Goal: Task Accomplishment & Management: Use online tool/utility

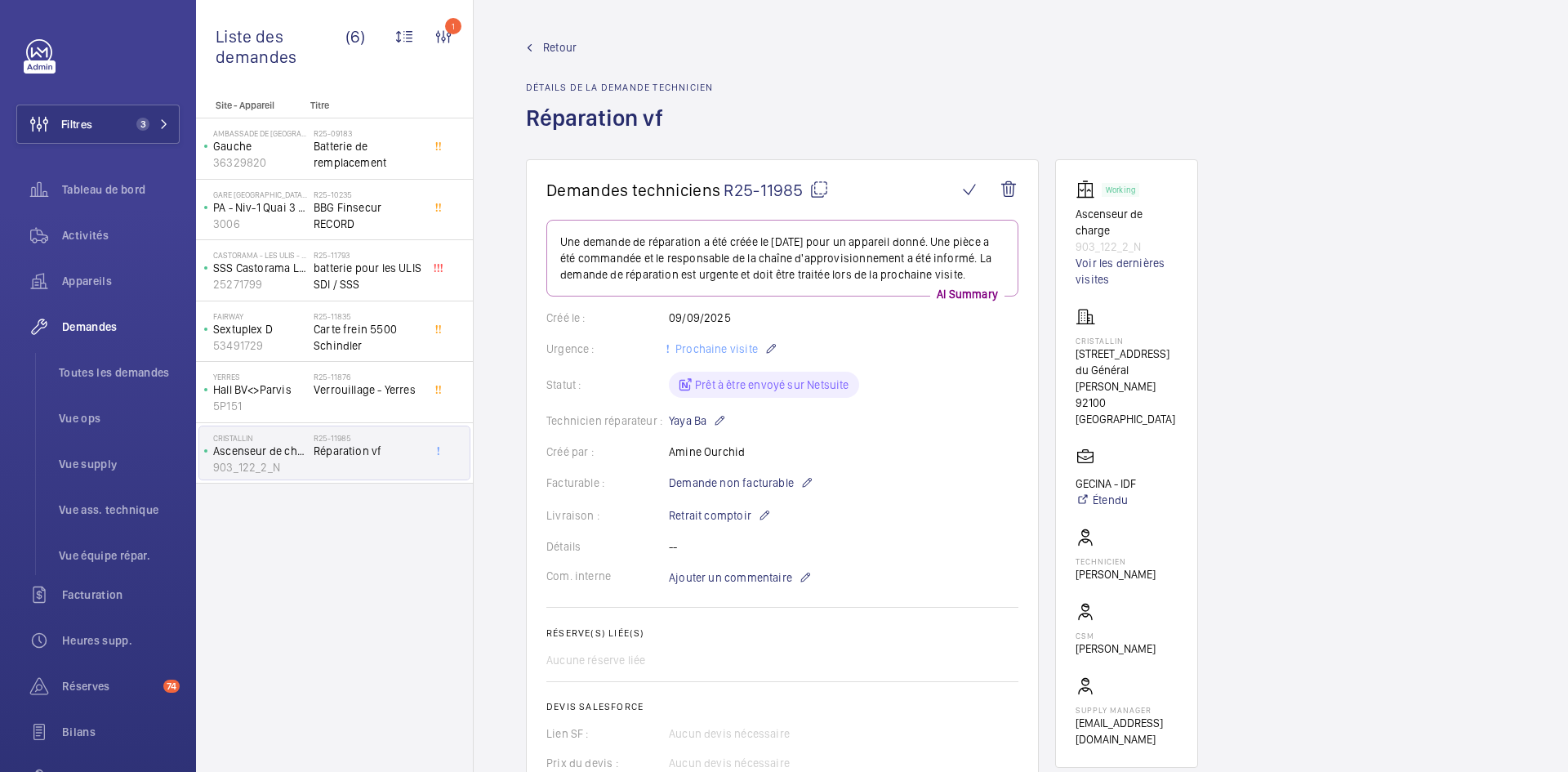
click at [563, 41] on span "Retour" at bounding box center [560, 47] width 33 height 17
click at [563, 43] on span "Retour" at bounding box center [560, 47] width 33 height 17
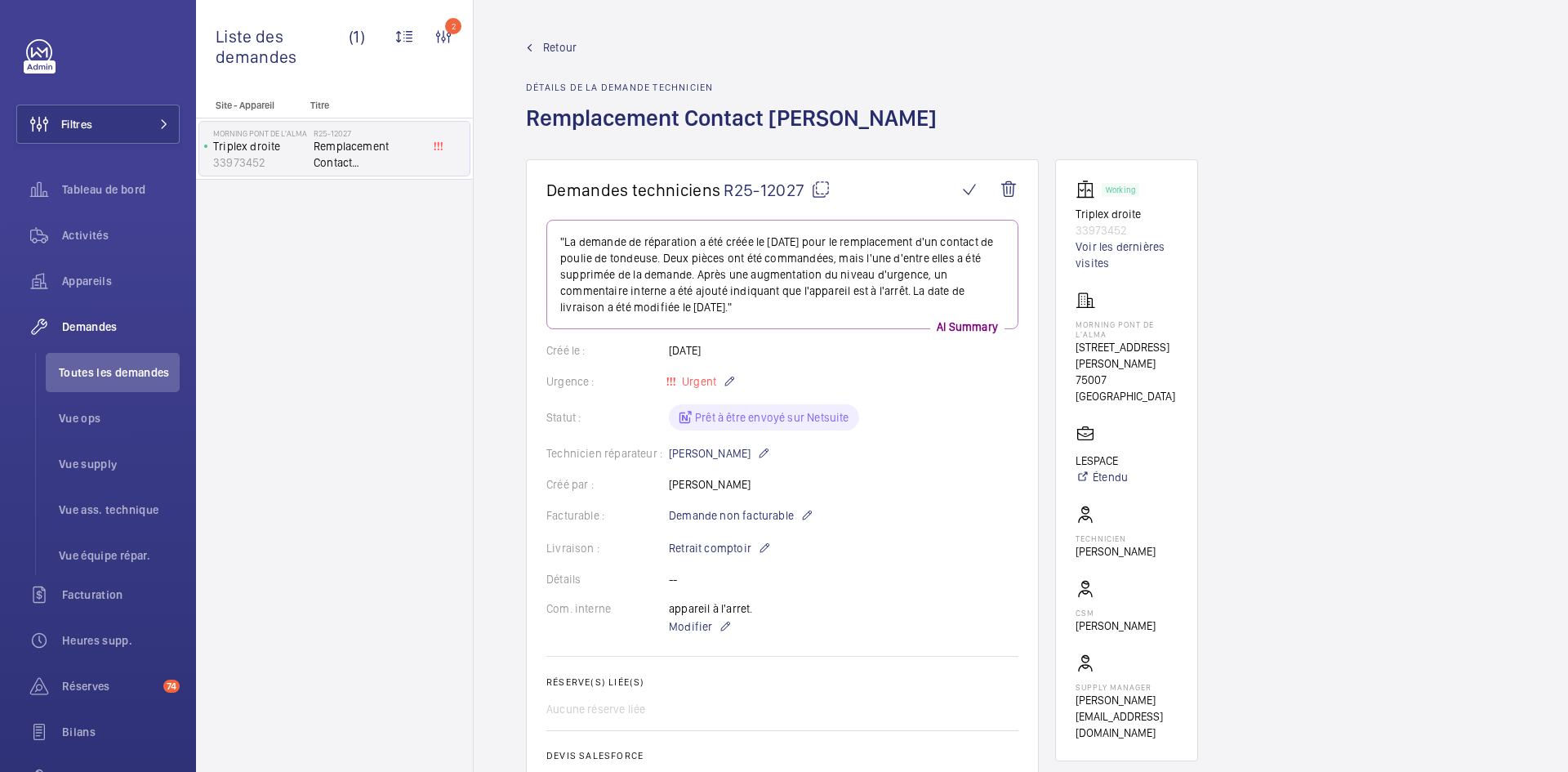
scroll to position [82, 0]
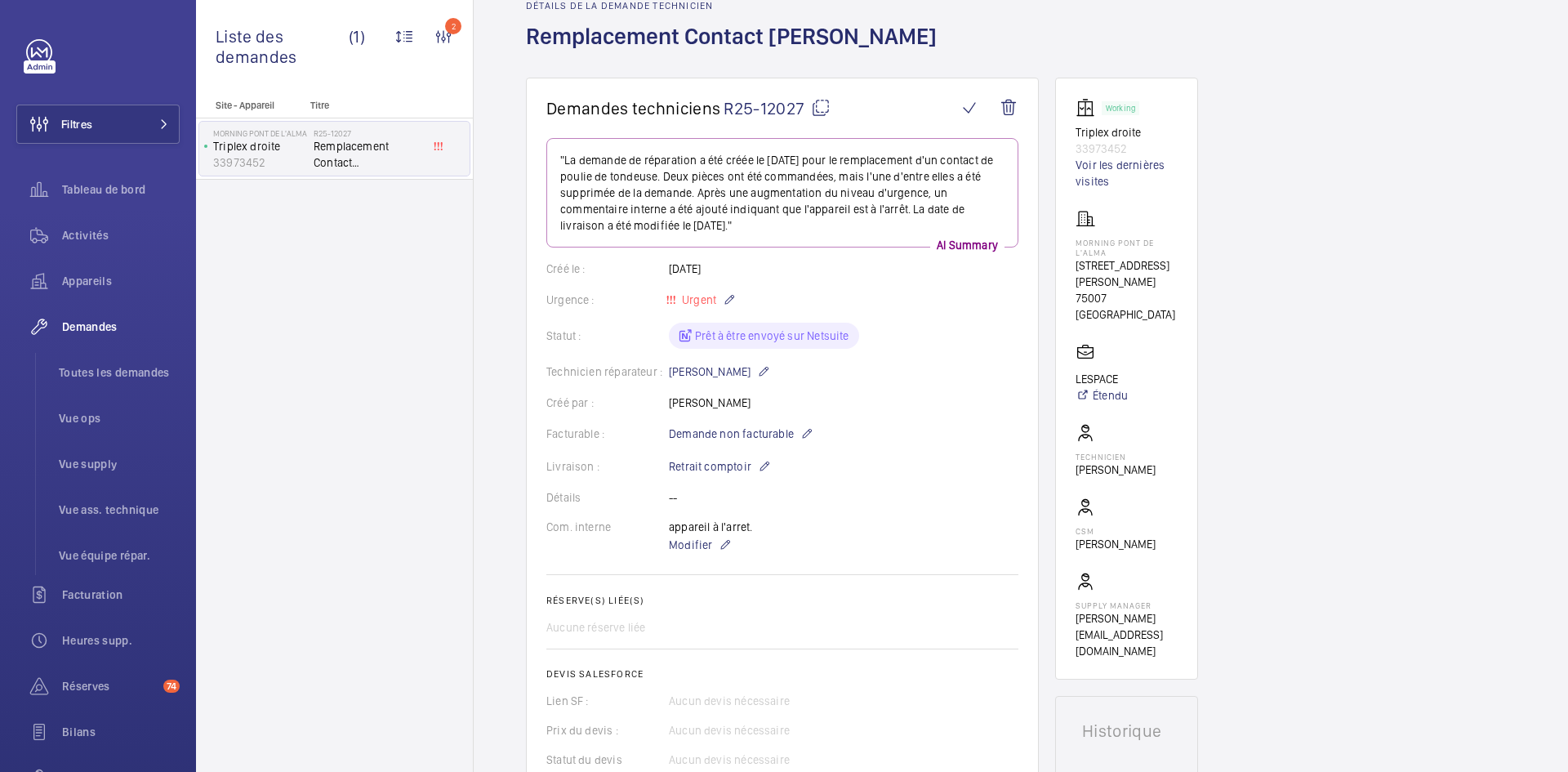
drag, startPoint x: 788, startPoint y: 407, endPoint x: 671, endPoint y: 410, distance: 117.0
click at [671, 410] on div "Créé par : [PERSON_NAME]" at bounding box center [783, 403] width 472 height 17
copy p "Swadrou-Dine Zaïdi"
click at [929, 403] on div "Créé par : Swadrou-Dine Zaïdi" at bounding box center [783, 403] width 472 height 17
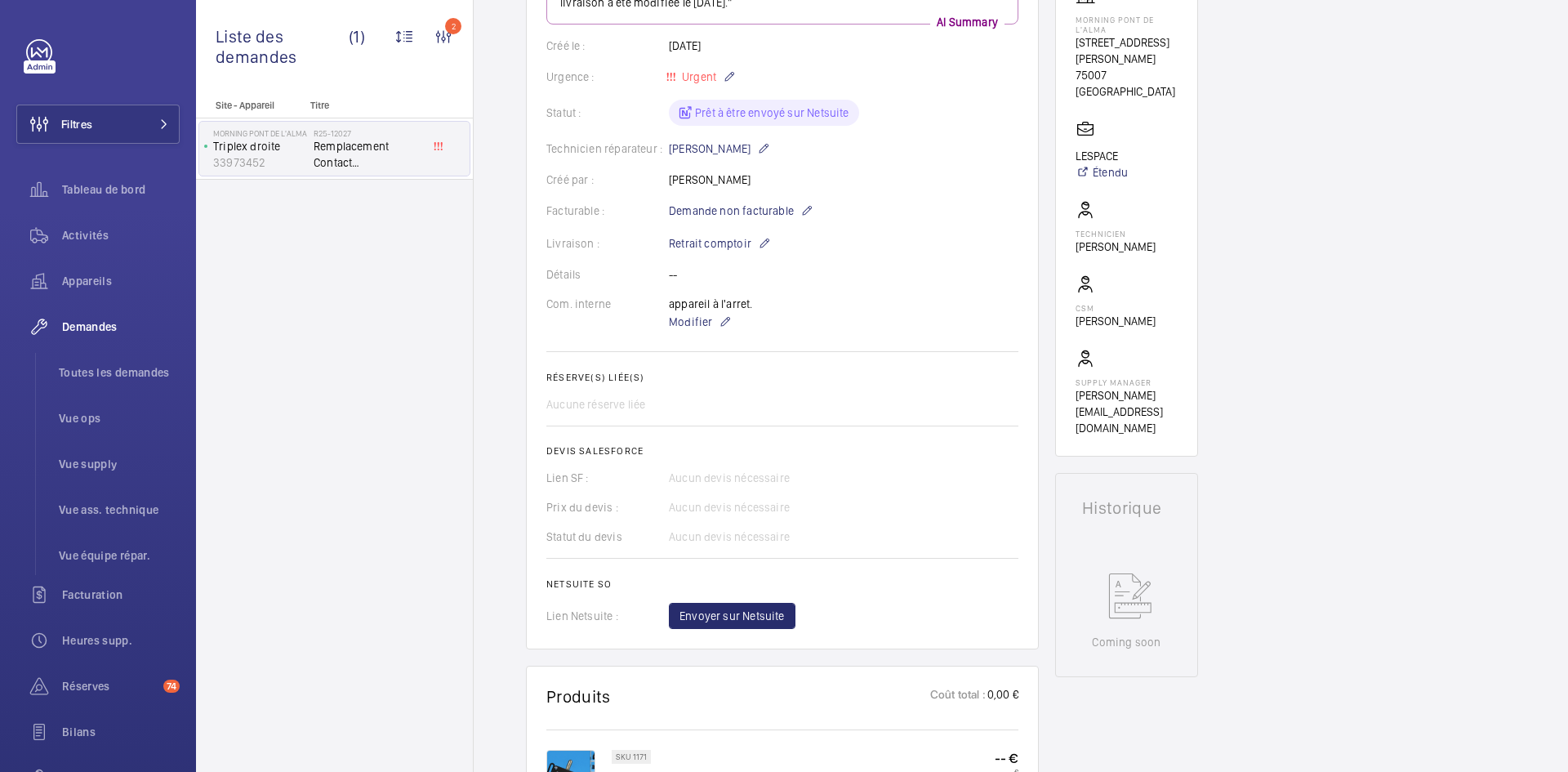
scroll to position [327, 0]
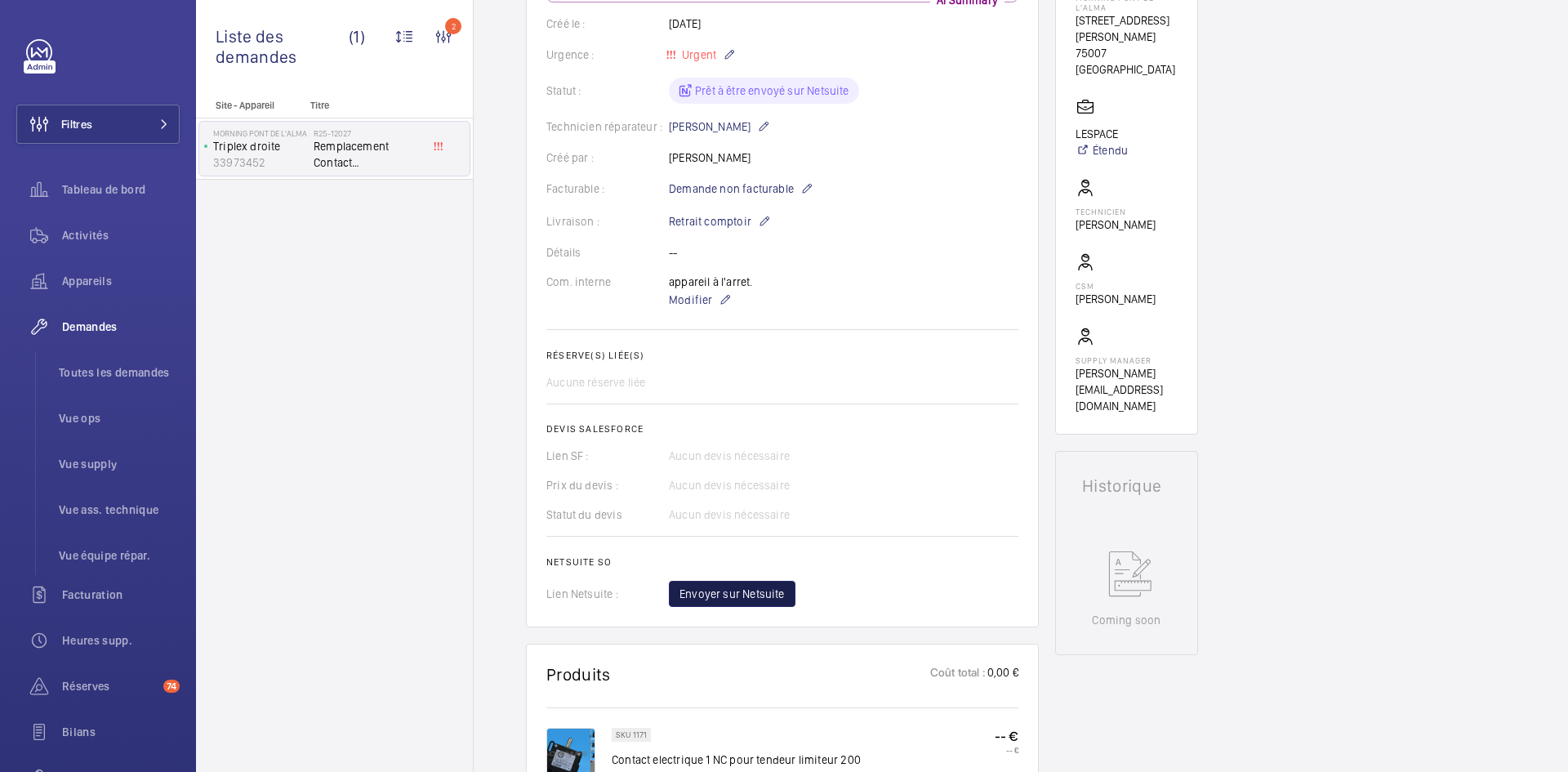
click at [736, 596] on span "Envoyer sur Netsuite" at bounding box center [732, 593] width 106 height 17
drag, startPoint x: 1175, startPoint y: 190, endPoint x: 1077, endPoint y: 191, distance: 98.0
click at [1077, 191] on wm-front-card-body "Working Triplex droite 33973452 Voir les dernières visites Morning Pont de l'Al…" at bounding box center [1126, 134] width 102 height 561
copy p "[PERSON_NAME]"
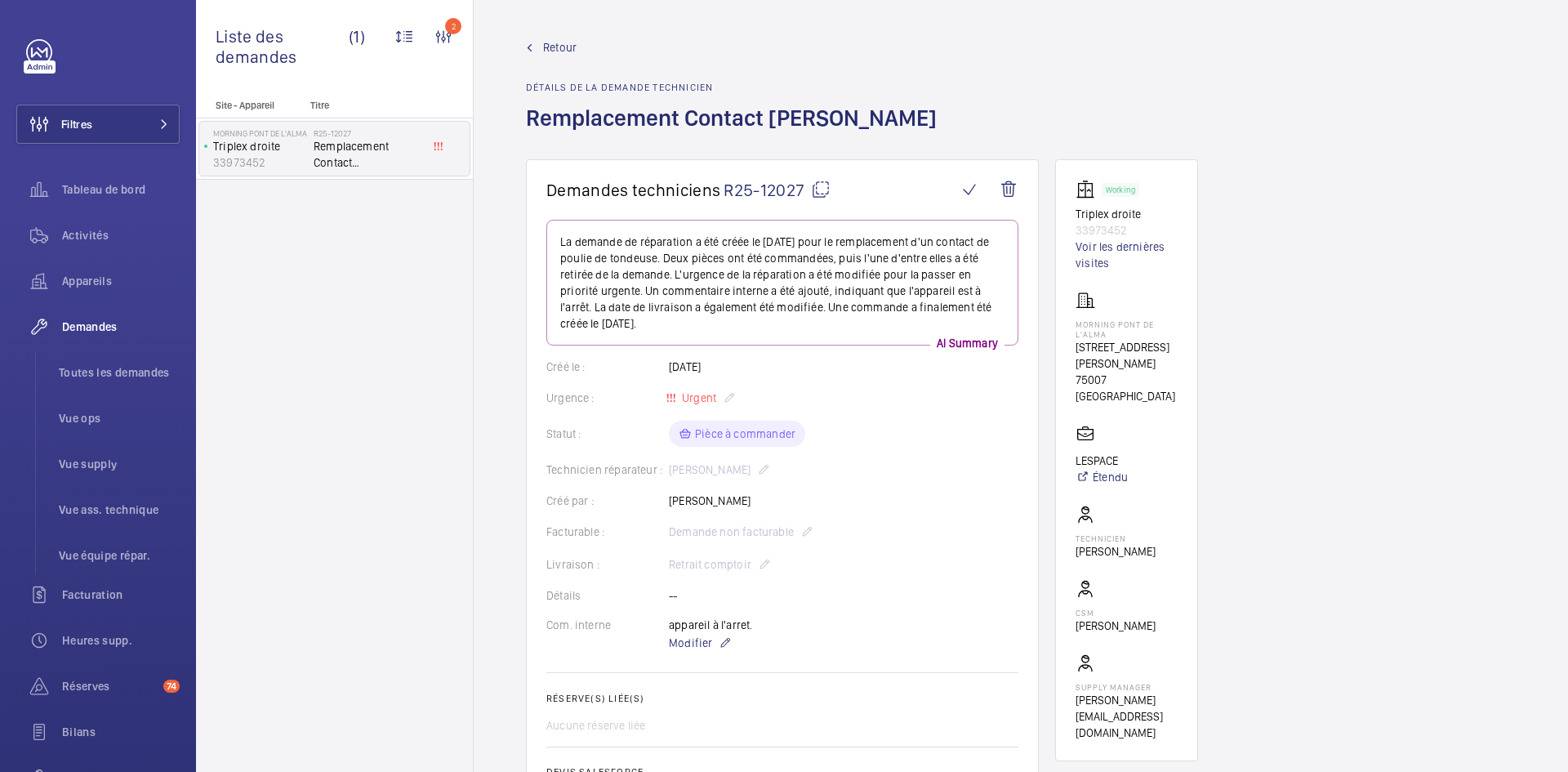
scroll to position [409, 0]
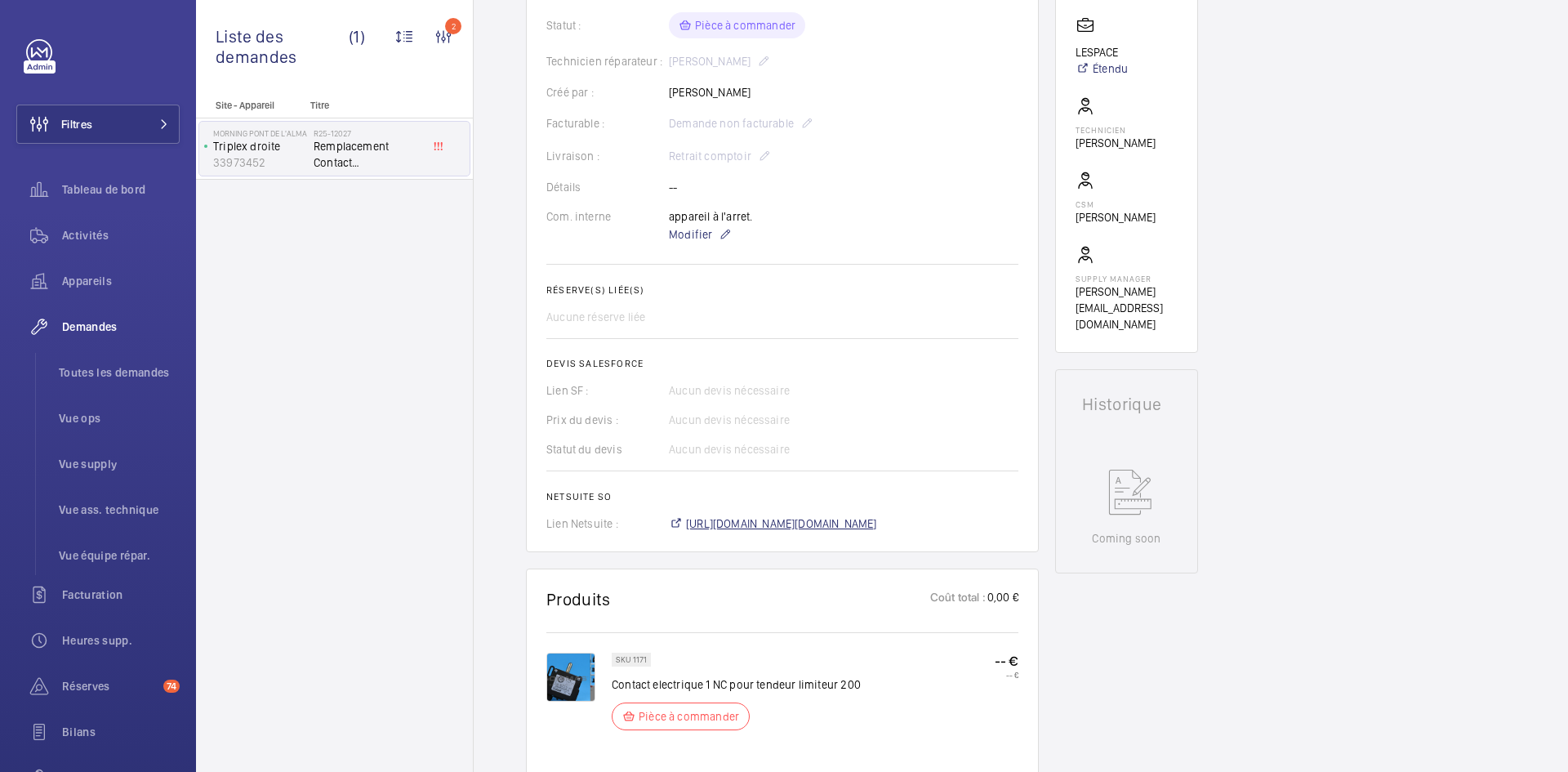
click at [871, 526] on span "https://6461500.app.netsuite.com/app/accounting/transactions/salesord.nl?id=299…" at bounding box center [781, 523] width 191 height 17
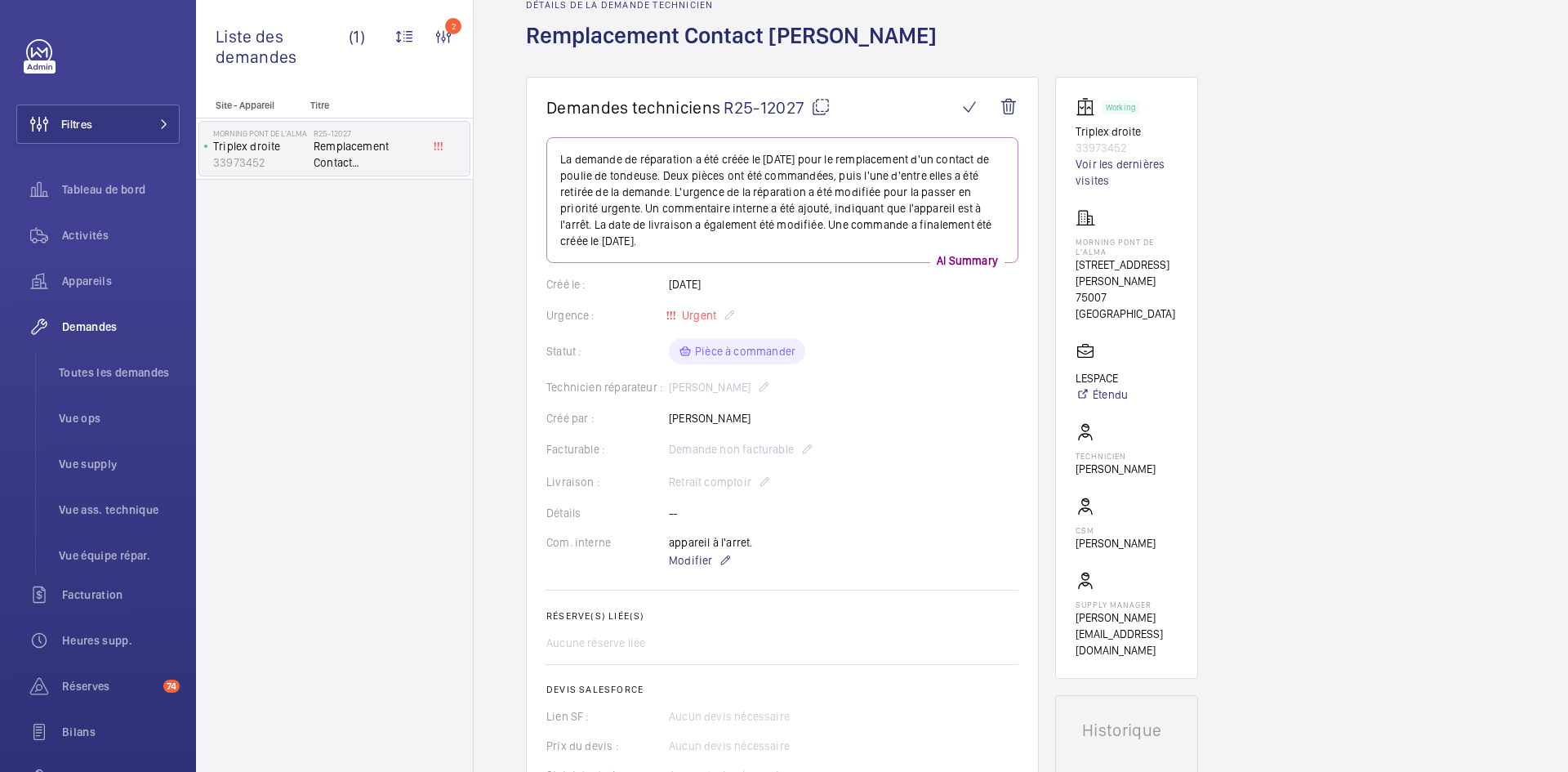
scroll to position [82, 0]
click at [694, 560] on span "Modifier" at bounding box center [691, 561] width 44 height 17
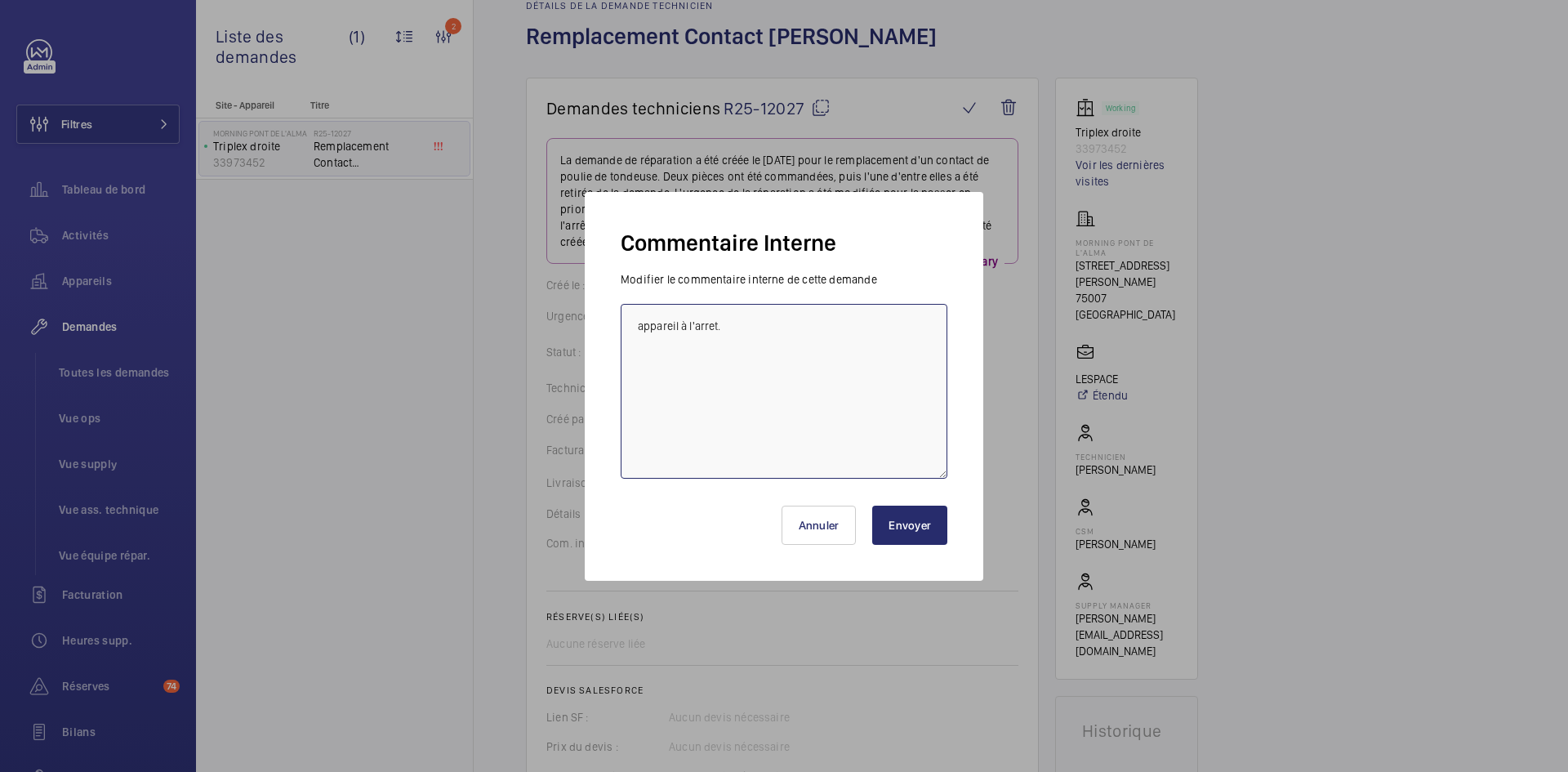
click at [638, 317] on textarea "appareil à l'arret." at bounding box center [784, 391] width 327 height 175
paste textarea "BY-10/09 commande effectuer chez le fournisseur Sodimas via le site livraison p…"
type textarea "BY-10/09 commande effectuer chez le fournisseur Sodimas via le site livraison p…"
click at [924, 535] on button "Envoyer" at bounding box center [910, 525] width 75 height 39
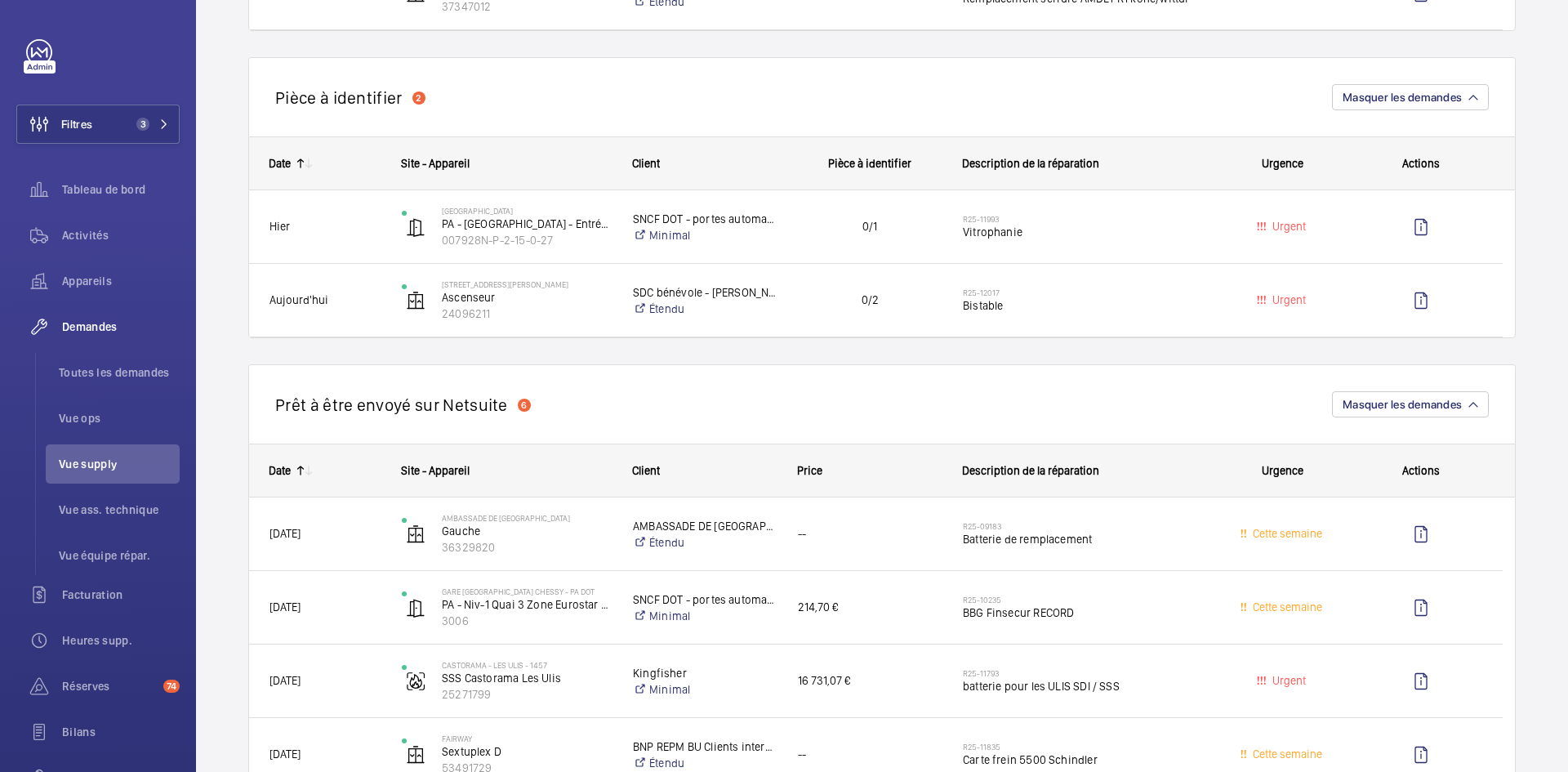
scroll to position [1389, 0]
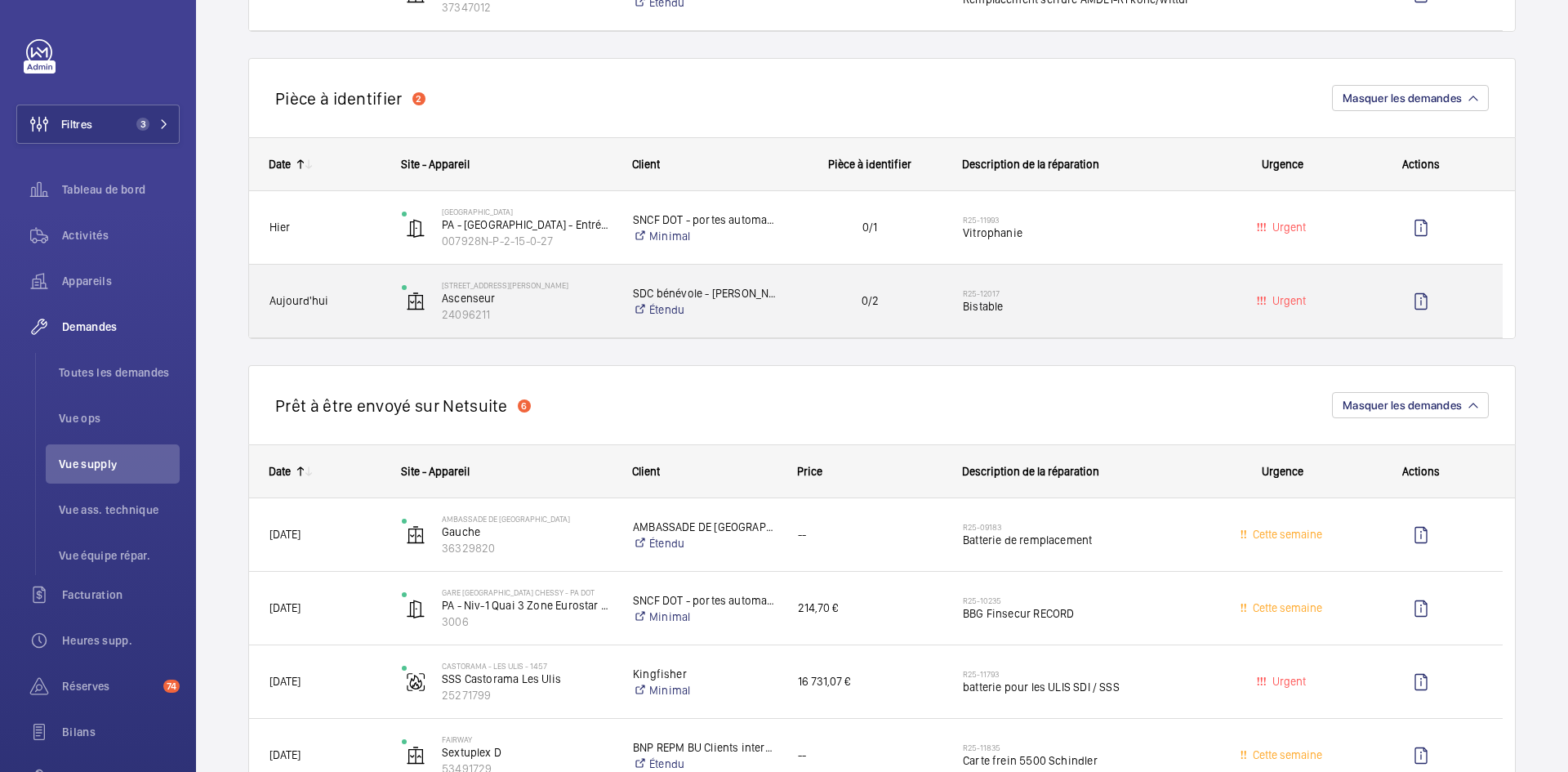
click at [349, 285] on div "Aujourd'hui" at bounding box center [315, 300] width 131 height 52
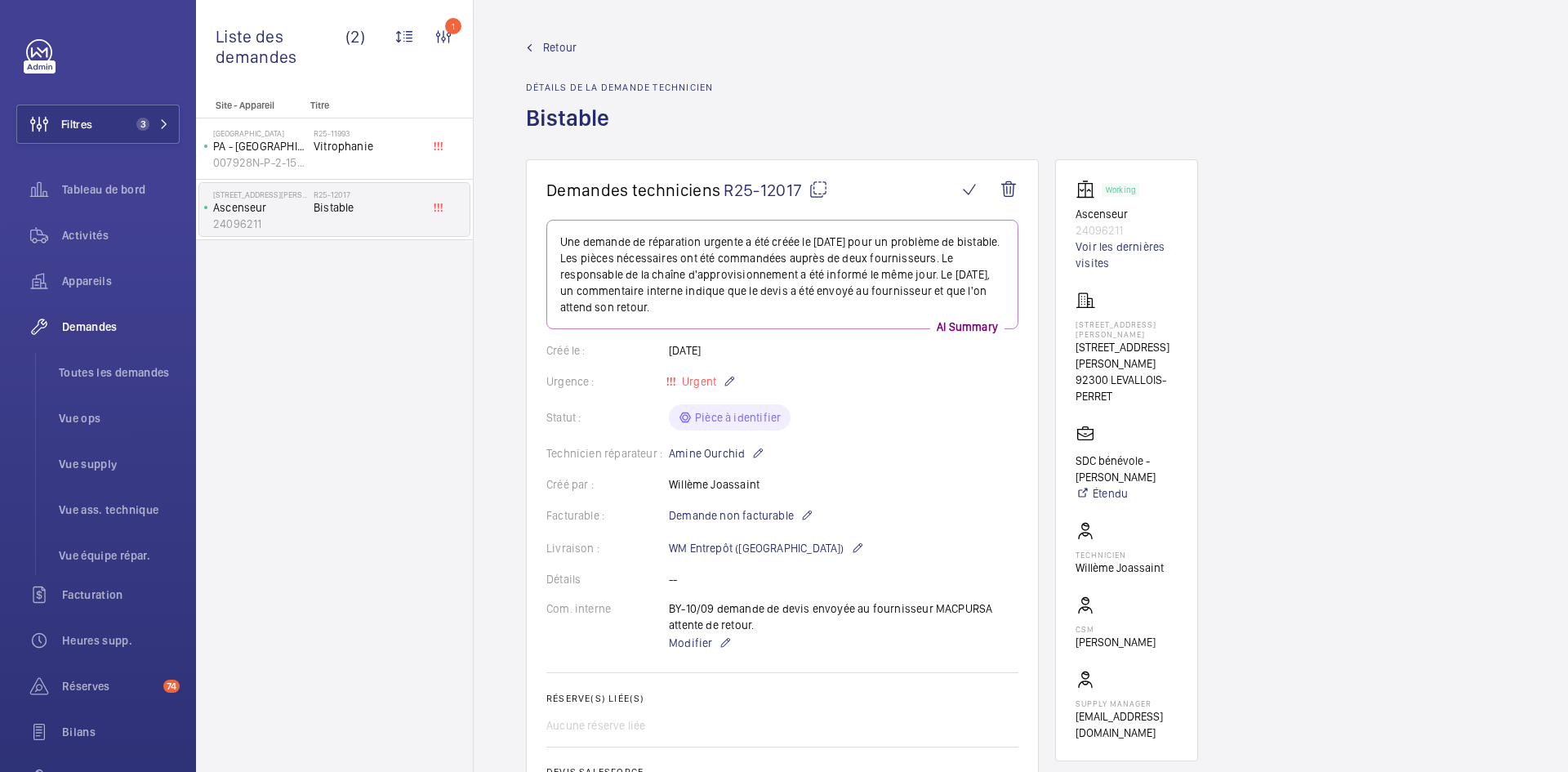
click at [557, 41] on span "Retour" at bounding box center [560, 47] width 33 height 17
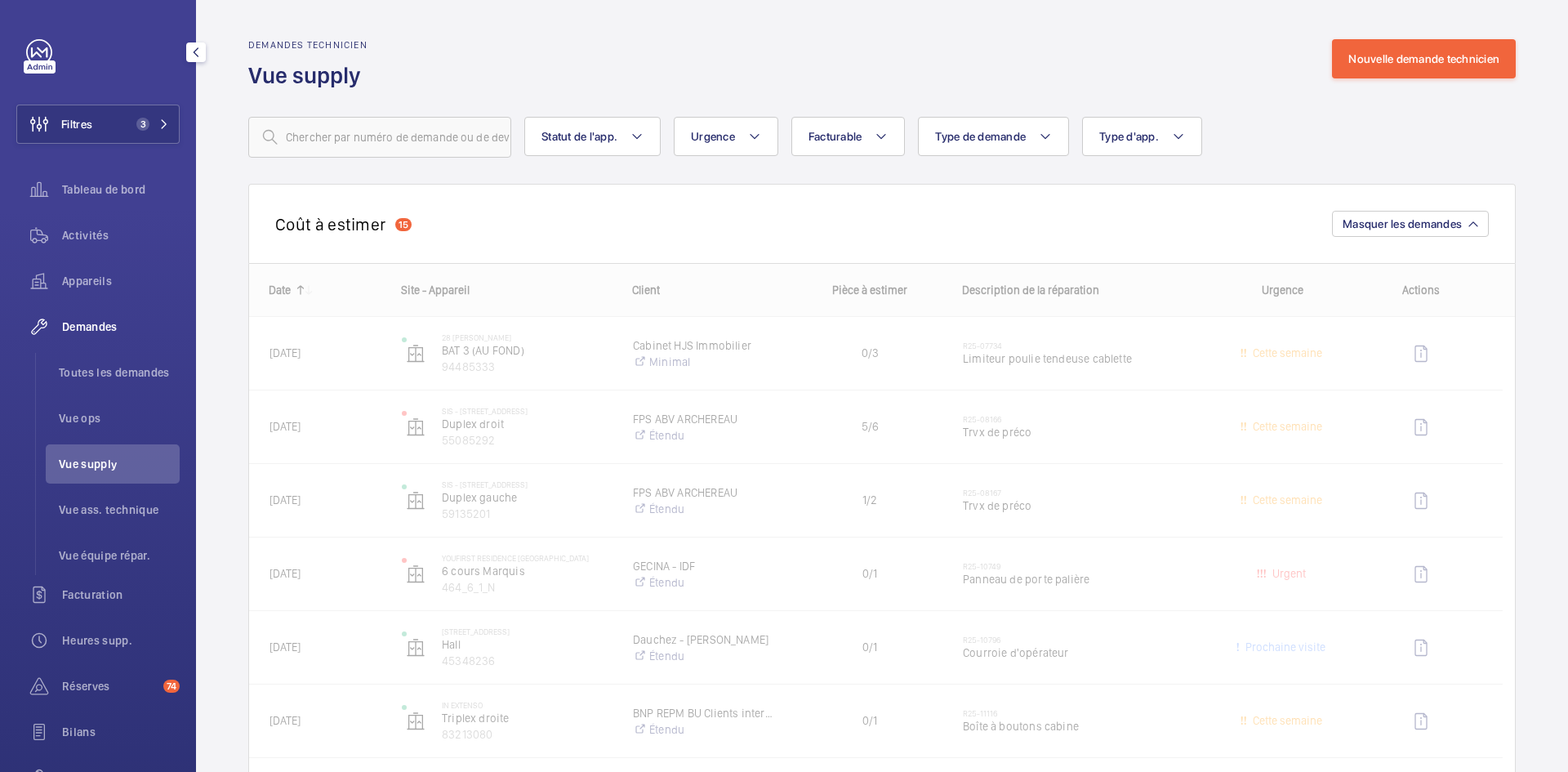
click at [117, 470] on span "Vue supply" at bounding box center [119, 464] width 121 height 17
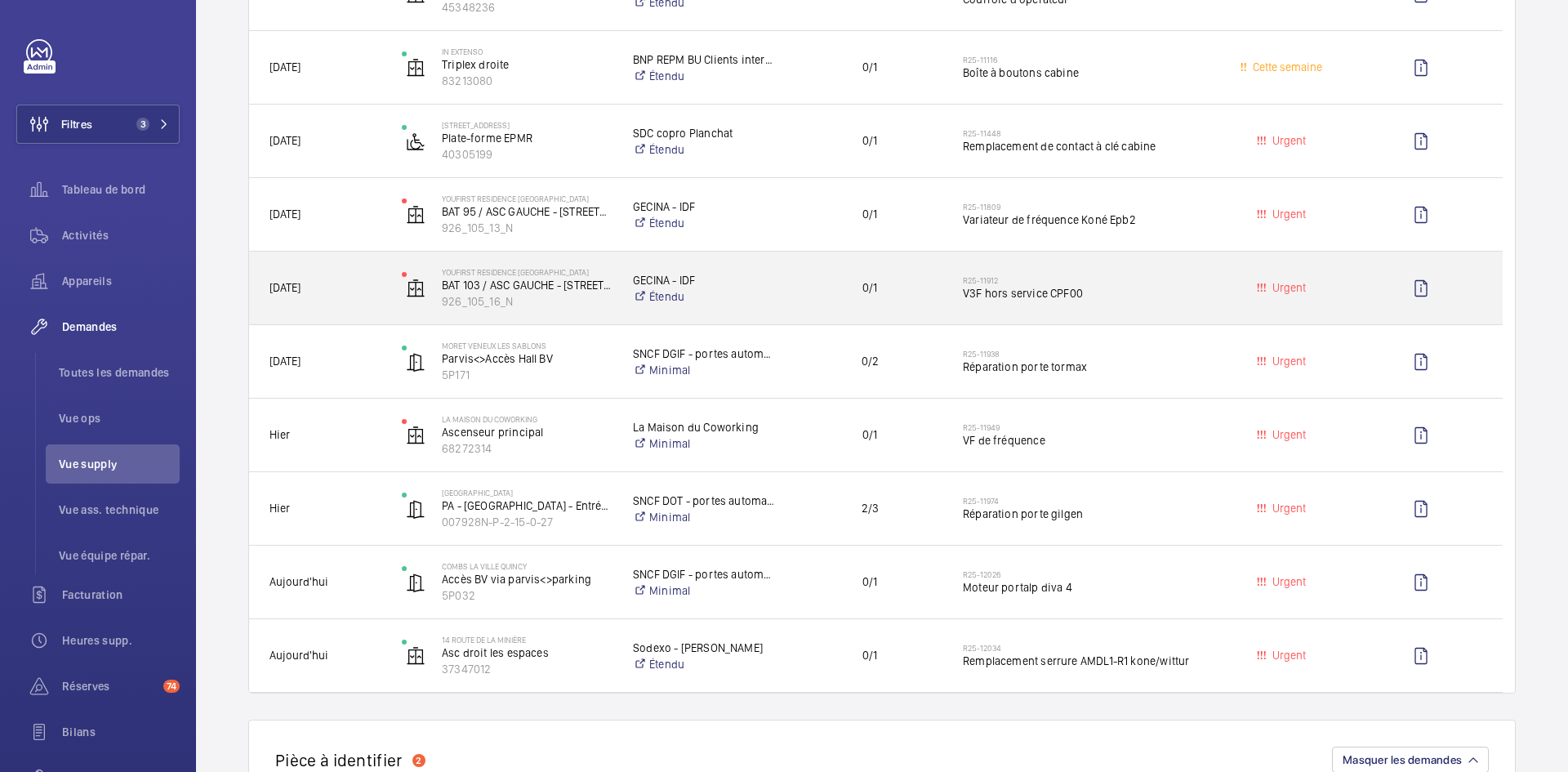
scroll to position [735, 0]
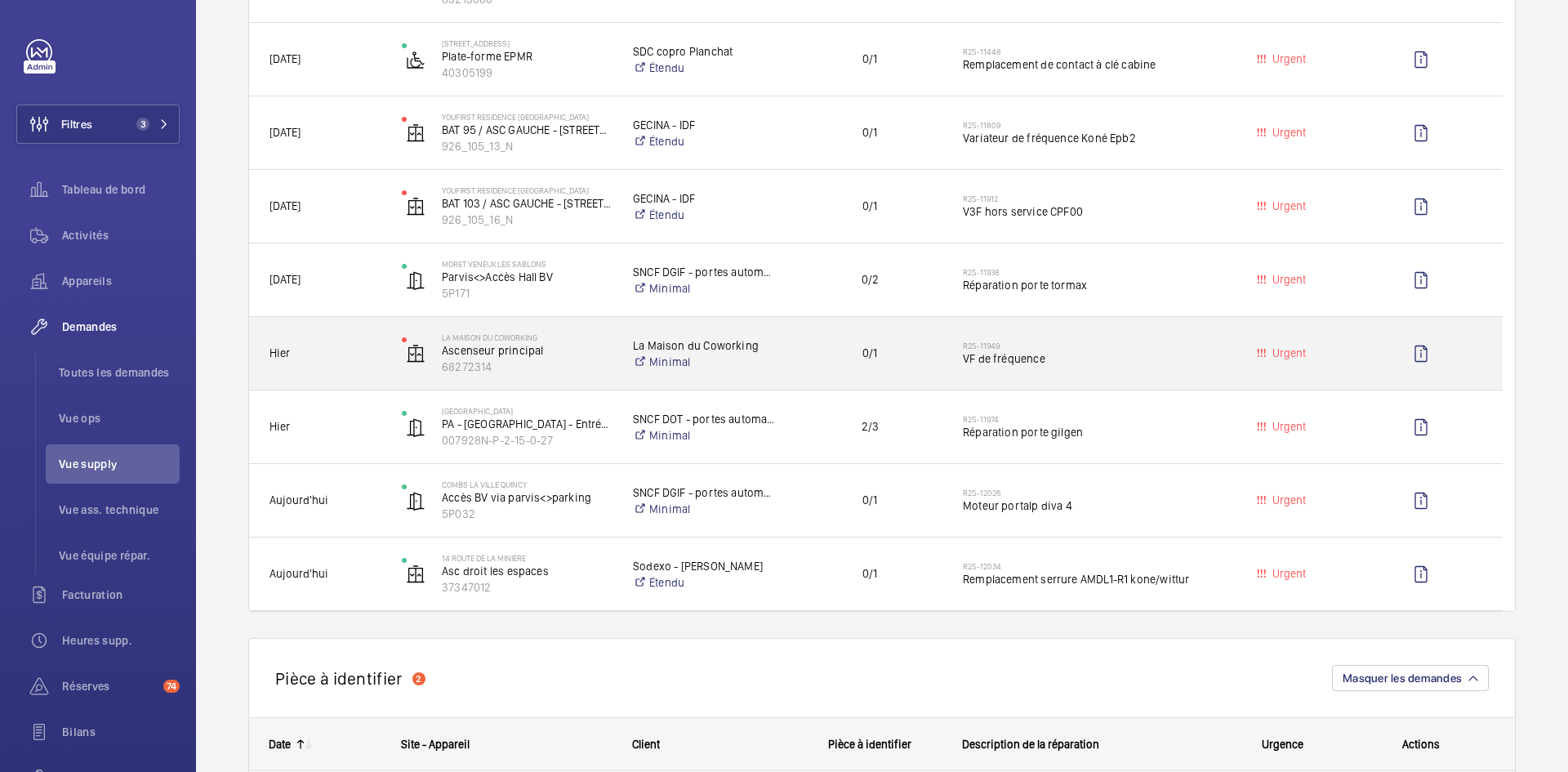
click at [369, 358] on span "Hier" at bounding box center [325, 354] width 111 height 19
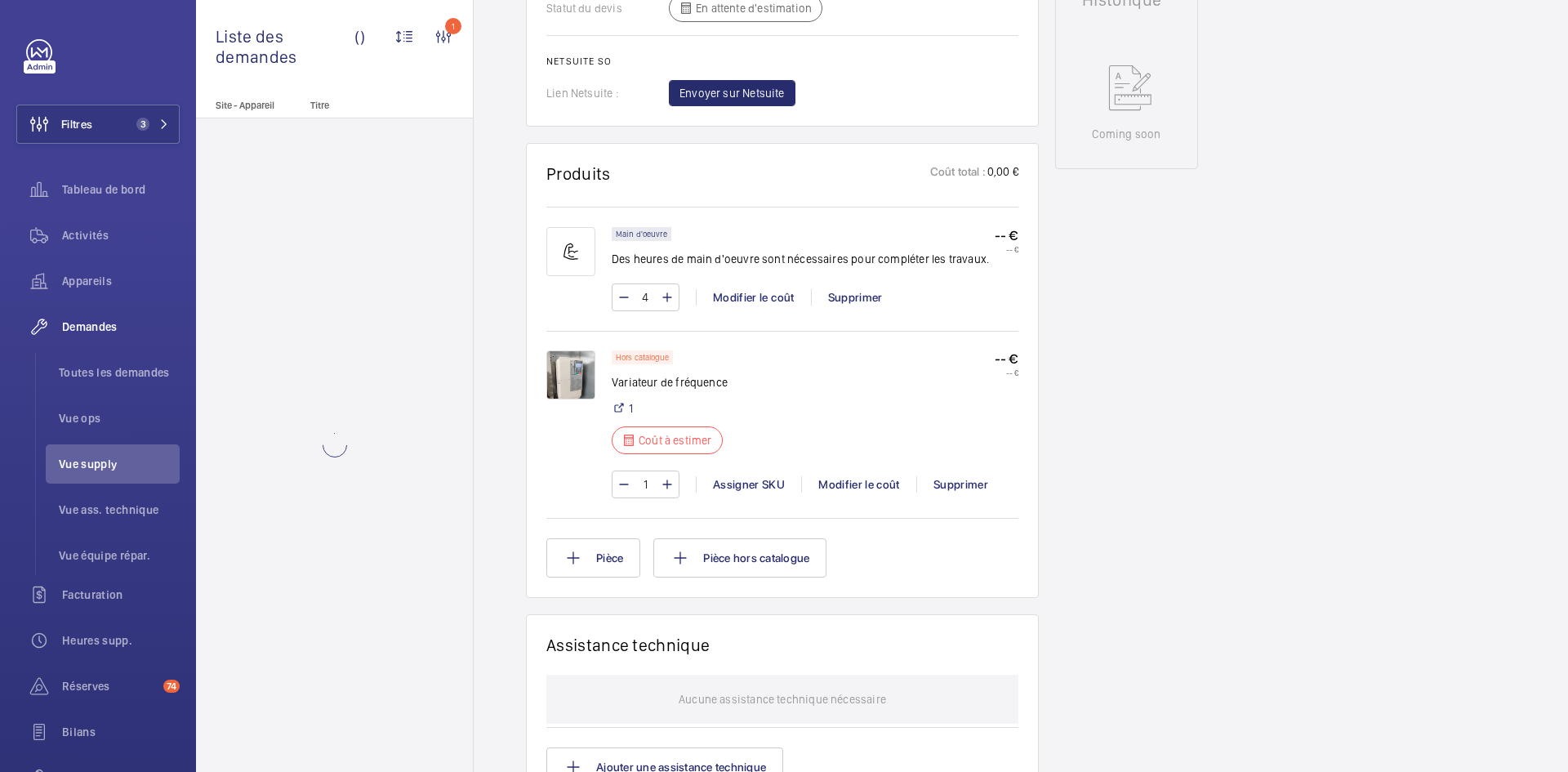
scroll to position [817, 0]
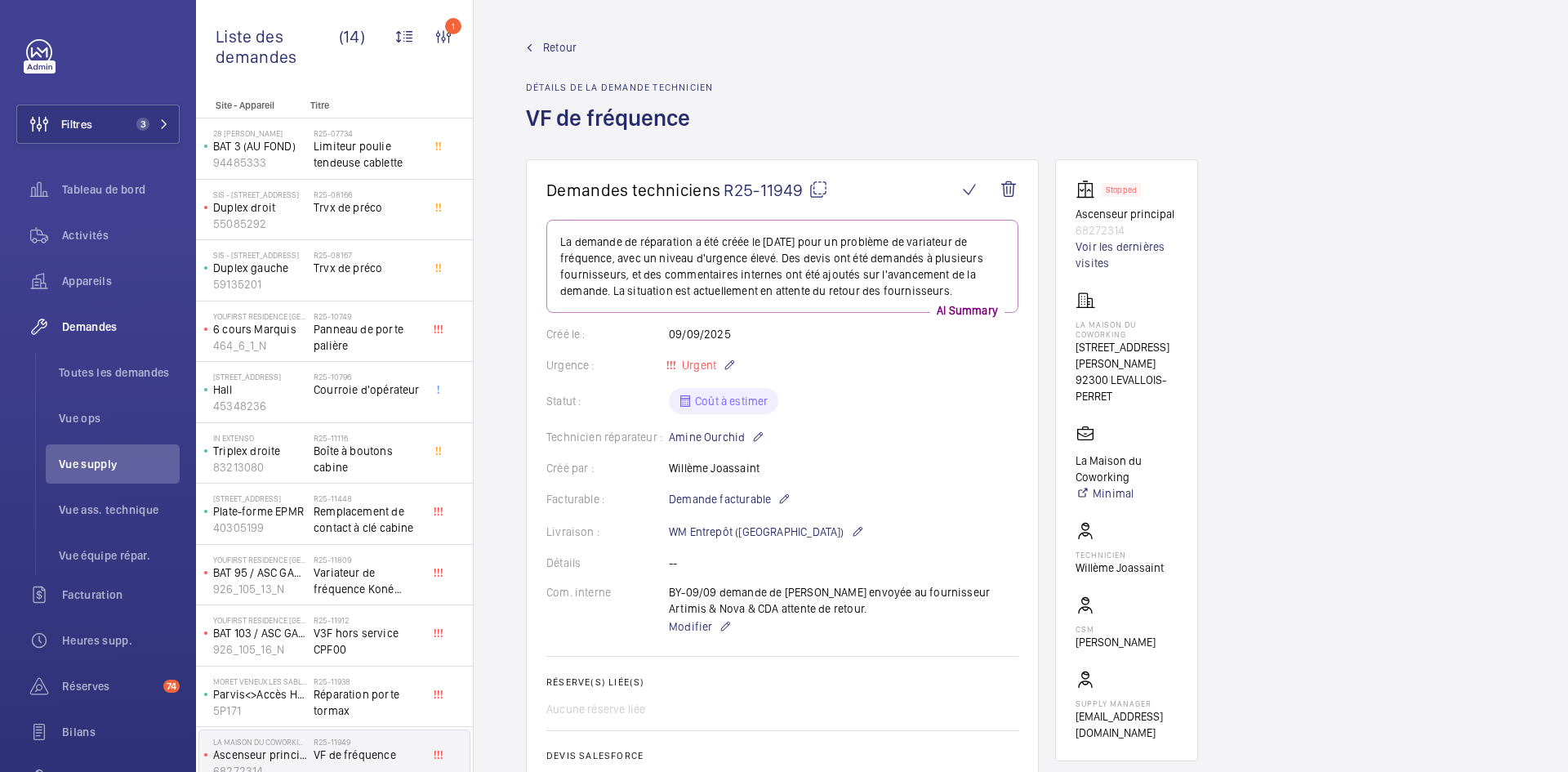
click at [812, 183] on mat-icon at bounding box center [819, 190] width 19 height 19
click at [817, 185] on mat-icon at bounding box center [819, 190] width 19 height 19
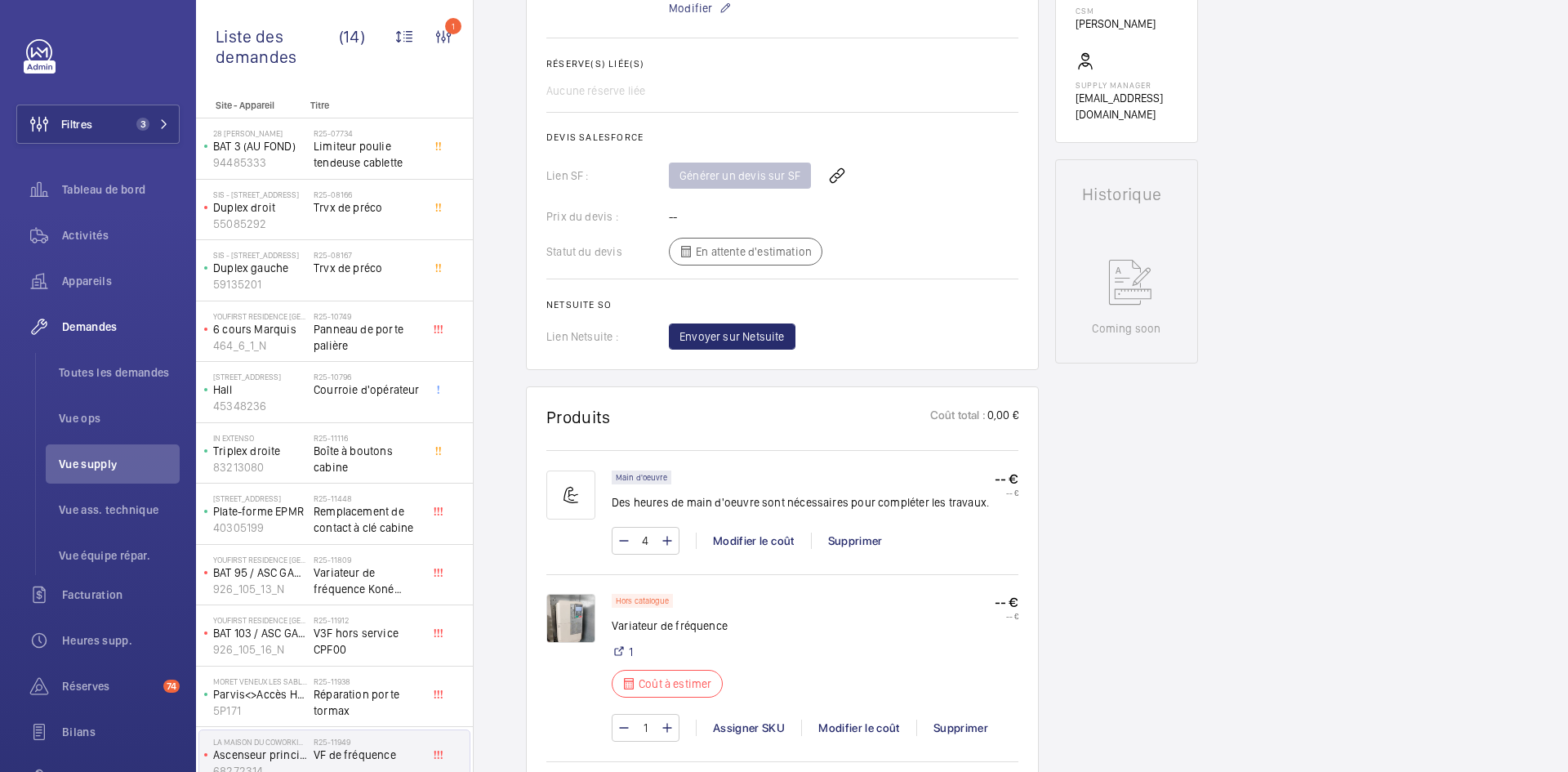
scroll to position [653, 0]
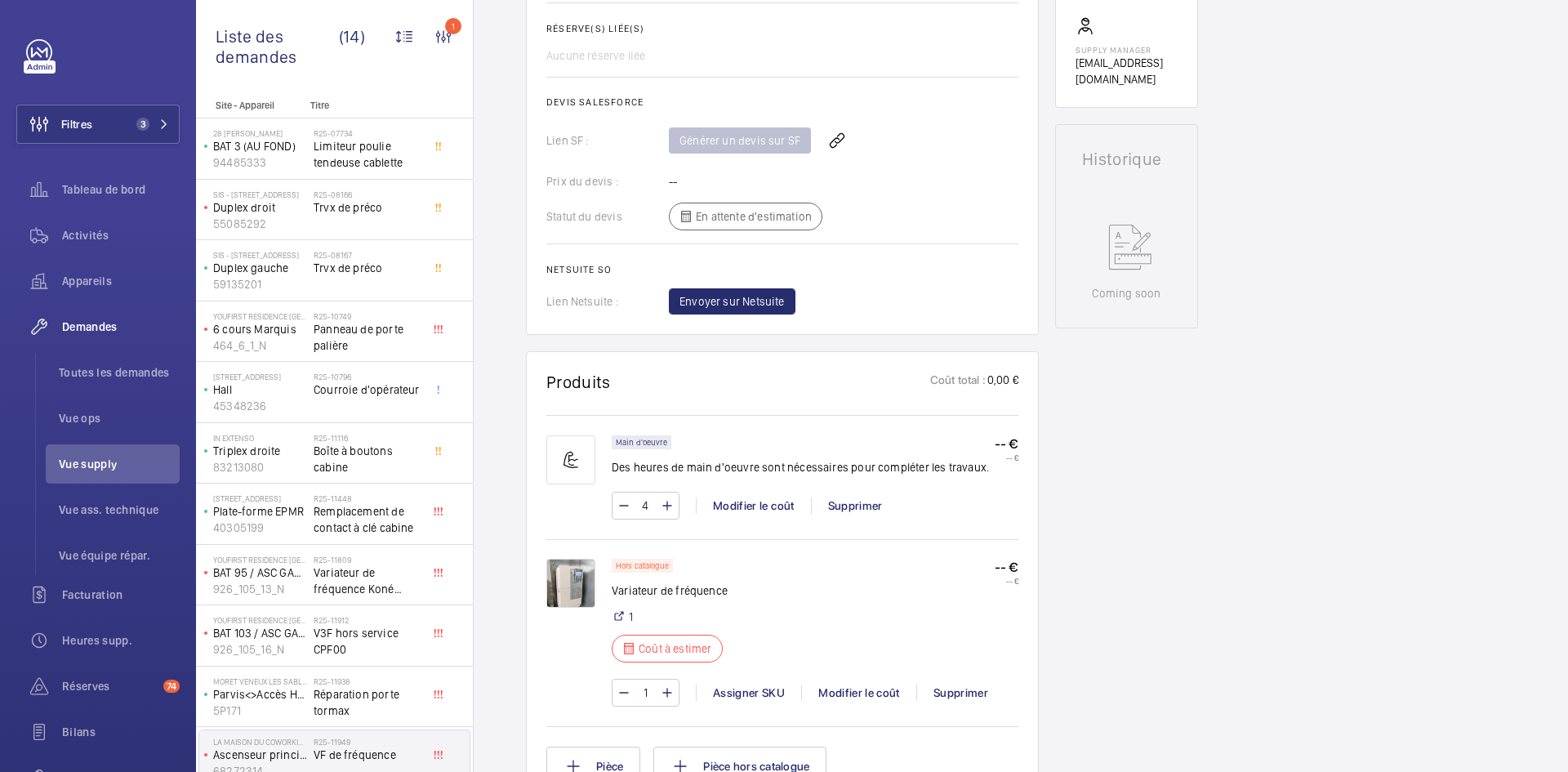
click at [565, 573] on img at bounding box center [571, 583] width 49 height 49
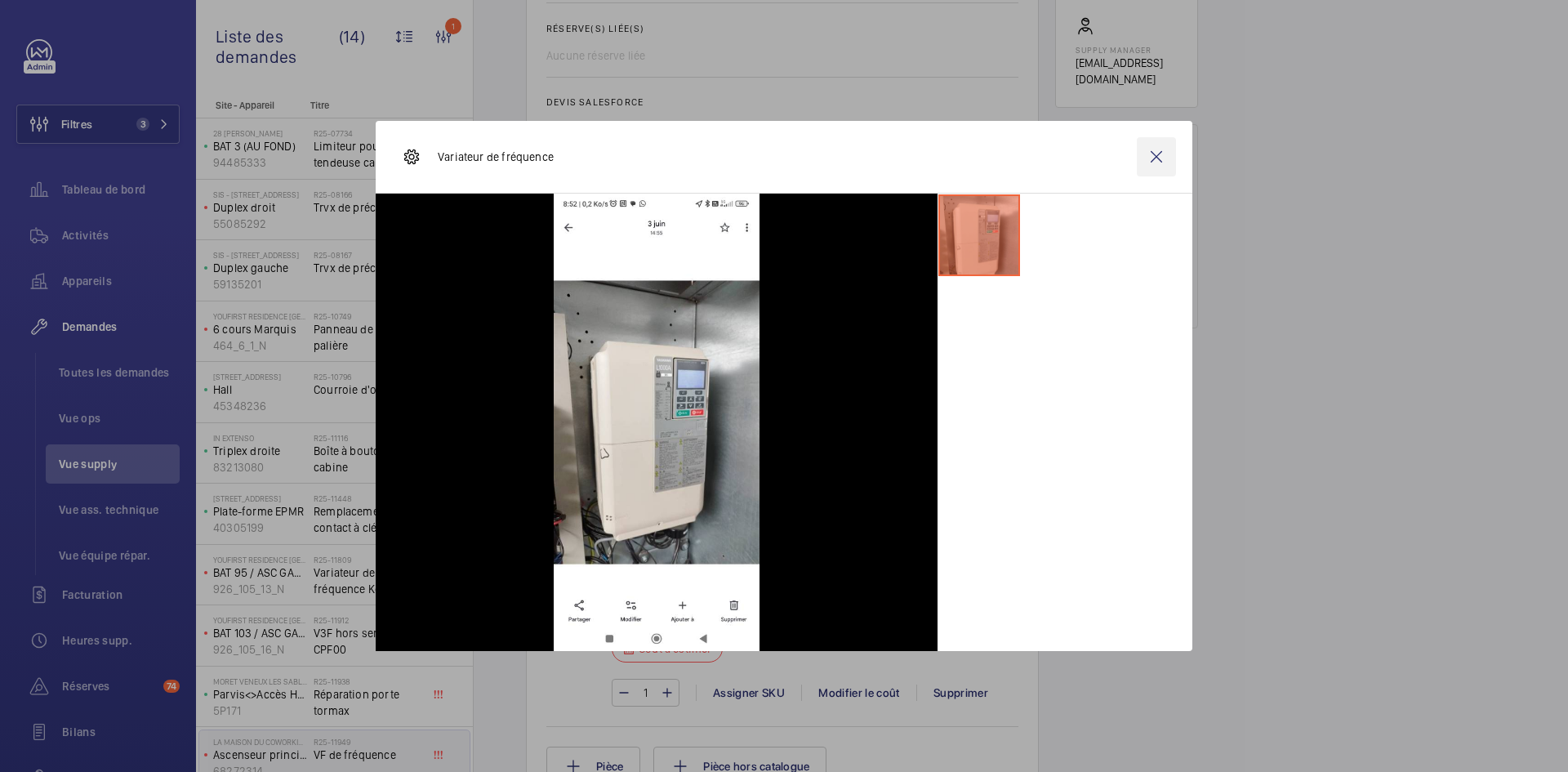
click at [1157, 159] on wm-front-icon-button at bounding box center [1157, 156] width 39 height 39
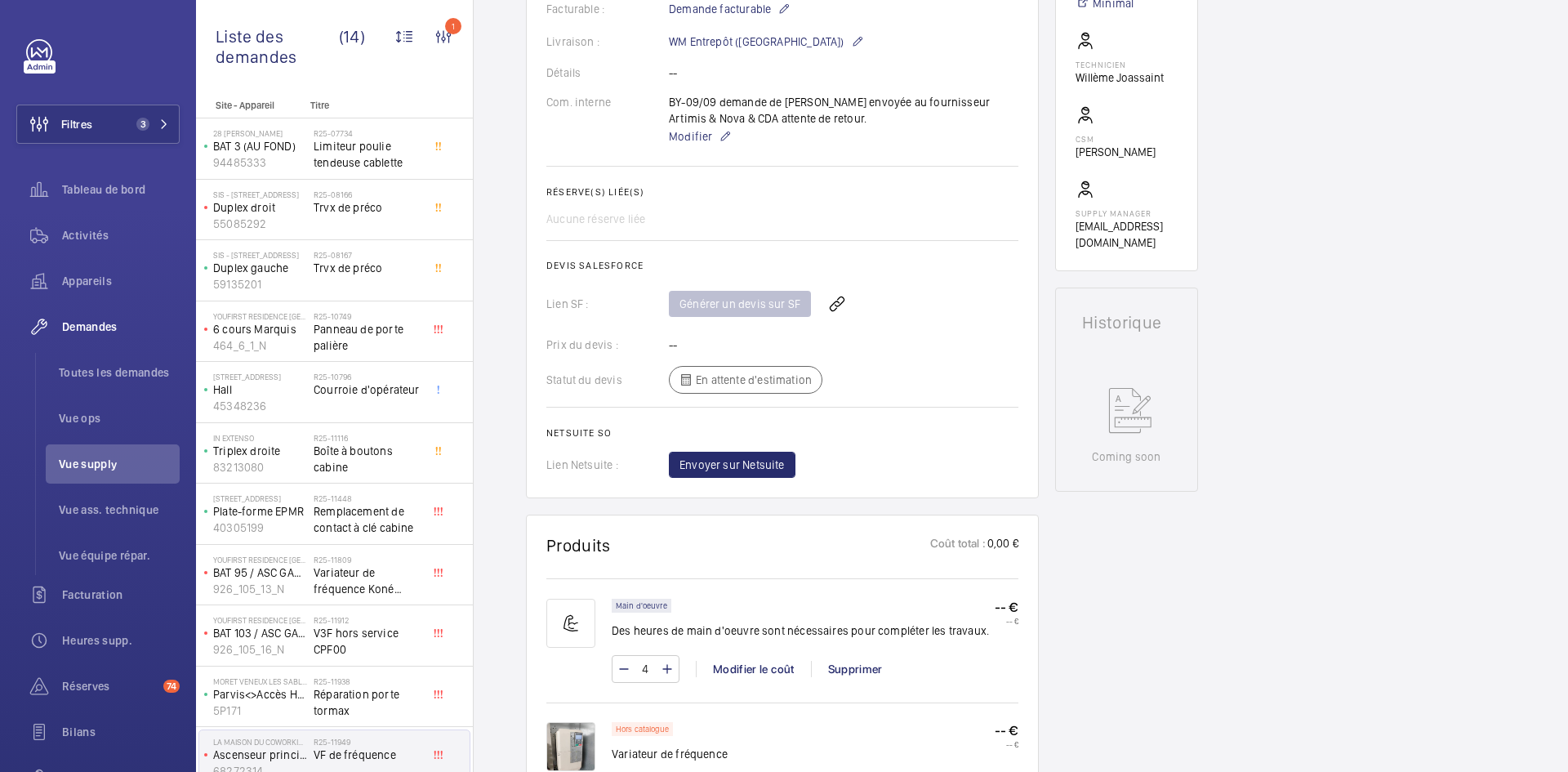
scroll to position [163, 0]
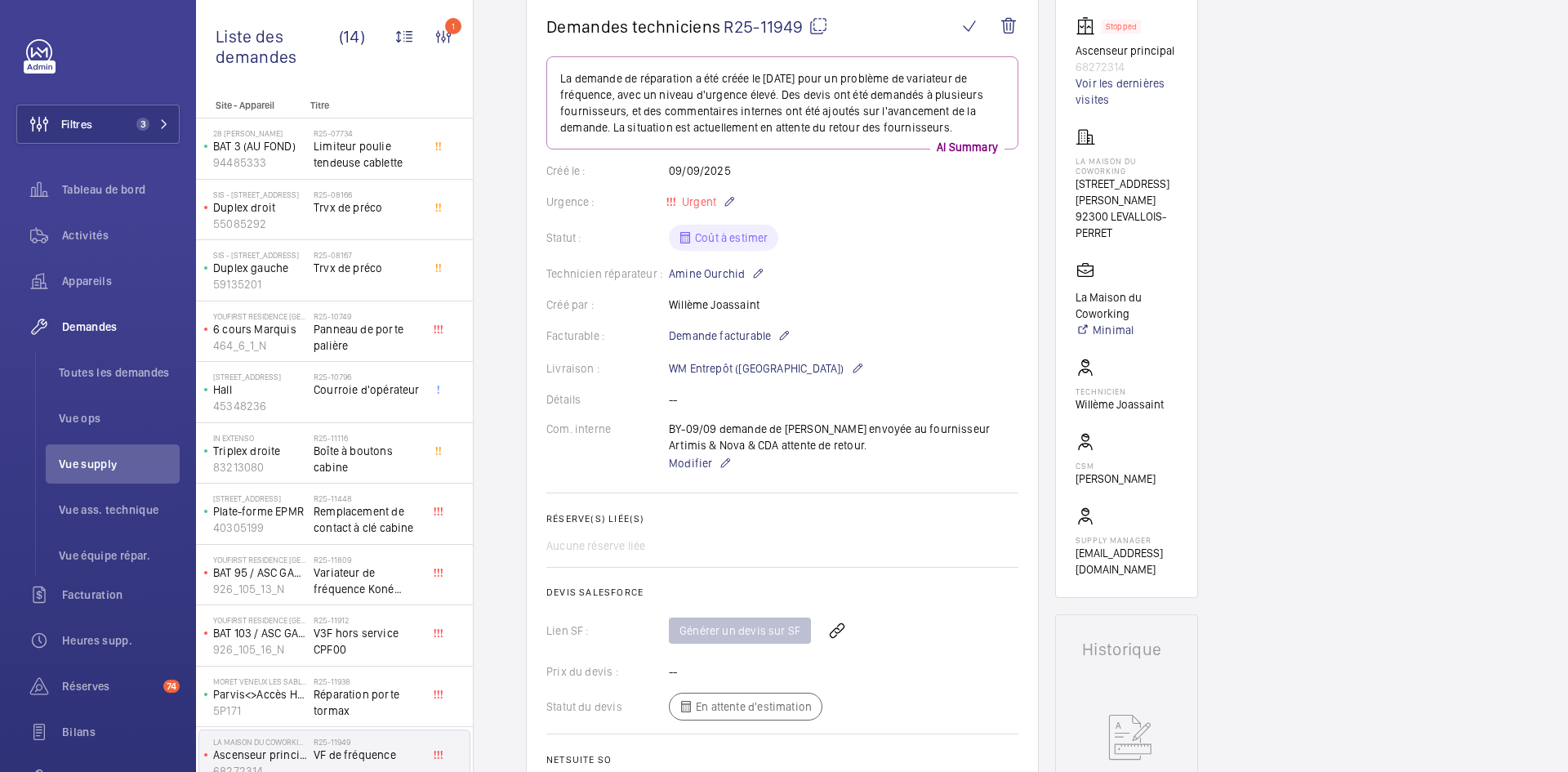
click at [819, 22] on mat-icon at bounding box center [819, 26] width 19 height 19
click at [695, 468] on span "Modifier" at bounding box center [691, 463] width 44 height 17
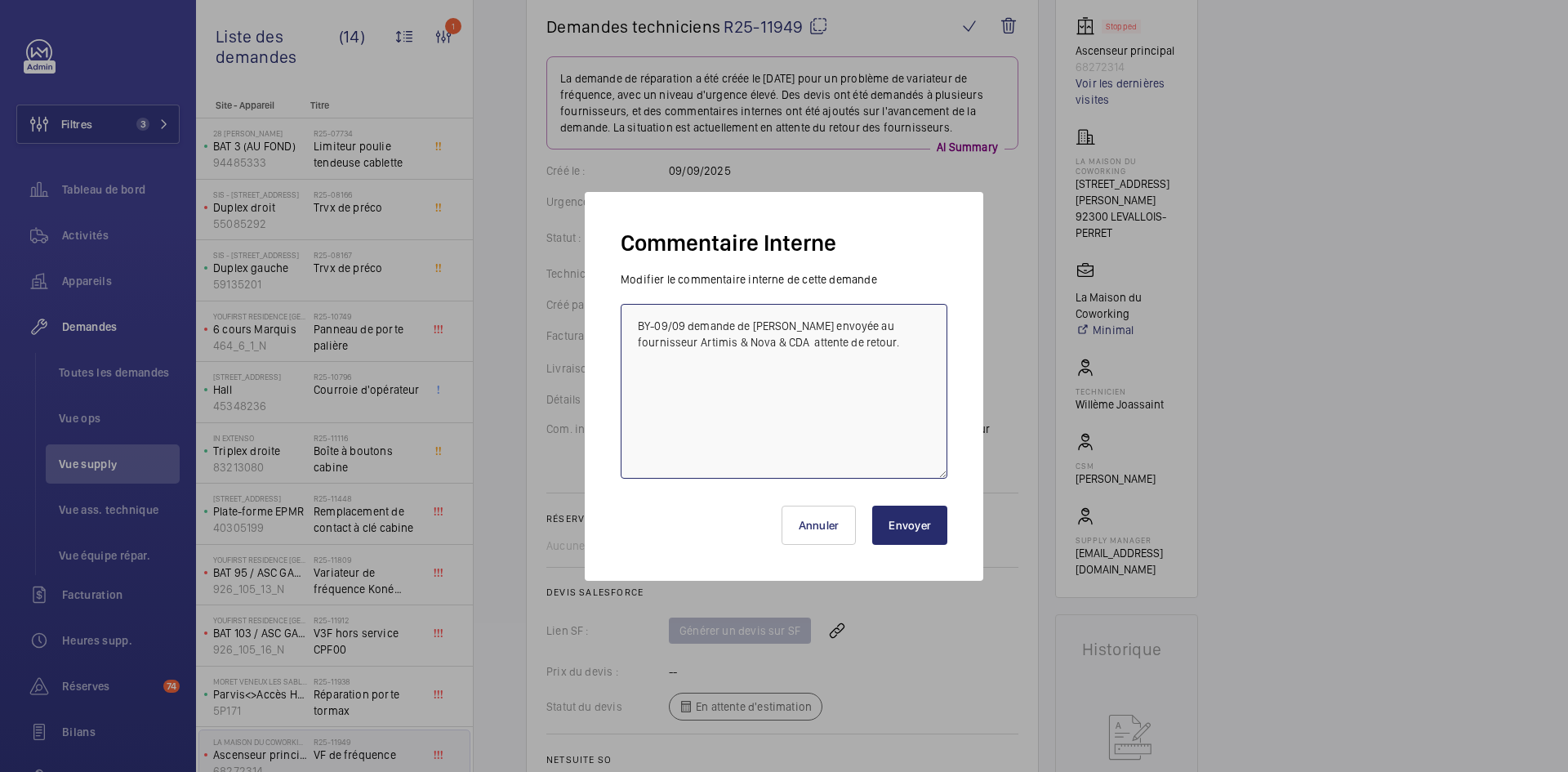
click at [743, 341] on textarea "BY-09/09 demande de devis envoyée au fournisseur Artimis & Nova & CDA attente d…" at bounding box center [784, 391] width 327 height 175
click at [810, 337] on textarea "BY-09/09 demande de devis envoyée au fournisseur Artimis & Nova & CDA & Sodimas…" at bounding box center [784, 391] width 327 height 175
type textarea "BY-09/09 demande de devis envoyée au fournisseur Artimis & Nova & CDA & Sodimas…"
click at [912, 518] on button "Envoyer" at bounding box center [910, 525] width 75 height 39
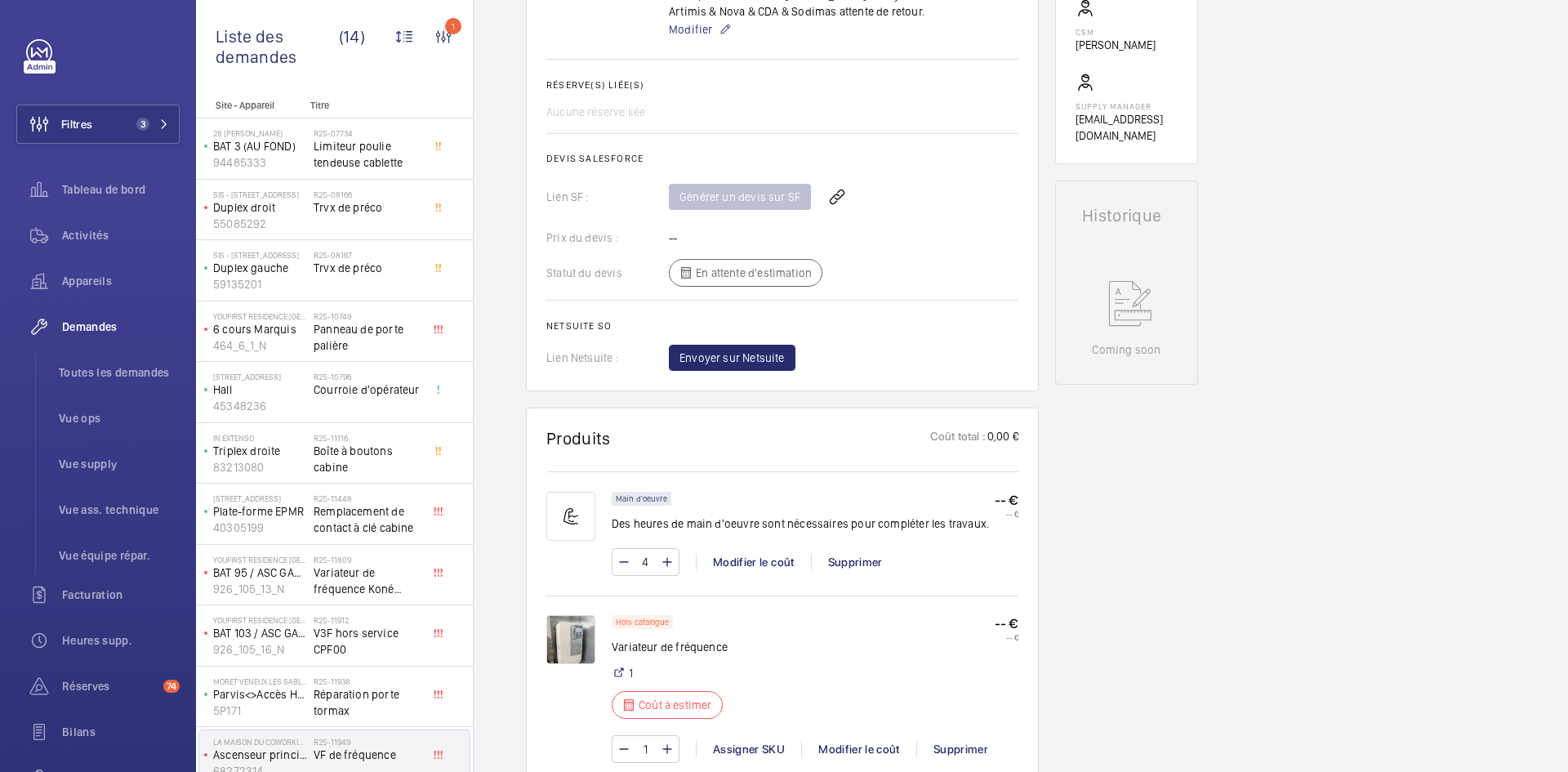
scroll to position [653, 0]
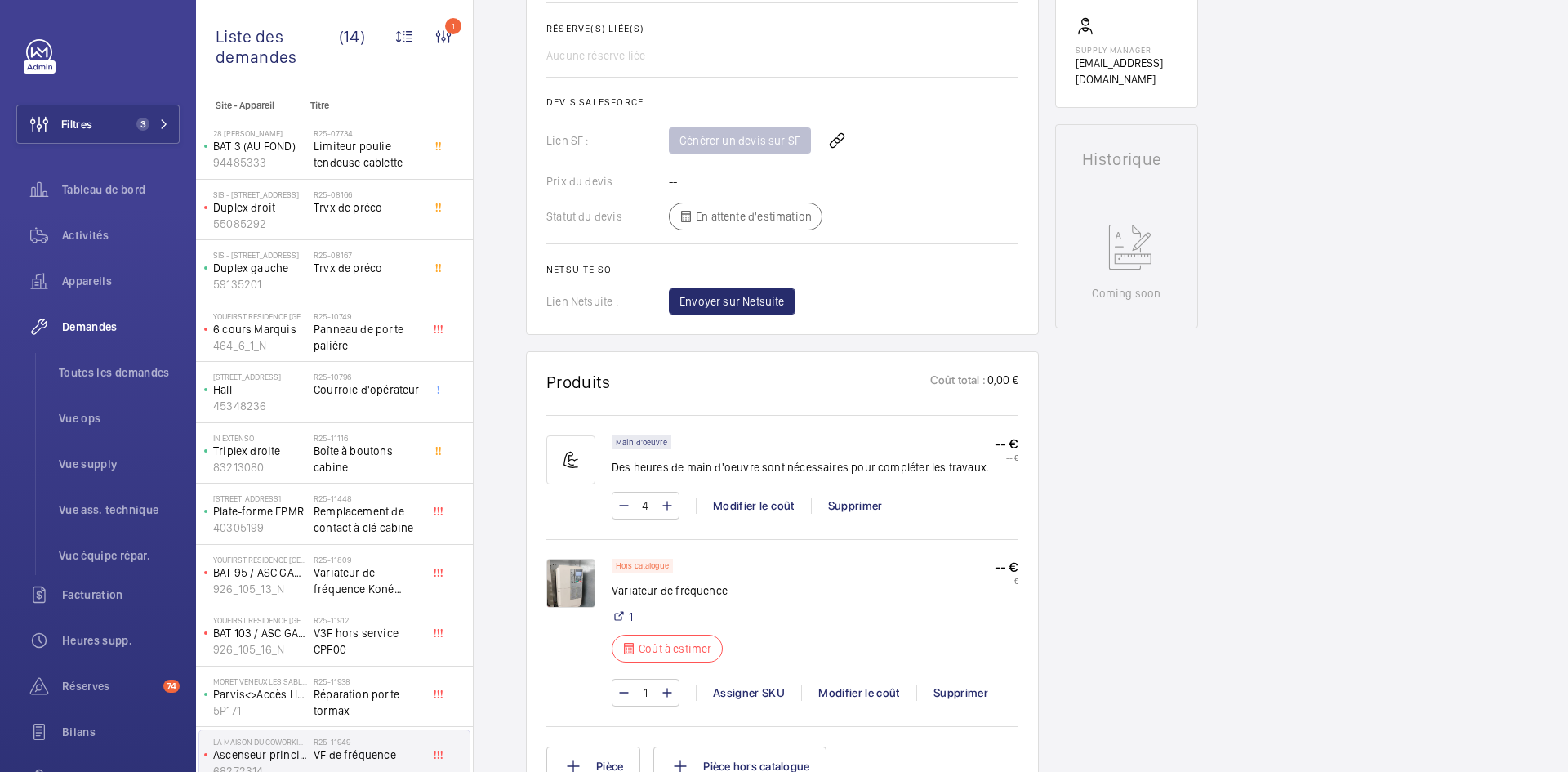
click at [587, 582] on img at bounding box center [571, 583] width 49 height 49
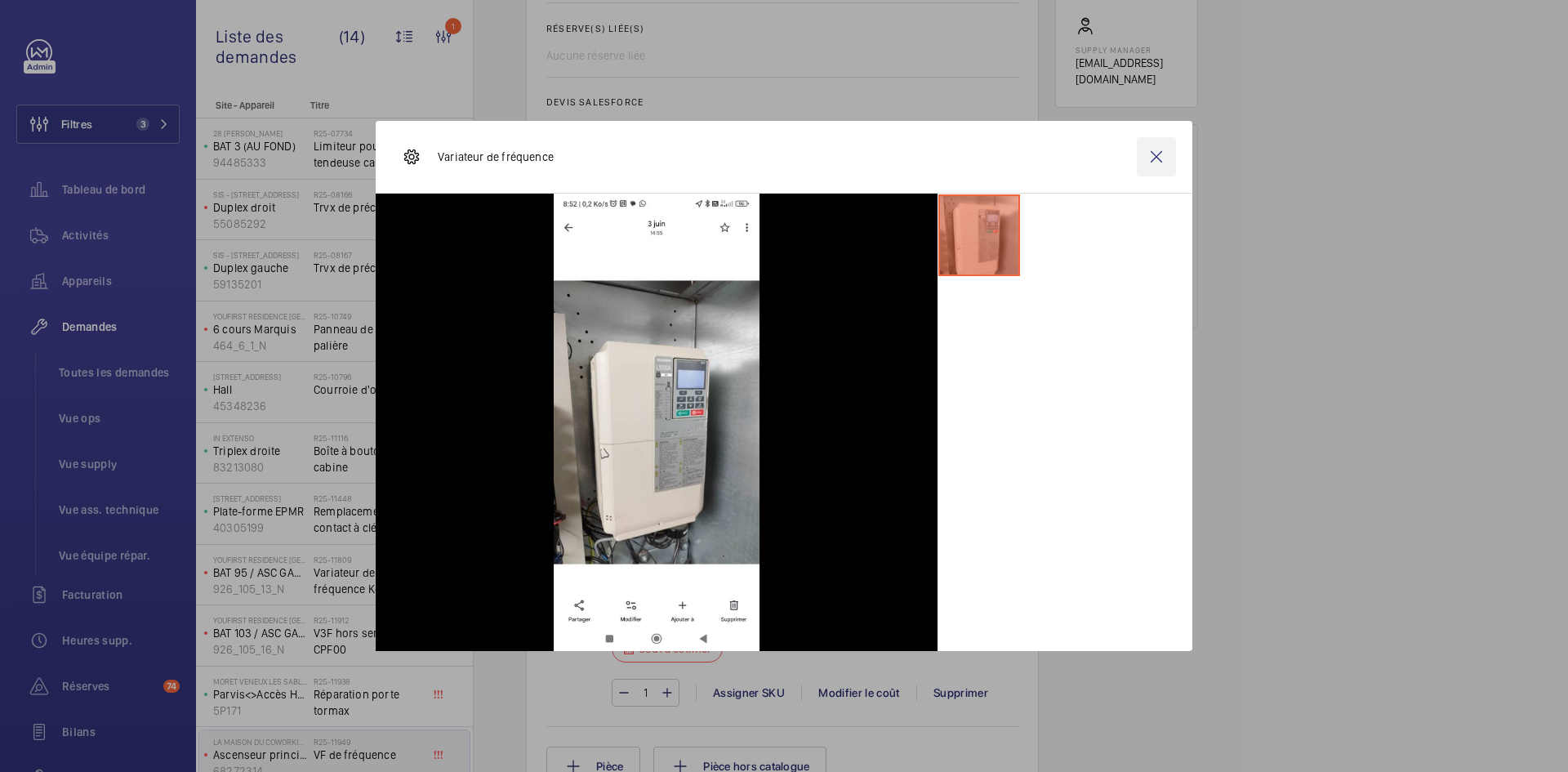
click at [1164, 157] on wm-front-icon-button at bounding box center [1157, 156] width 39 height 39
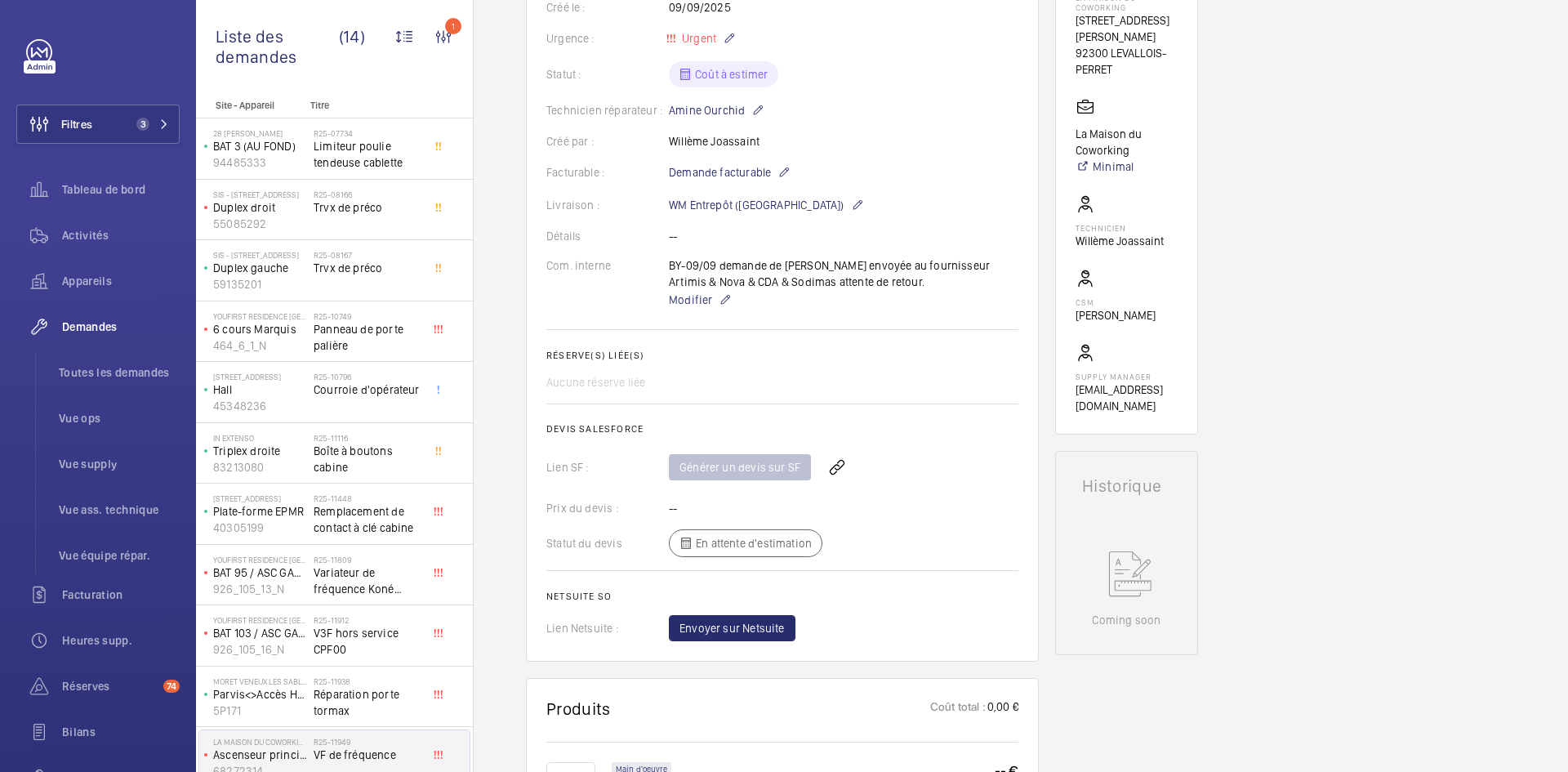
scroll to position [0, 0]
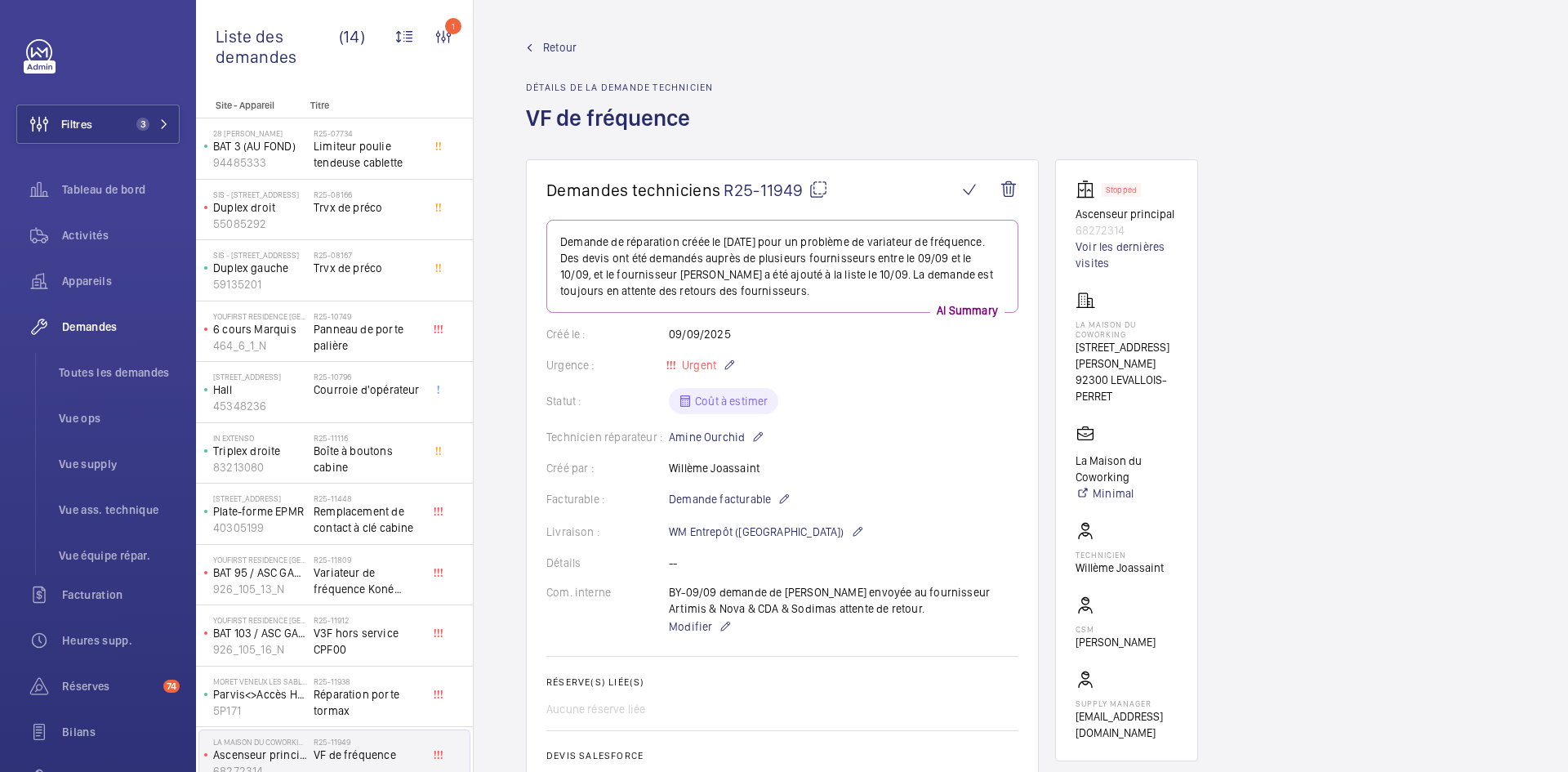
click at [559, 45] on span "Retour" at bounding box center [560, 47] width 33 height 17
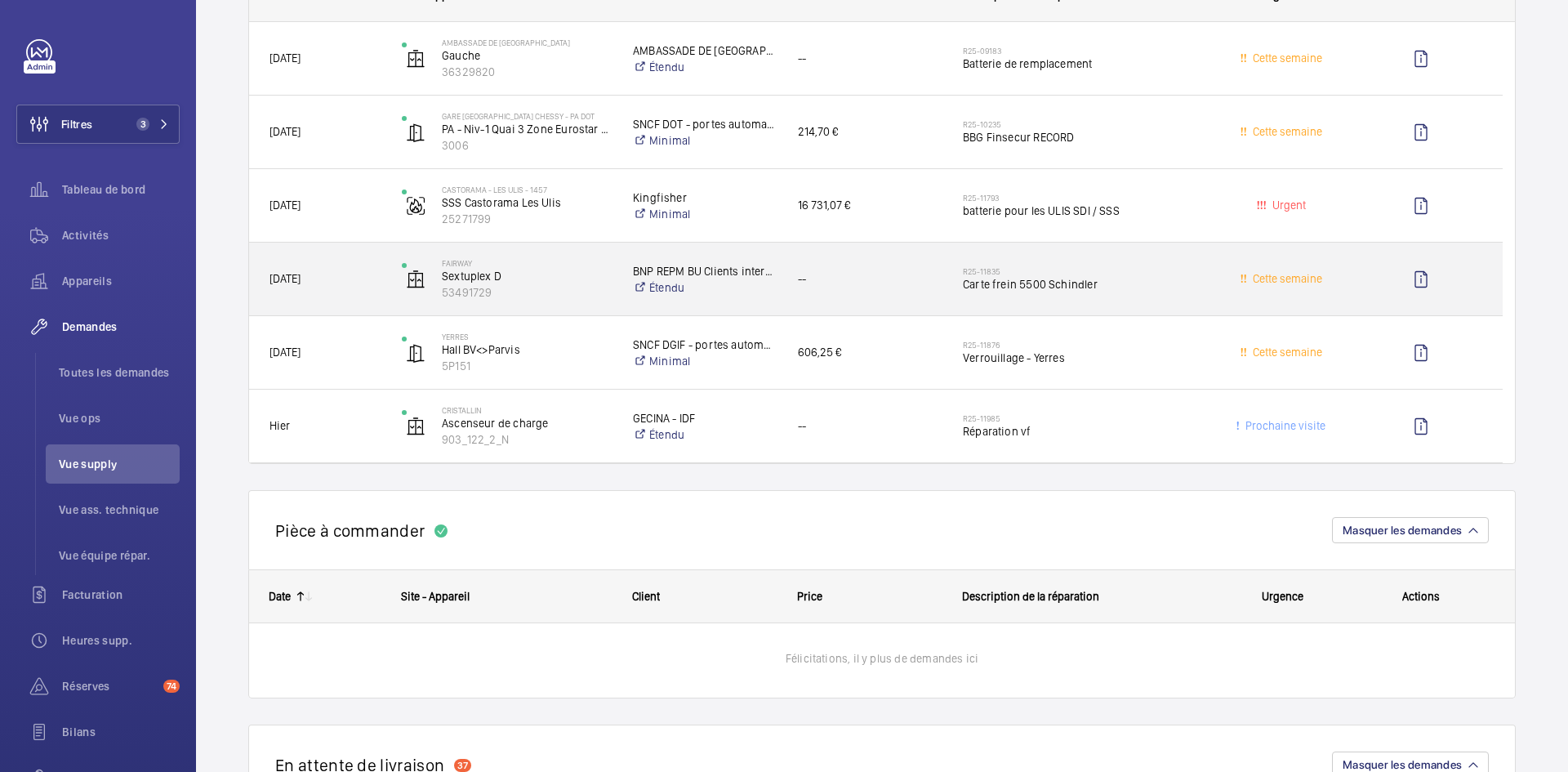
scroll to position [1796, 0]
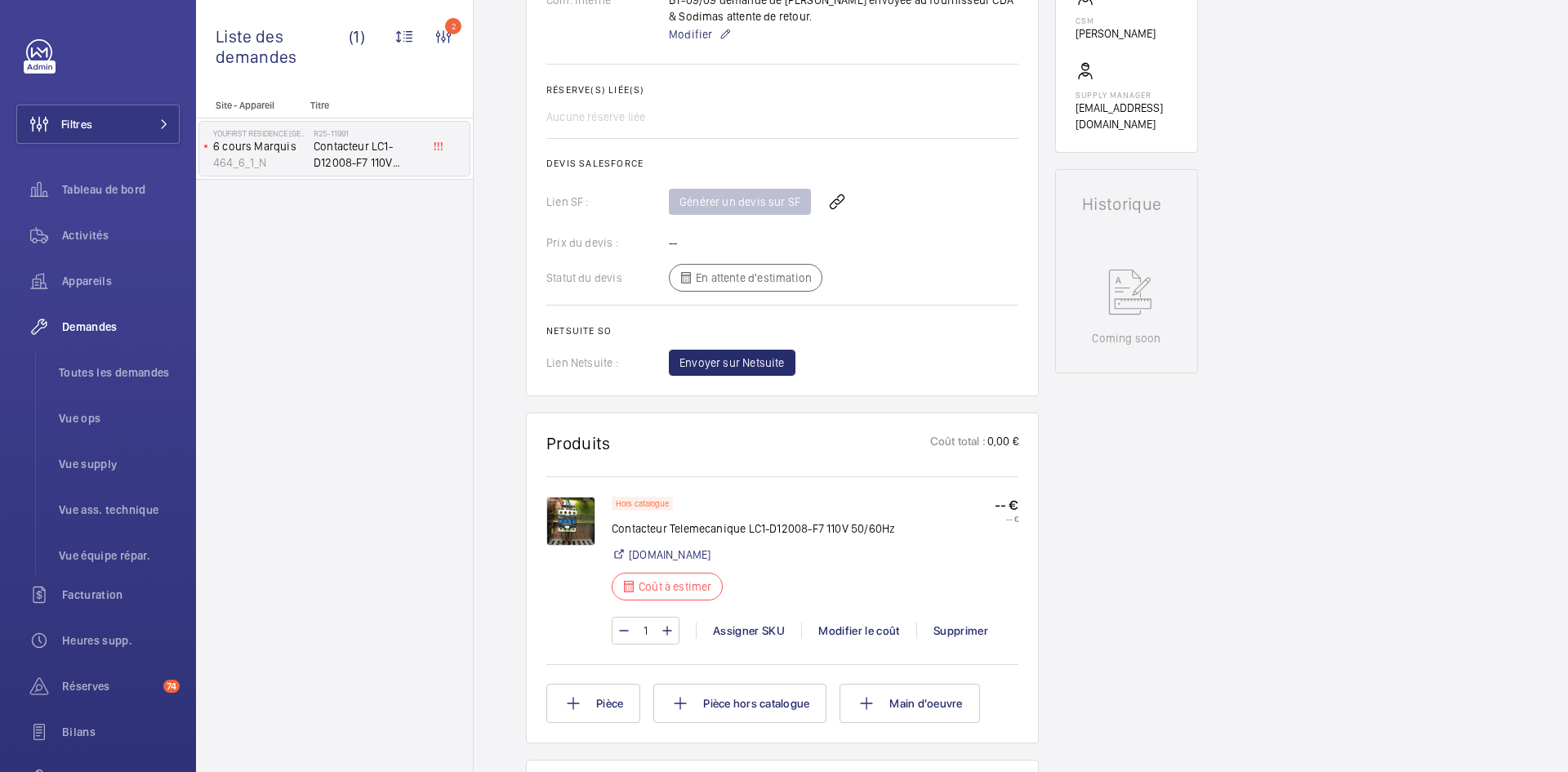
scroll to position [735, 0]
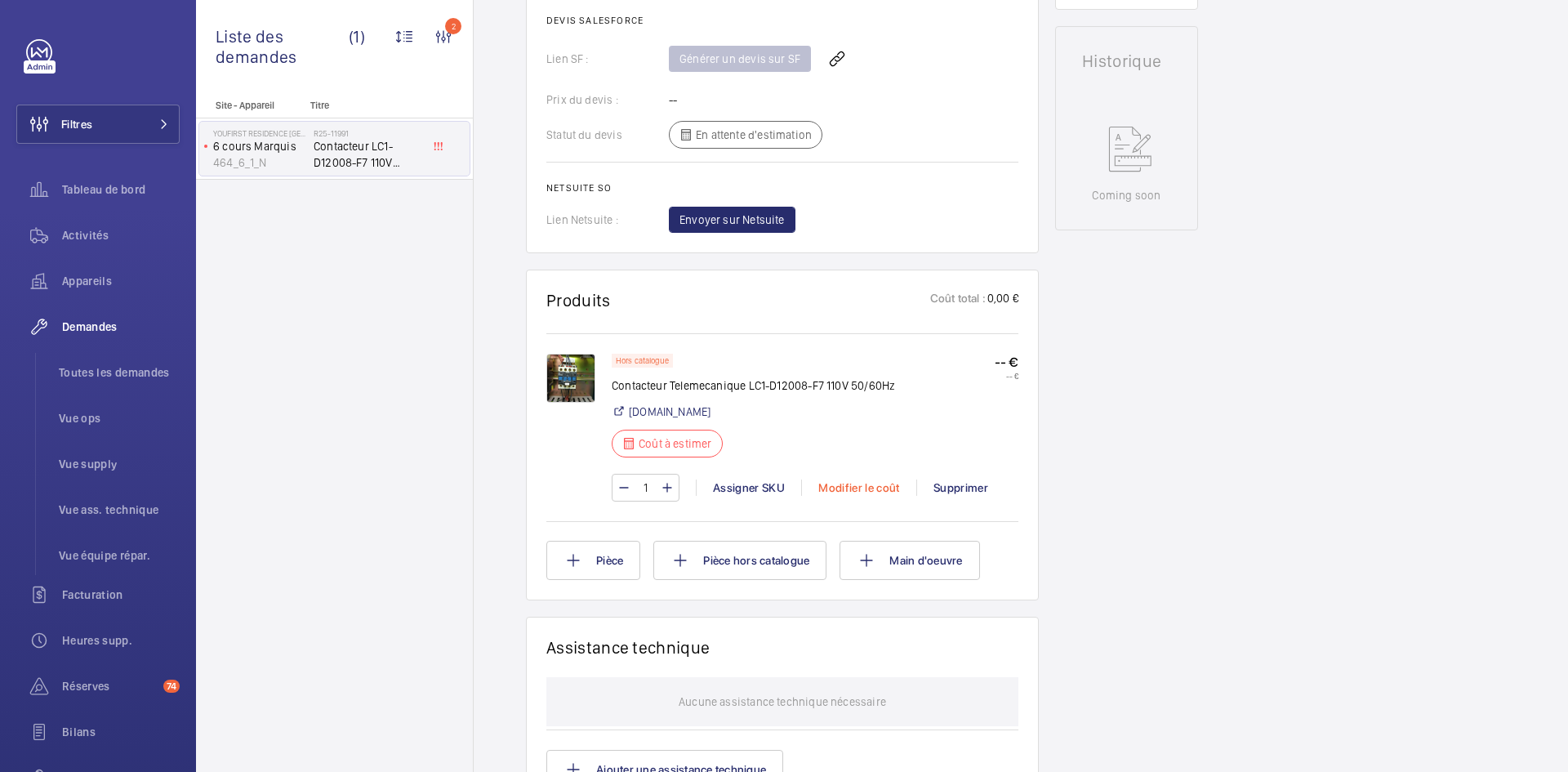
click at [867, 488] on div "Modifier le coût" at bounding box center [859, 487] width 115 height 17
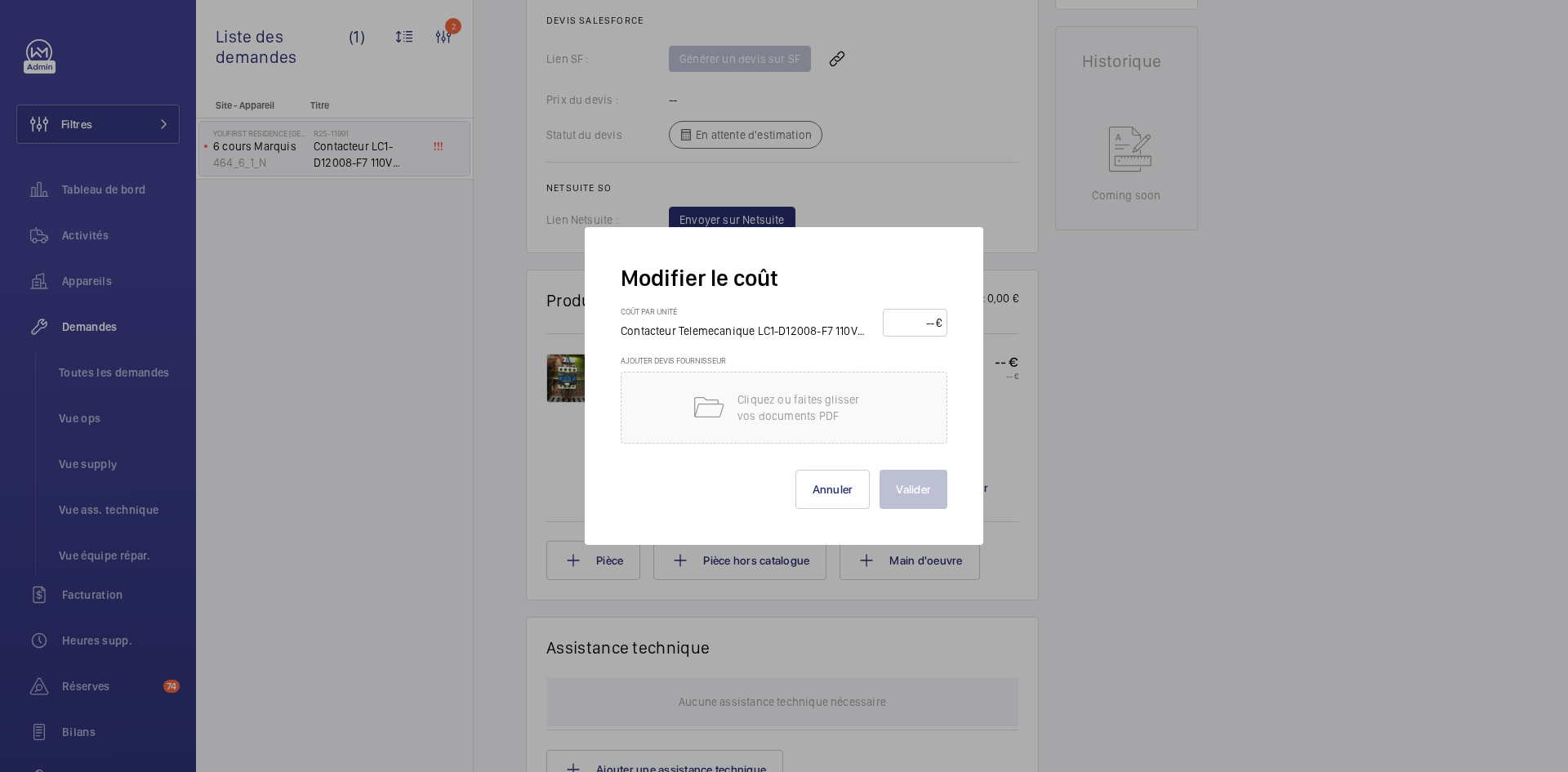
click at [915, 315] on input "number" at bounding box center [912, 322] width 47 height 26
type input "150"
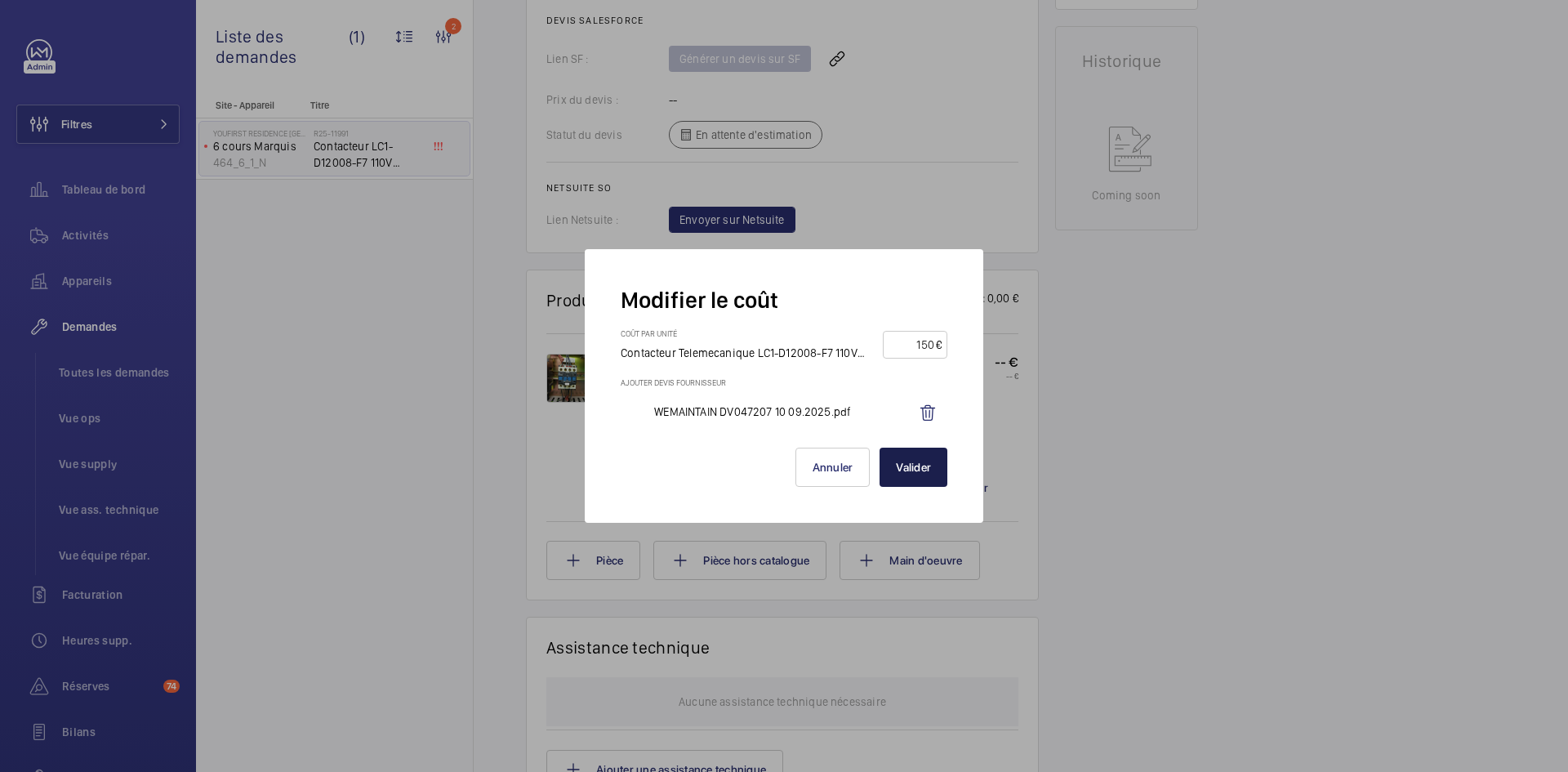
click at [930, 469] on button "Valider" at bounding box center [914, 466] width 68 height 39
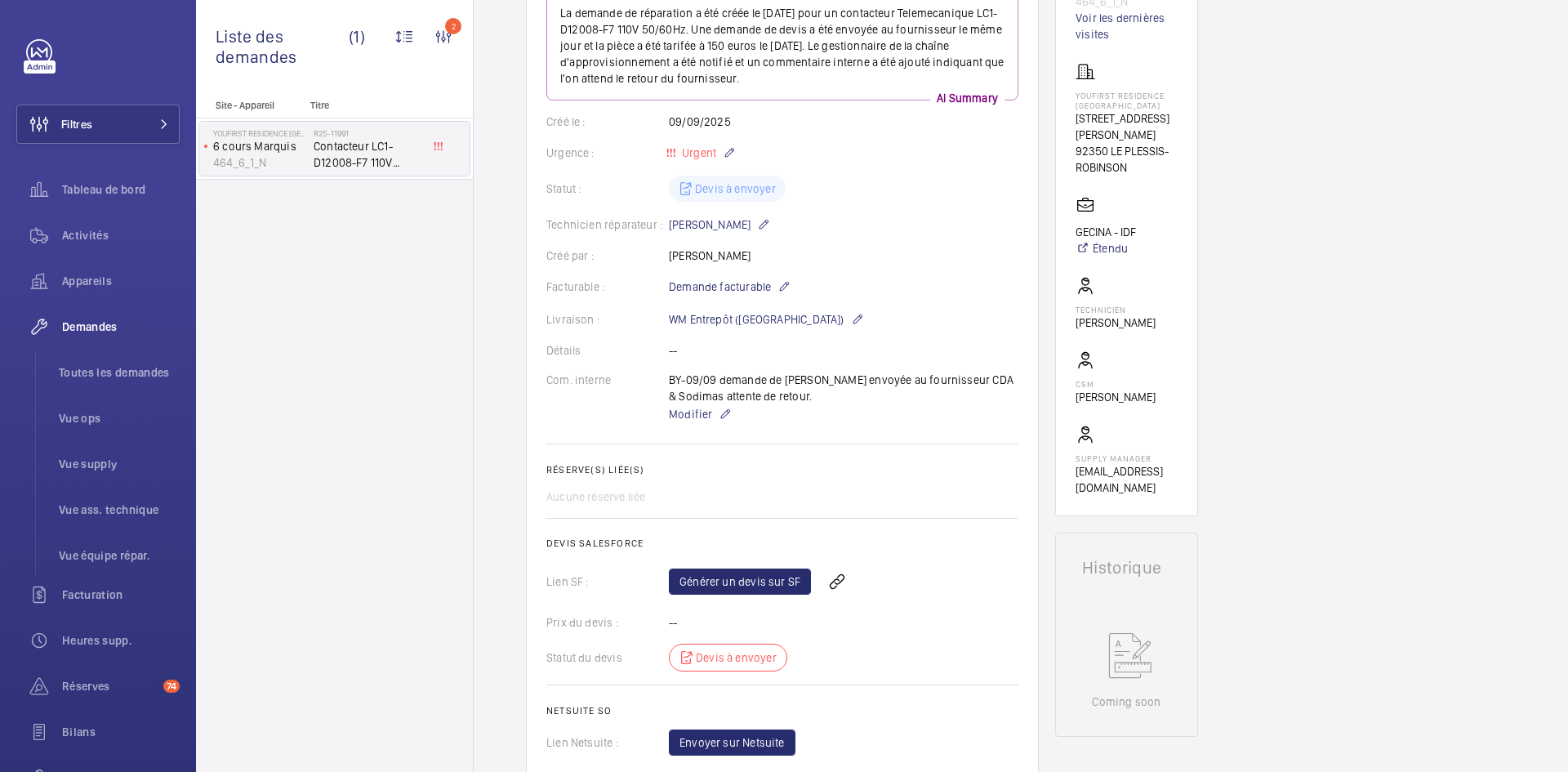
scroll to position [0, 0]
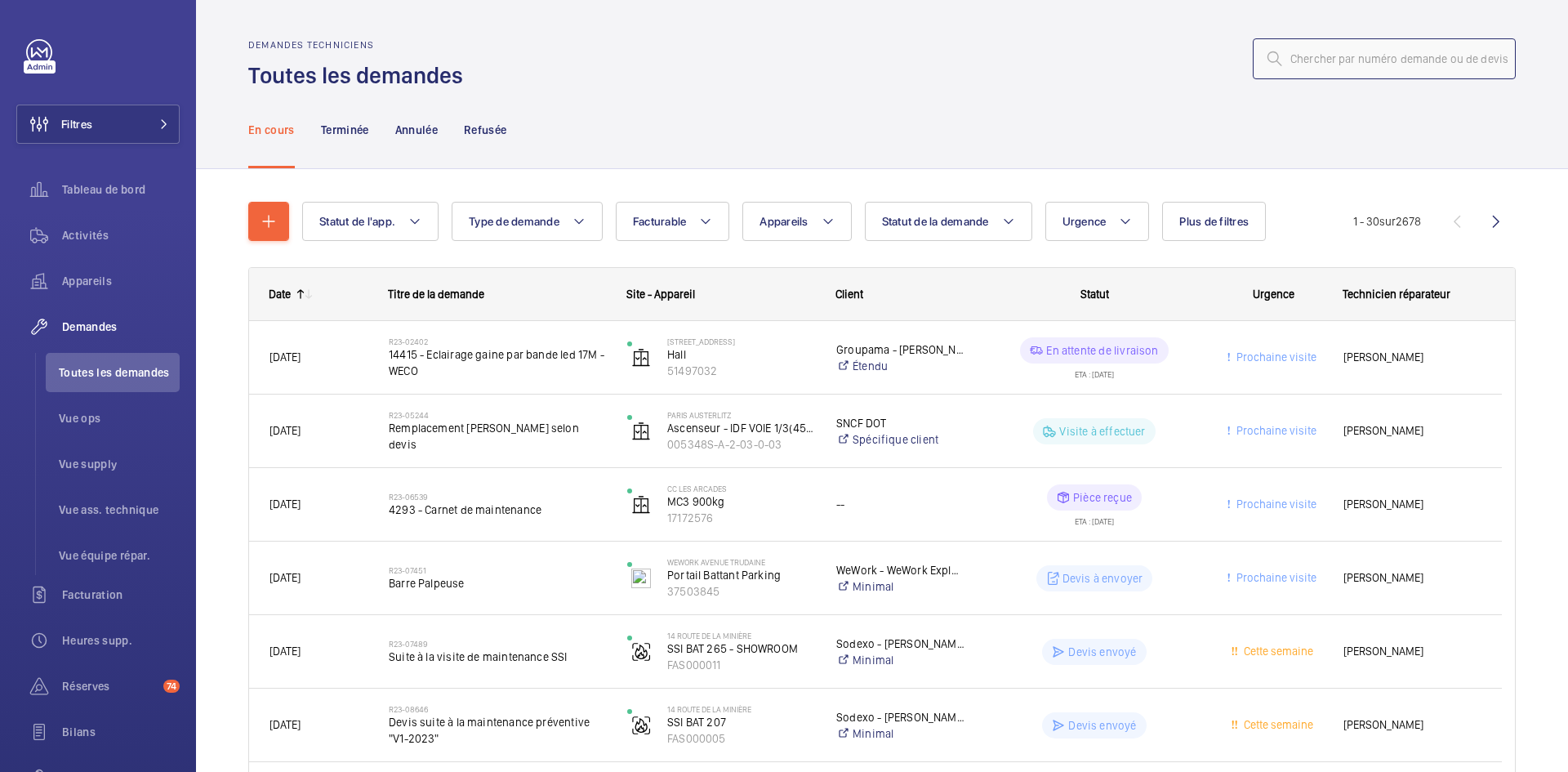
click at [1338, 63] on input "text" at bounding box center [1384, 59] width 263 height 41
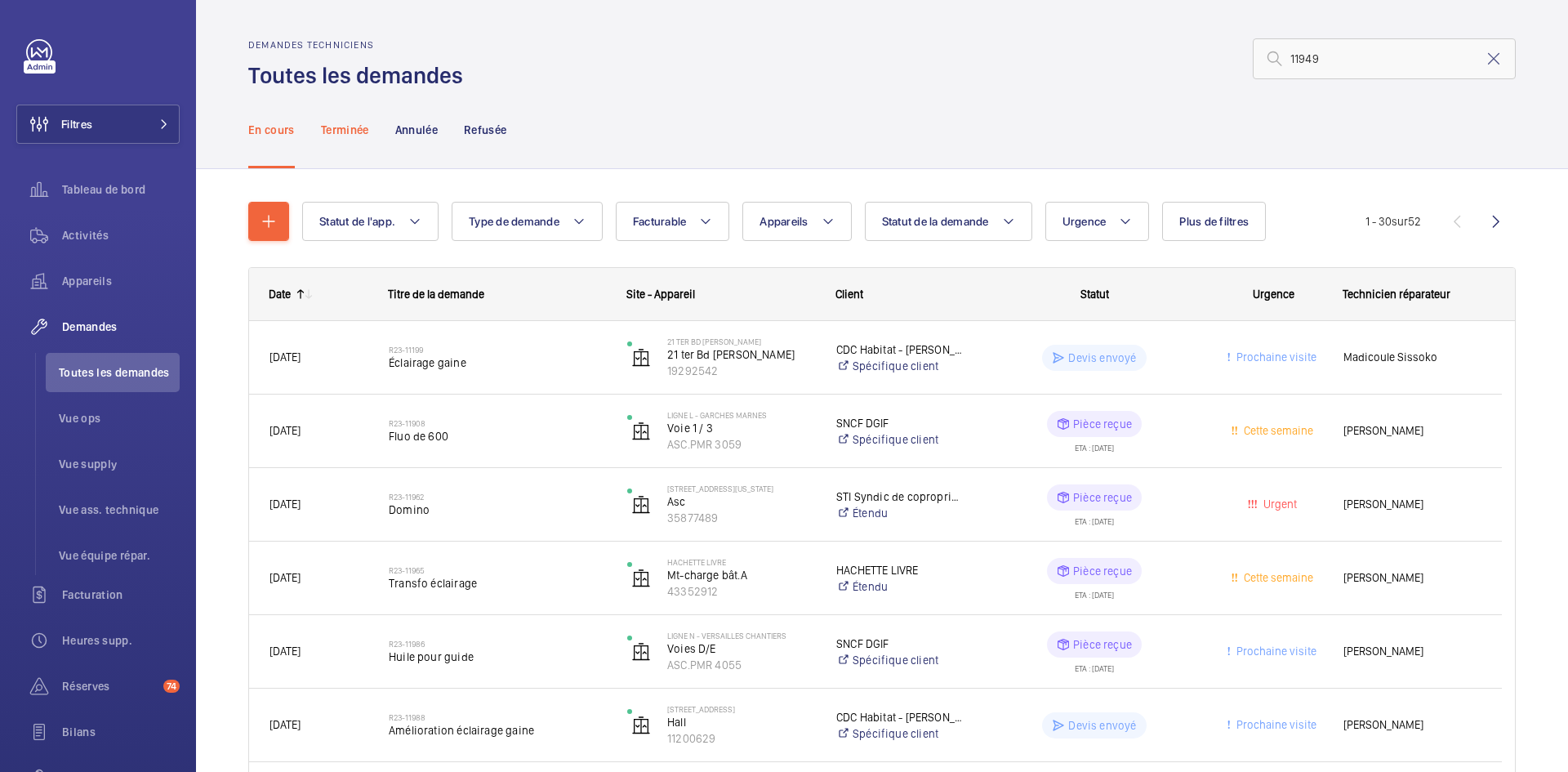
click at [352, 128] on p "Terminée" at bounding box center [344, 129] width 48 height 17
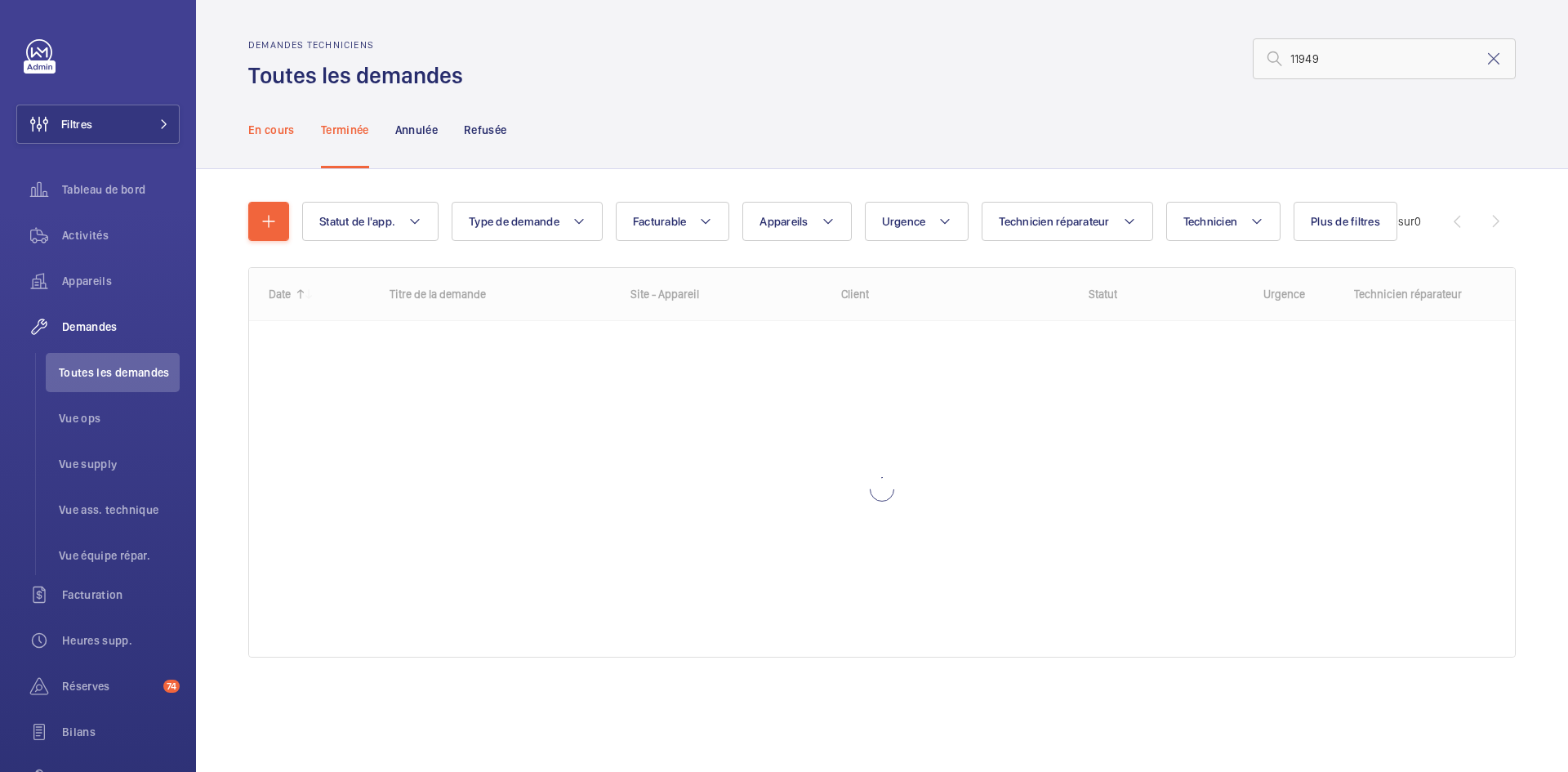
click at [270, 125] on p "En cours" at bounding box center [271, 129] width 46 height 17
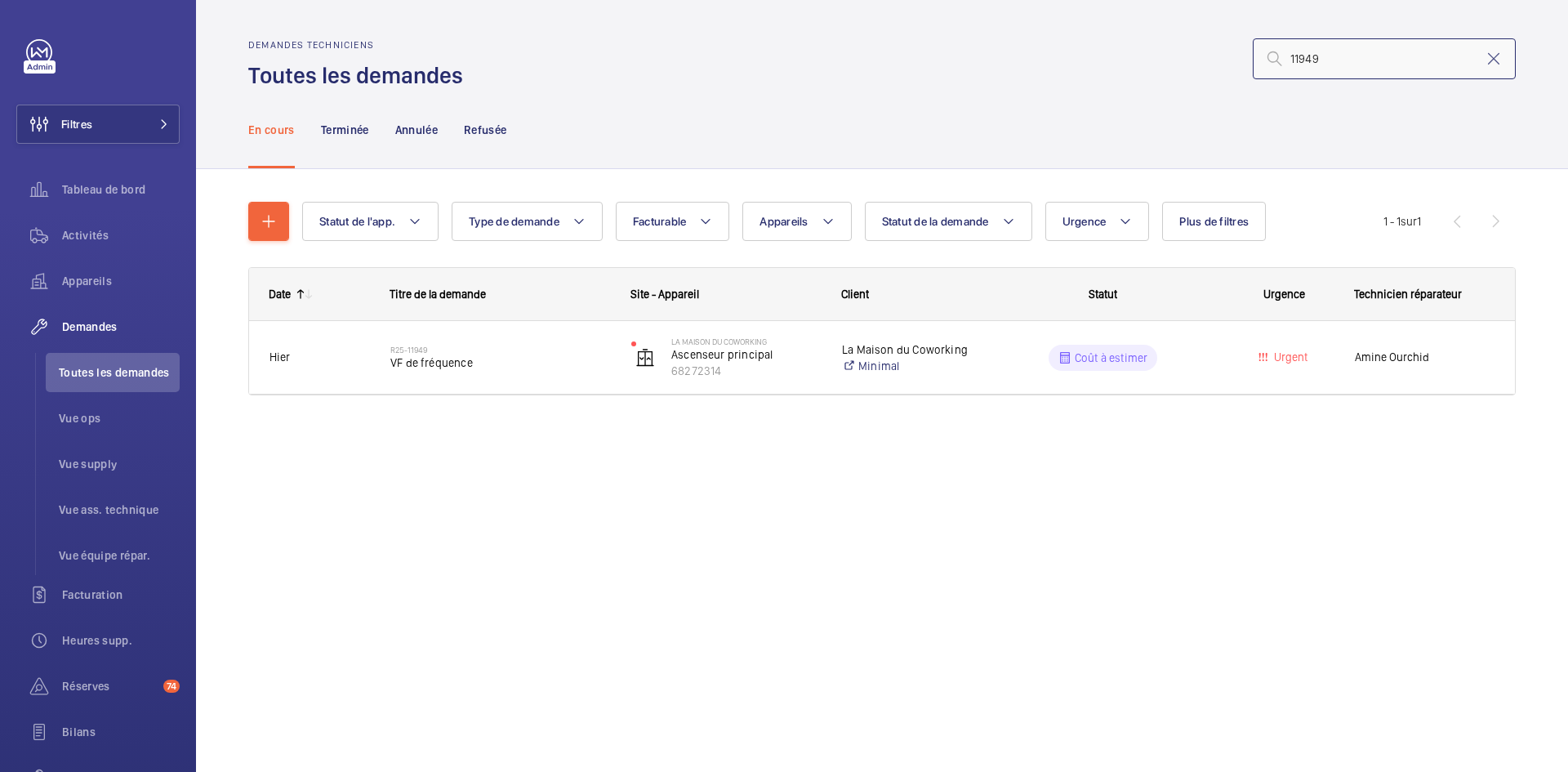
click at [1369, 65] on input "11949" at bounding box center [1384, 59] width 263 height 41
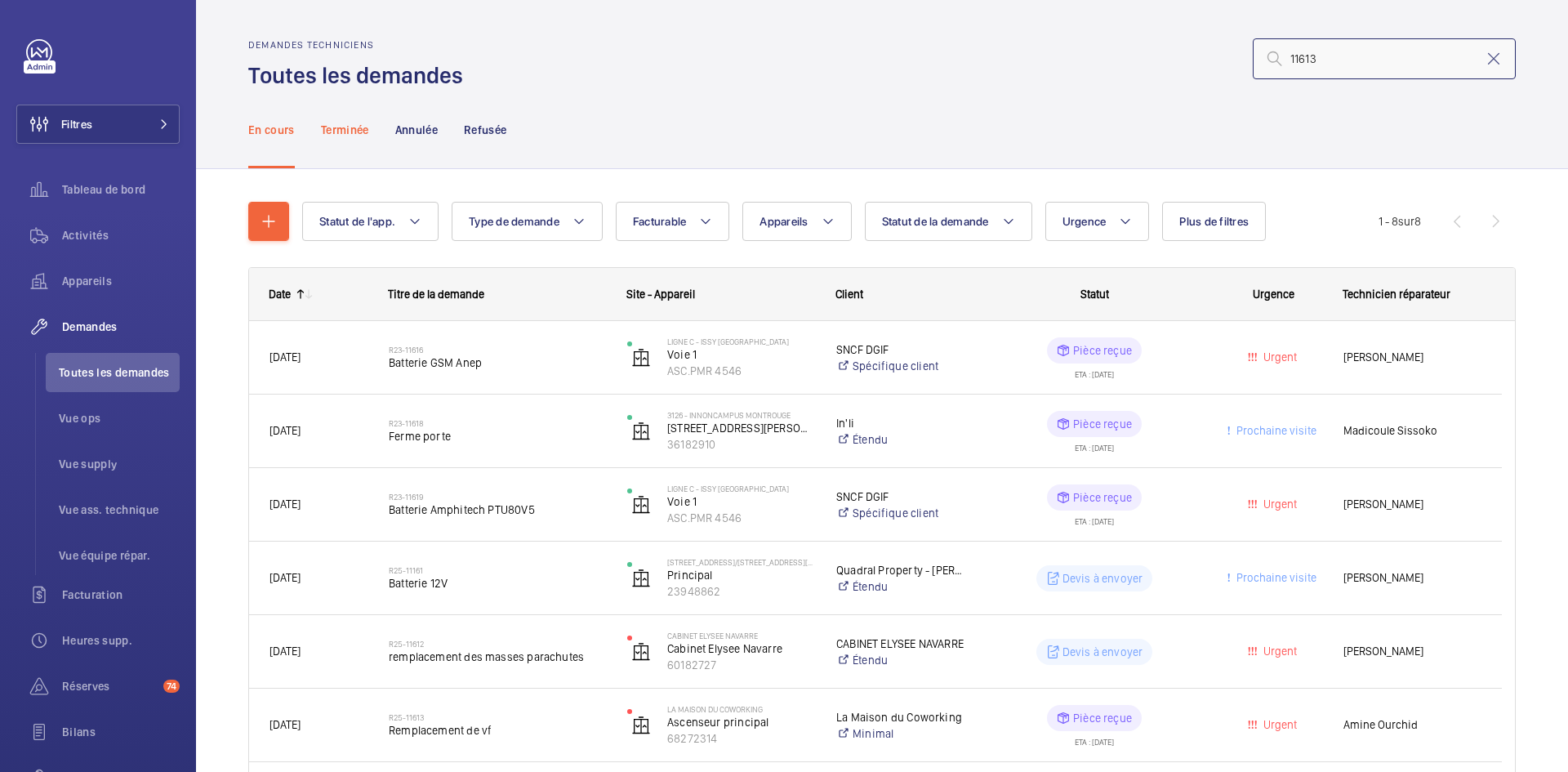
type input "11613"
click at [349, 118] on div "Terminée" at bounding box center [344, 129] width 48 height 78
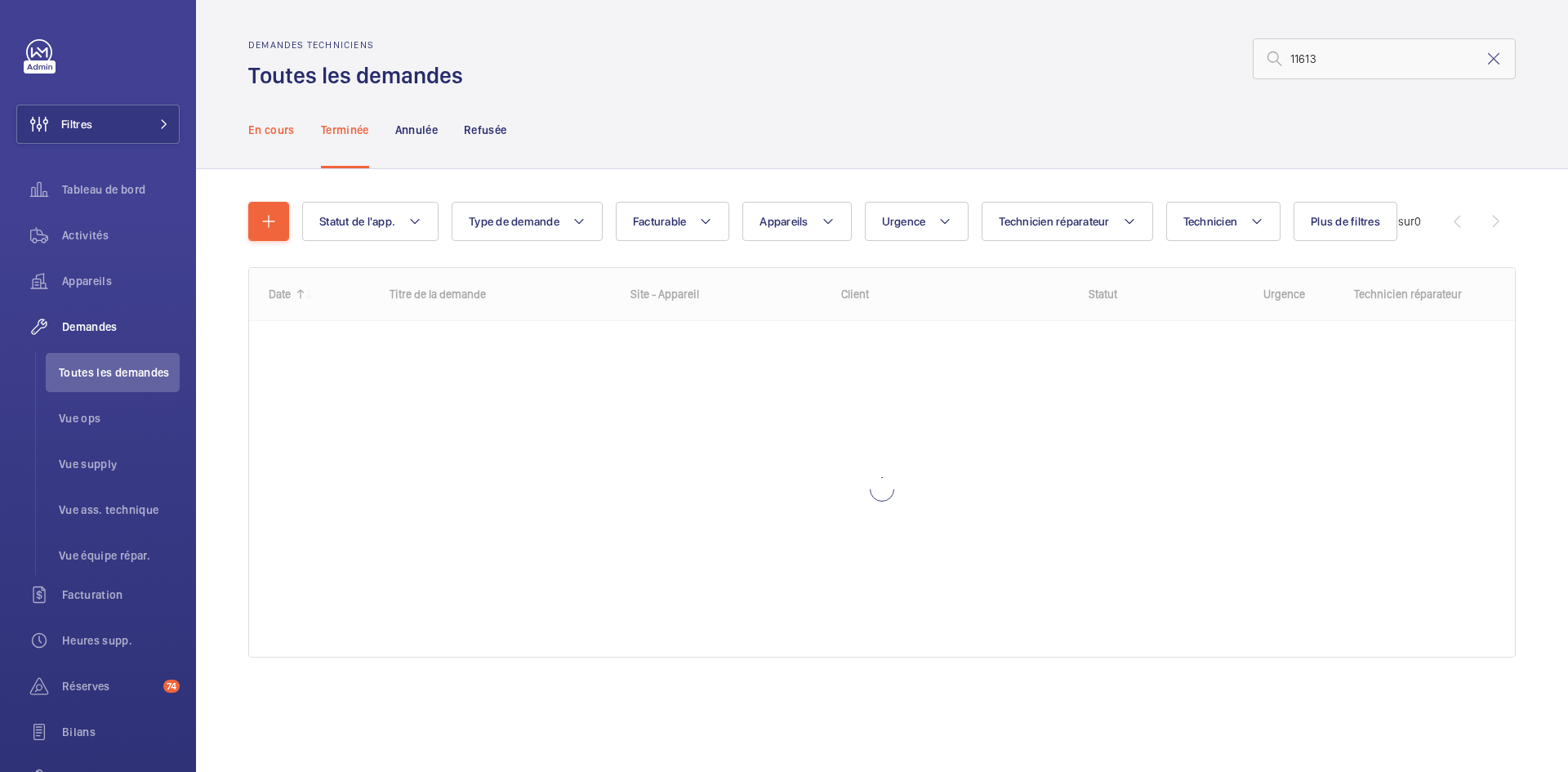
click at [292, 132] on p "En cours" at bounding box center [271, 129] width 46 height 17
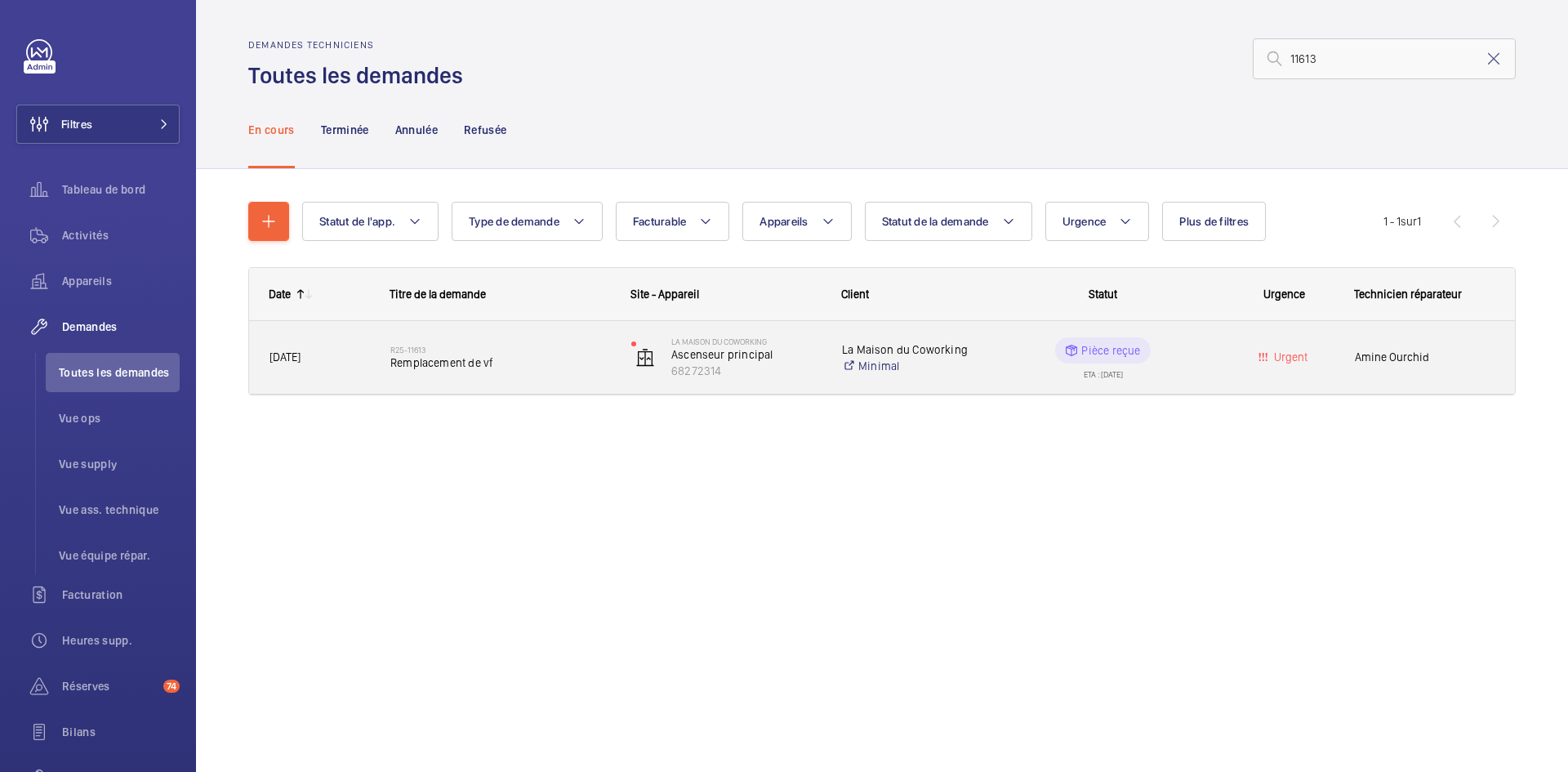
click at [344, 352] on span "01/09/2025" at bounding box center [320, 357] width 100 height 19
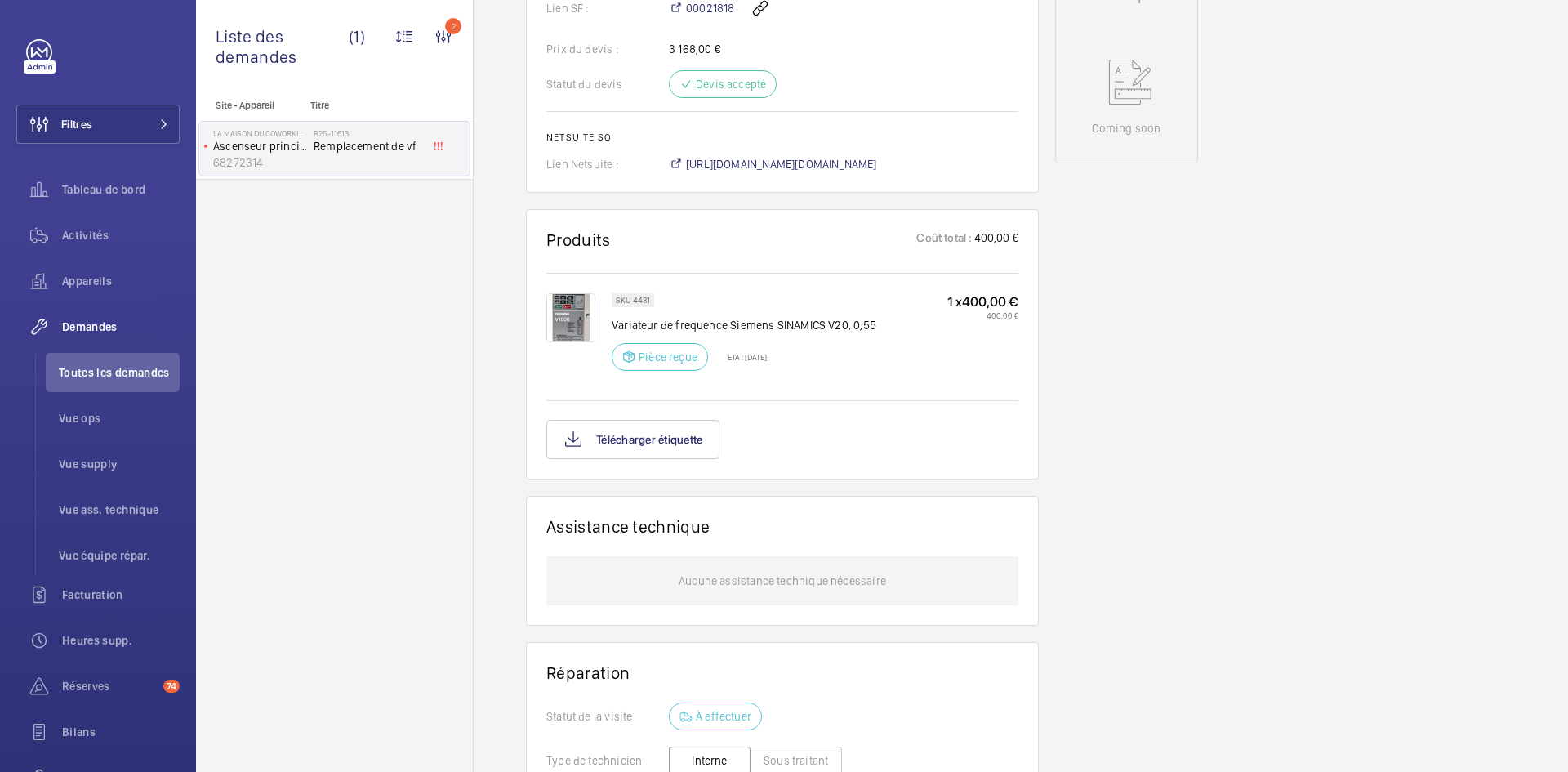
scroll to position [817, 0]
drag, startPoint x: 648, startPoint y: 300, endPoint x: 632, endPoint y: 300, distance: 16.0
click at [632, 300] on p "SKU 4431" at bounding box center [632, 301] width 34 height 6
drag, startPoint x: 639, startPoint y: 300, endPoint x: 665, endPoint y: 308, distance: 27.2
click at [665, 308] on div "SKU 4431 Variateur de frequence Siemens SINAMICS V20, 0,55 Pièce reçue ETA : 8 …" at bounding box center [743, 339] width 265 height 87
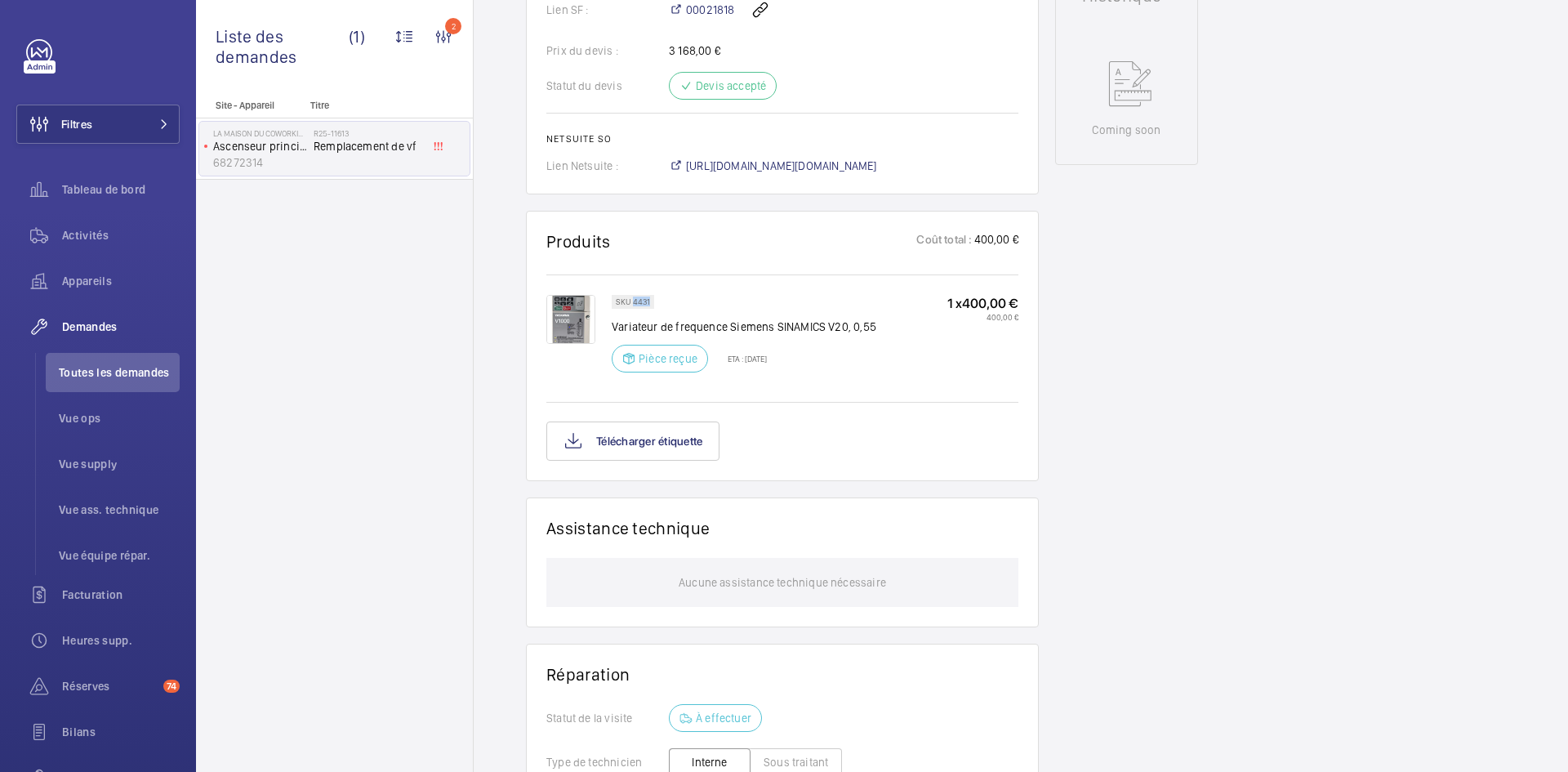
drag, startPoint x: 651, startPoint y: 301, endPoint x: 634, endPoint y: 300, distance: 17.0
click at [634, 300] on div "SKU 4431" at bounding box center [632, 302] width 43 height 14
copy p "4431"
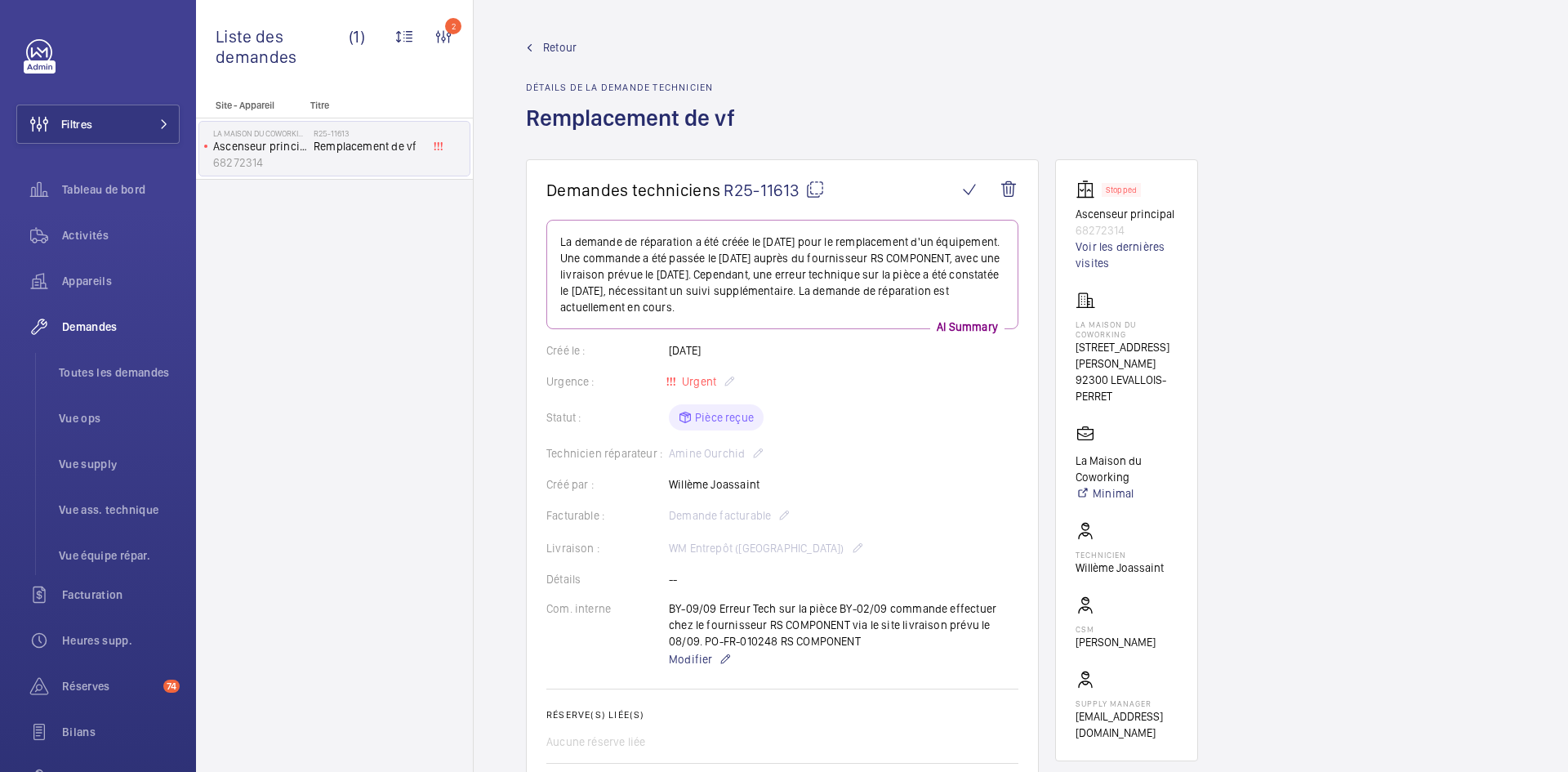
scroll to position [719, 0]
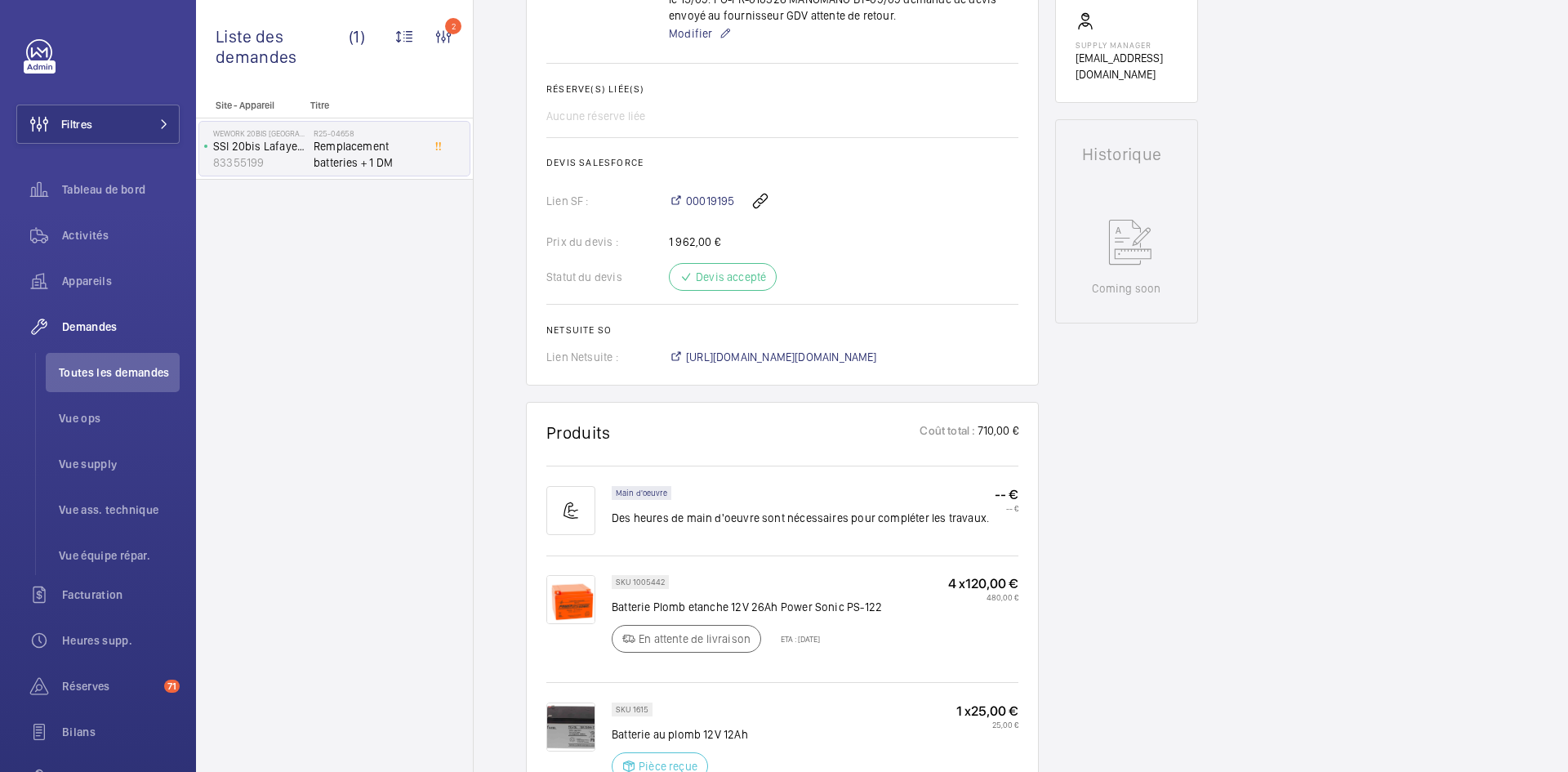
scroll to position [572, 0]
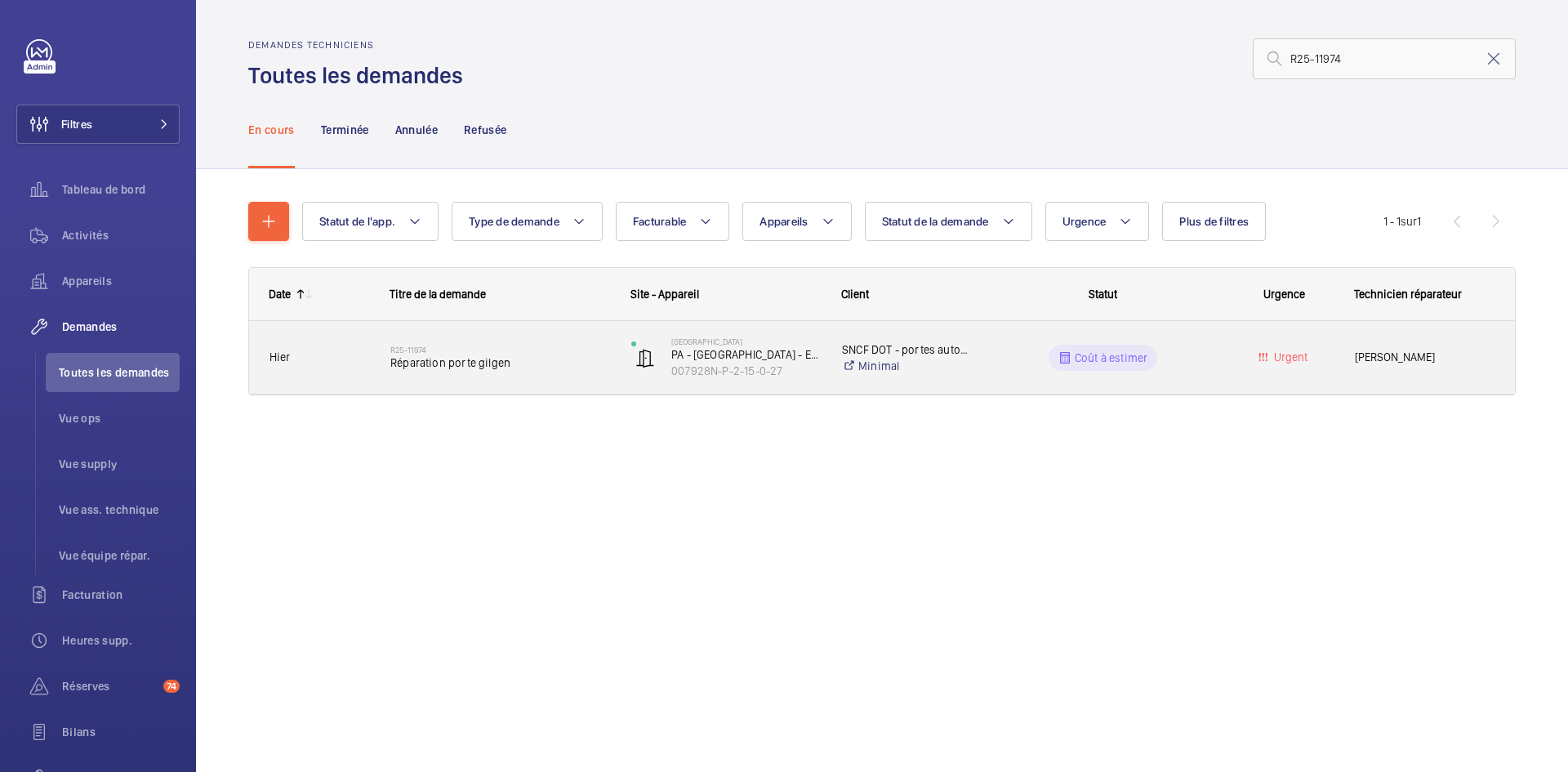
type input "R25-11974"
click at [335, 343] on div "Hier" at bounding box center [309, 357] width 120 height 52
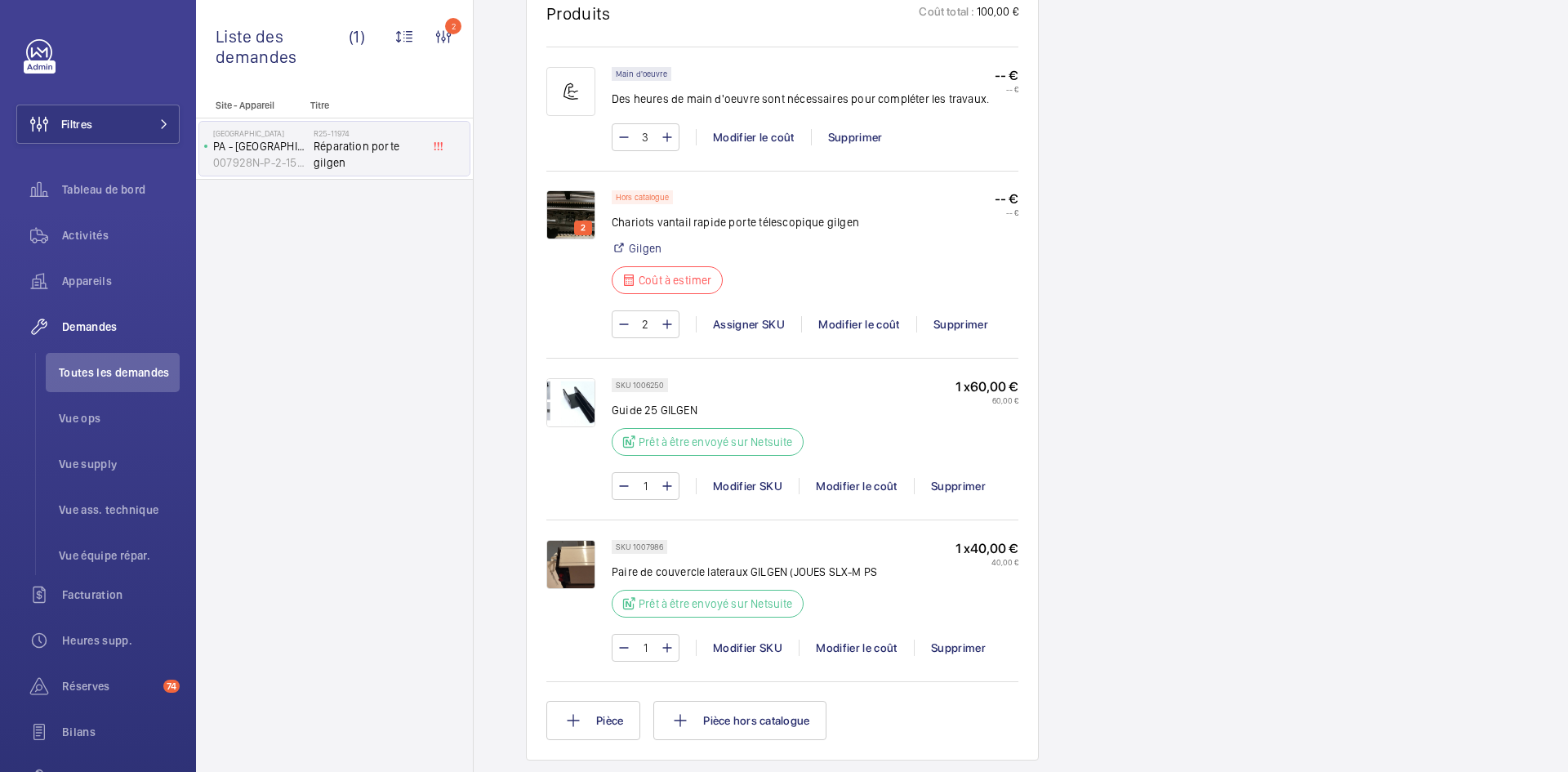
scroll to position [1062, 0]
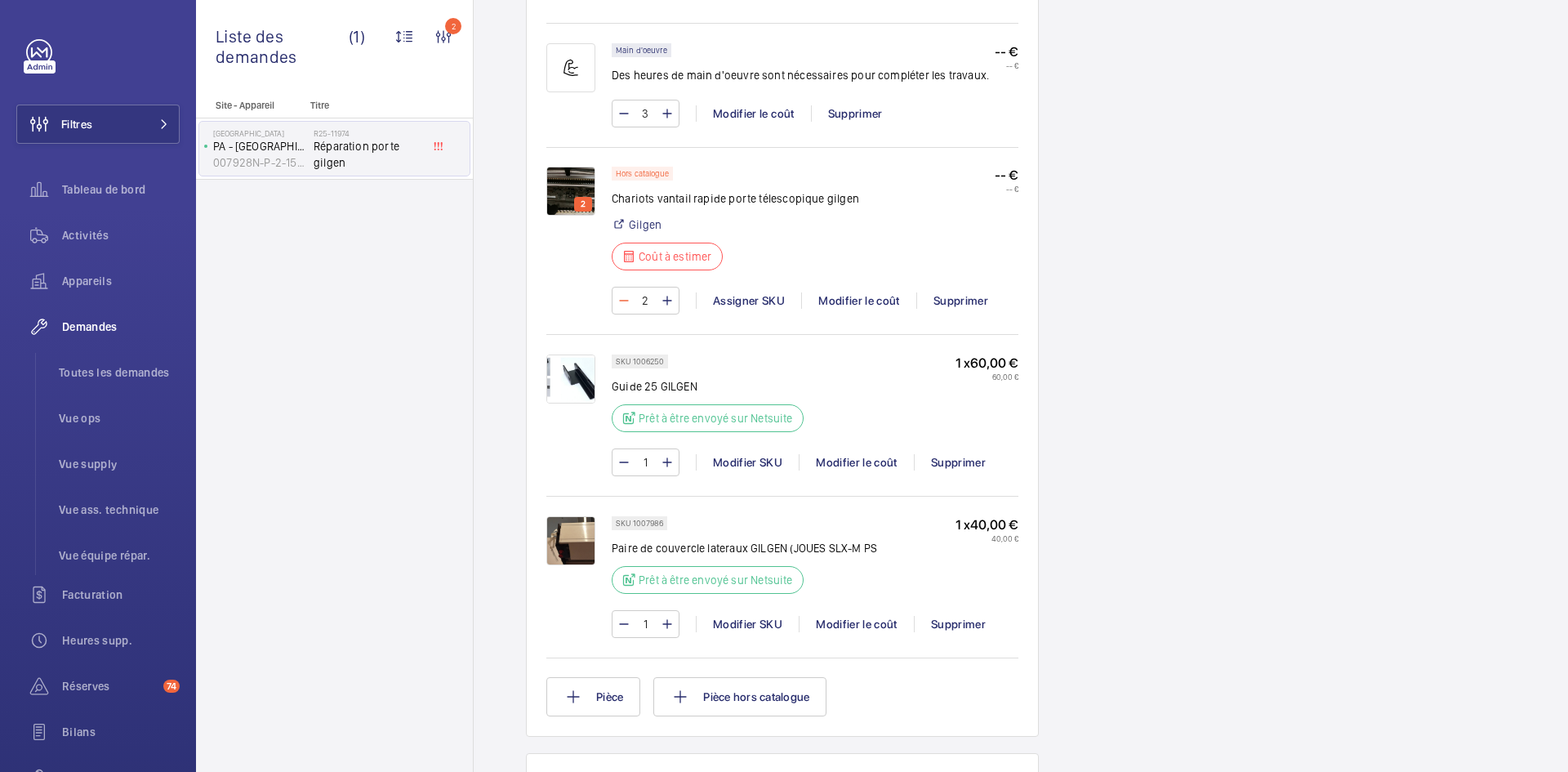
click at [625, 300] on mat-icon at bounding box center [624, 300] width 13 height 19
type input "1"
click at [868, 307] on div "Modifier le coût" at bounding box center [859, 300] width 115 height 17
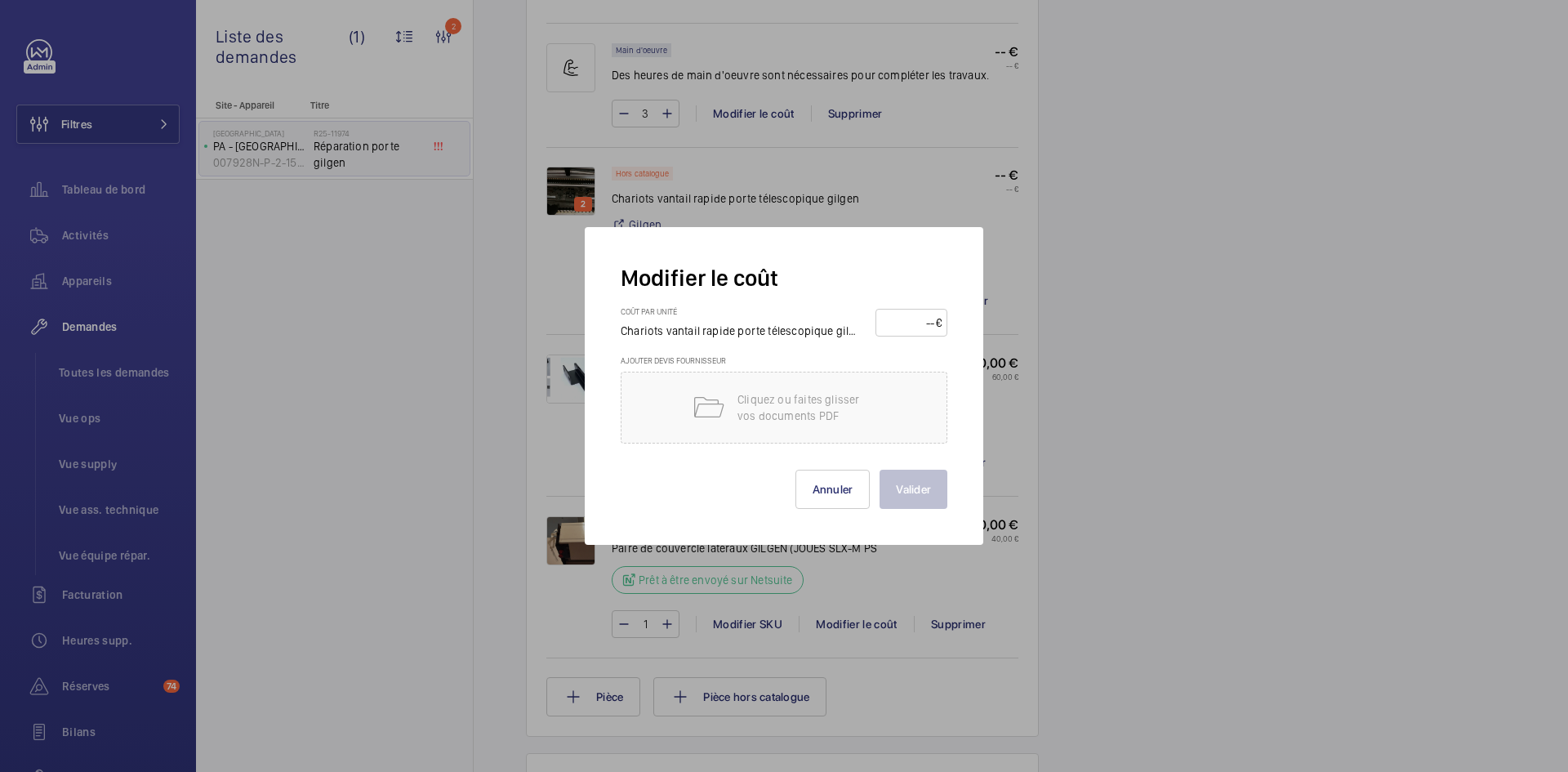
click at [897, 326] on input "number" at bounding box center [908, 322] width 55 height 26
type input "730"
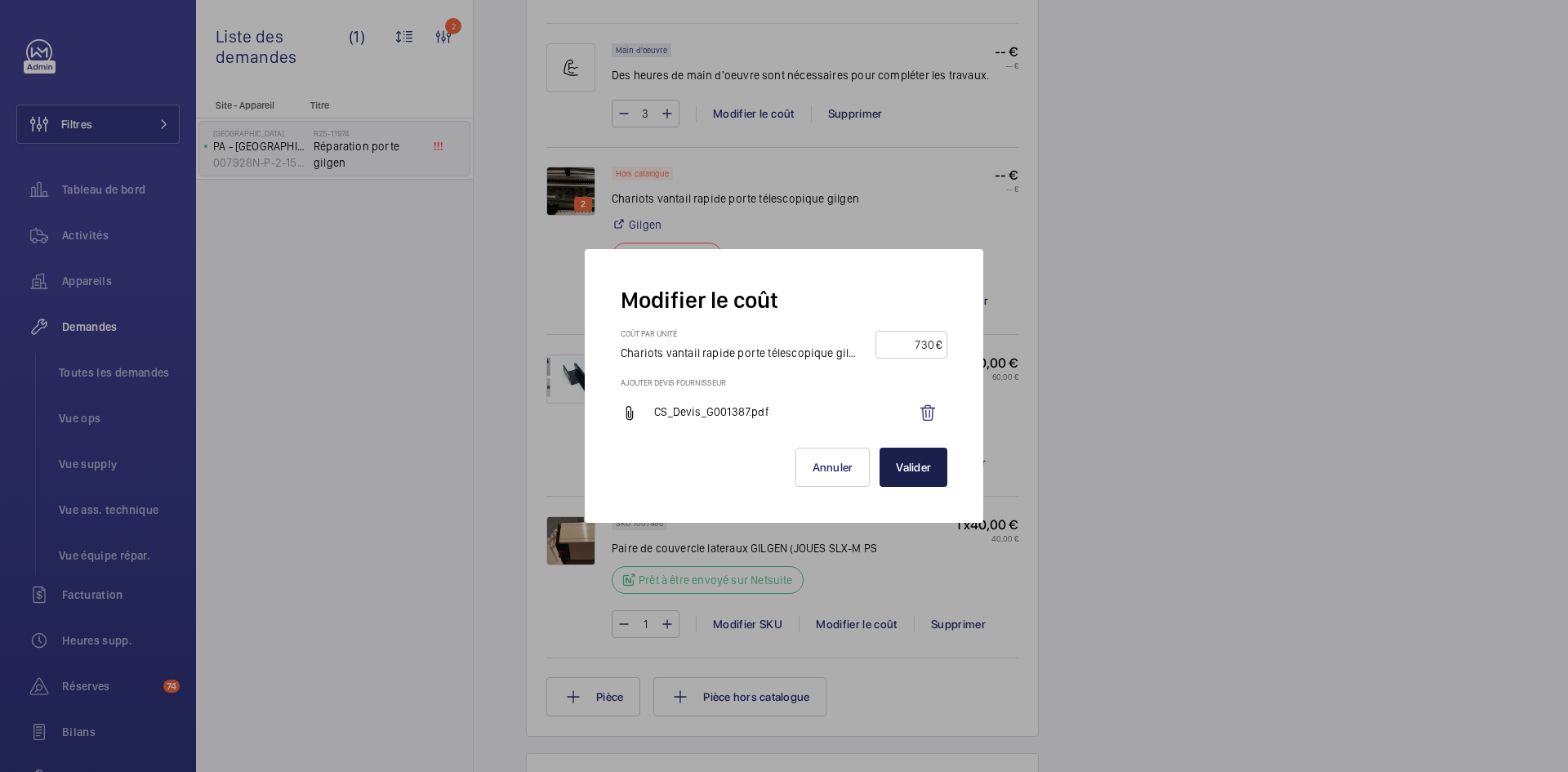
click at [929, 472] on button "Valider" at bounding box center [914, 466] width 68 height 39
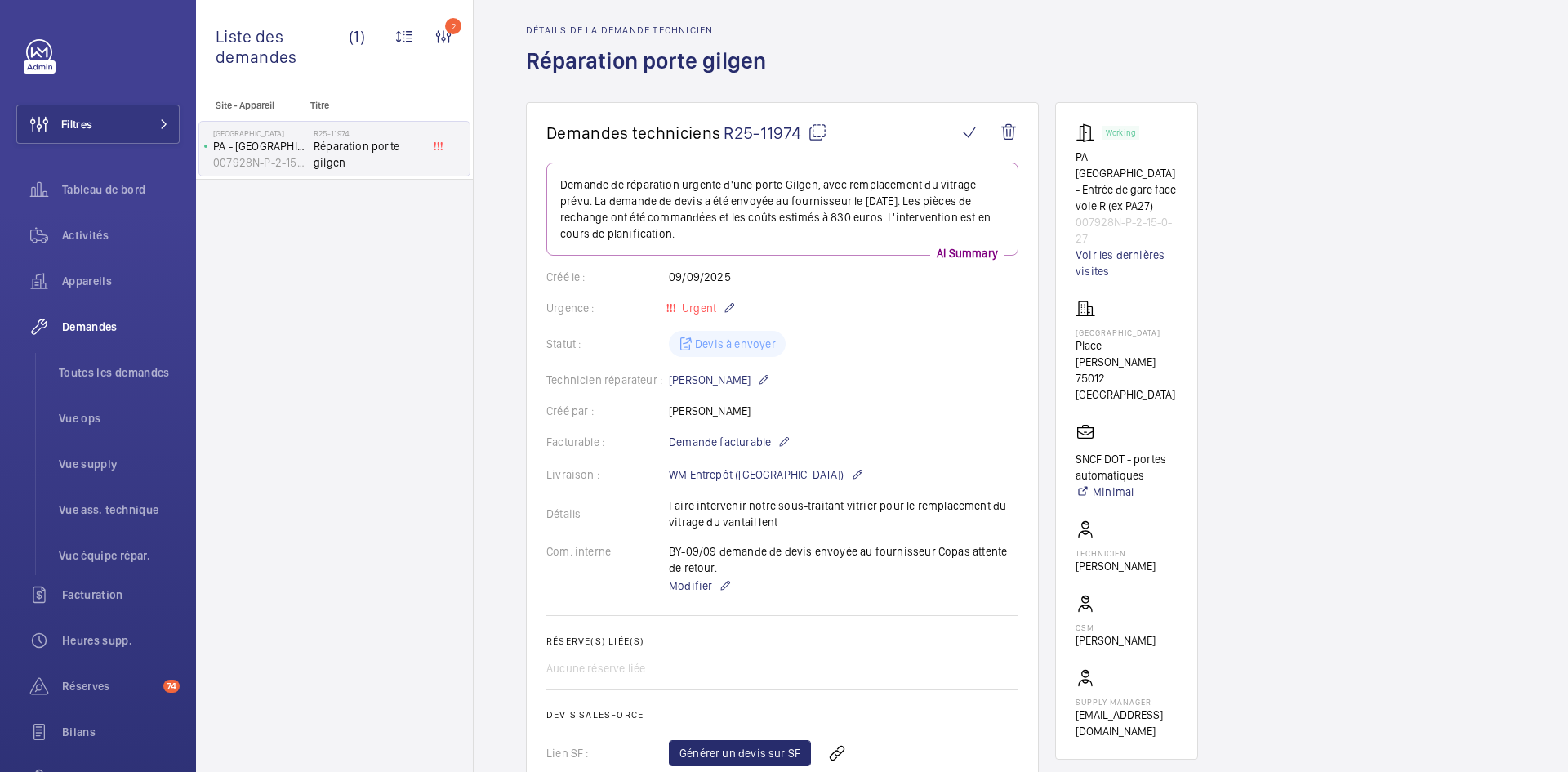
scroll to position [0, 0]
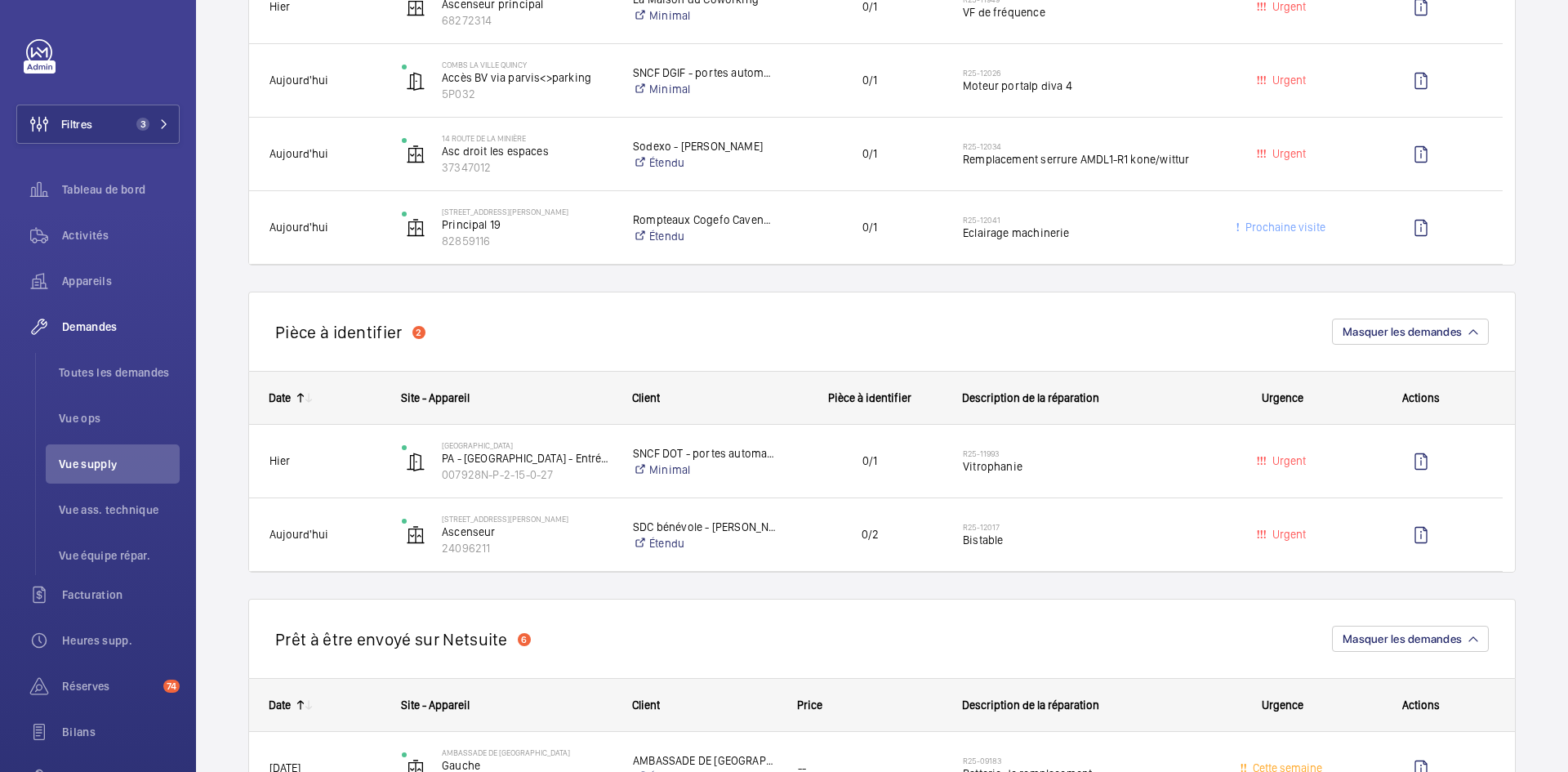
scroll to position [1062, 0]
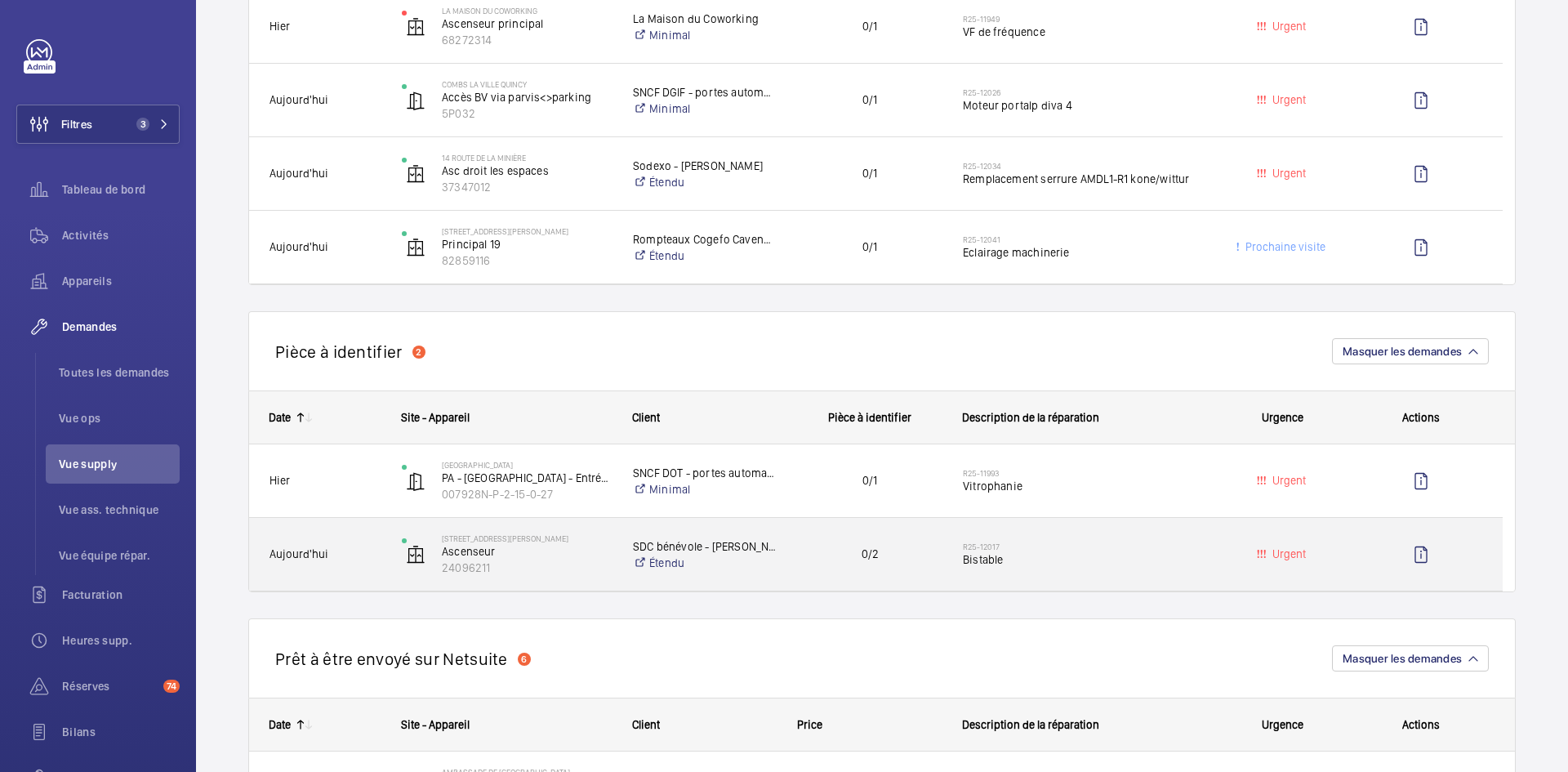
click at [359, 548] on span "Aujourd'hui" at bounding box center [325, 555] width 111 height 19
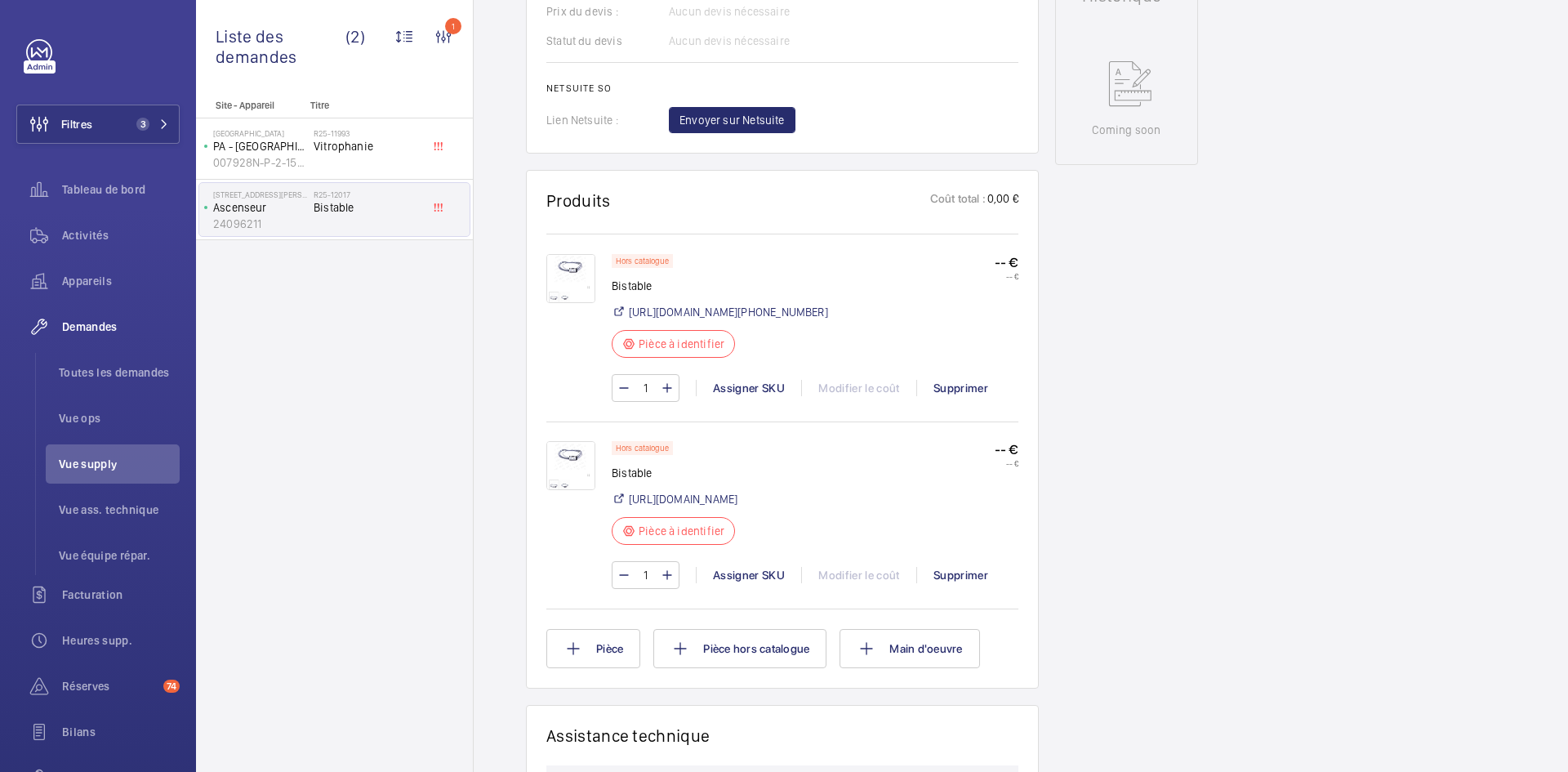
scroll to position [882, 0]
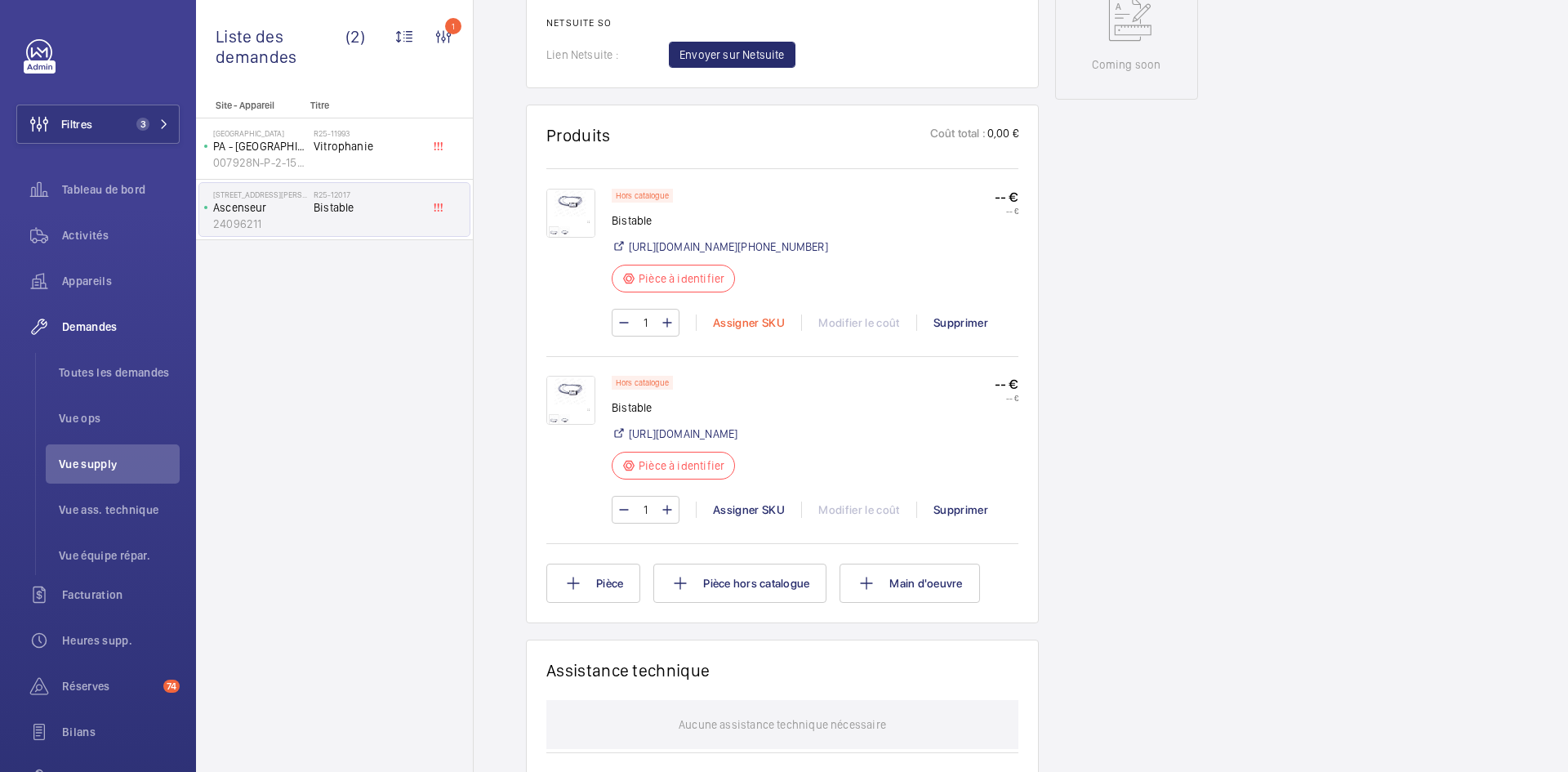
click at [767, 331] on div "Assigner SKU" at bounding box center [749, 322] width 106 height 17
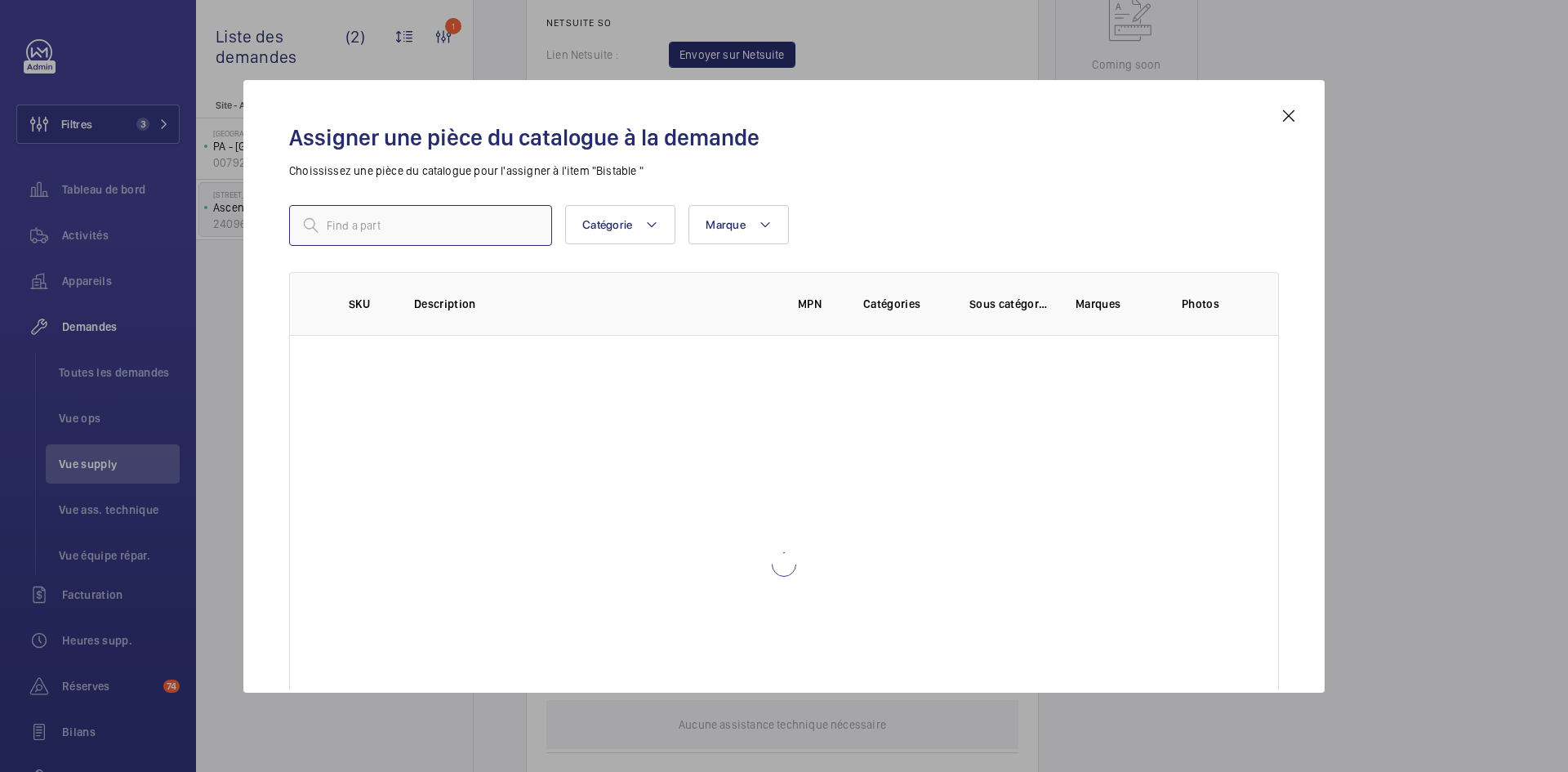
click at [406, 222] on input "text" at bounding box center [420, 225] width 263 height 41
paste input "1010231"
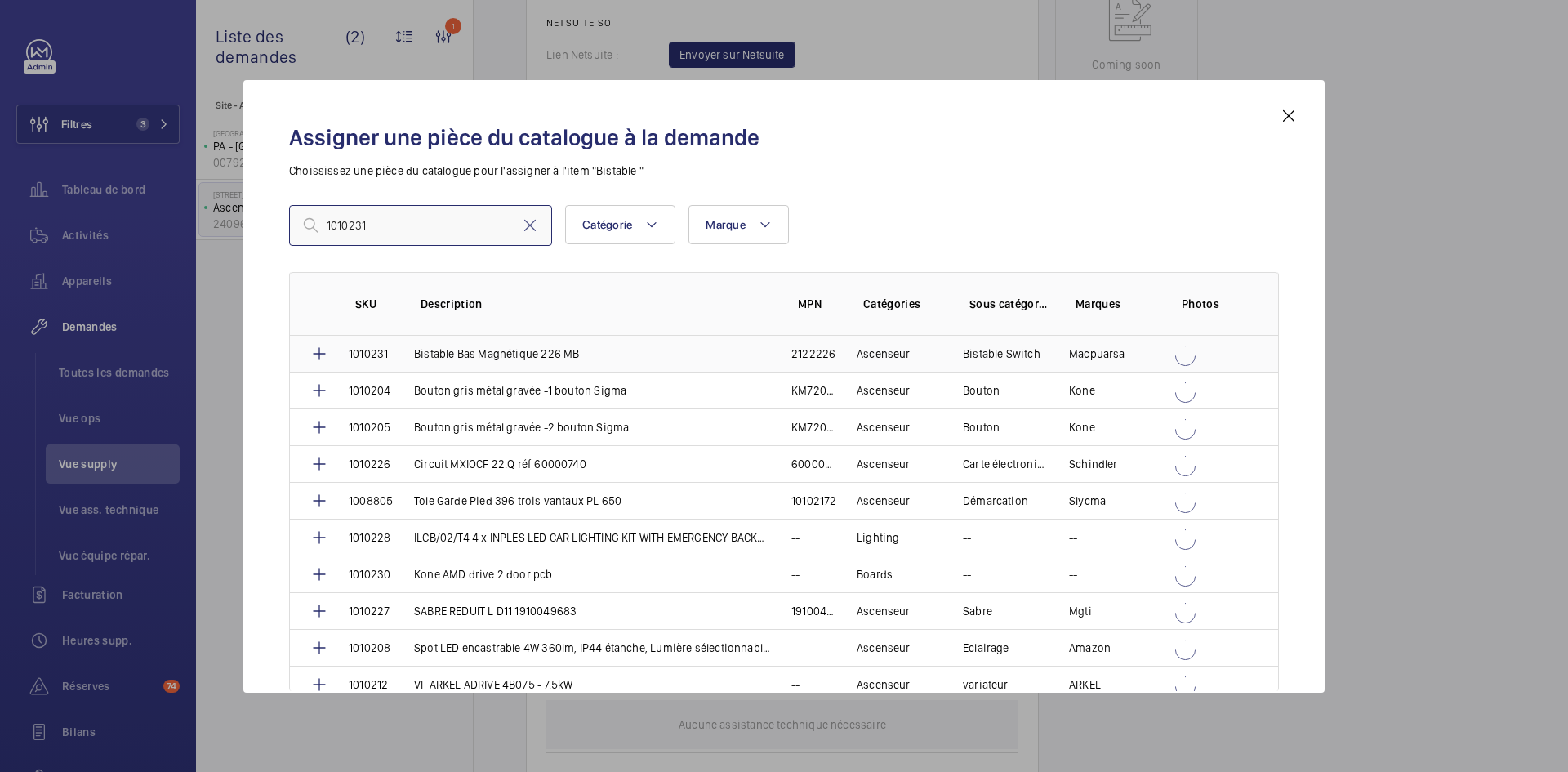
type input "1010231"
click at [401, 351] on td "Bistable Bas Magnétique 226 MB" at bounding box center [584, 353] width 377 height 36
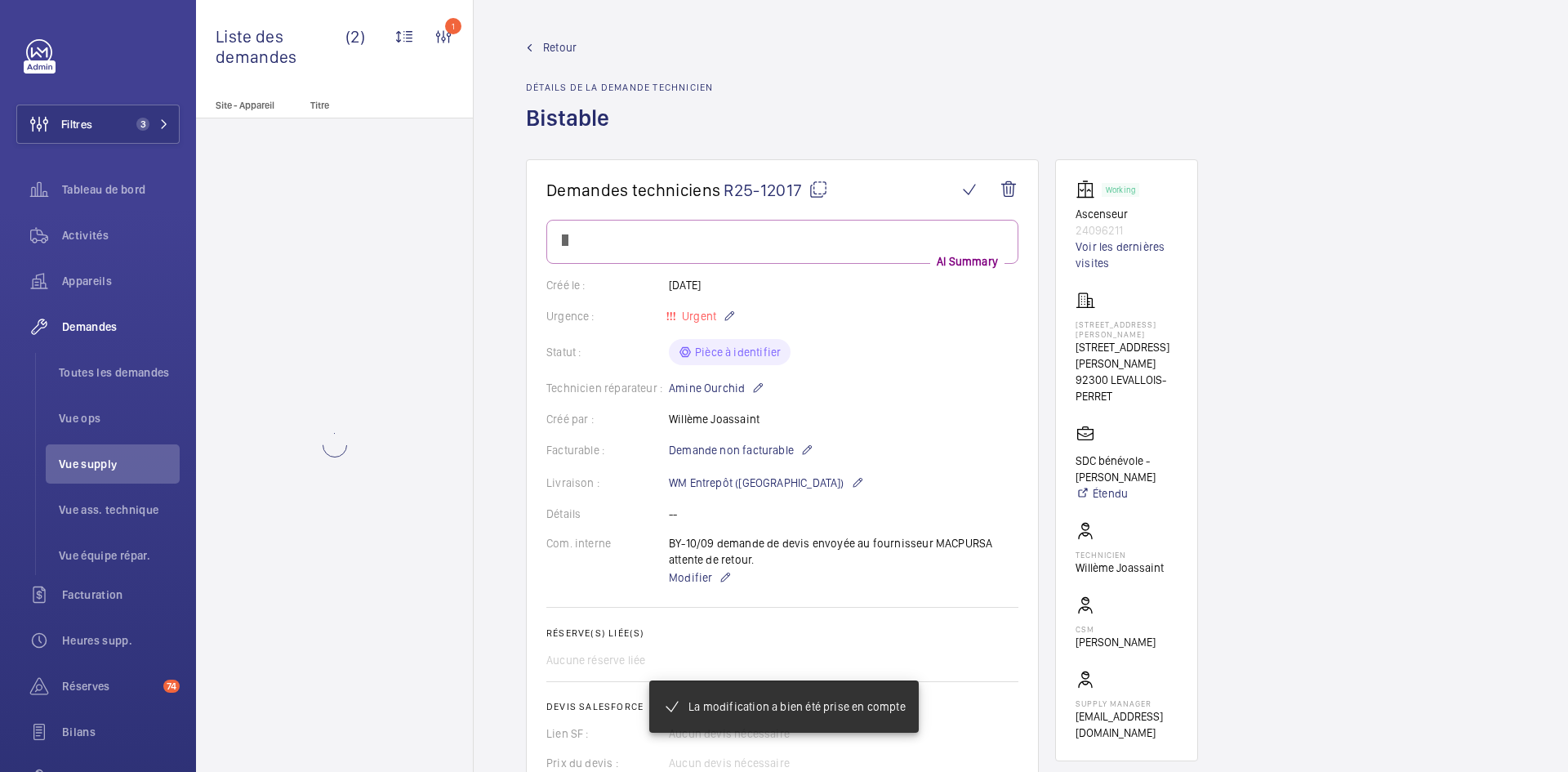
scroll to position [882, 0]
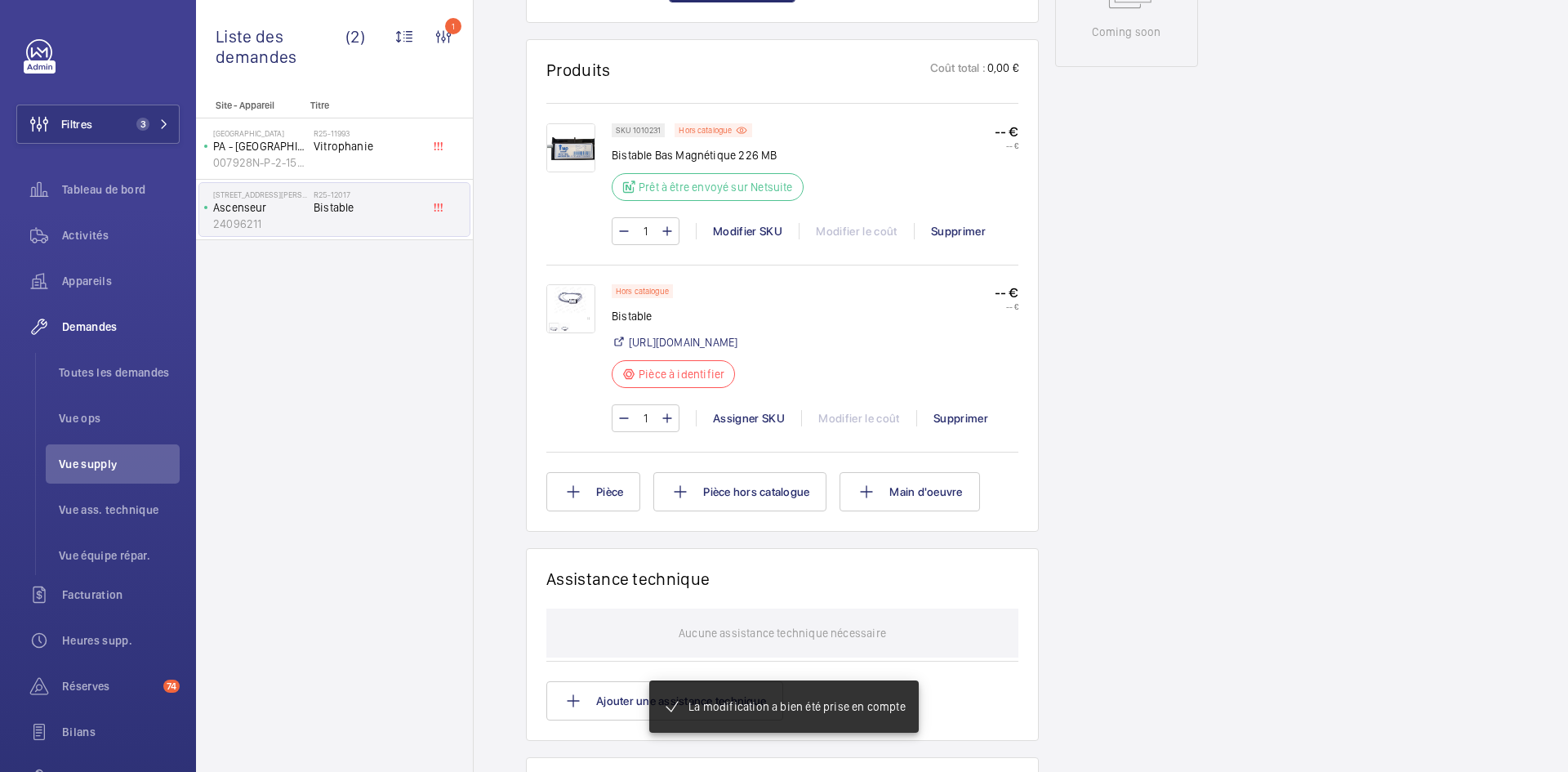
scroll to position [931, 0]
click at [585, 150] on img at bounding box center [571, 148] width 49 height 49
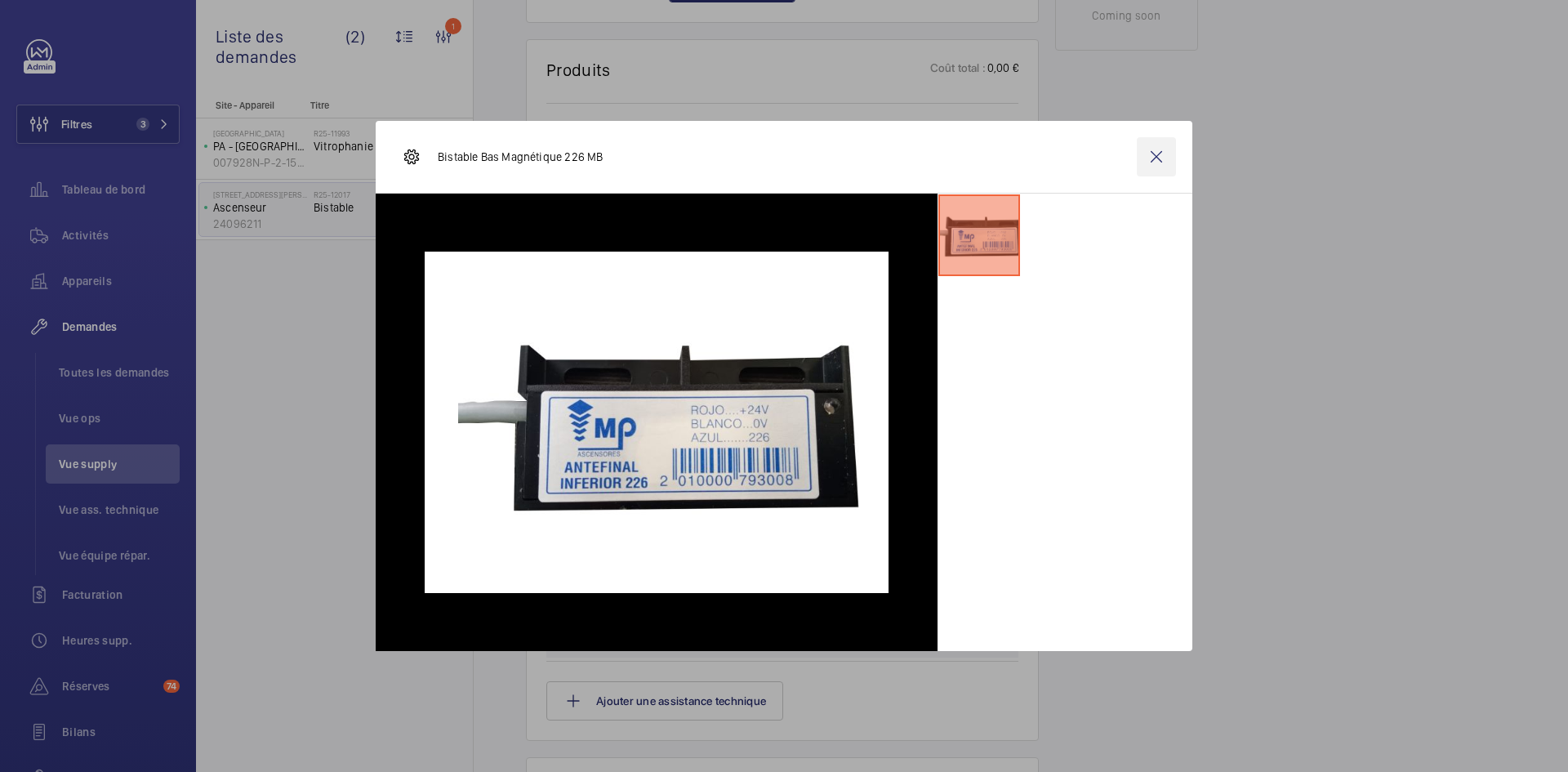
click at [1158, 165] on wm-front-icon-button at bounding box center [1157, 156] width 39 height 39
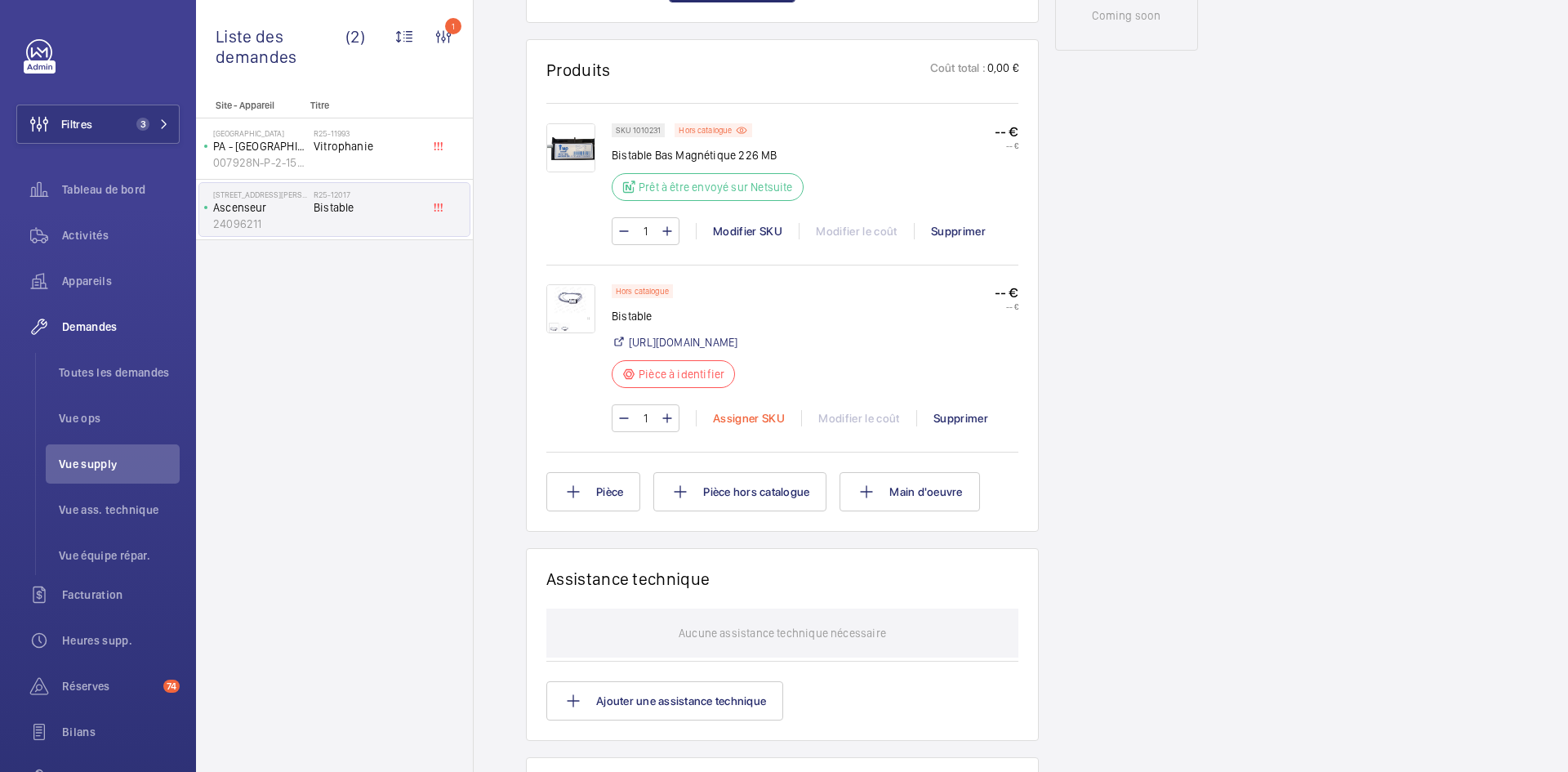
click at [746, 426] on div "Assigner SKU" at bounding box center [749, 417] width 106 height 17
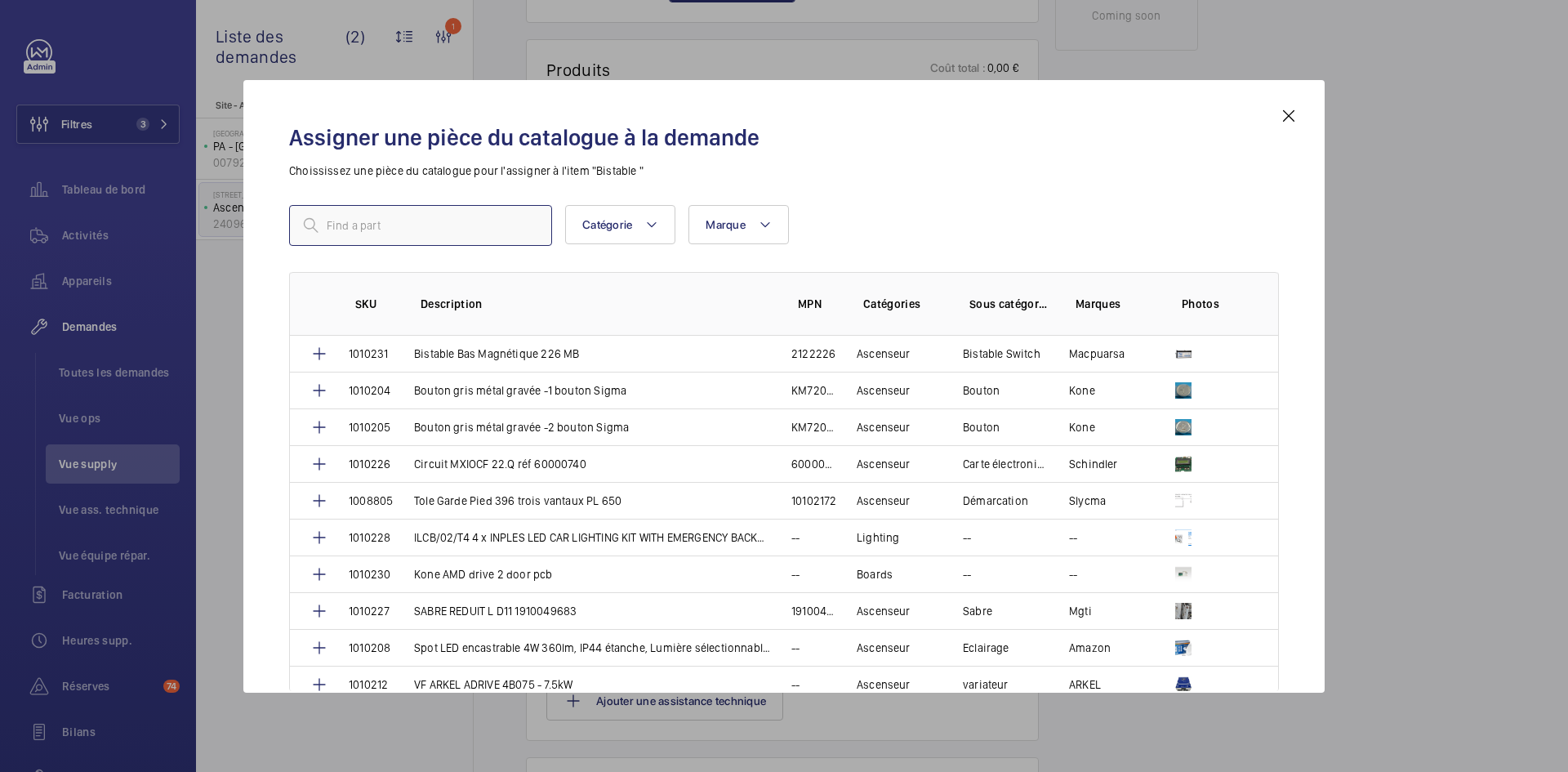
click at [449, 232] on input "text" at bounding box center [420, 225] width 263 height 41
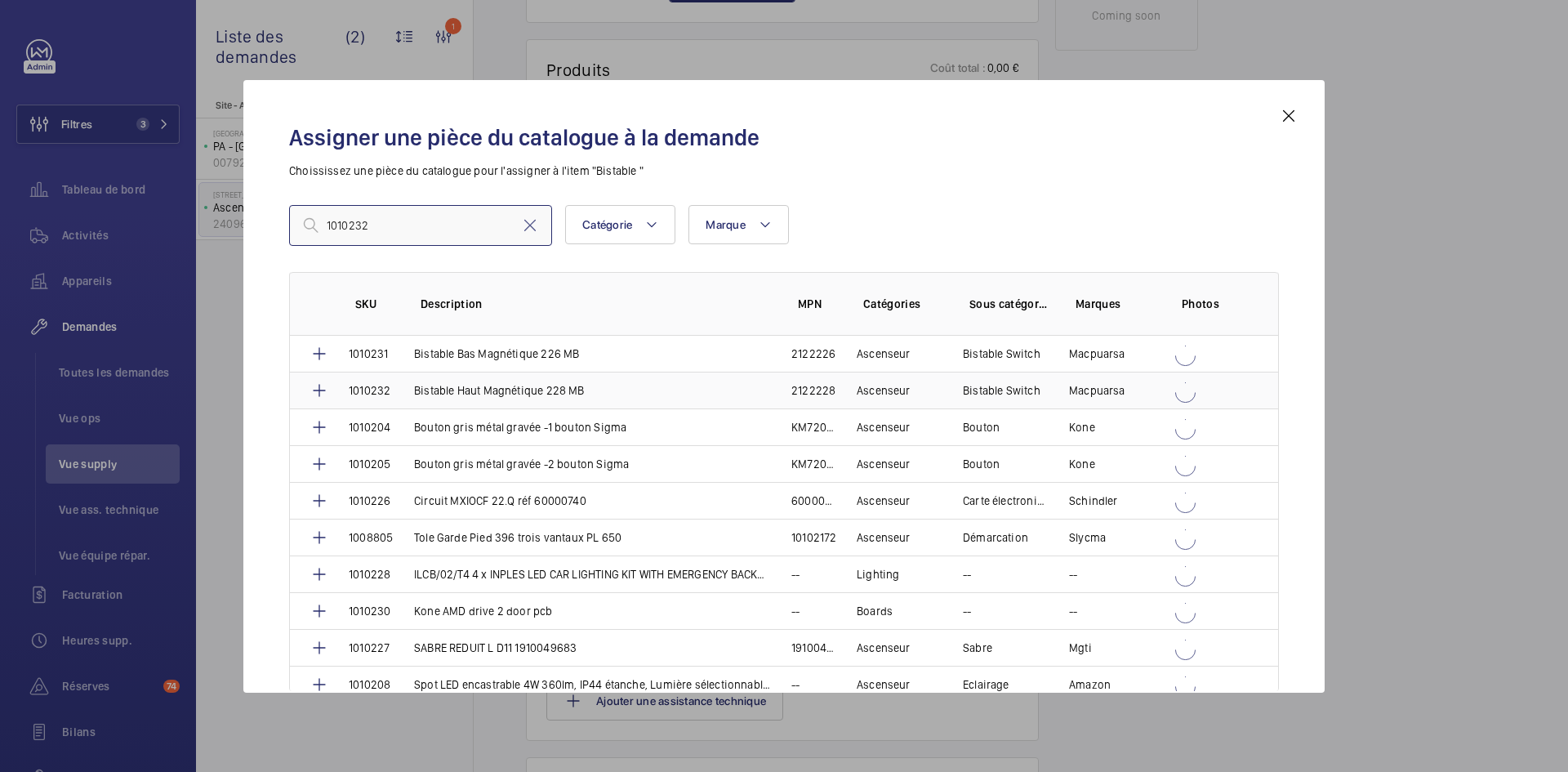
type input "1010232"
click at [409, 389] on td "Bistable Haut Magnétique 228 MB" at bounding box center [584, 389] width 377 height 37
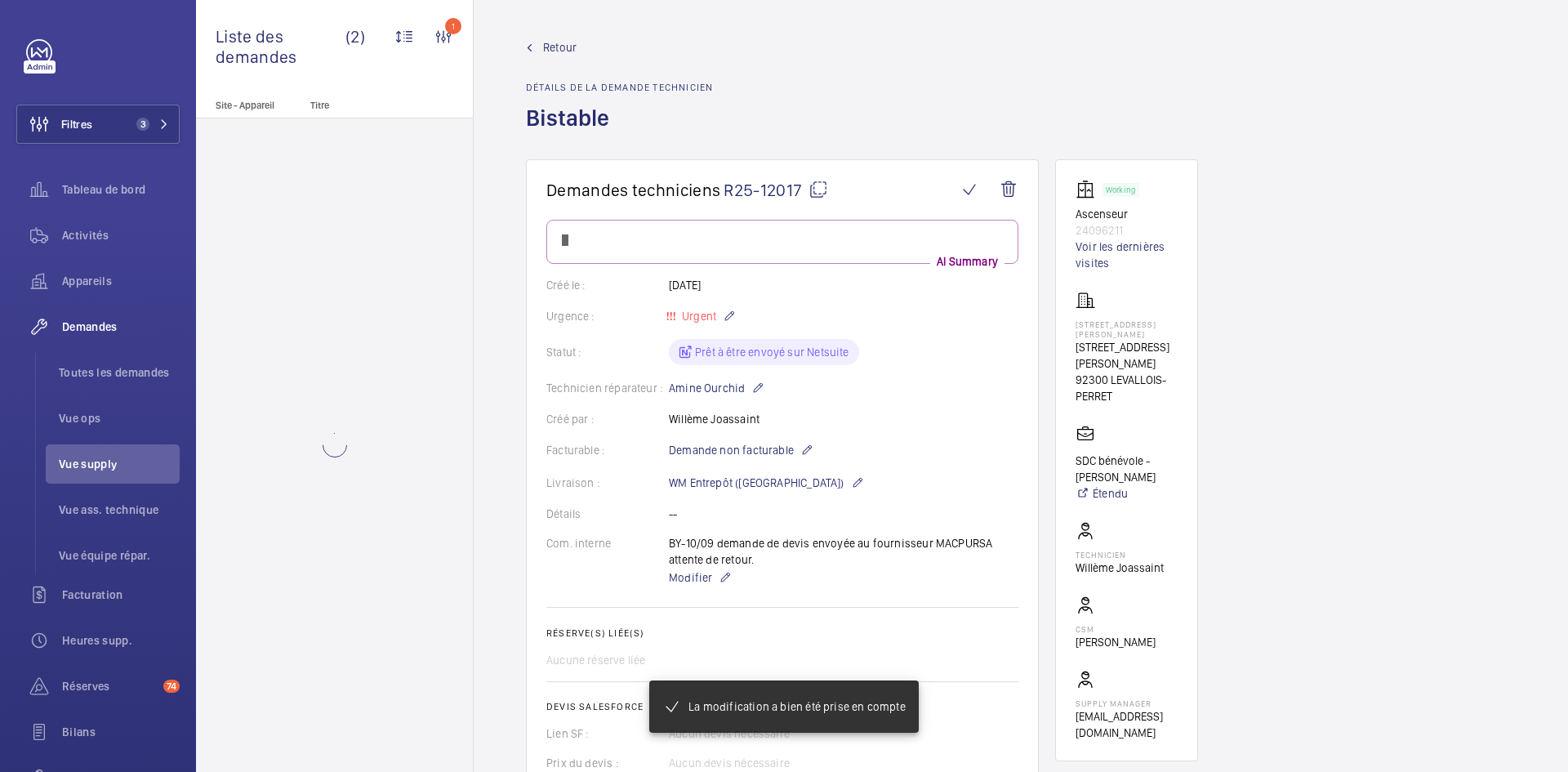
scroll to position [931, 0]
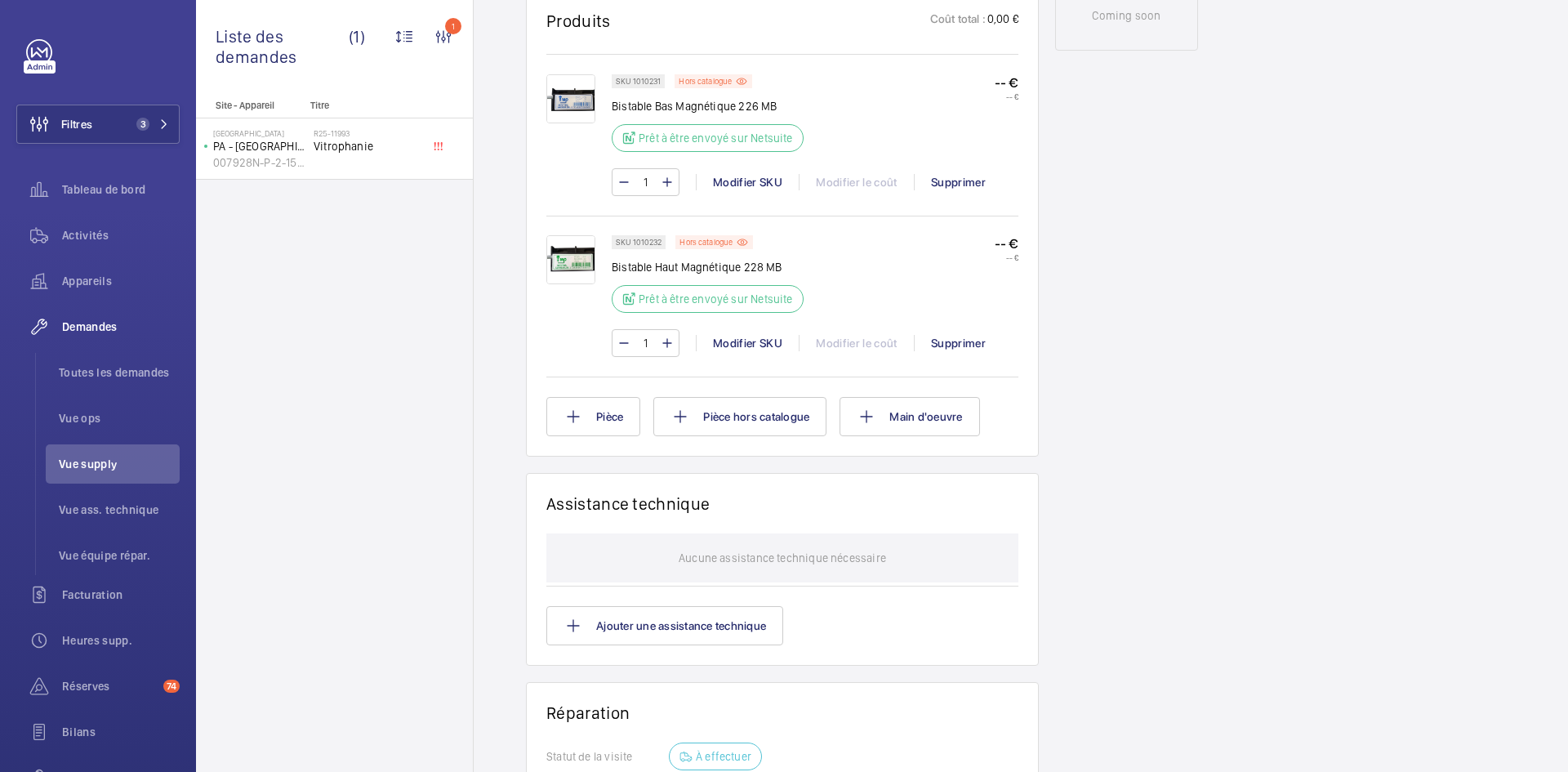
click at [581, 258] on img at bounding box center [571, 259] width 49 height 49
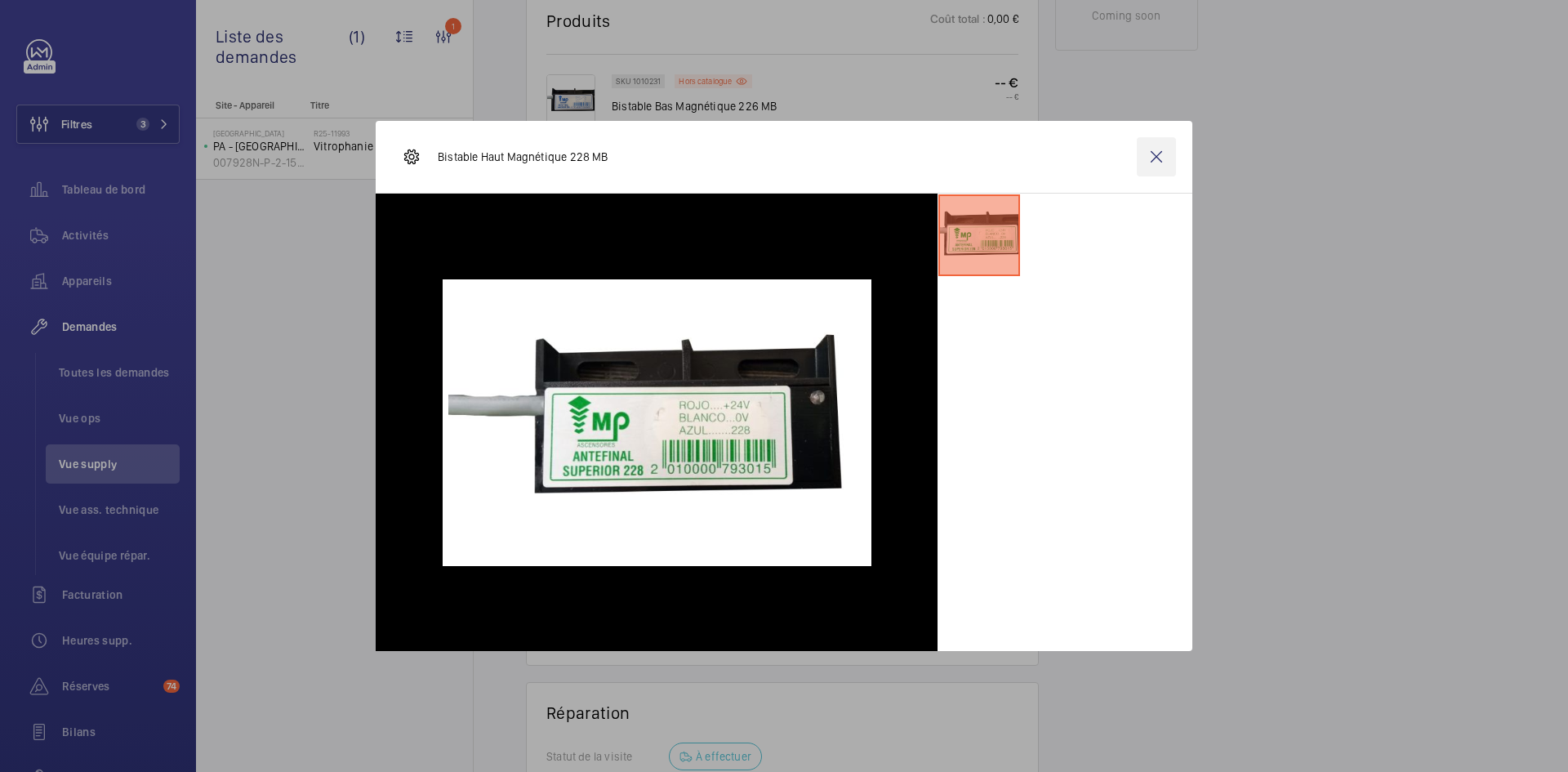
click at [1152, 151] on wm-front-icon-button at bounding box center [1157, 156] width 39 height 39
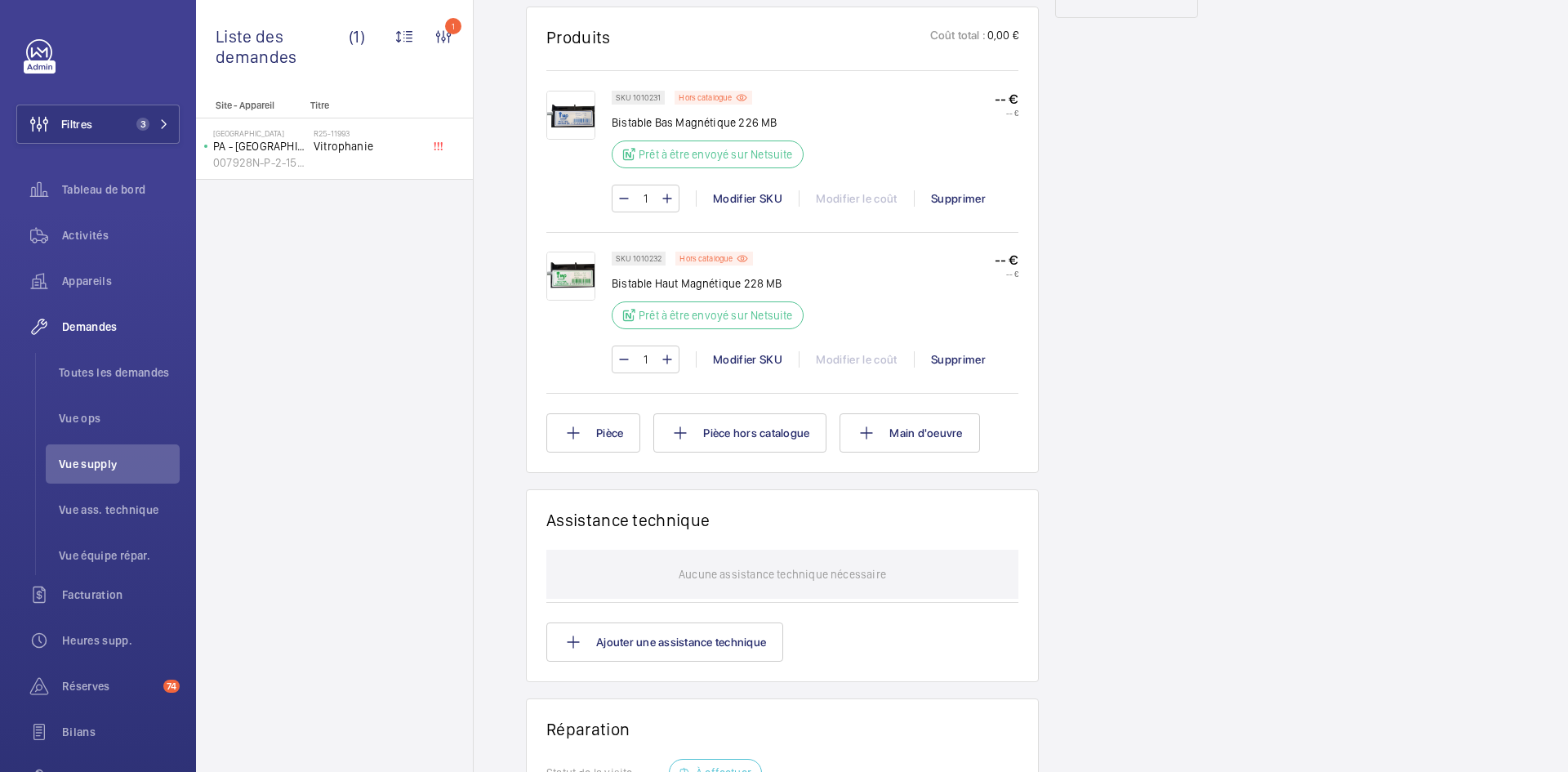
scroll to position [980, 0]
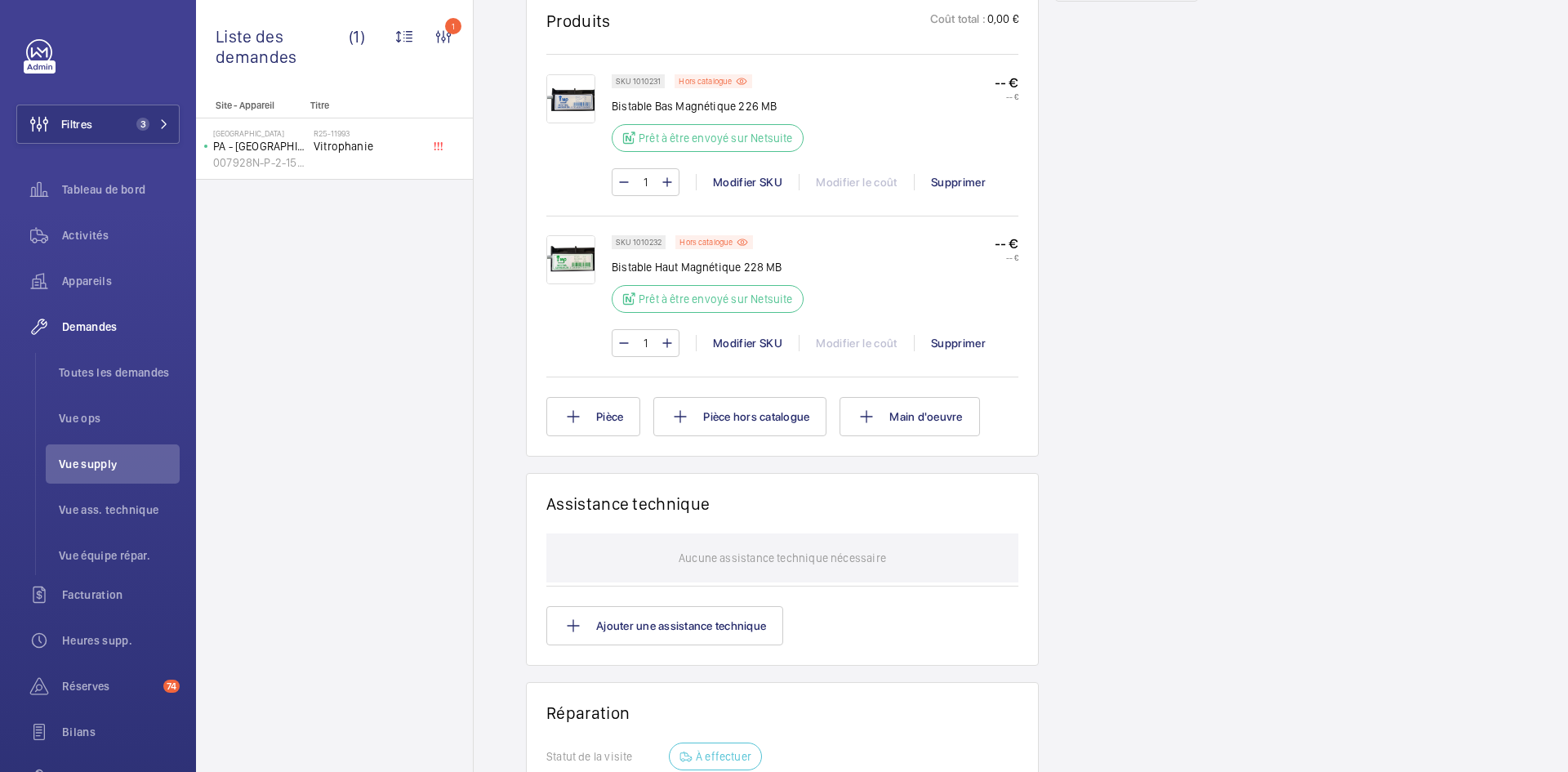
click at [576, 107] on img at bounding box center [571, 99] width 49 height 49
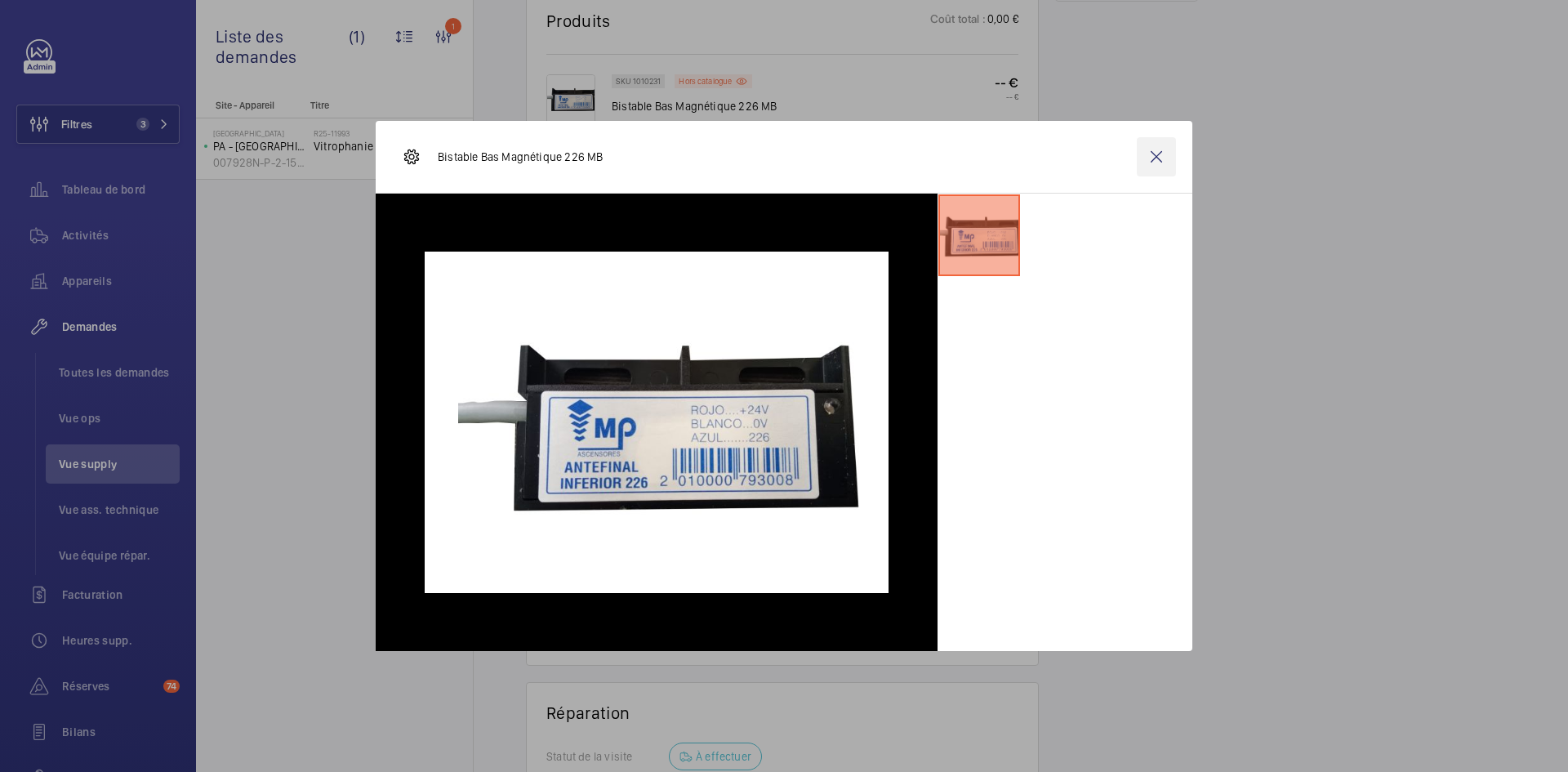
click at [1158, 153] on wm-front-icon-button at bounding box center [1157, 156] width 39 height 39
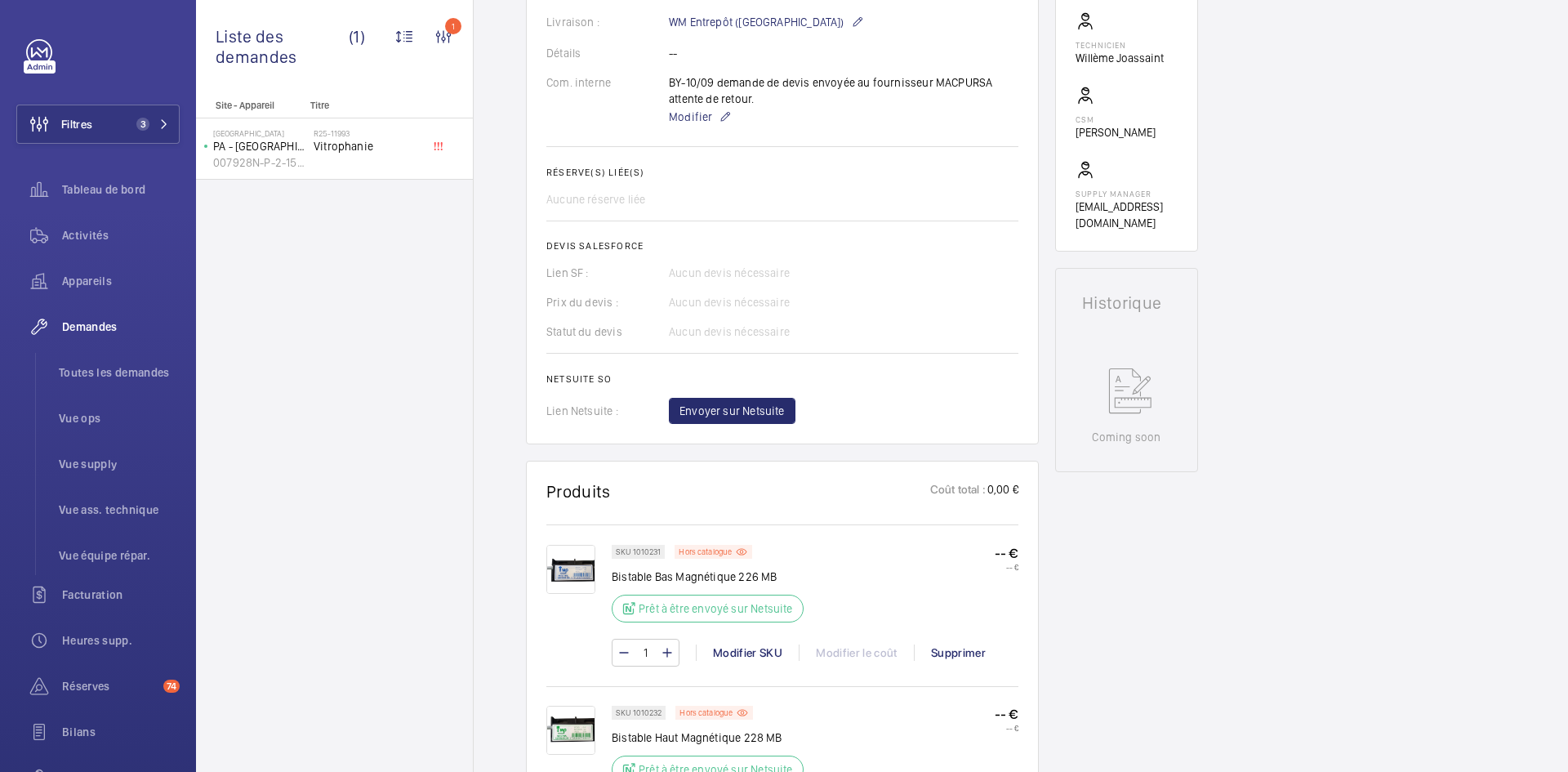
scroll to position [653, 0]
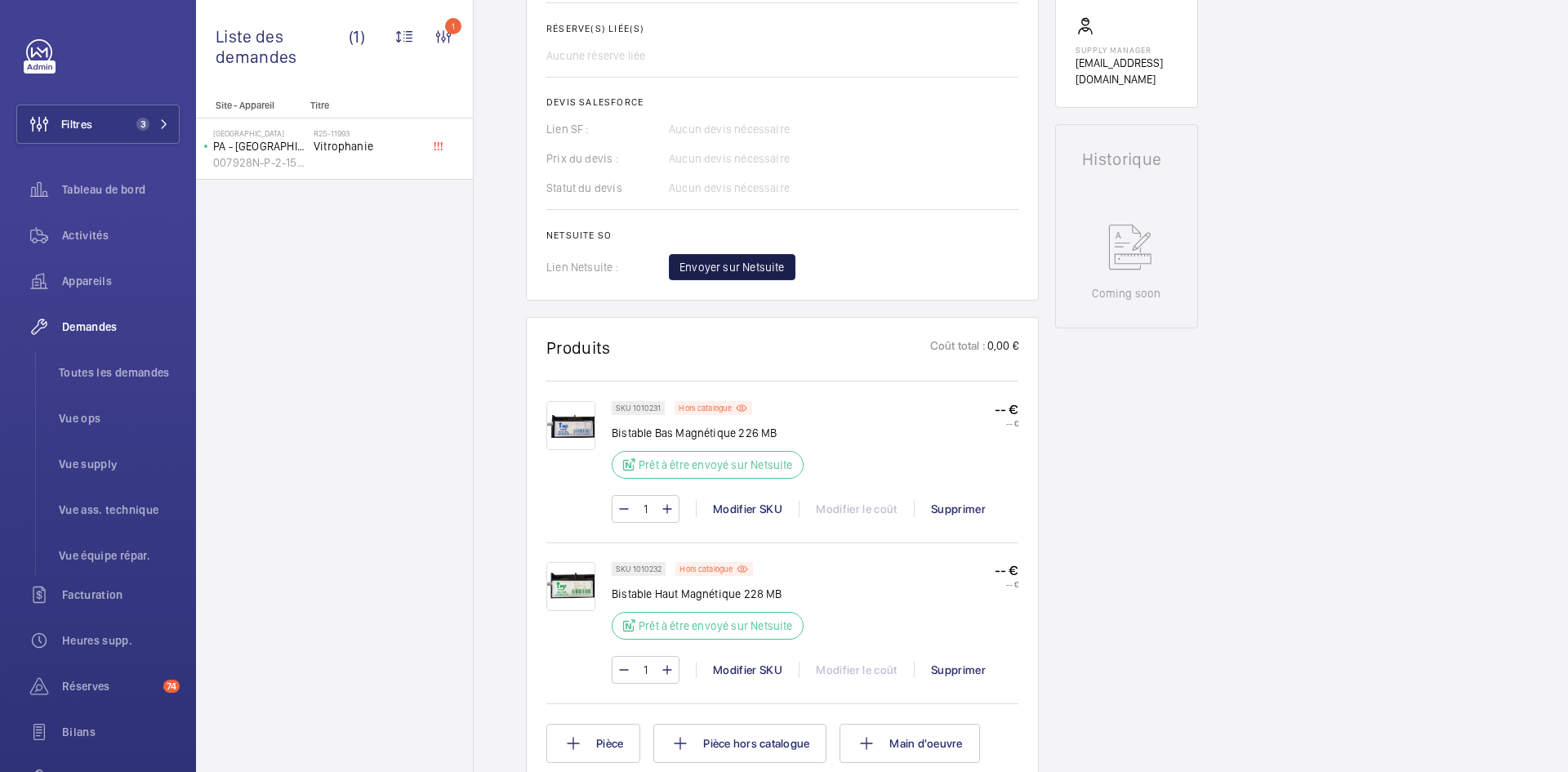
click at [777, 264] on span "Envoyer sur Netsuite" at bounding box center [732, 266] width 106 height 17
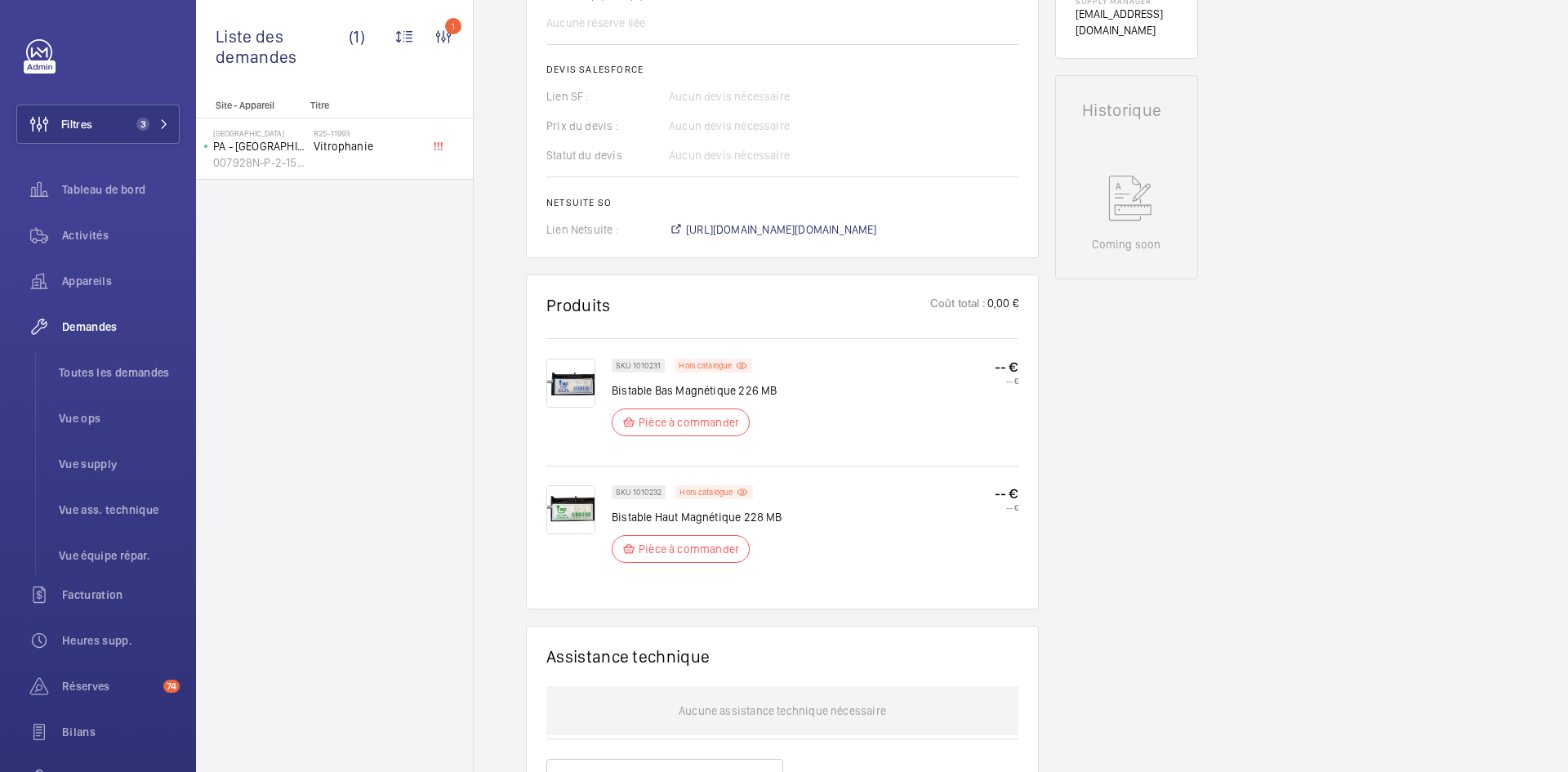
scroll to position [719, 0]
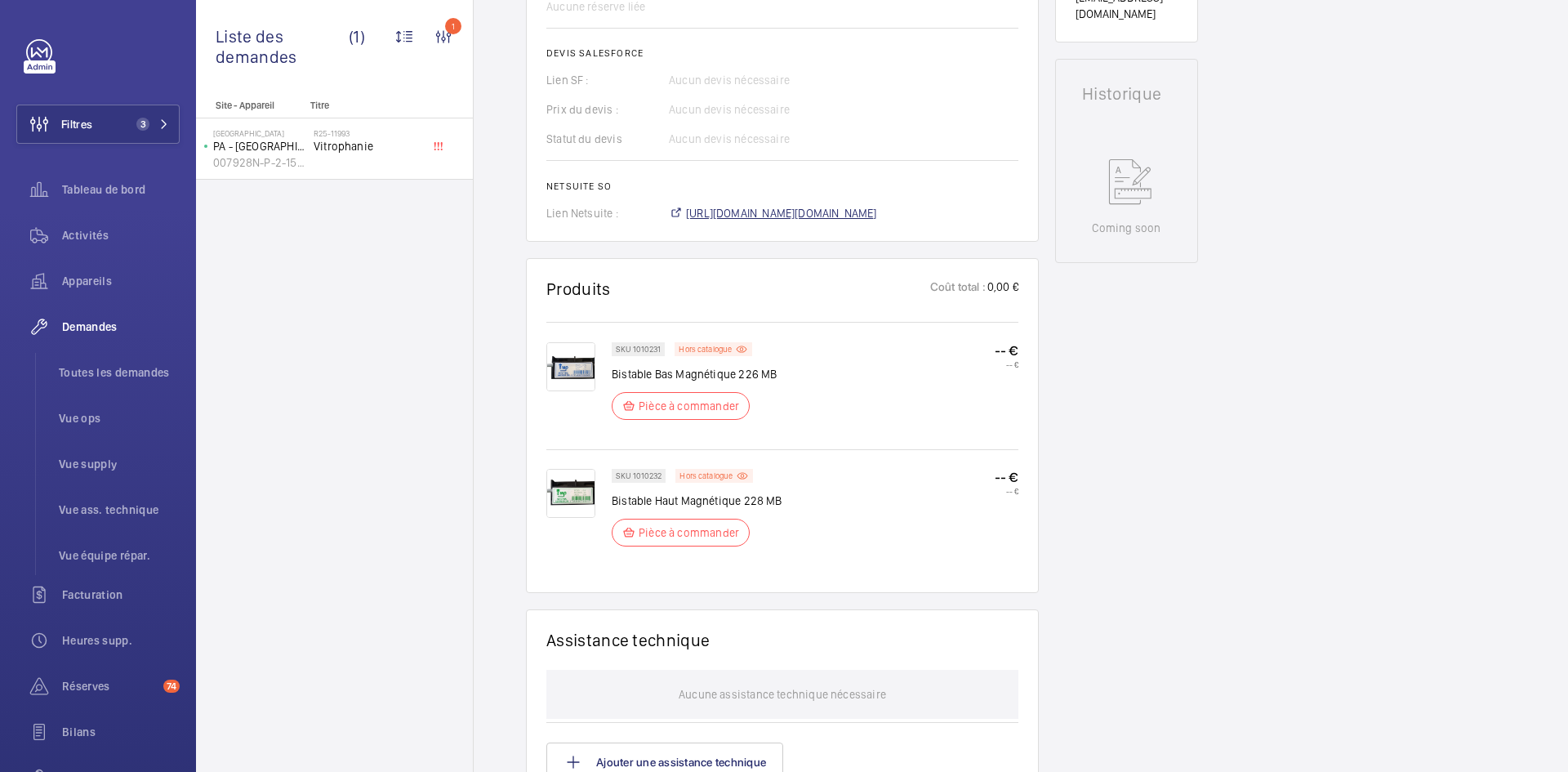
click at [771, 208] on span "https://6461500.app.netsuite.com/app/accounting/transactions/salesord.nl?id=299…" at bounding box center [781, 213] width 191 height 17
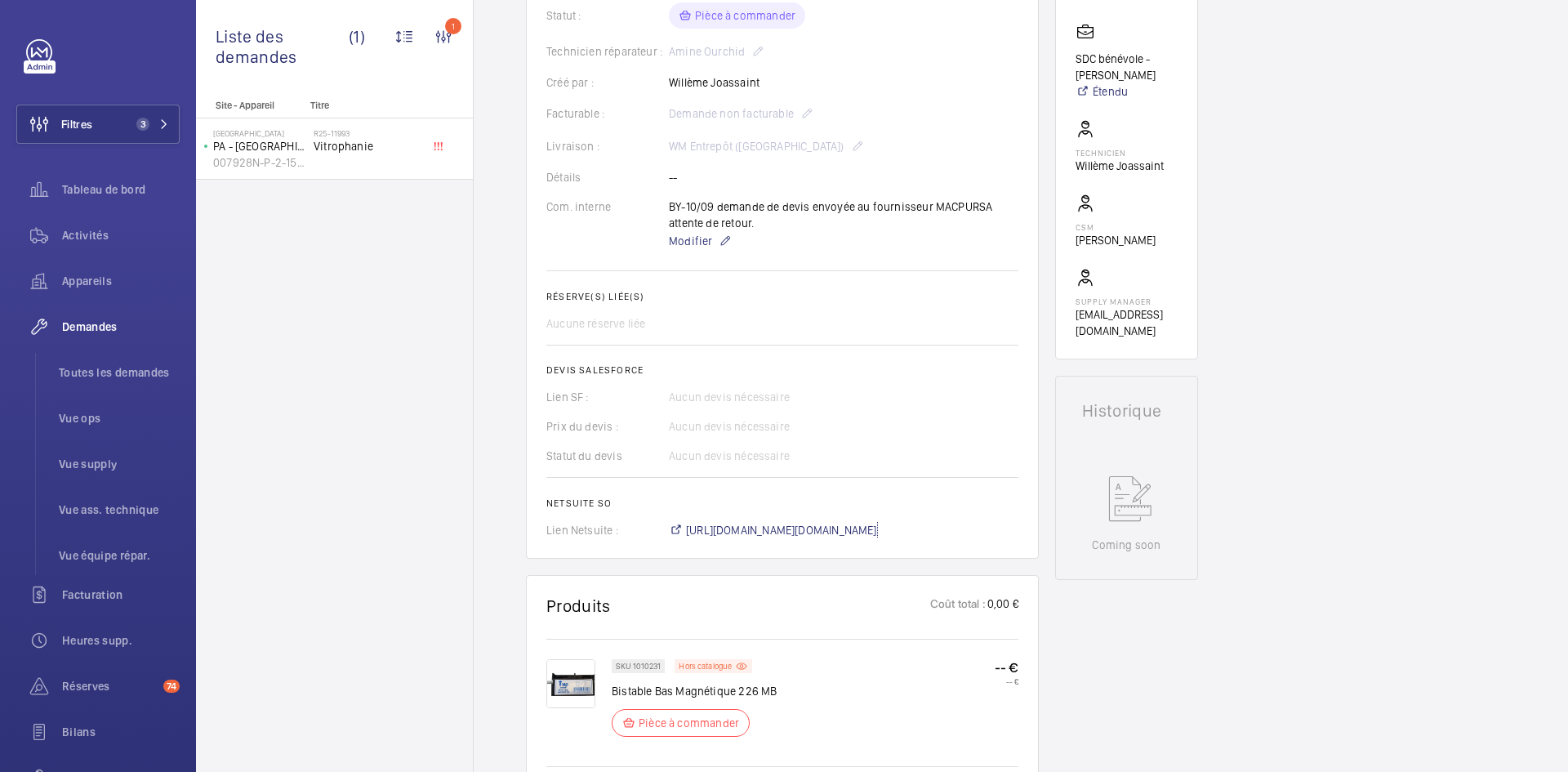
scroll to position [392, 0]
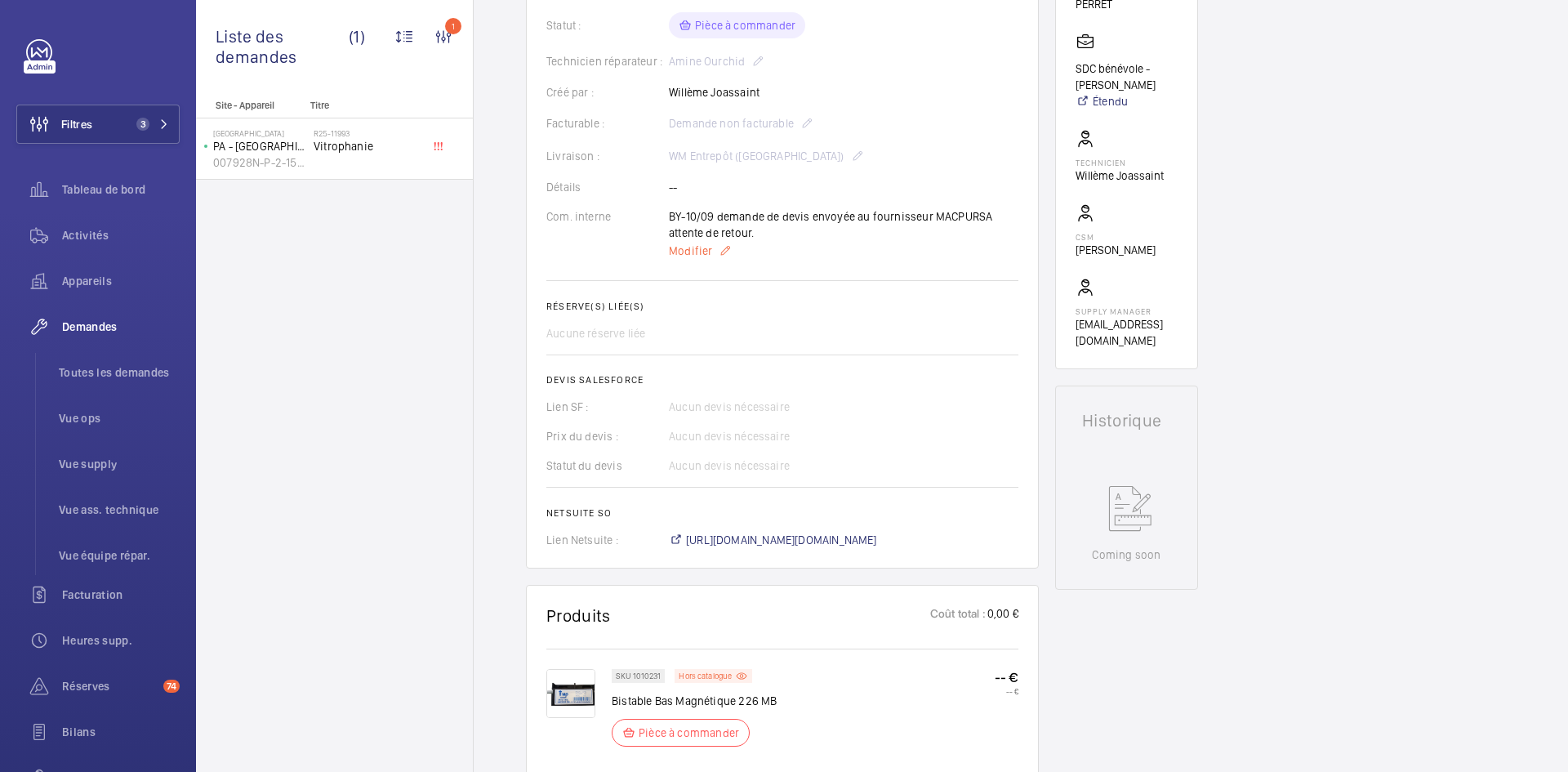
click at [688, 254] on span "Modifier" at bounding box center [691, 251] width 44 height 17
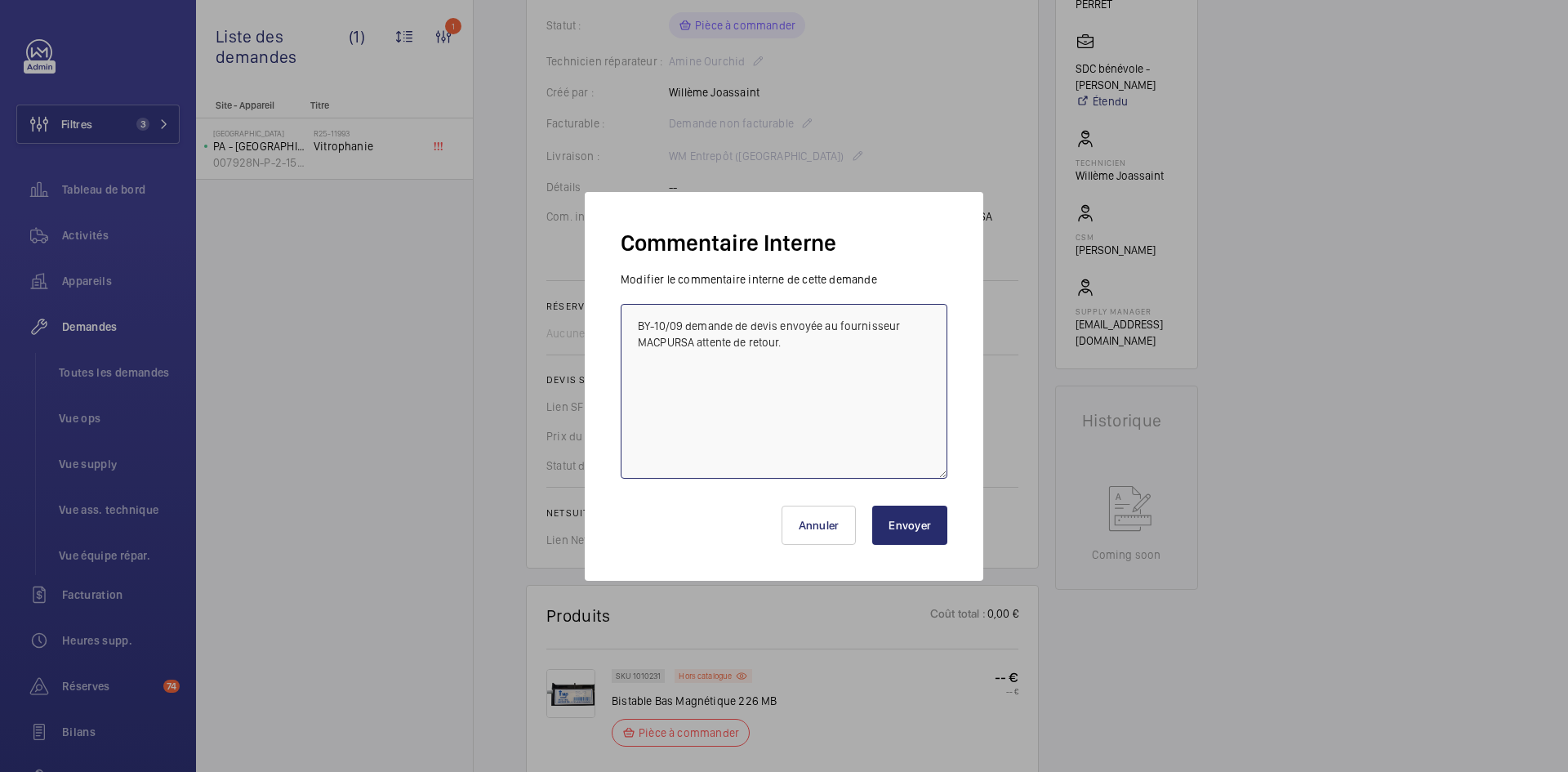
click at [642, 323] on textarea "BY-10/09 demande de devis envoyée au fournisseur MACPURSA attente de retour." at bounding box center [784, 391] width 327 height 175
click at [636, 320] on textarea "BY-10/09 demande de devis envoyée au fournisseur MACPURSA attente de retour." at bounding box center [784, 391] width 327 height 175
paste textarea "BY-10/09 commande effectuer chez le fournisseur MAC-PUAR via l'email livraison …"
type textarea "BY-10/09 commande effectuer chez le fournisseur MAC-PUAR via l'email livraison …"
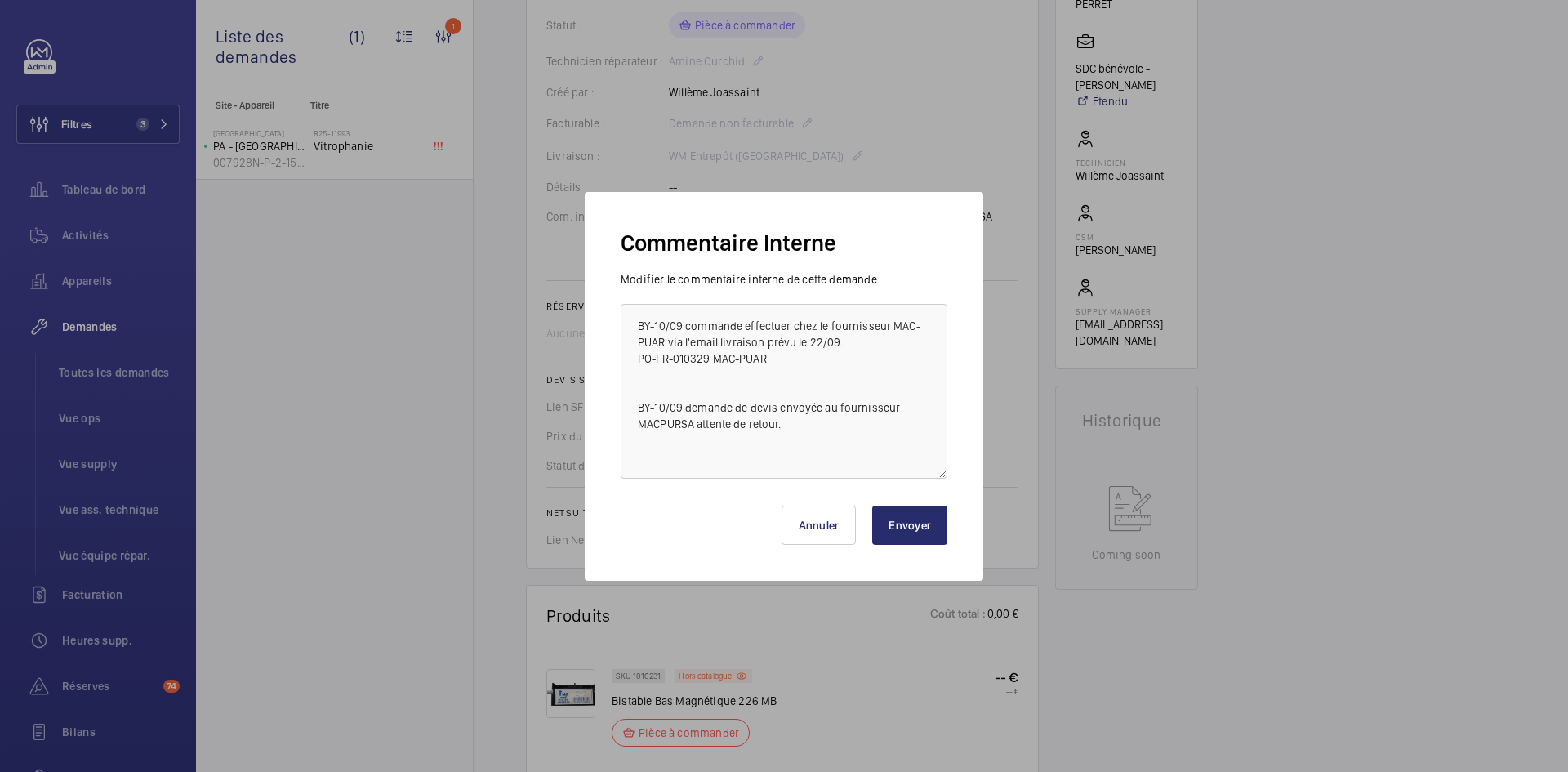
click at [916, 527] on button "Envoyer" at bounding box center [910, 525] width 75 height 39
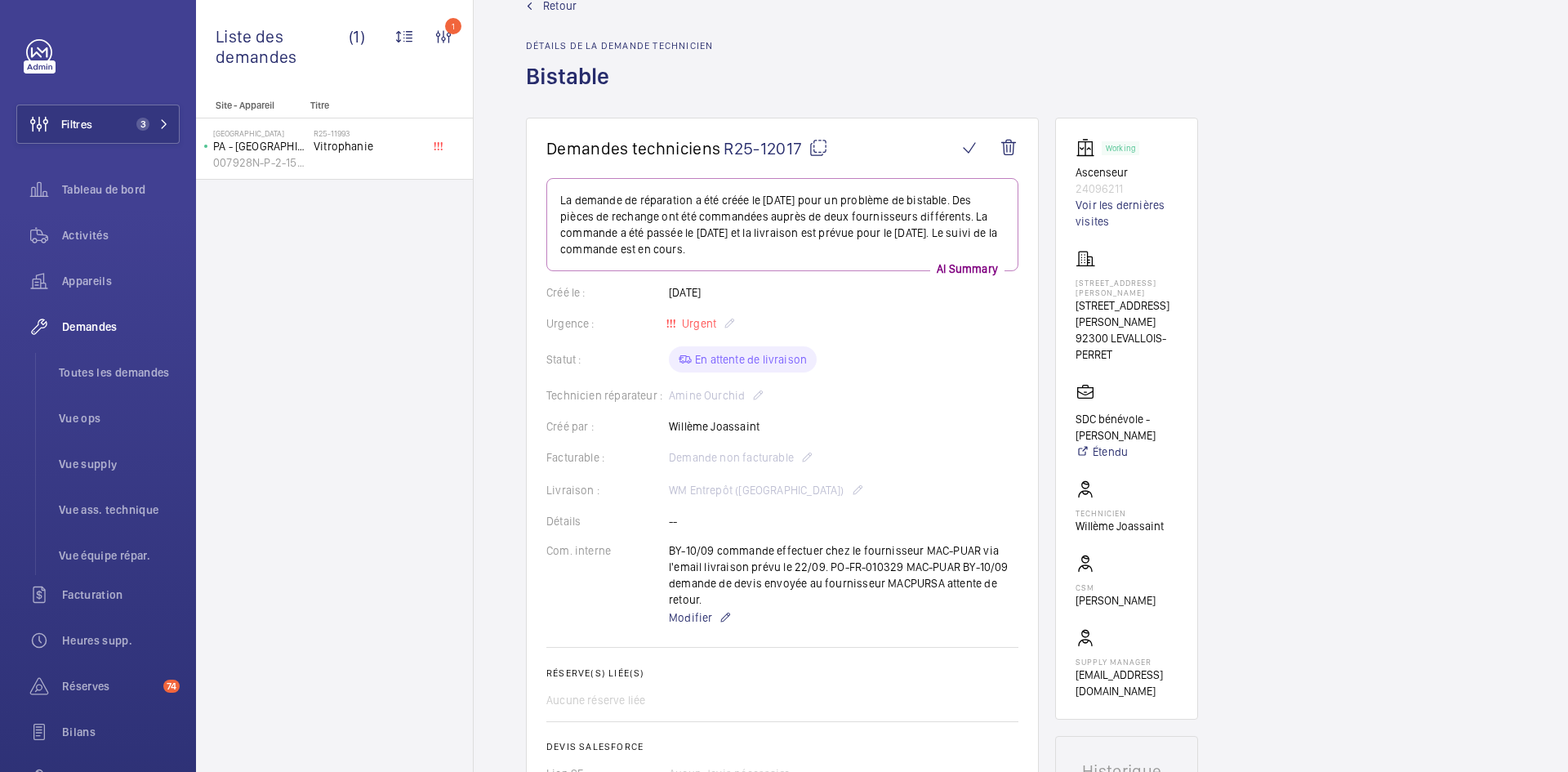
scroll to position [0, 0]
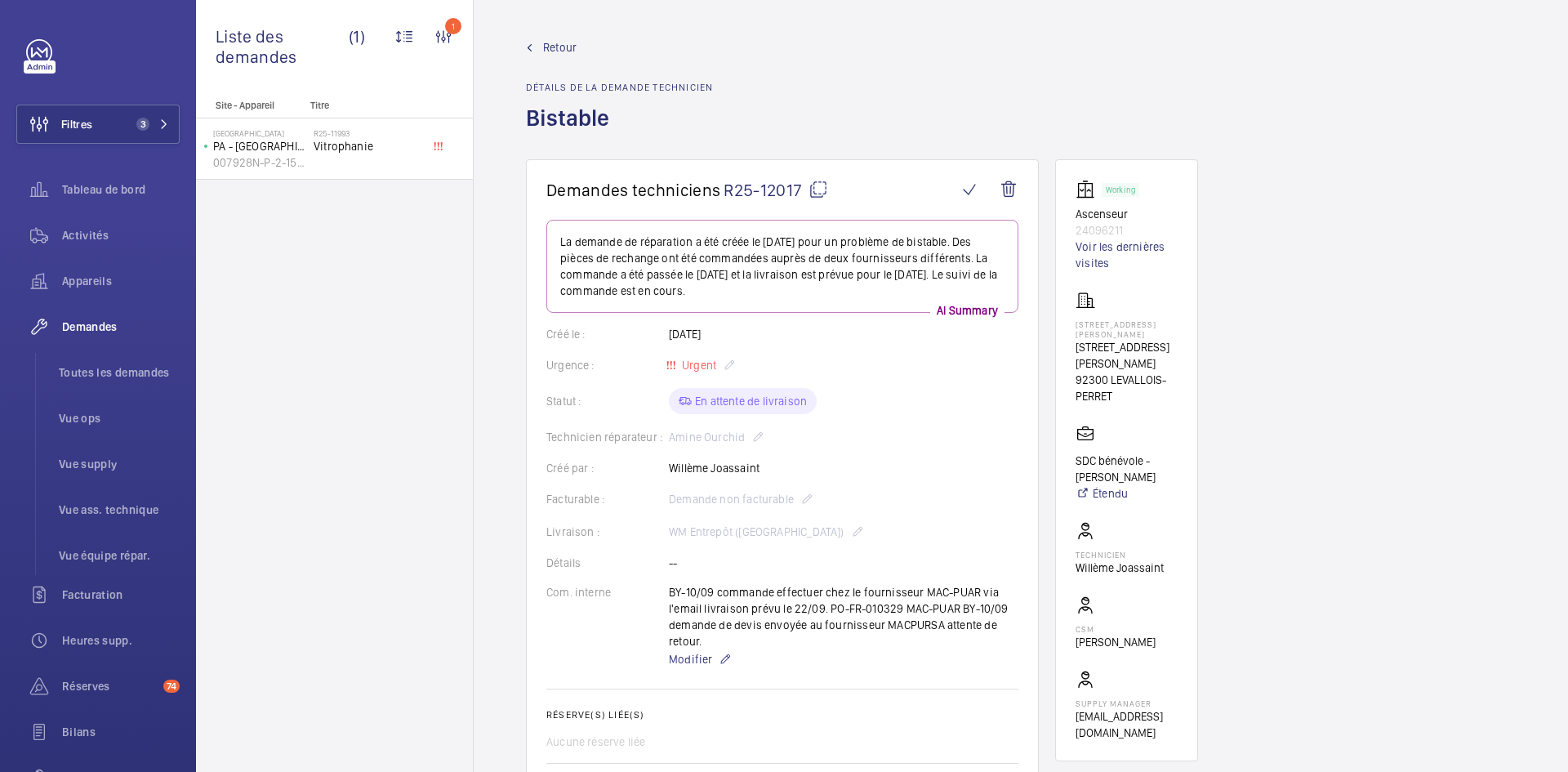
click at [563, 45] on span "Retour" at bounding box center [560, 47] width 33 height 17
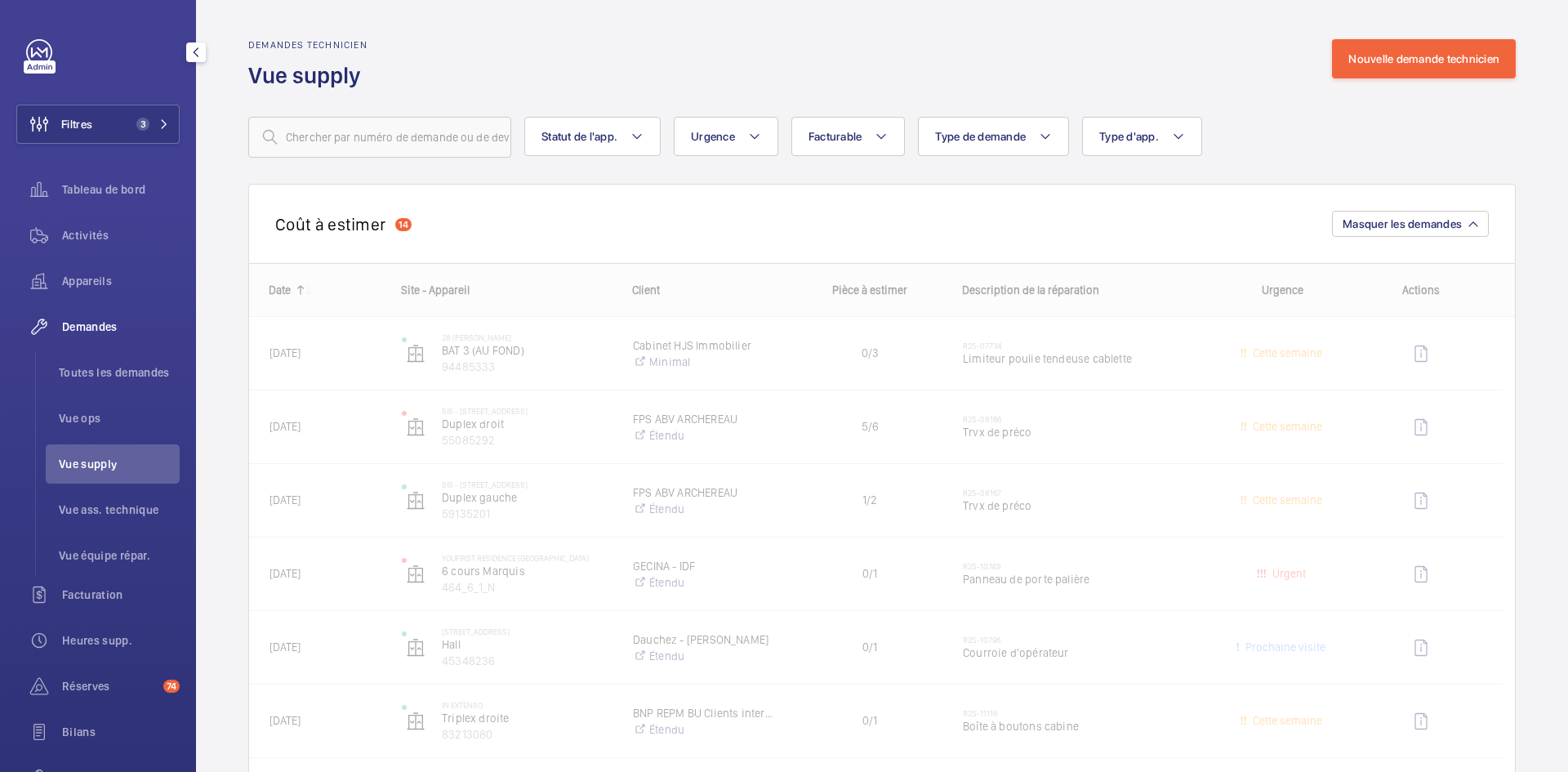
click at [107, 467] on span "Vue supply" at bounding box center [119, 464] width 121 height 17
click at [104, 466] on span "Vue supply" at bounding box center [119, 464] width 121 height 17
click at [107, 463] on span "Vue supply" at bounding box center [119, 464] width 121 height 17
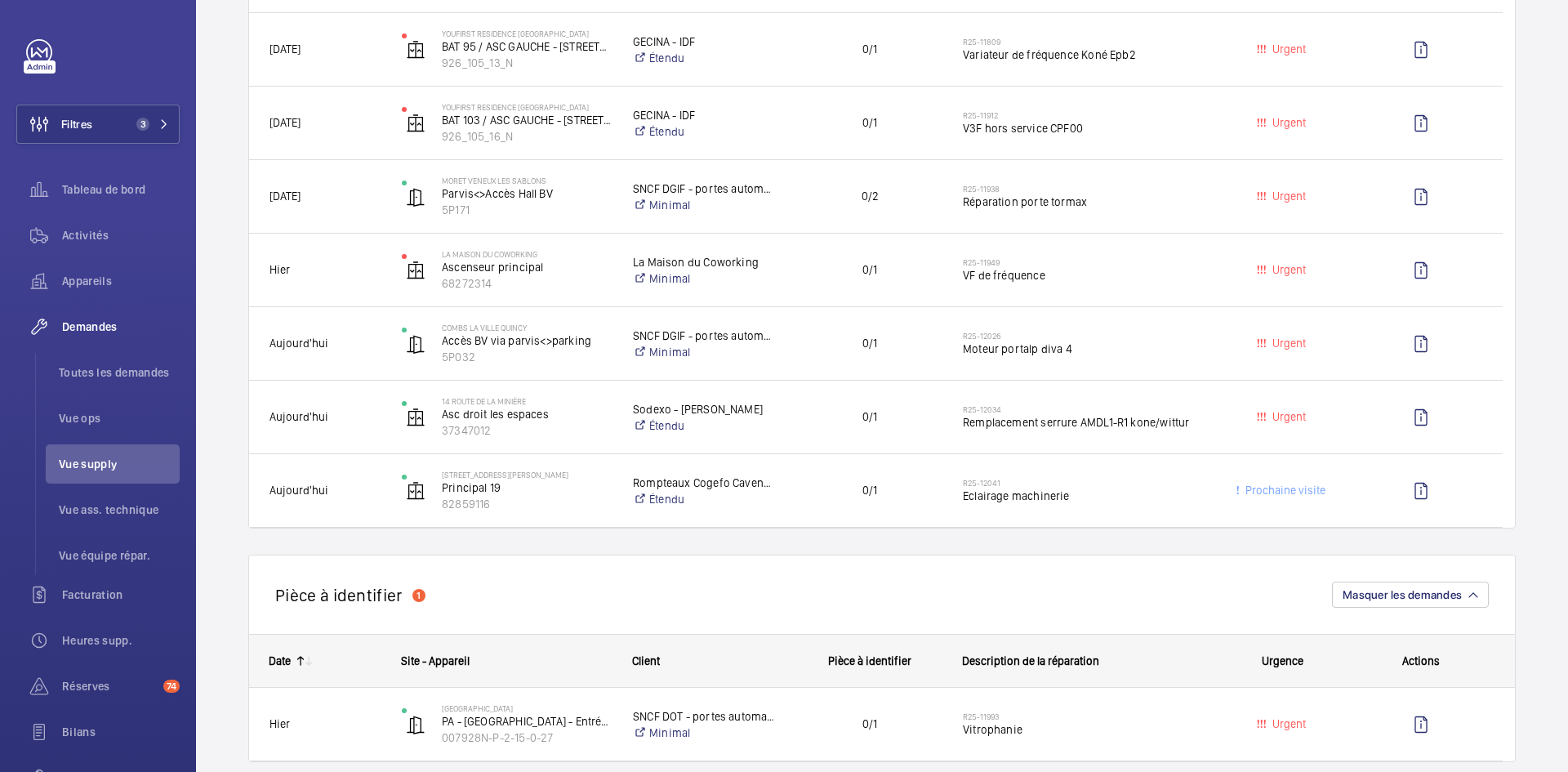
scroll to position [735, 0]
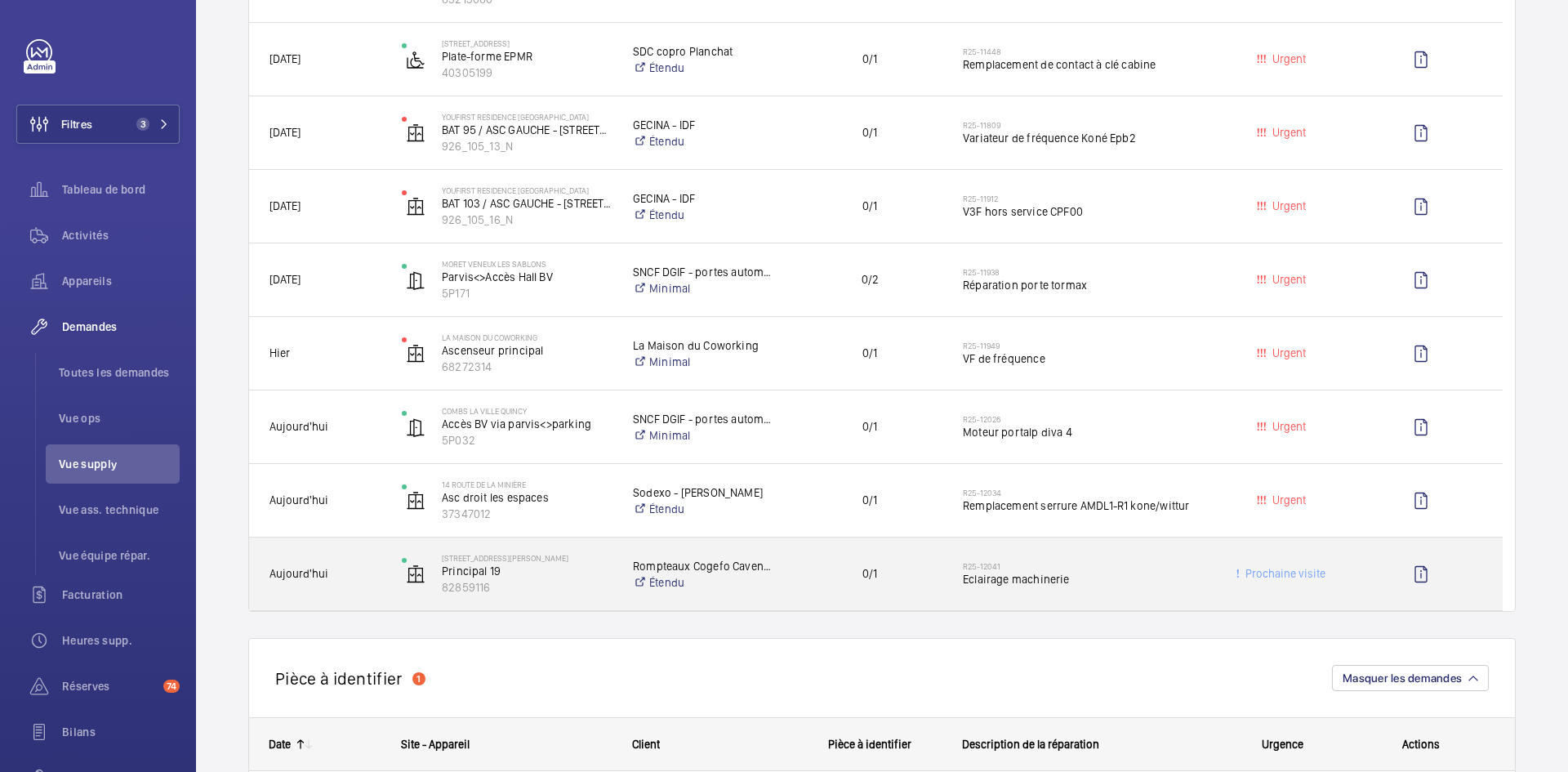
click at [364, 581] on span "Aujourd'hui" at bounding box center [325, 574] width 111 height 19
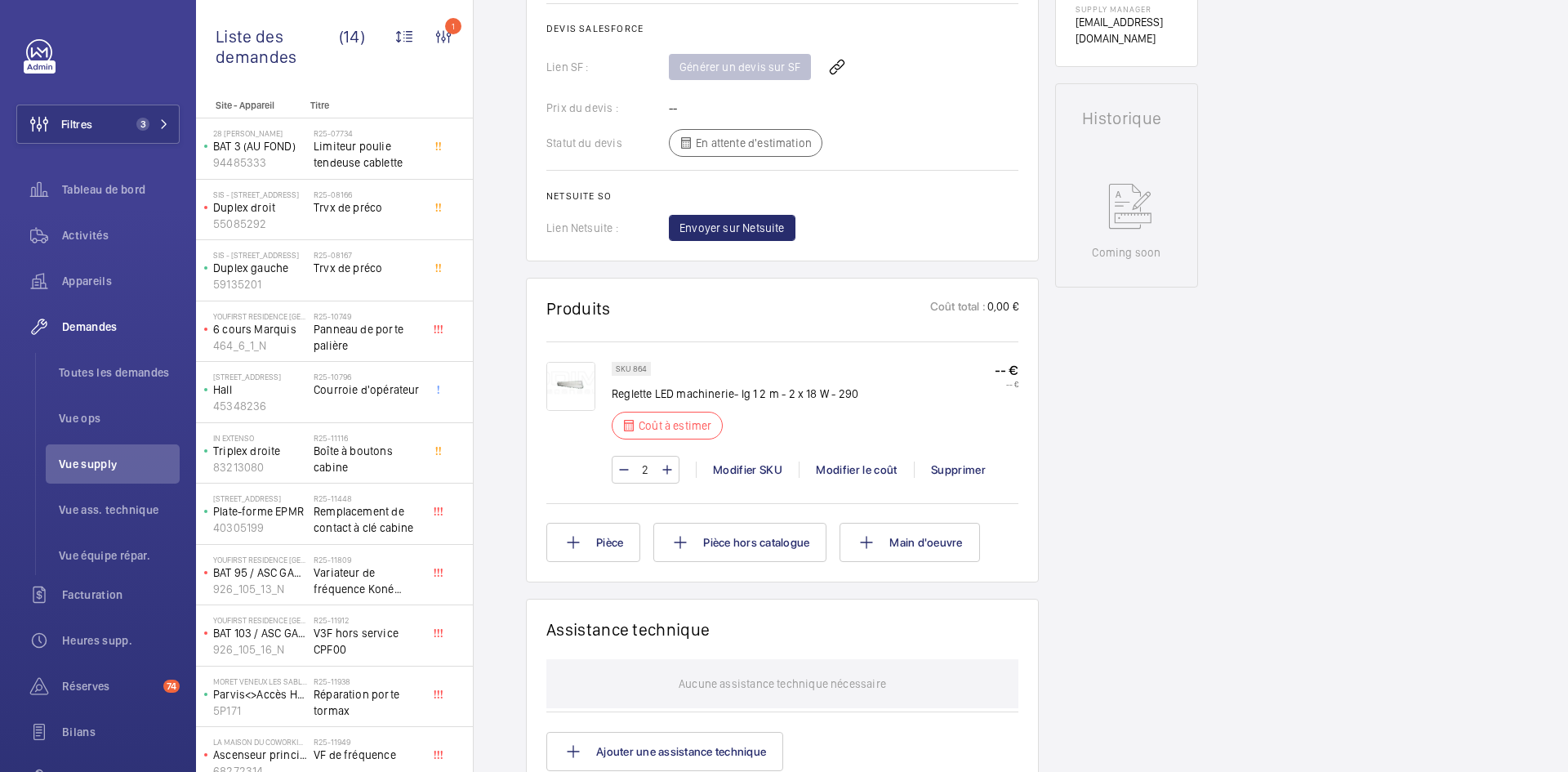
scroll to position [735, 0]
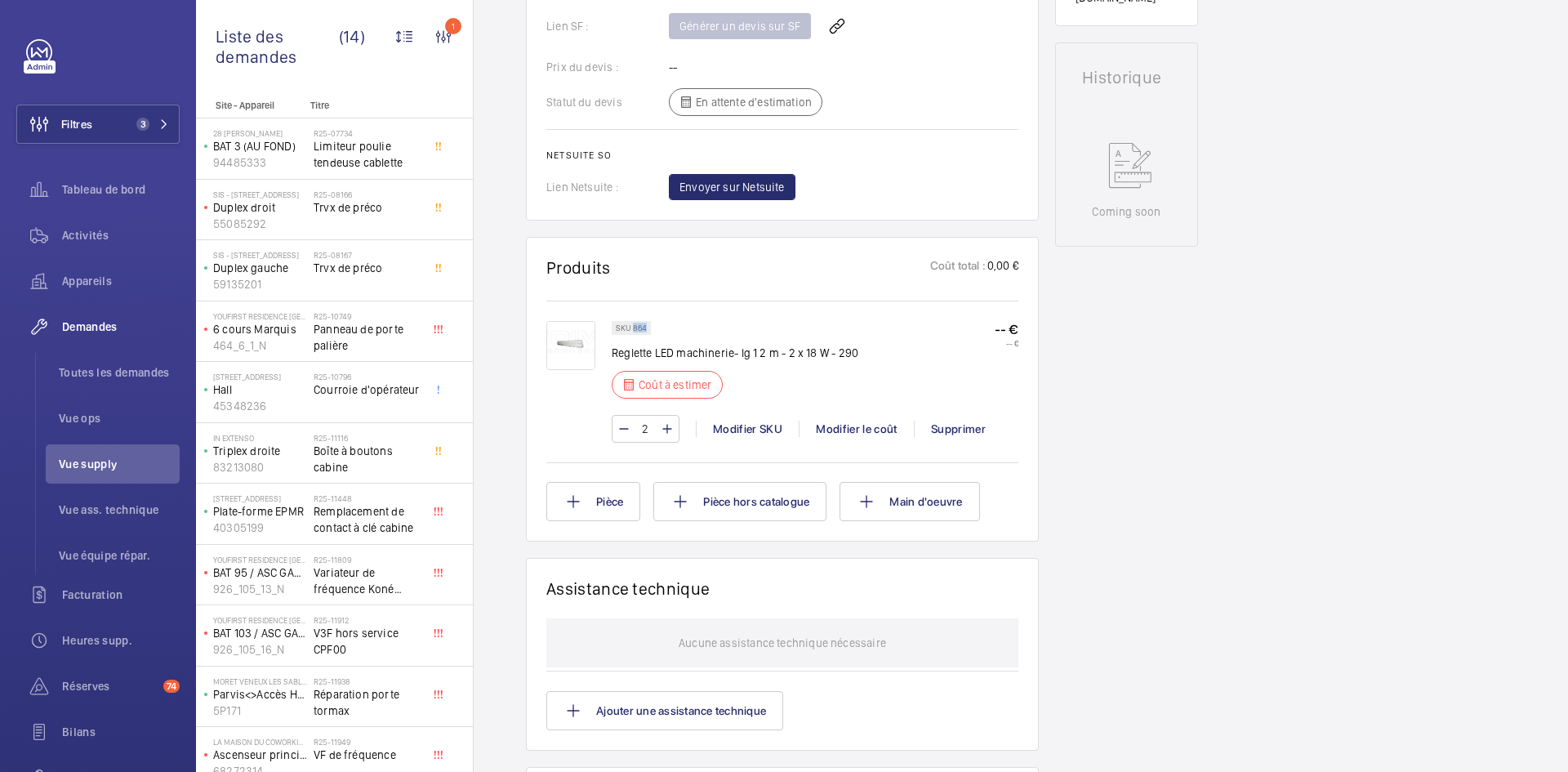
drag, startPoint x: 647, startPoint y: 327, endPoint x: 632, endPoint y: 327, distance: 15.0
click at [632, 327] on div "SKU 864" at bounding box center [631, 327] width 39 height 14
copy p "864"
click at [870, 425] on div "Modifier le coût" at bounding box center [856, 429] width 115 height 17
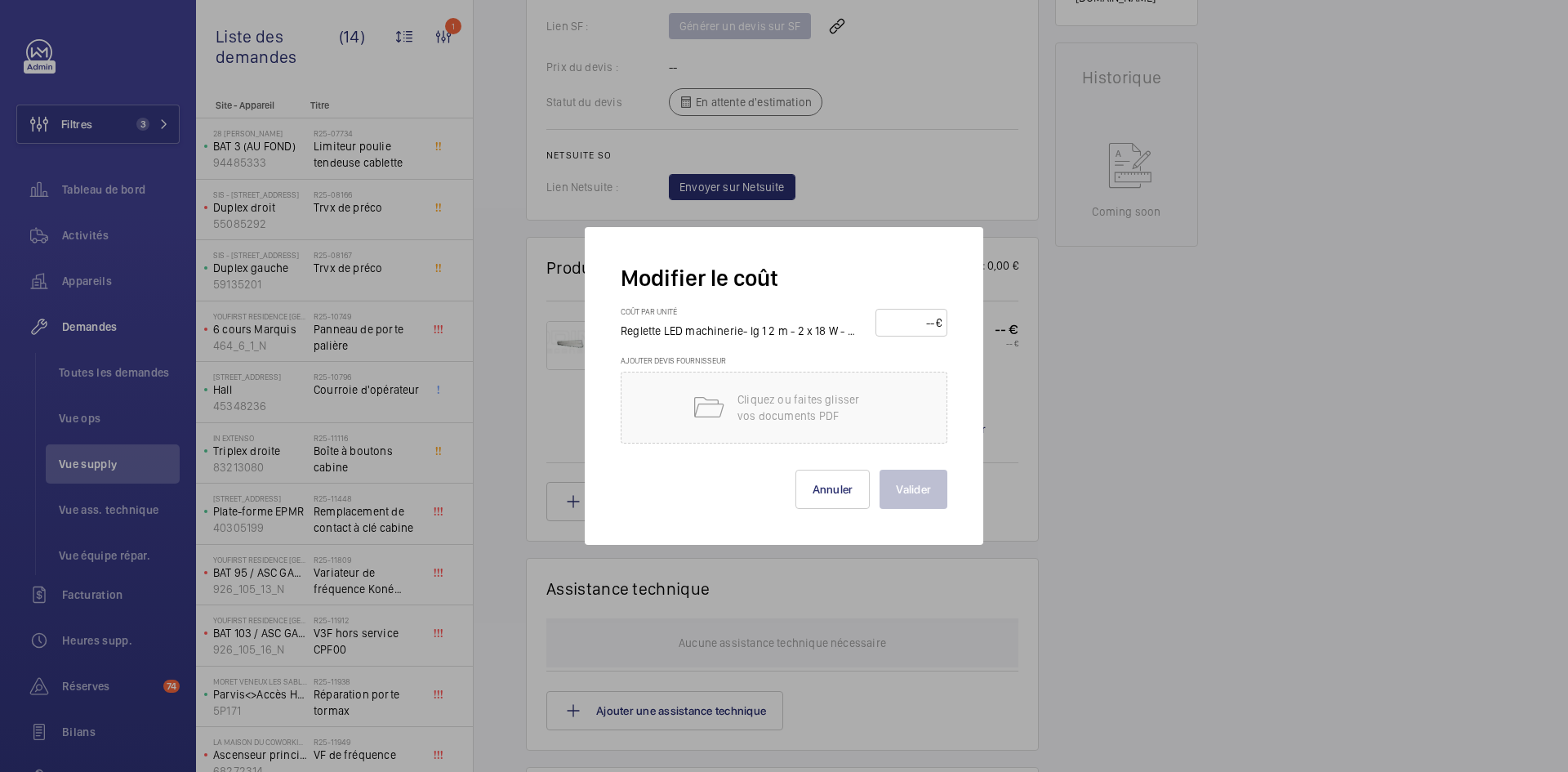
click at [901, 324] on input "number" at bounding box center [908, 322] width 55 height 26
type input "35"
click at [920, 492] on button "Valider" at bounding box center [914, 489] width 68 height 39
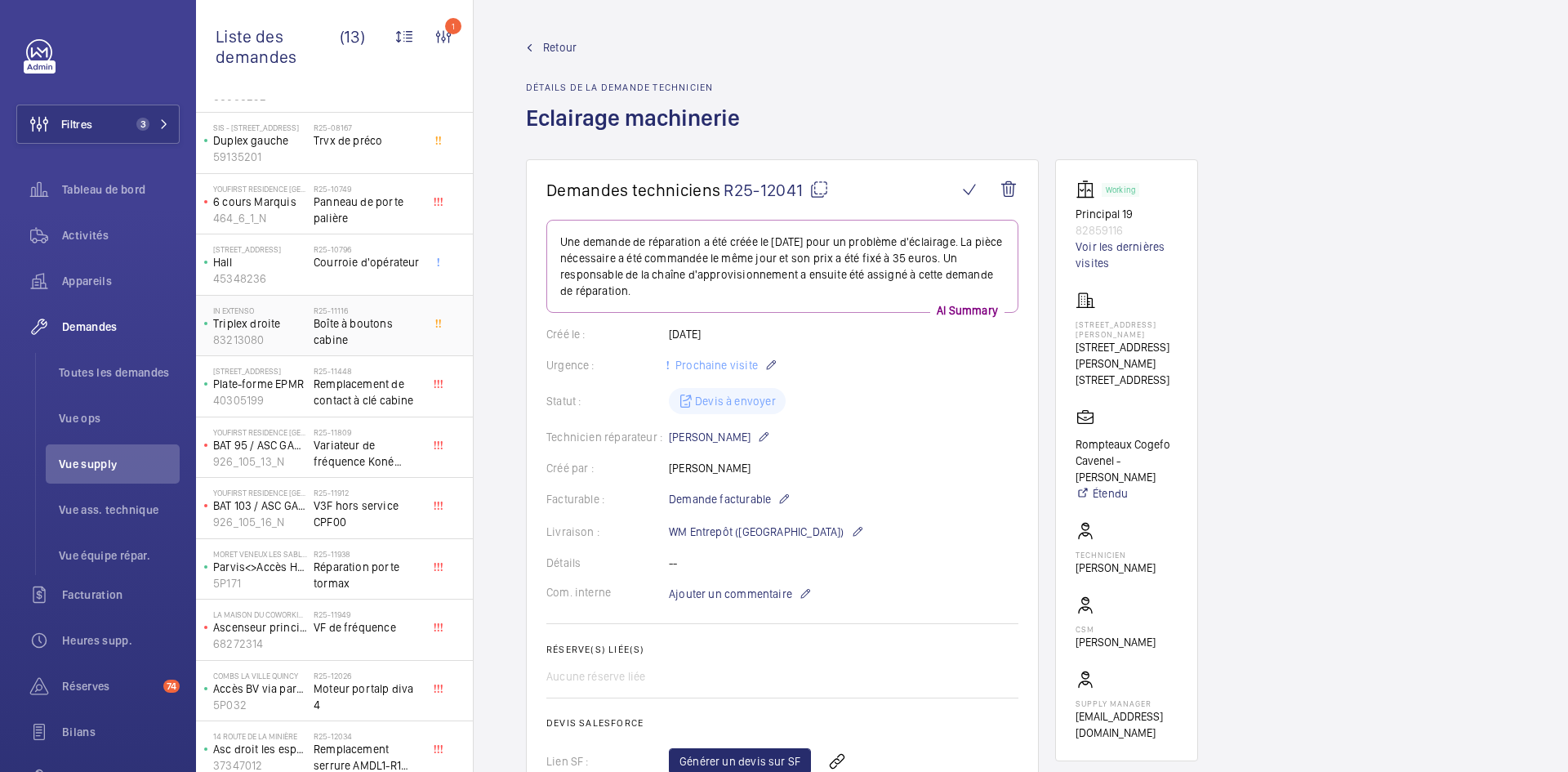
scroll to position [138, 0]
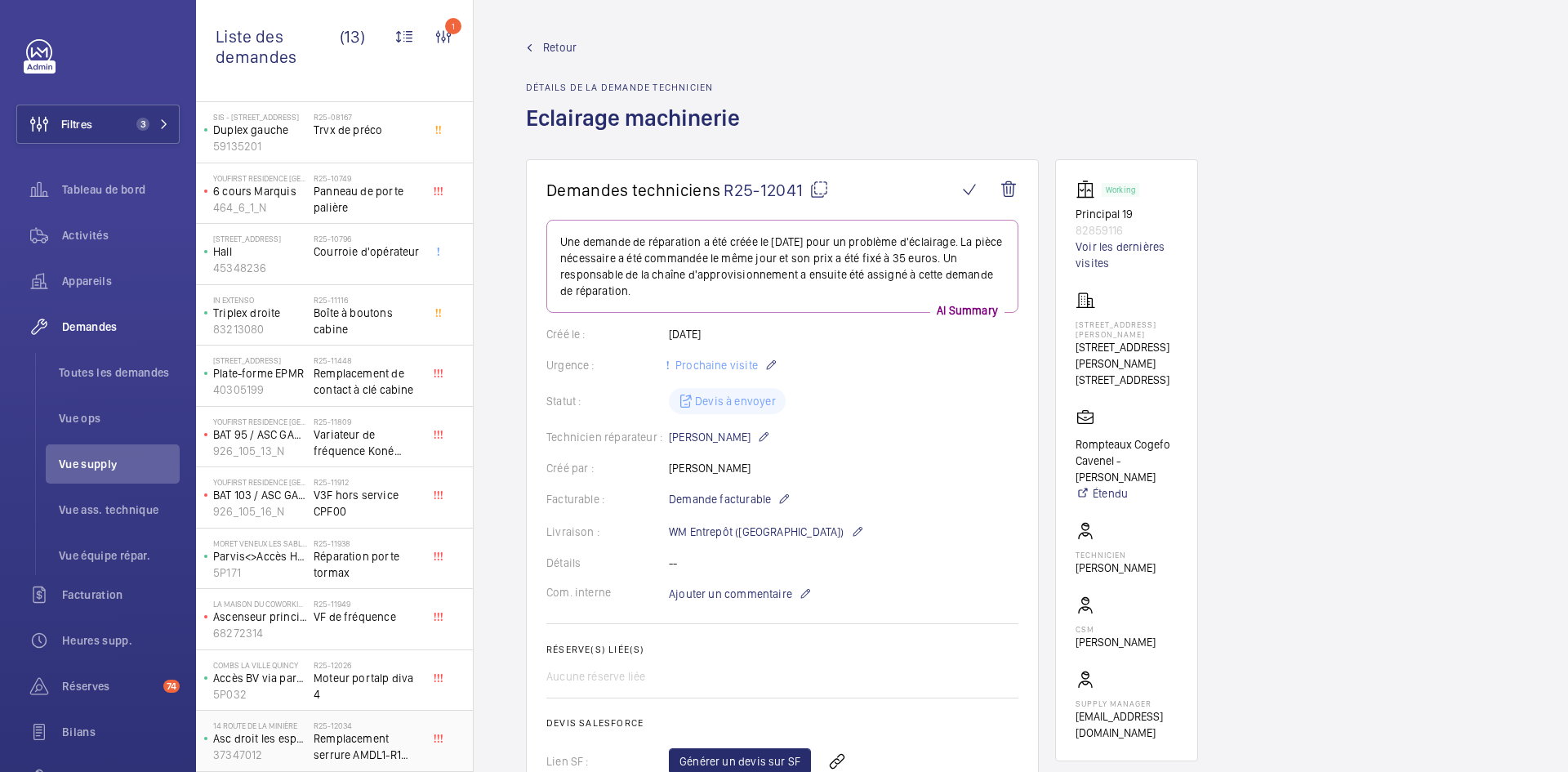
click at [321, 735] on span "Remplacement serrure AMDL1-R1 kone/wittur" at bounding box center [367, 746] width 107 height 32
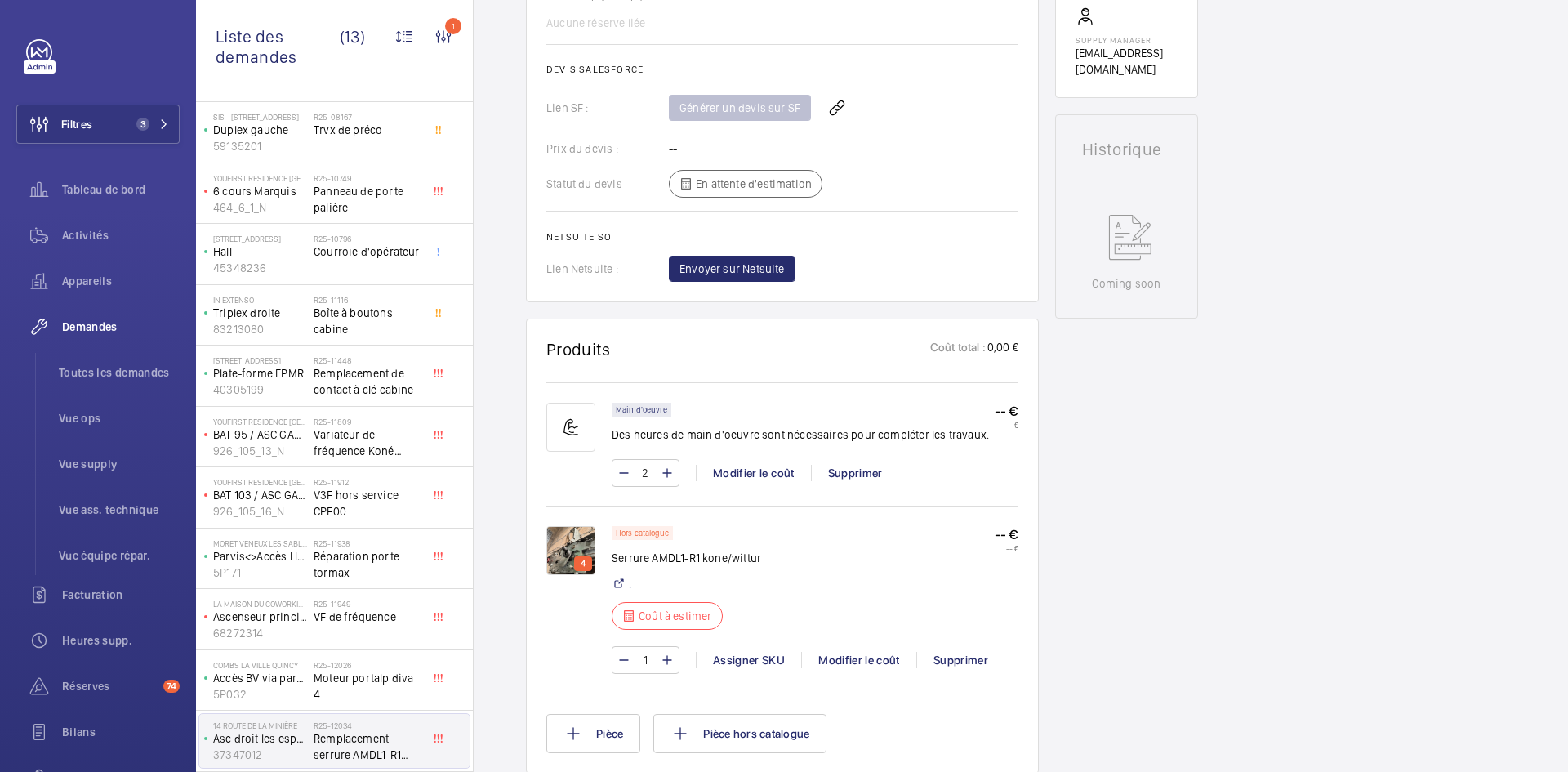
scroll to position [735, 0]
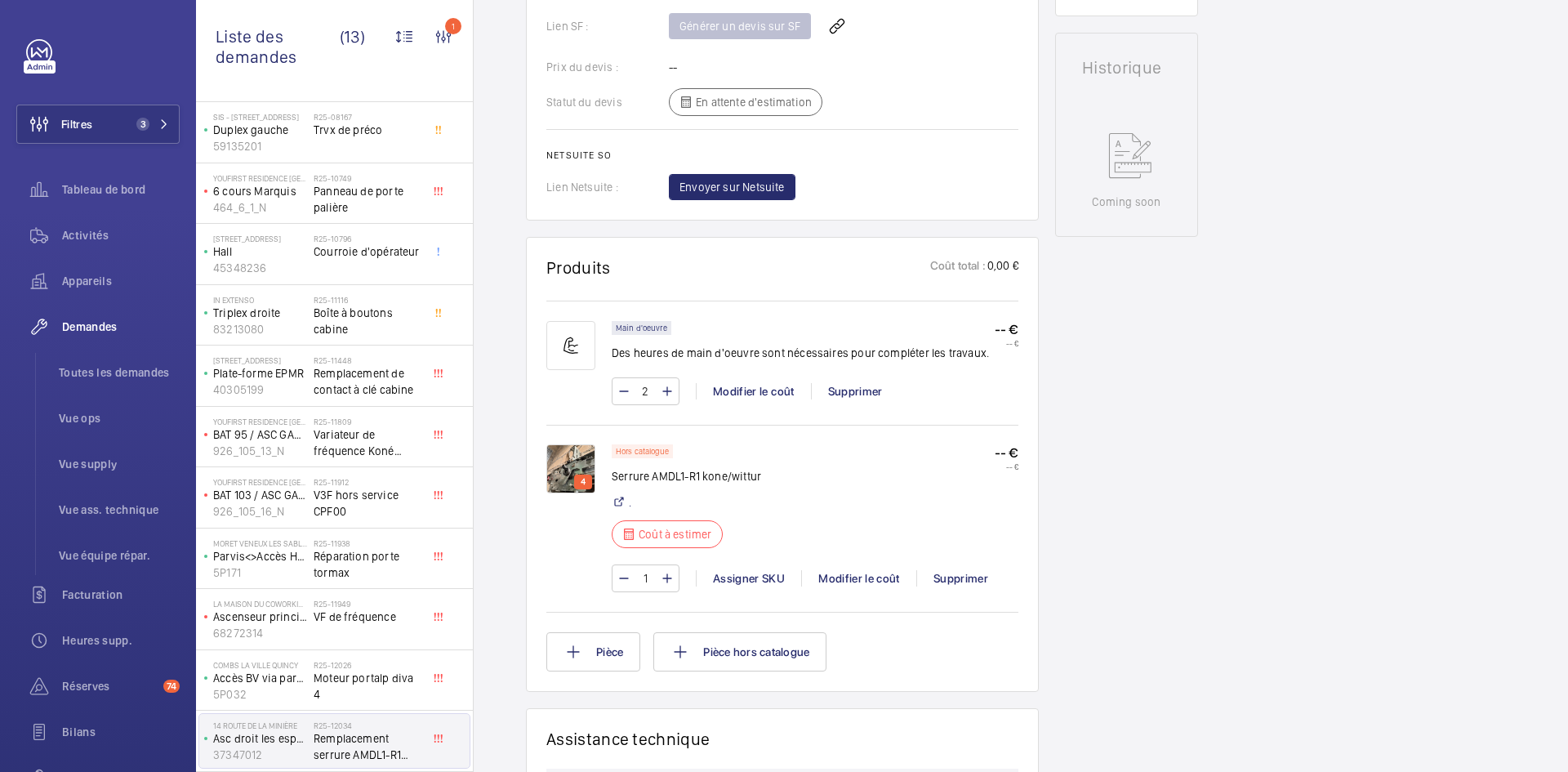
click at [573, 458] on img at bounding box center [571, 469] width 49 height 49
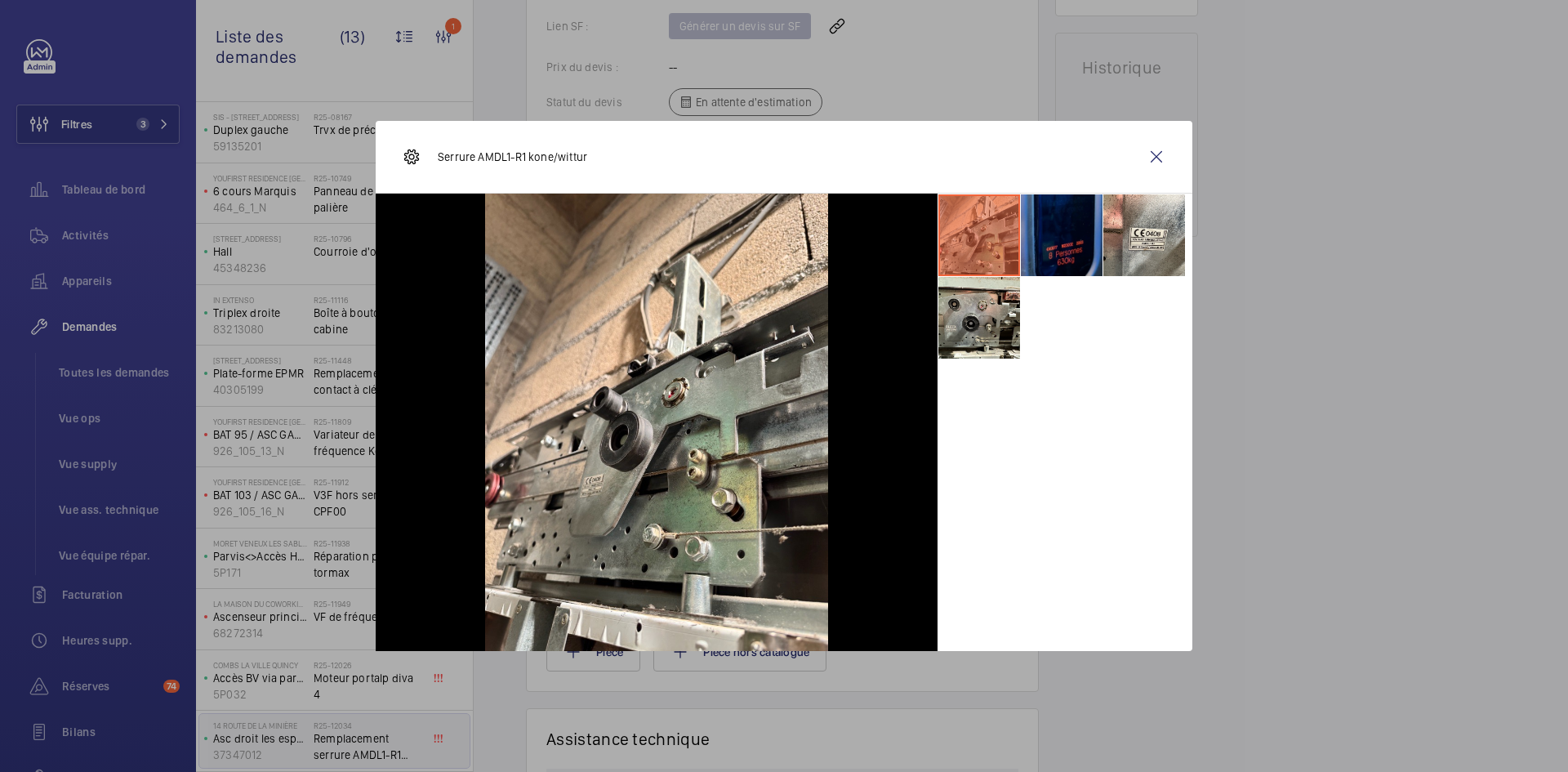
click at [1062, 245] on li at bounding box center [1062, 236] width 82 height 82
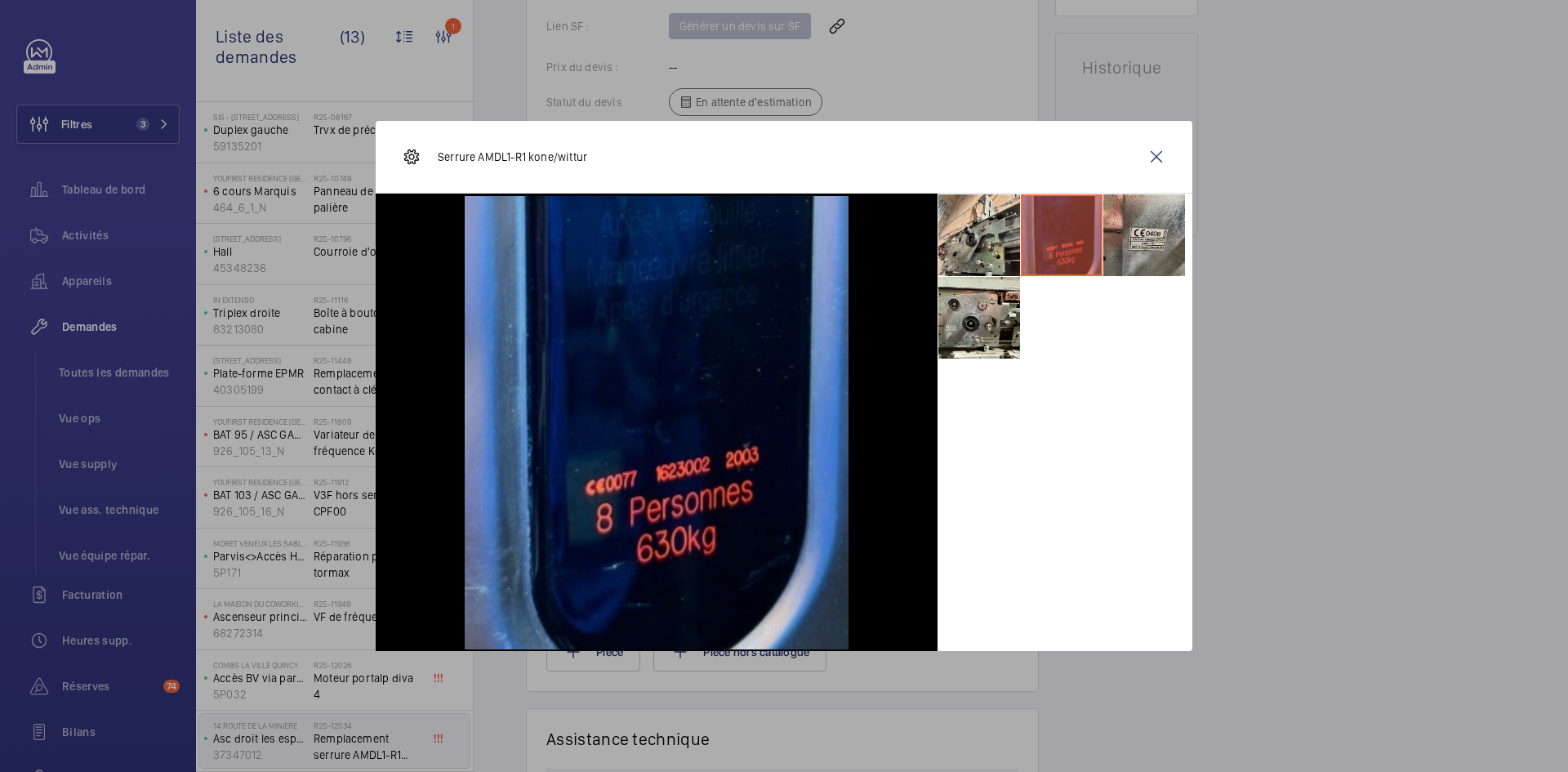
click at [1127, 227] on li at bounding box center [1144, 236] width 82 height 82
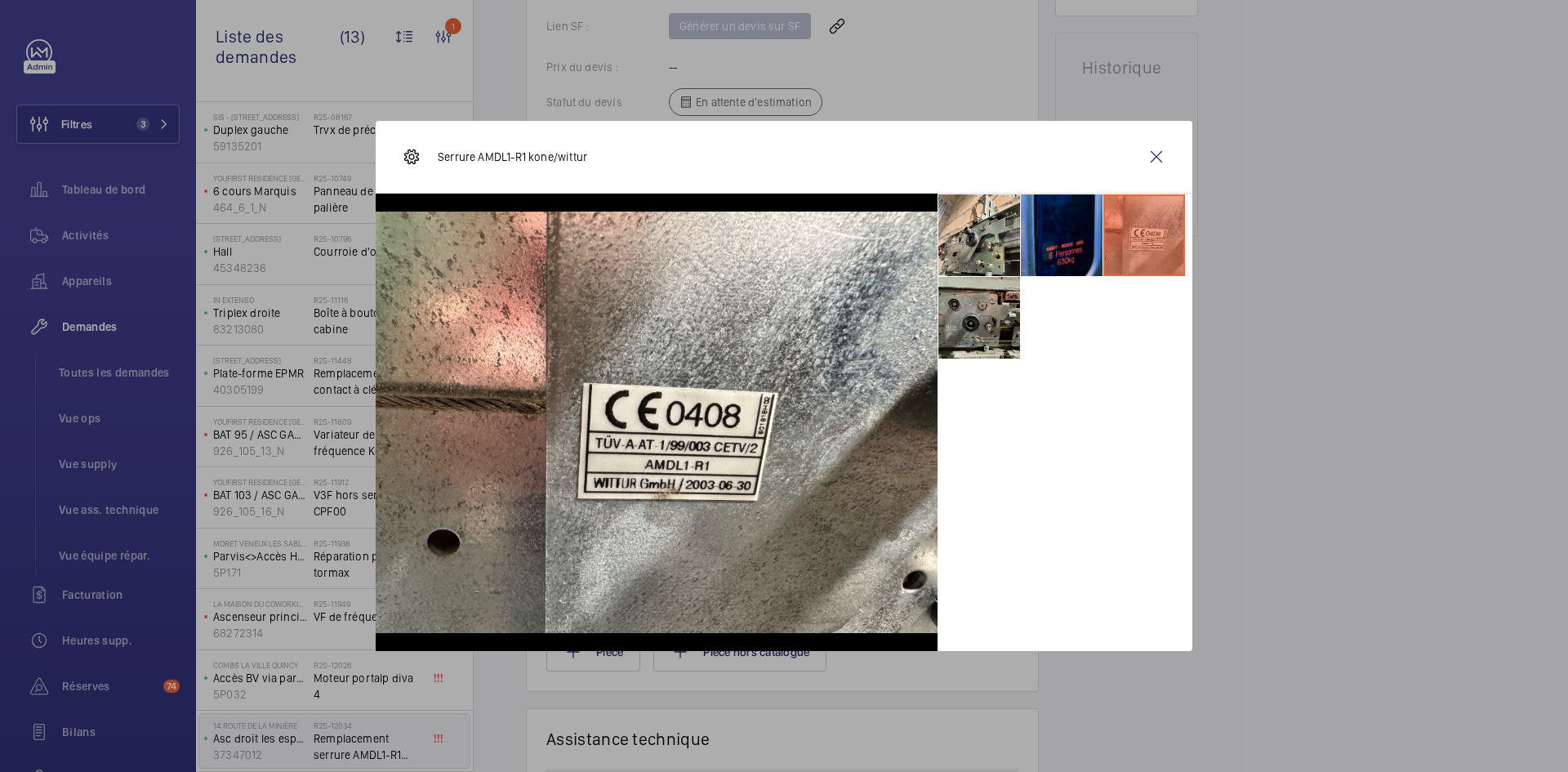
click at [992, 328] on li at bounding box center [979, 318] width 82 height 82
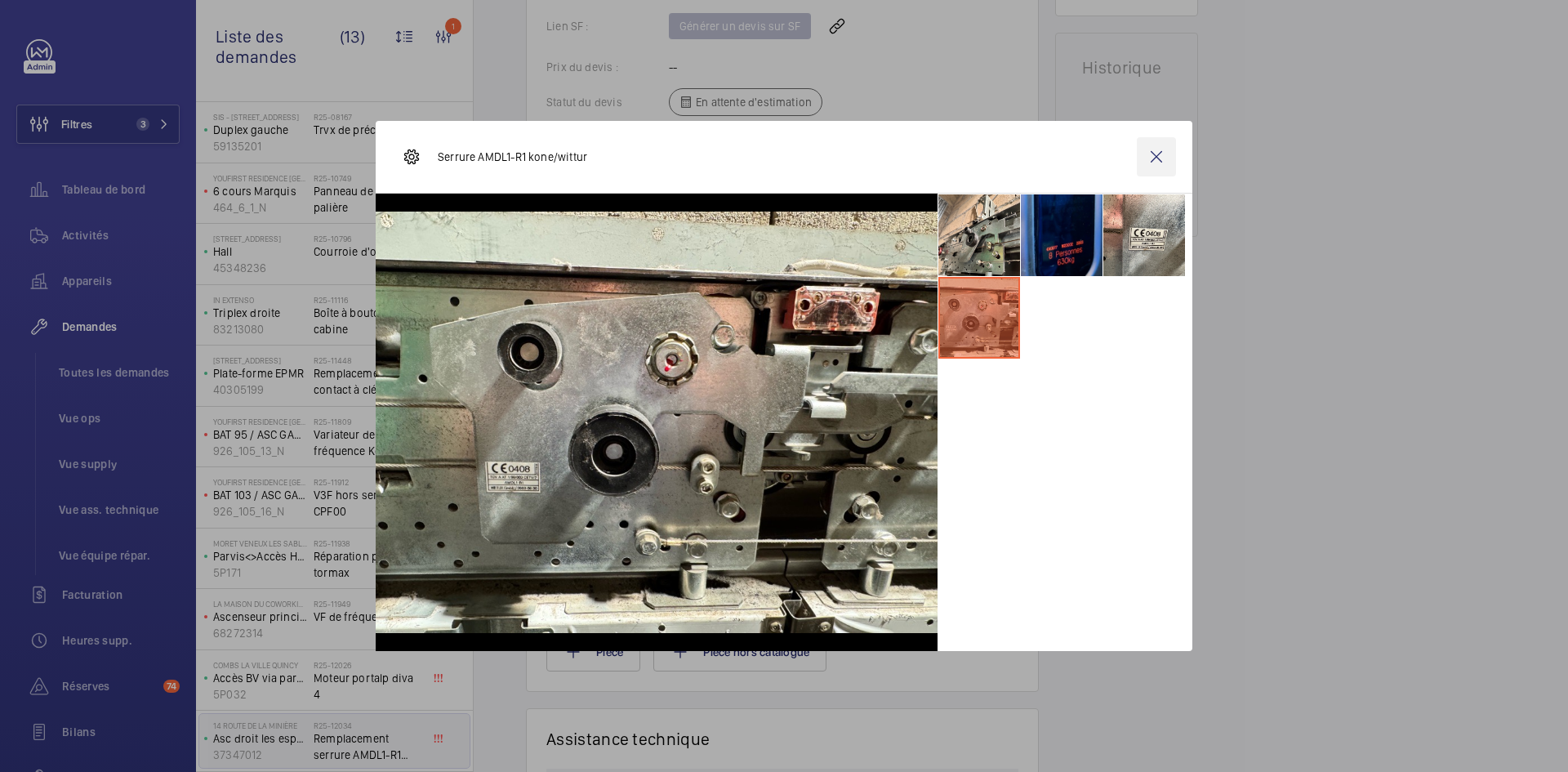
click at [1154, 154] on wm-front-icon-button at bounding box center [1157, 156] width 39 height 39
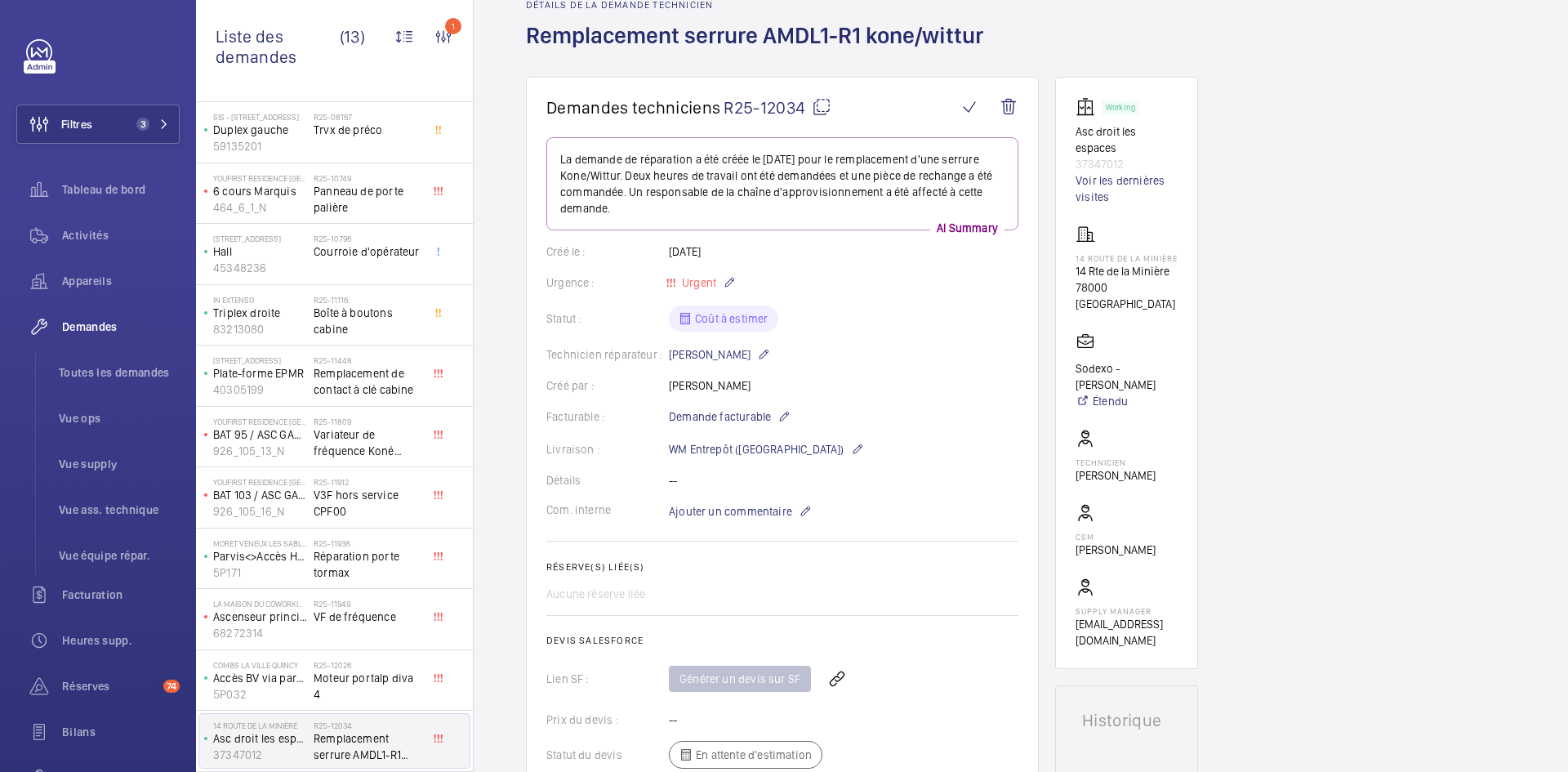
scroll to position [82, 0]
click at [819, 103] on mat-icon at bounding box center [821, 107] width 19 height 19
click at [728, 505] on span "Ajouter un commentaire" at bounding box center [730, 512] width 123 height 17
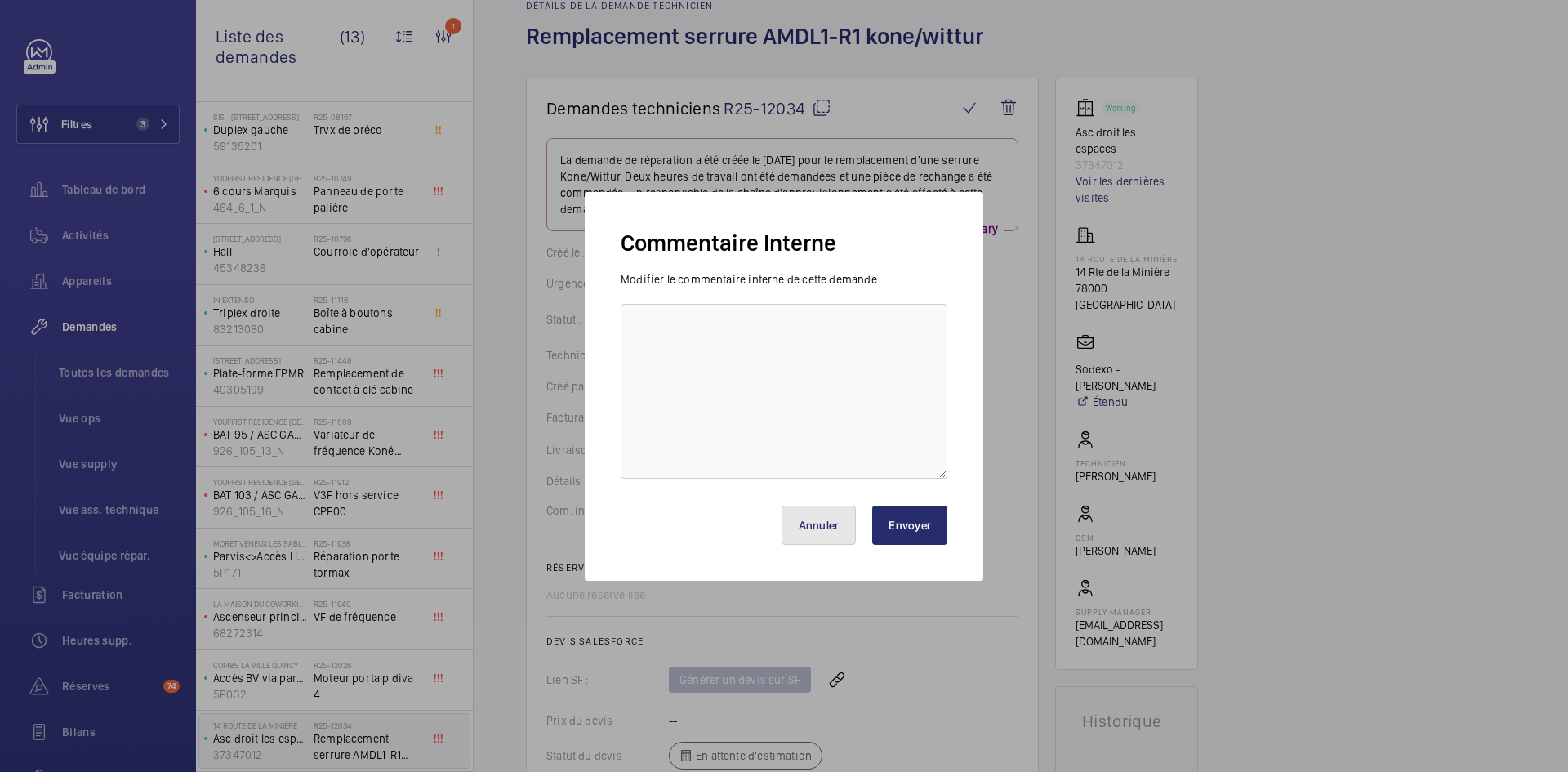
click at [843, 528] on button "Annuler" at bounding box center [819, 525] width 75 height 39
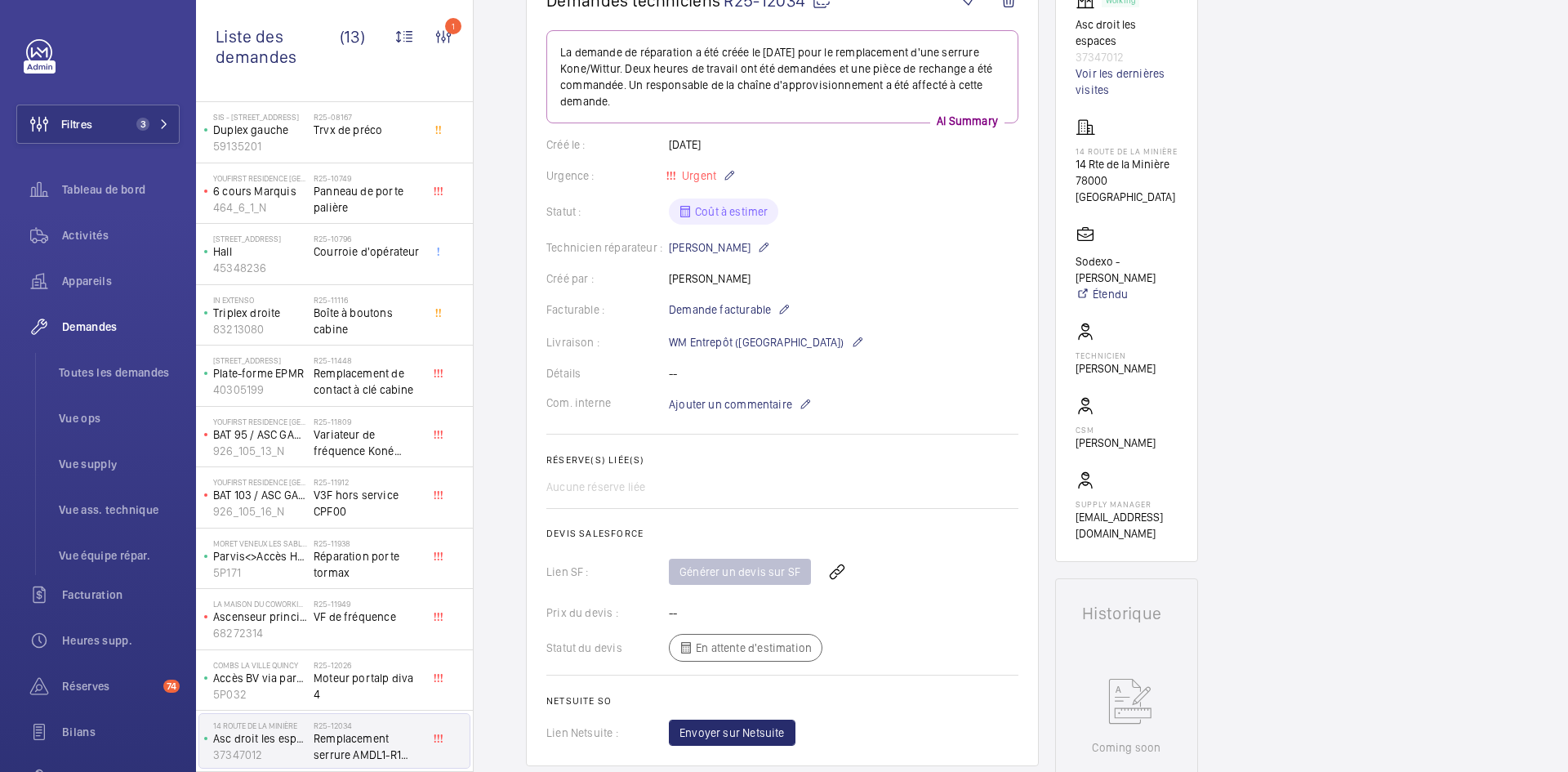
scroll to position [0, 0]
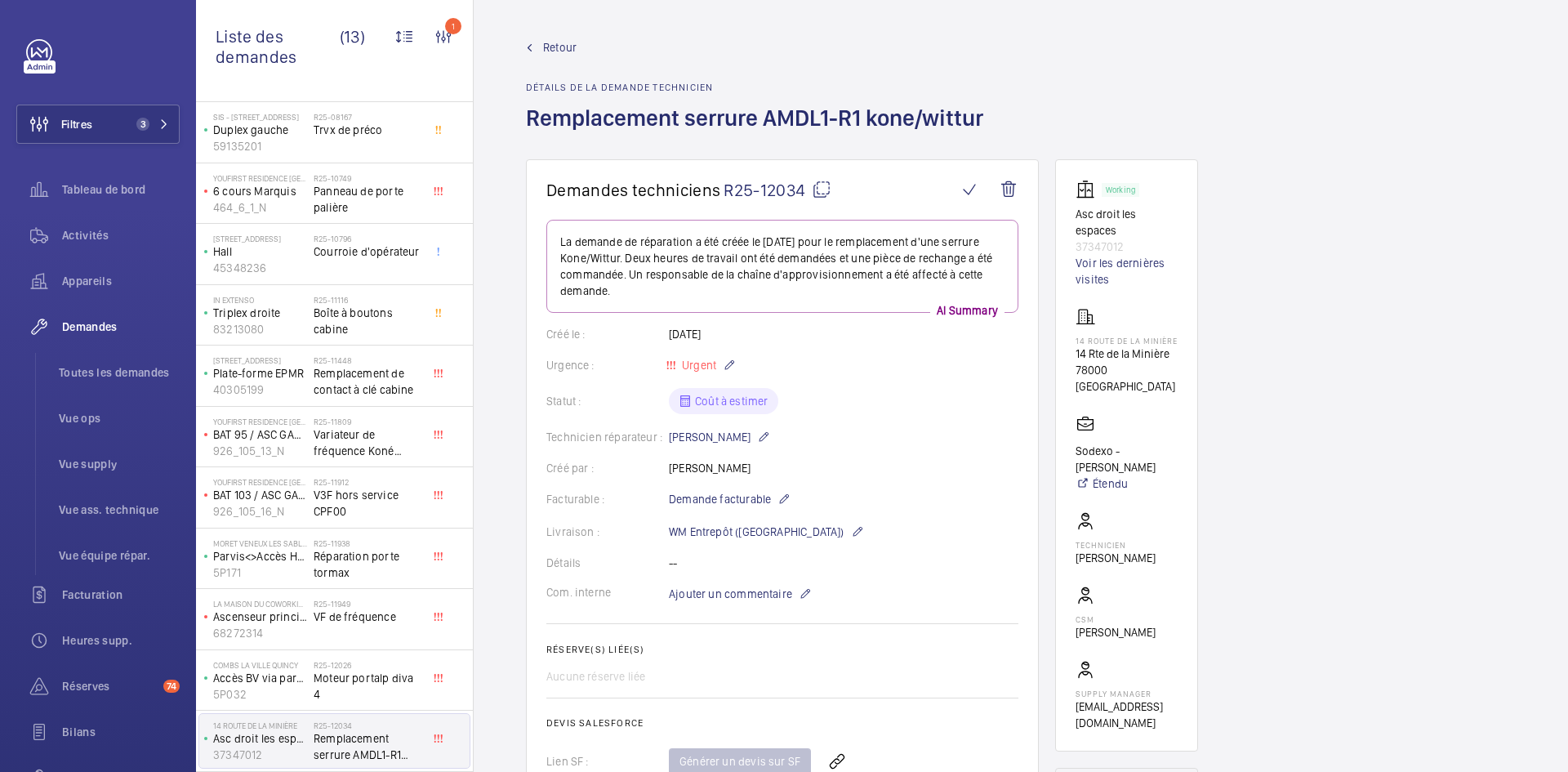
click at [813, 184] on mat-icon at bounding box center [821, 190] width 19 height 19
click at [730, 602] on p "Ajouter un commentaire" at bounding box center [741, 594] width 143 height 19
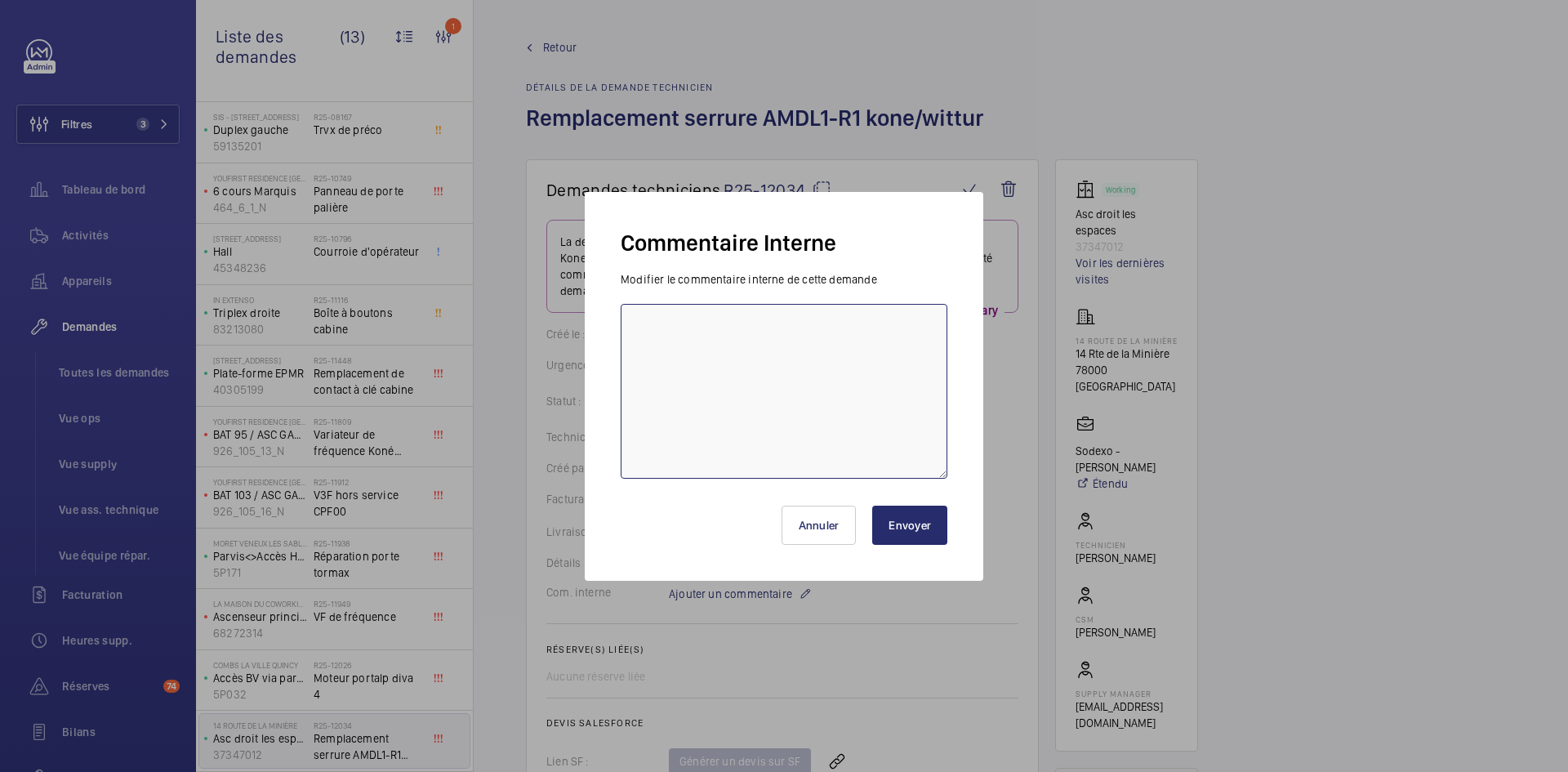
click at [660, 325] on textarea at bounding box center [784, 391] width 327 height 175
type textarea "BY-10/09 demande de [PERSON_NAME] envoyée au fournisseur [PERSON_NAME] & Prokod…"
click at [924, 530] on button "Envoyer" at bounding box center [910, 525] width 75 height 39
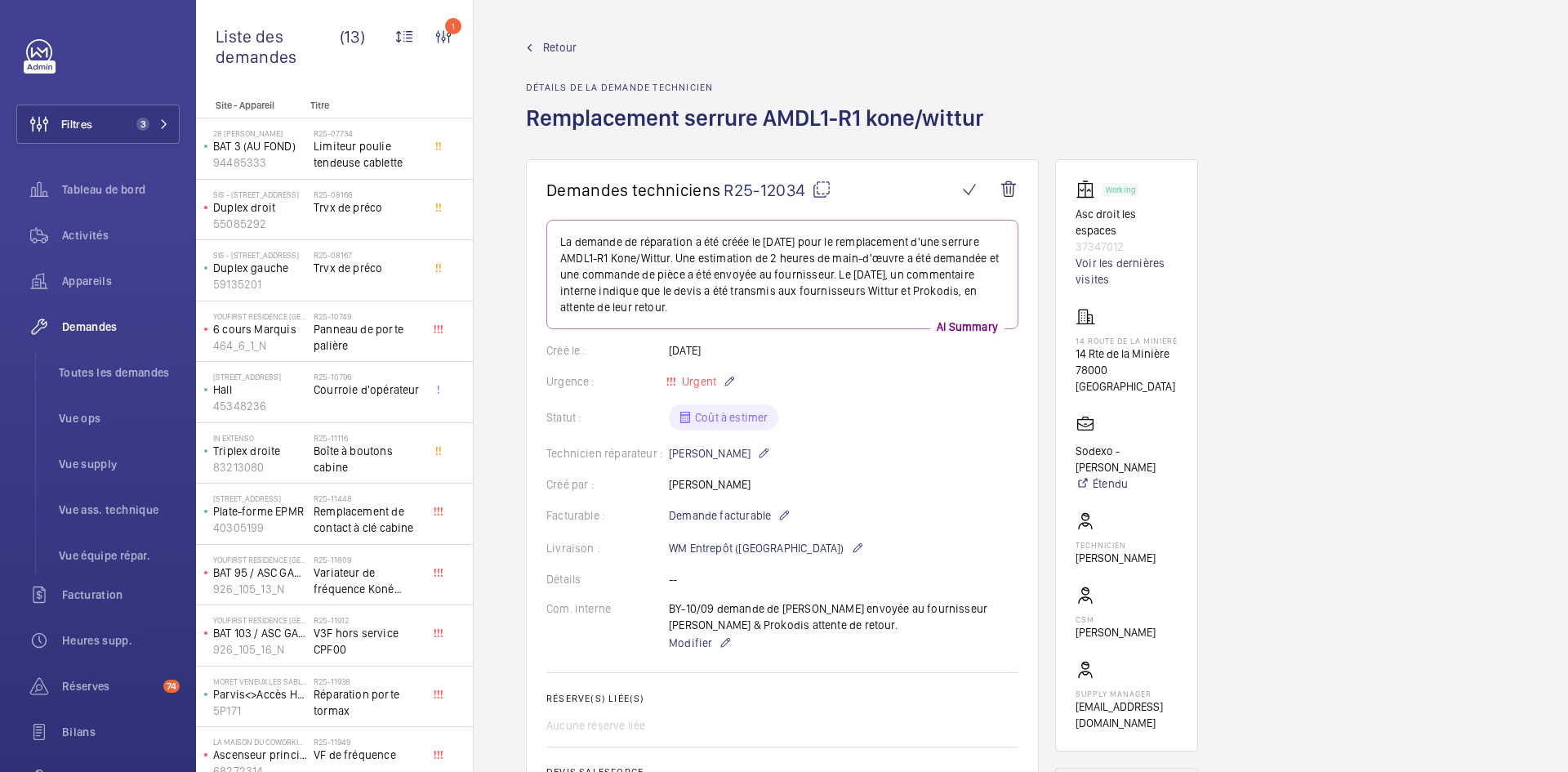
click at [552, 49] on span "Retour" at bounding box center [560, 47] width 33 height 17
click at [552, 42] on span "Retour" at bounding box center [560, 47] width 33 height 17
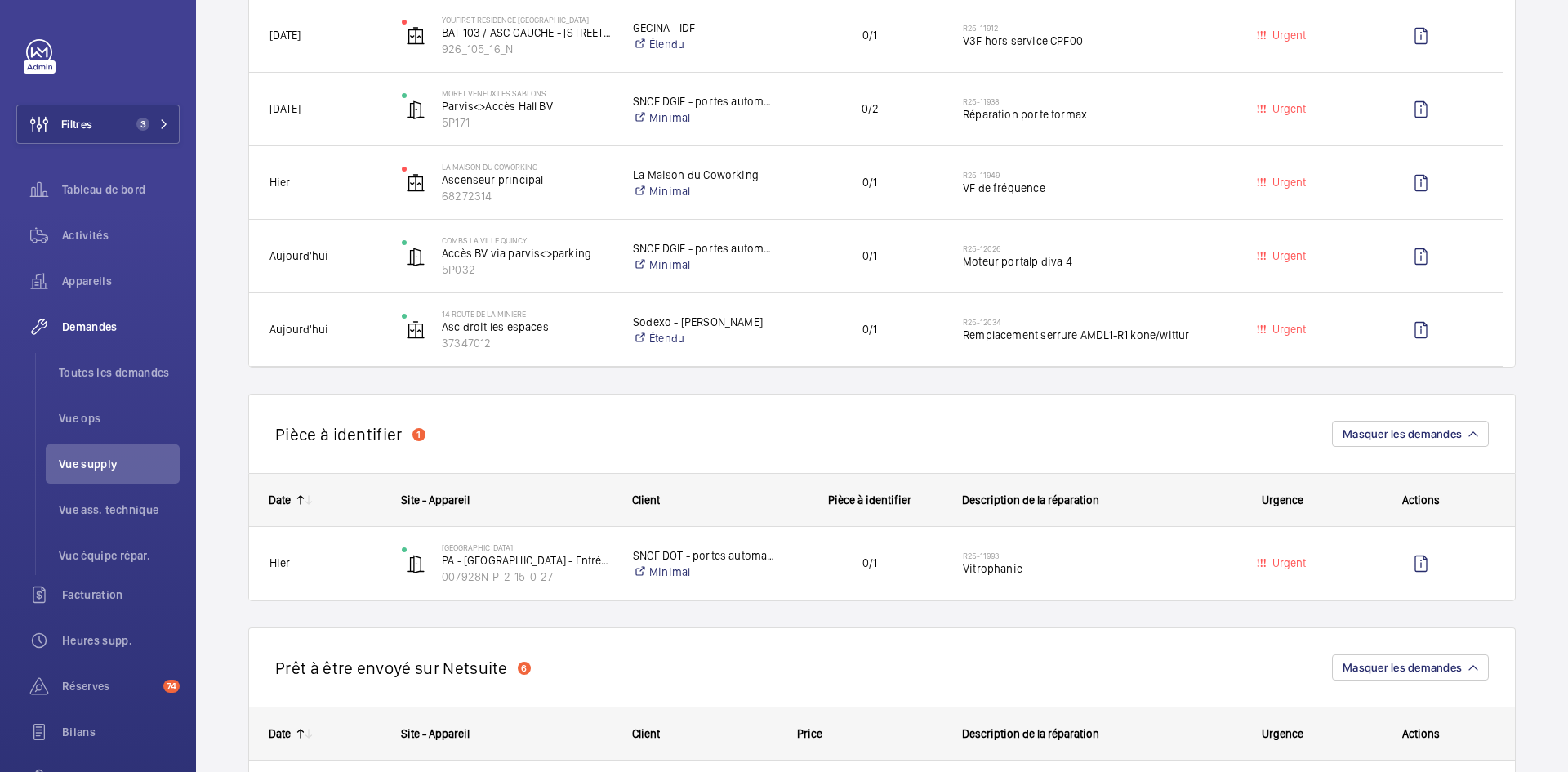
scroll to position [899, 0]
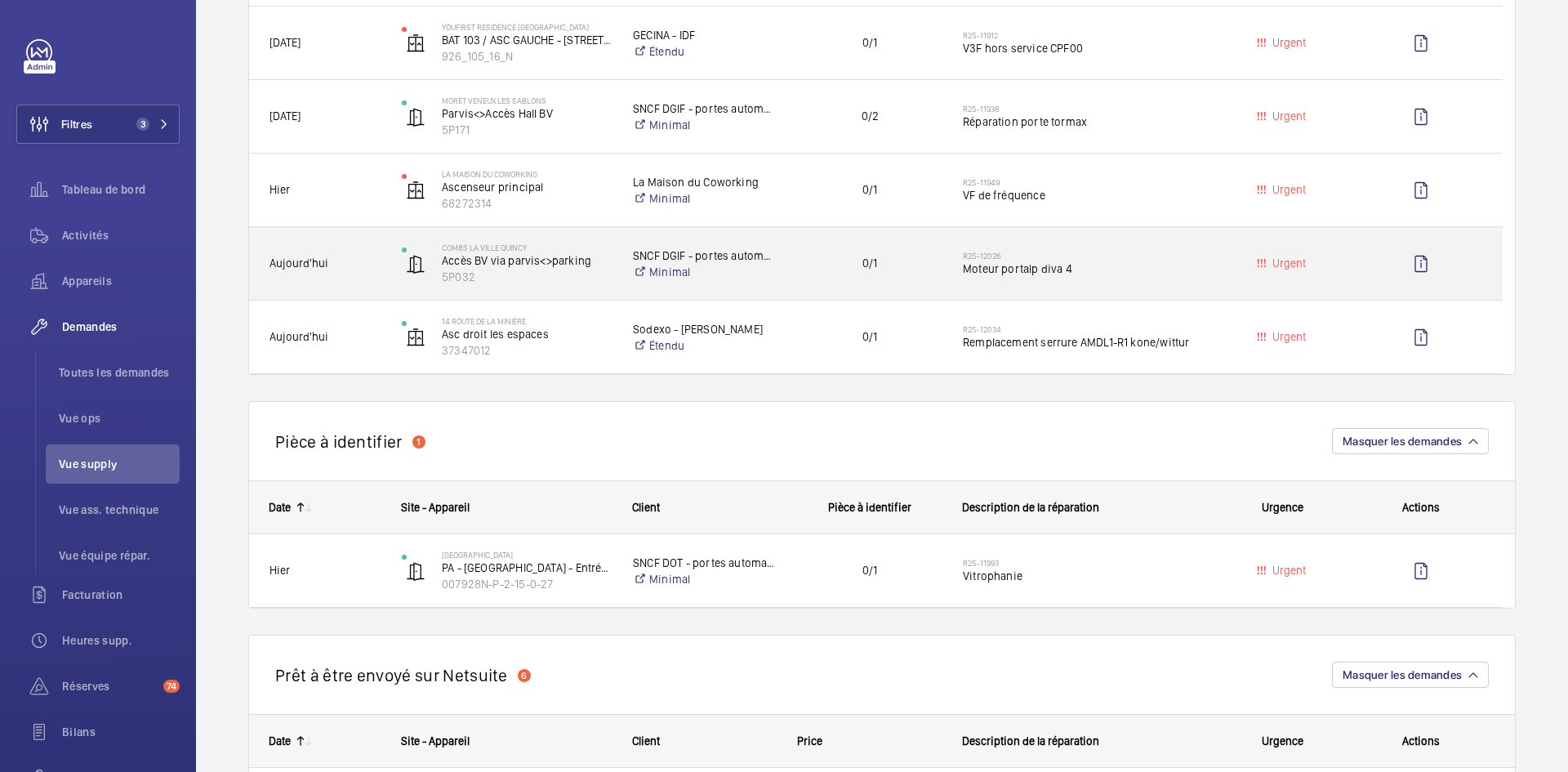
click at [345, 257] on span "Aujourd'hui" at bounding box center [325, 264] width 111 height 19
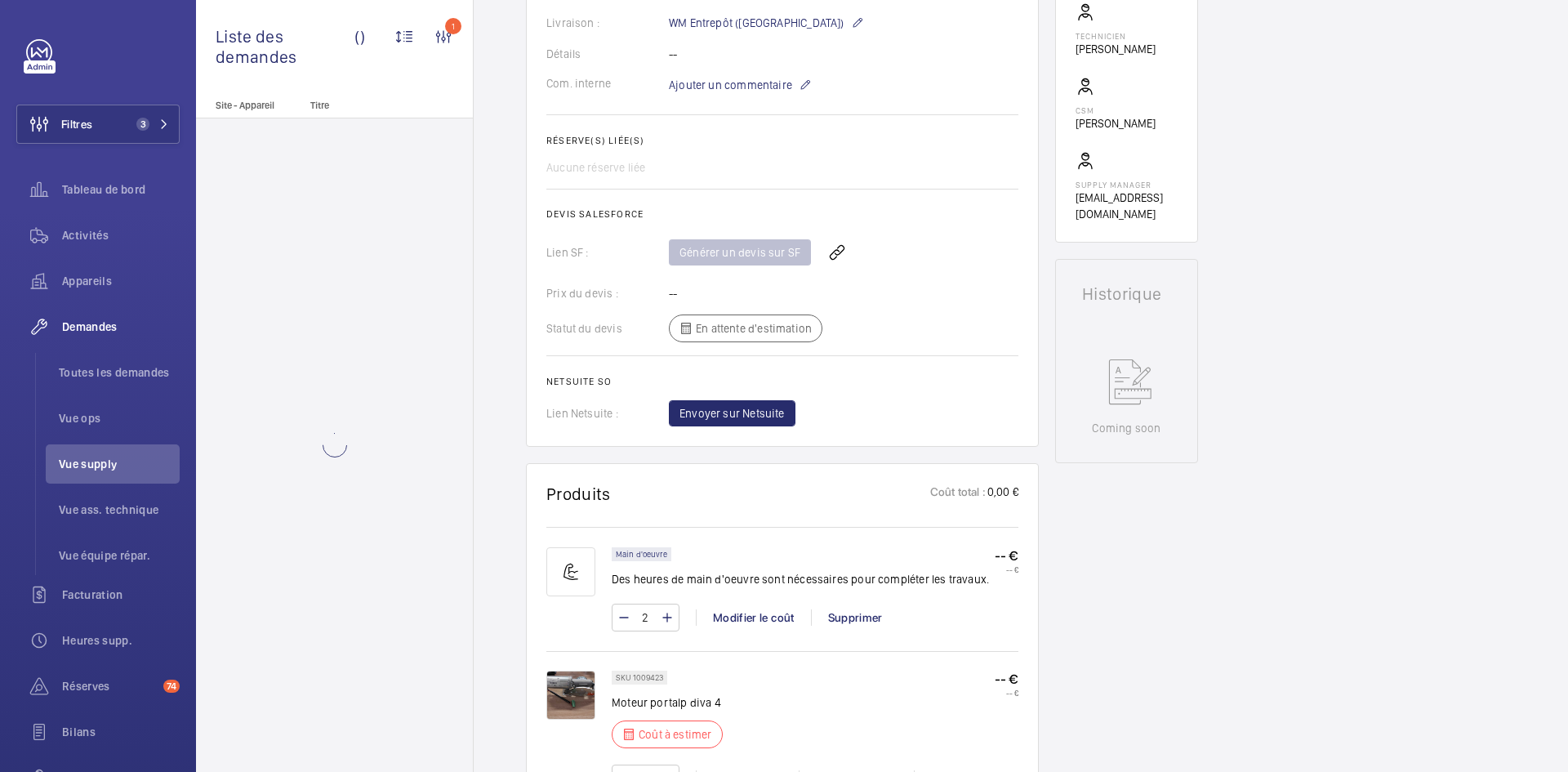
scroll to position [653, 0]
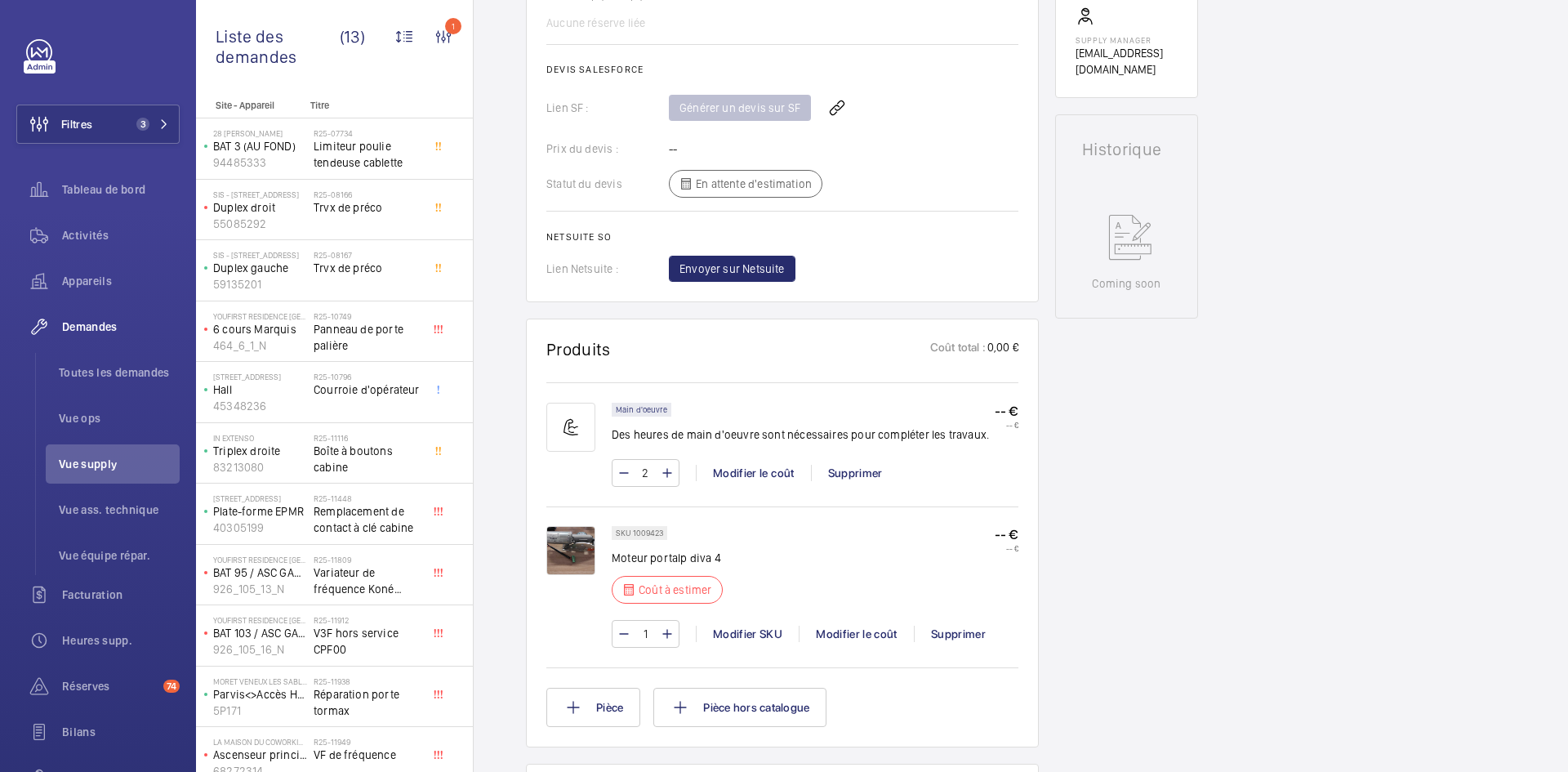
click at [582, 530] on img at bounding box center [571, 550] width 49 height 49
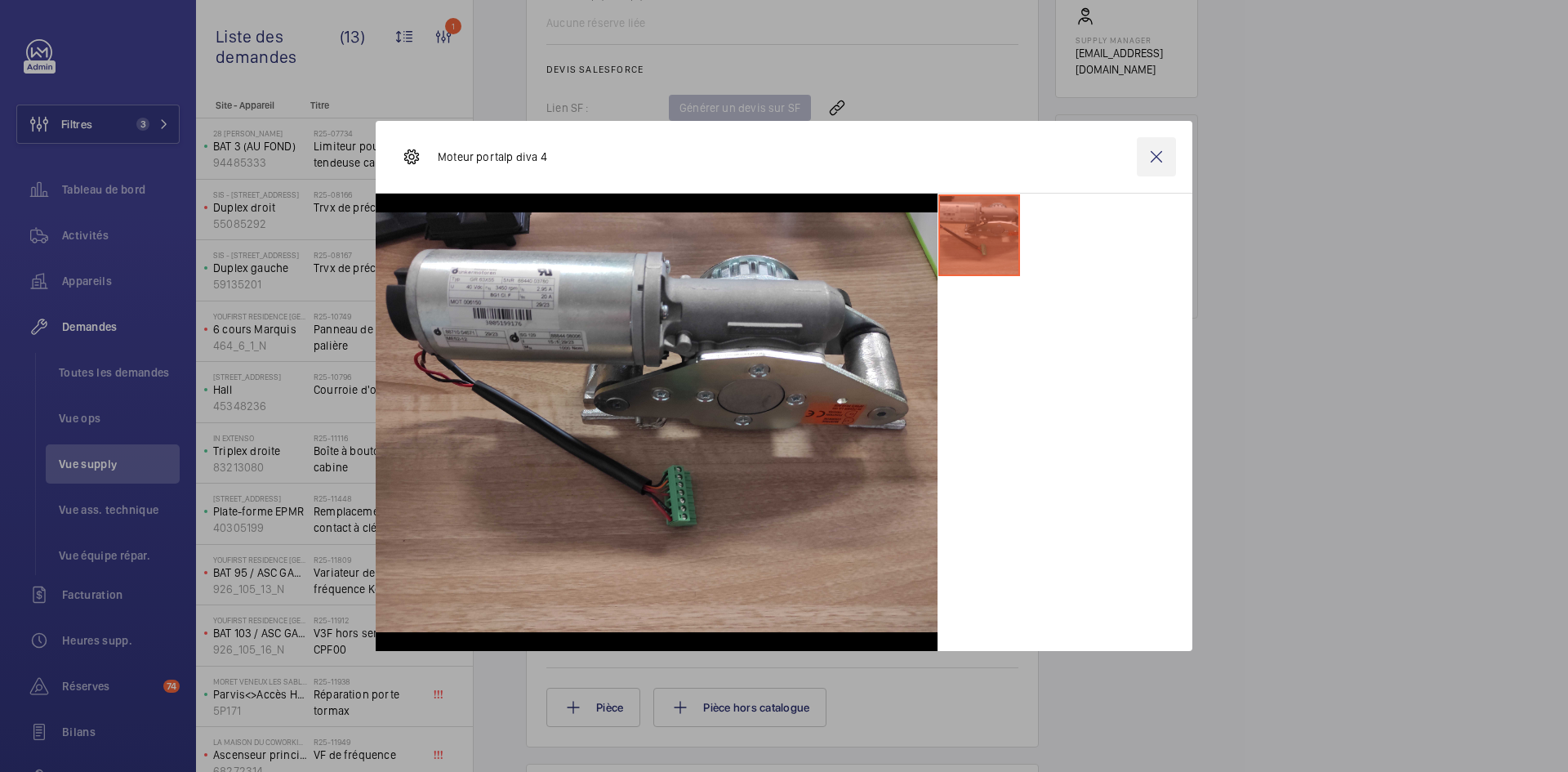
click at [1157, 155] on wm-front-icon-button at bounding box center [1157, 156] width 39 height 39
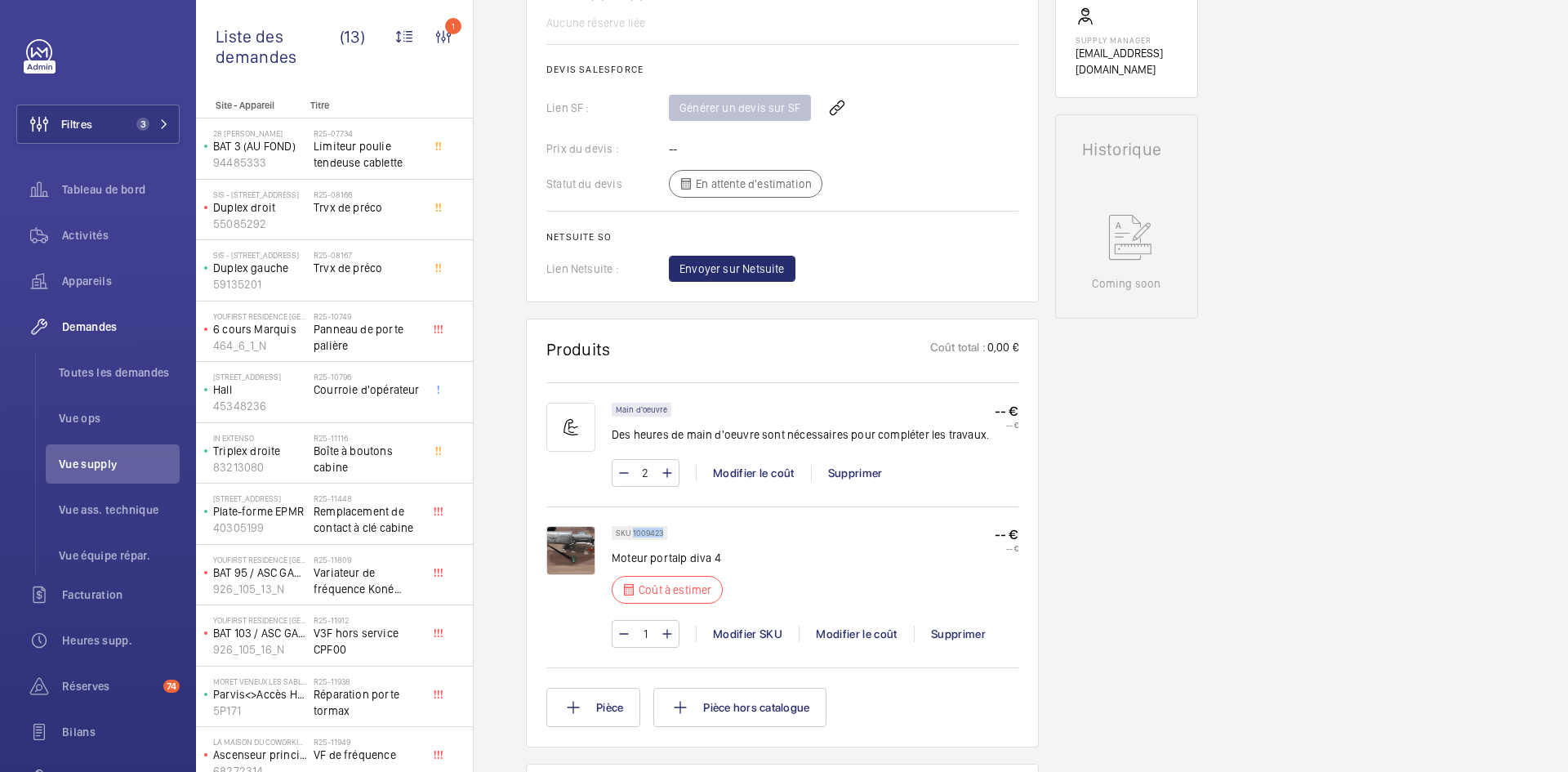
drag, startPoint x: 662, startPoint y: 515, endPoint x: 633, endPoint y: 508, distance: 29.8
click at [633, 530] on p "SKU 1009423" at bounding box center [639, 533] width 47 height 6
copy p "1009423"
click at [840, 625] on div "Modifier le coût" at bounding box center [856, 633] width 115 height 17
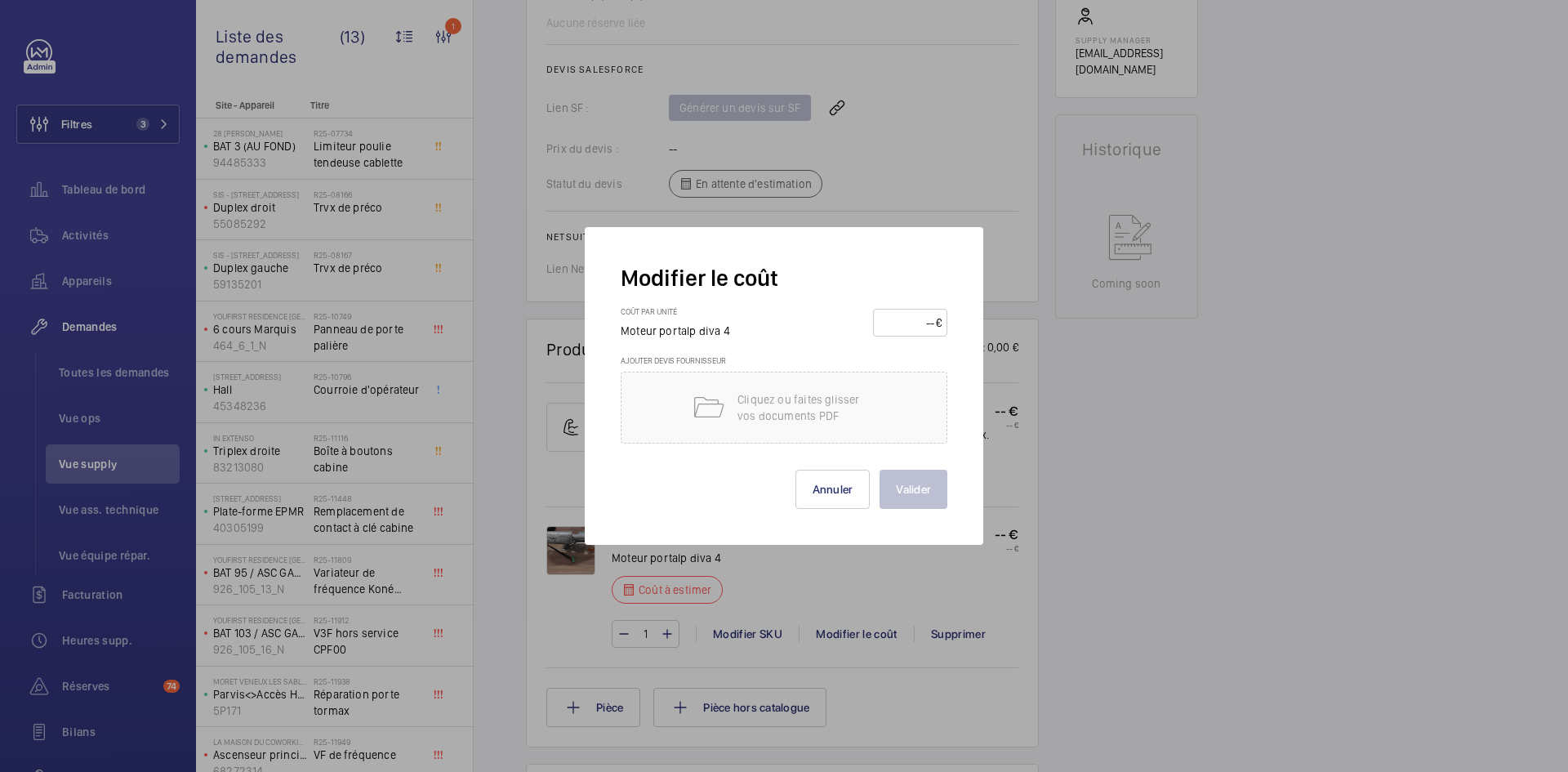
click at [903, 315] on input "number" at bounding box center [907, 322] width 57 height 26
type input "2250"
click at [932, 485] on button "Valider" at bounding box center [914, 489] width 68 height 39
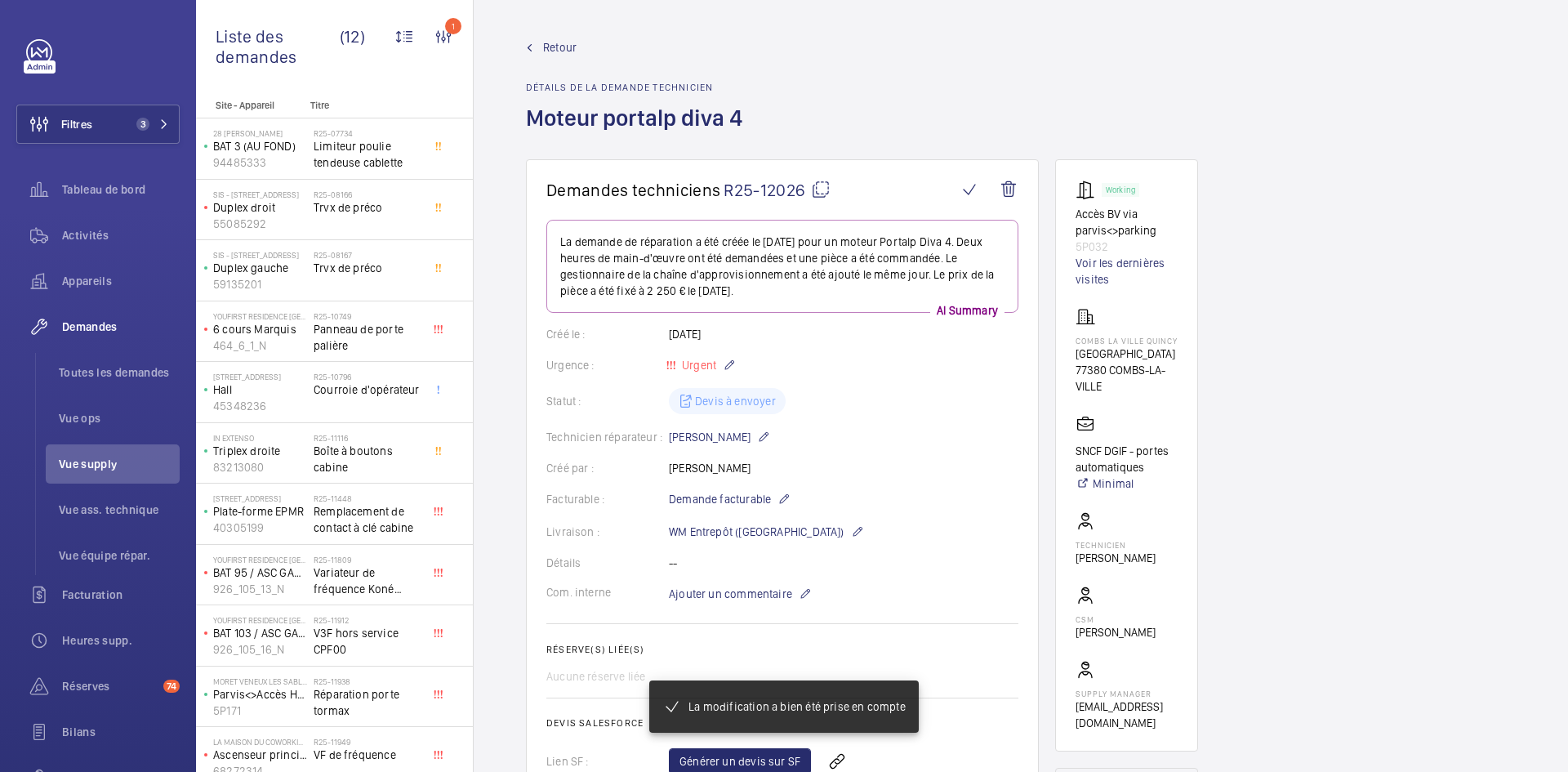
click at [554, 47] on span "Retour" at bounding box center [560, 47] width 33 height 17
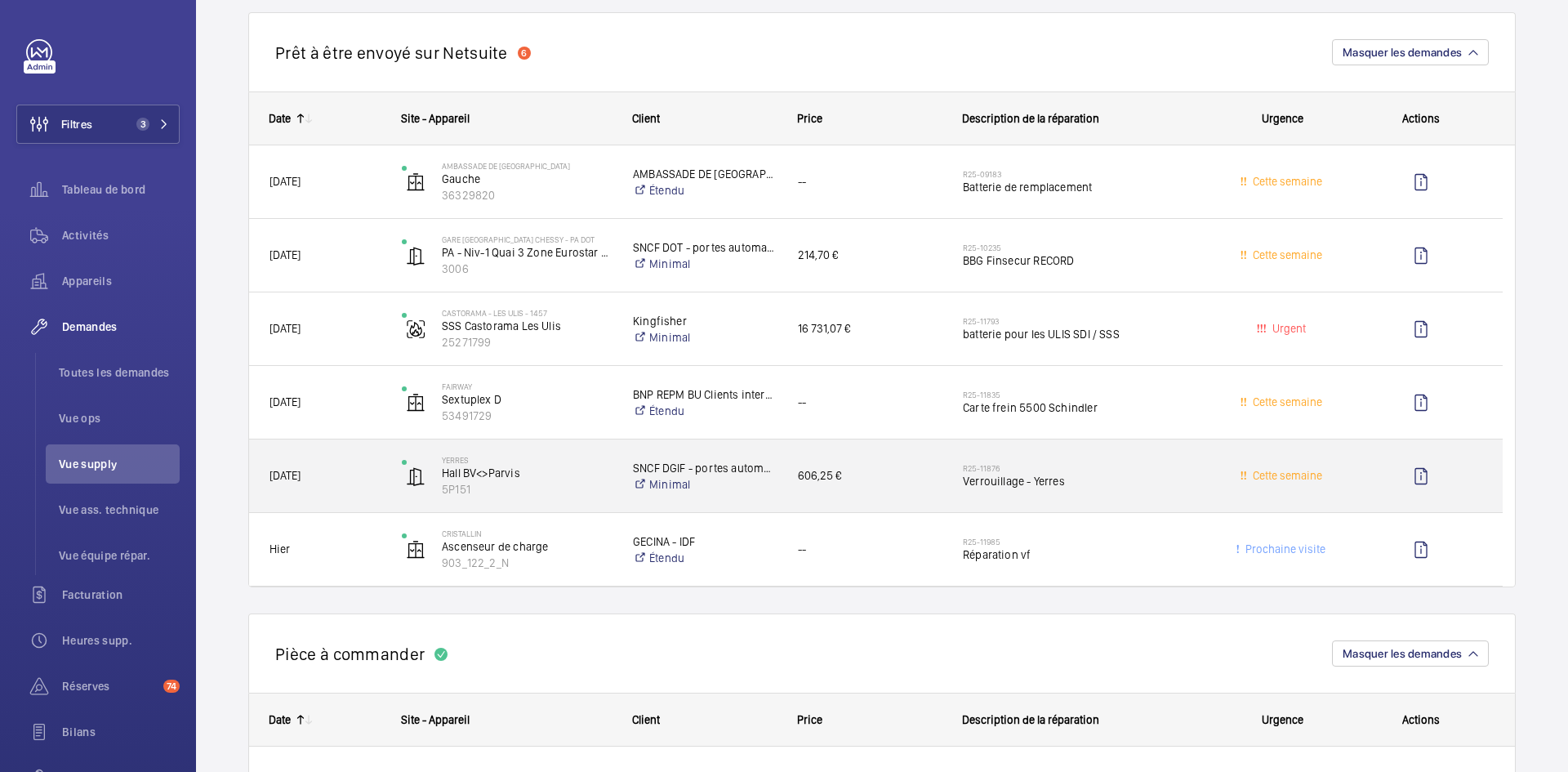
scroll to position [1470, 0]
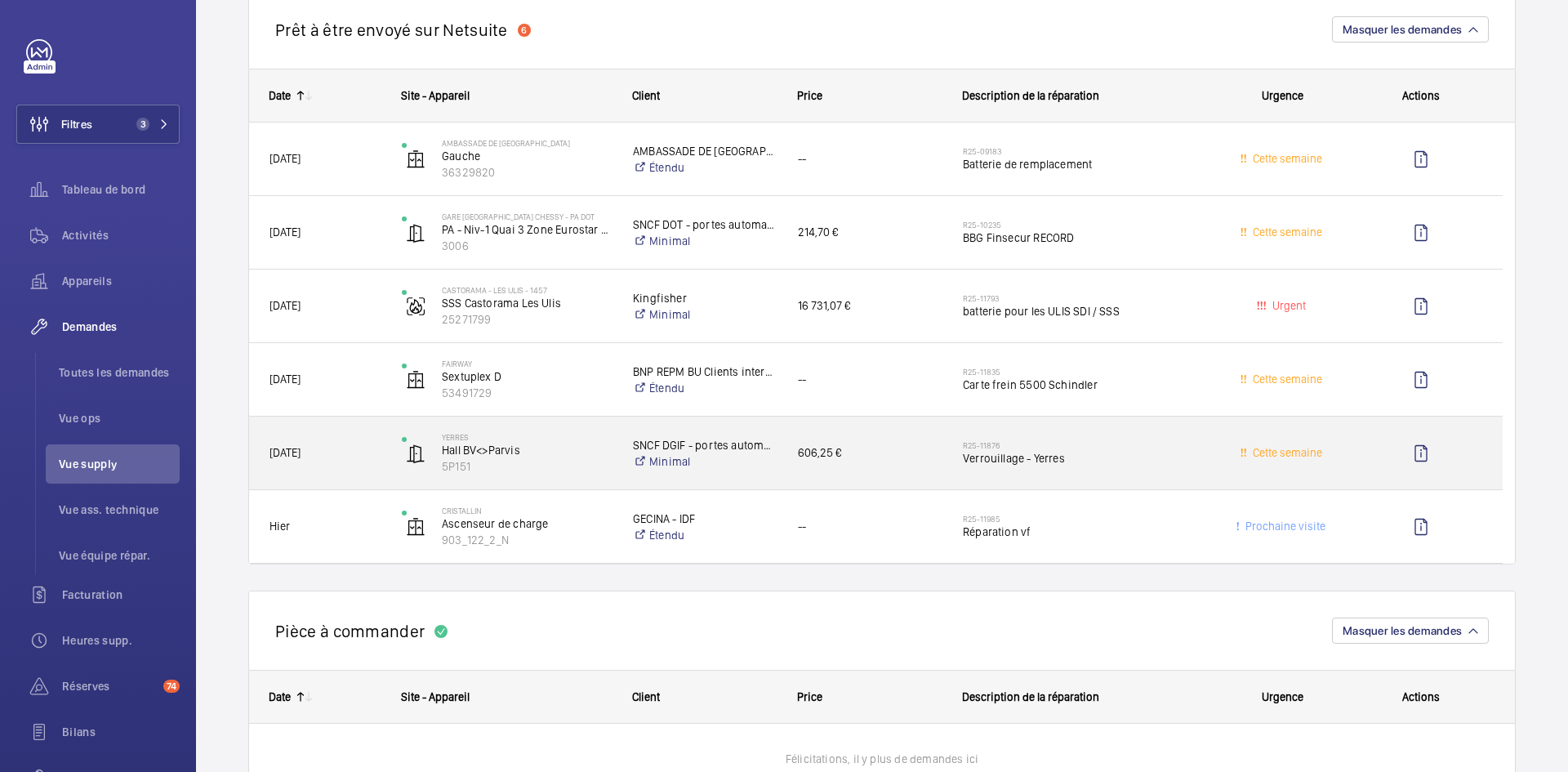
click at [370, 457] on span "06/09/2025" at bounding box center [325, 453] width 111 height 19
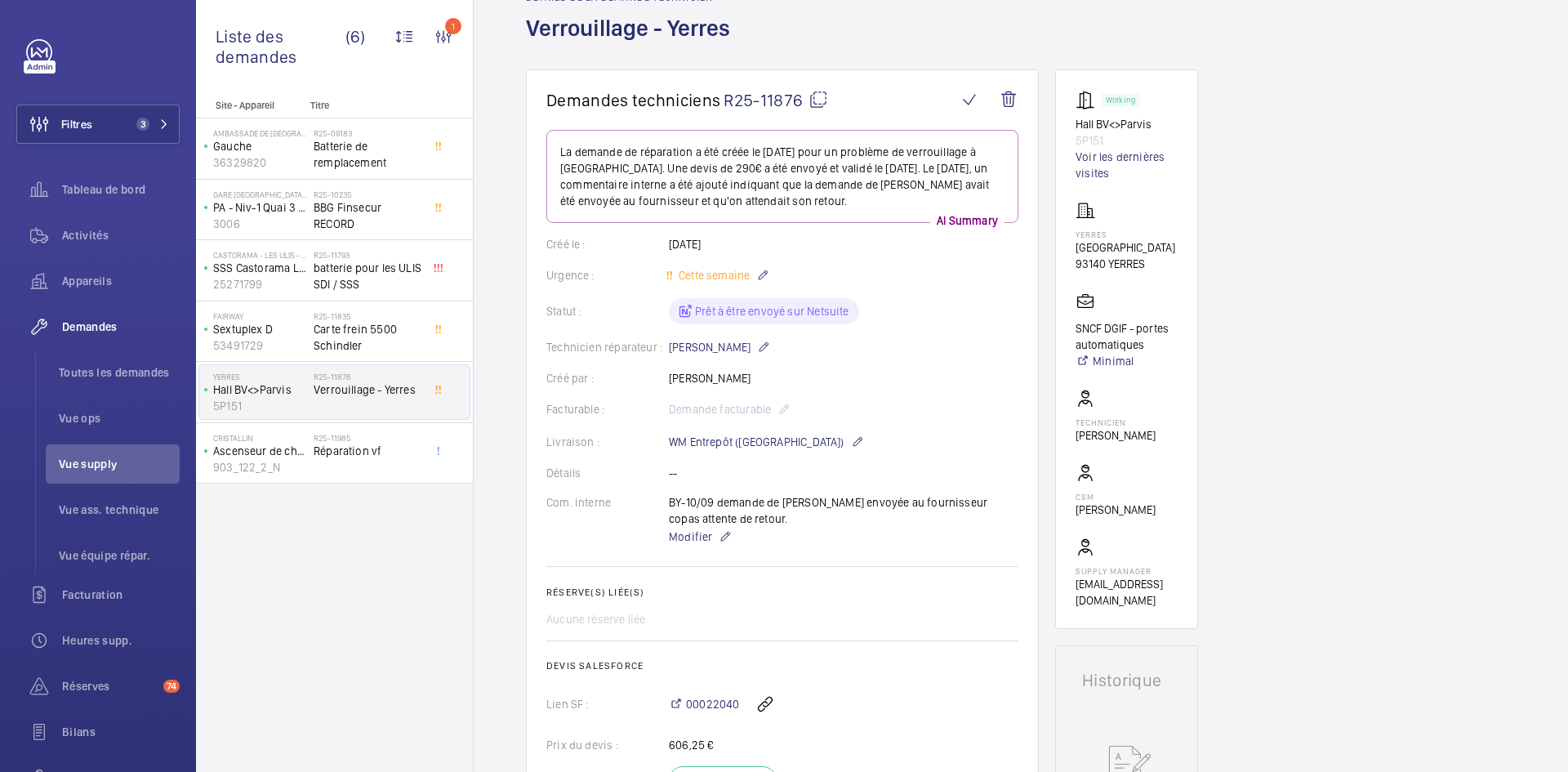
scroll to position [82, 0]
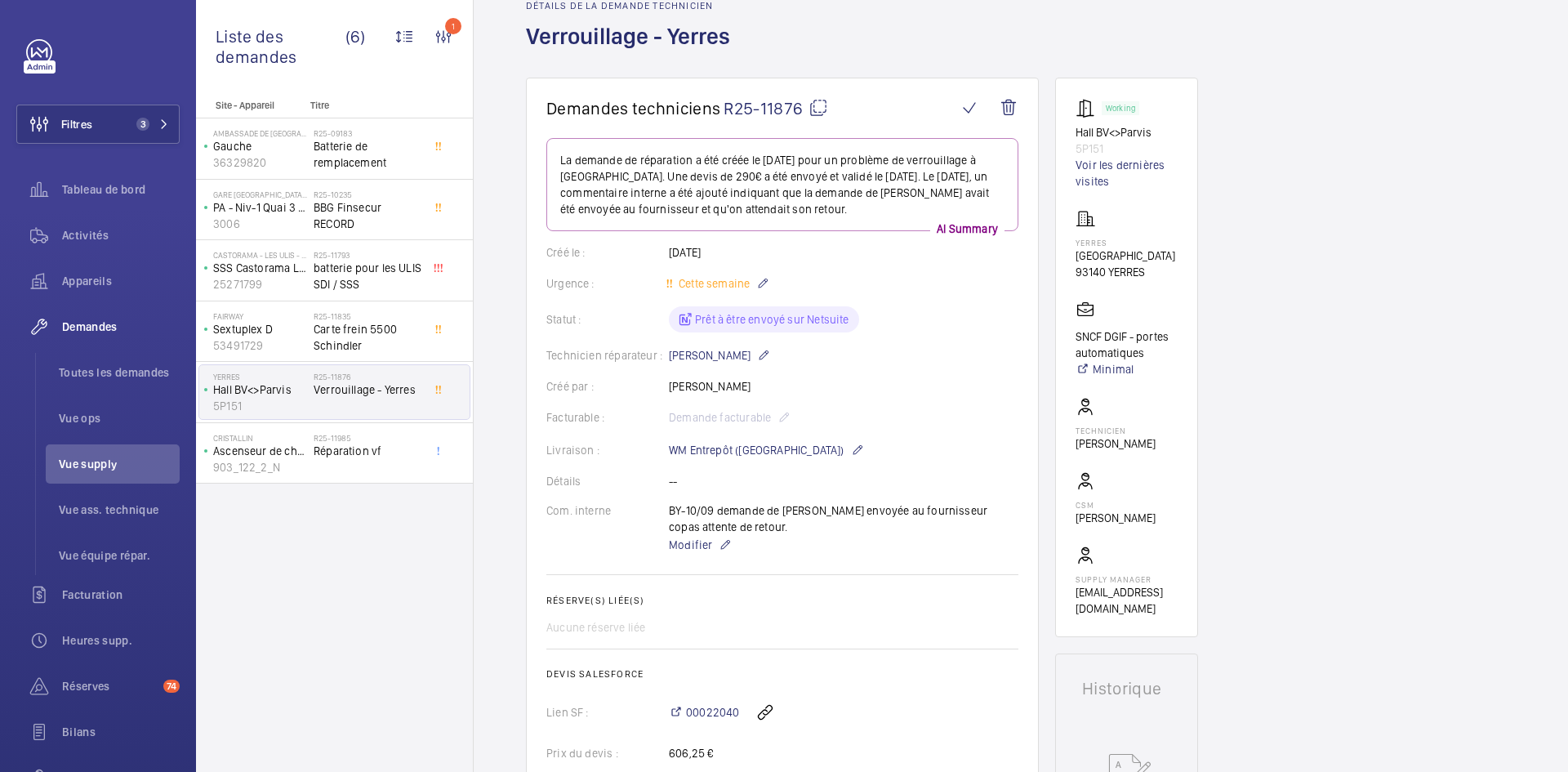
click at [819, 111] on mat-icon at bounding box center [819, 107] width 19 height 19
click at [268, 342] on p "53491729" at bounding box center [260, 345] width 94 height 17
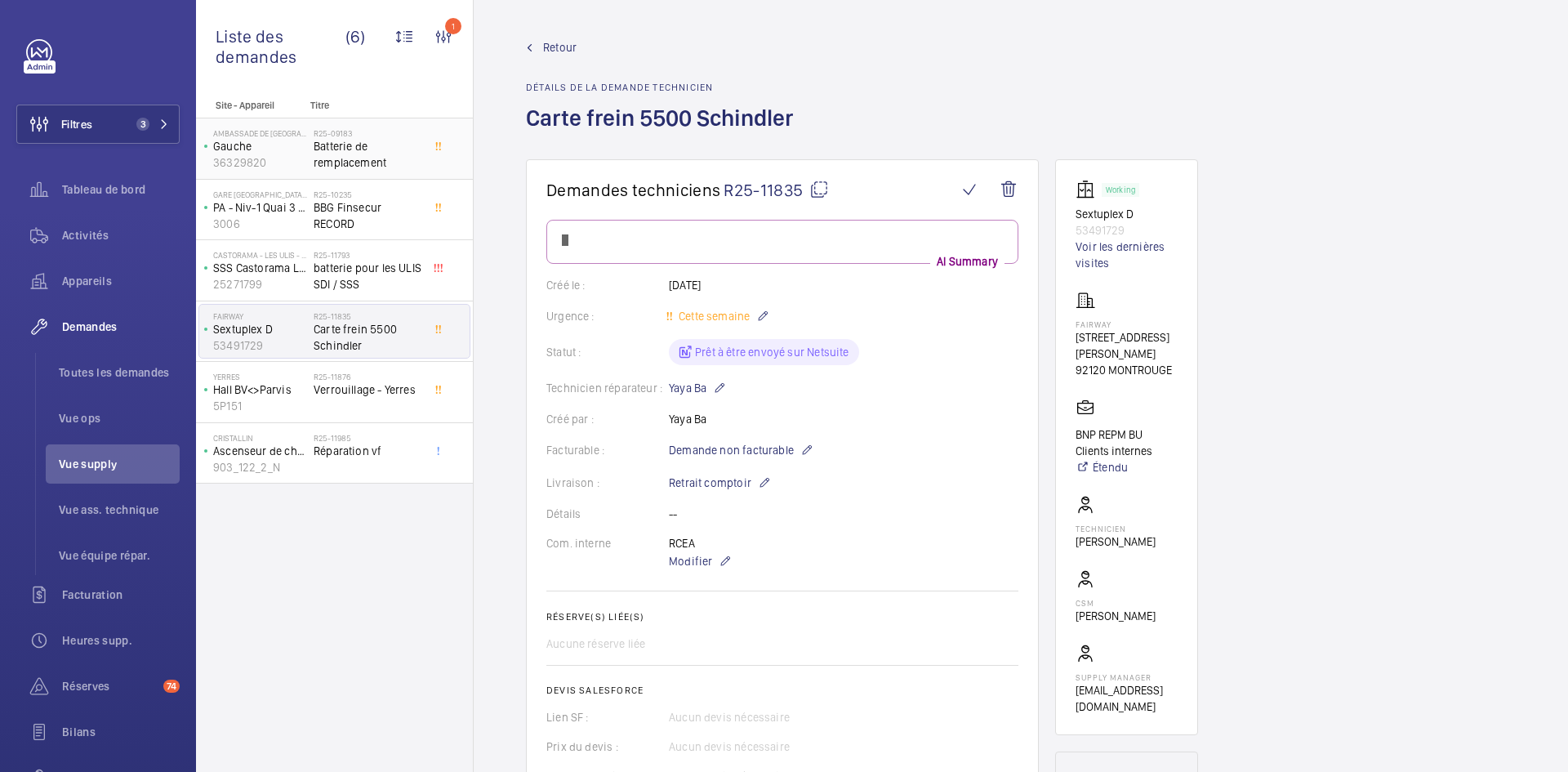
click at [278, 151] on p "Gauche" at bounding box center [260, 146] width 94 height 17
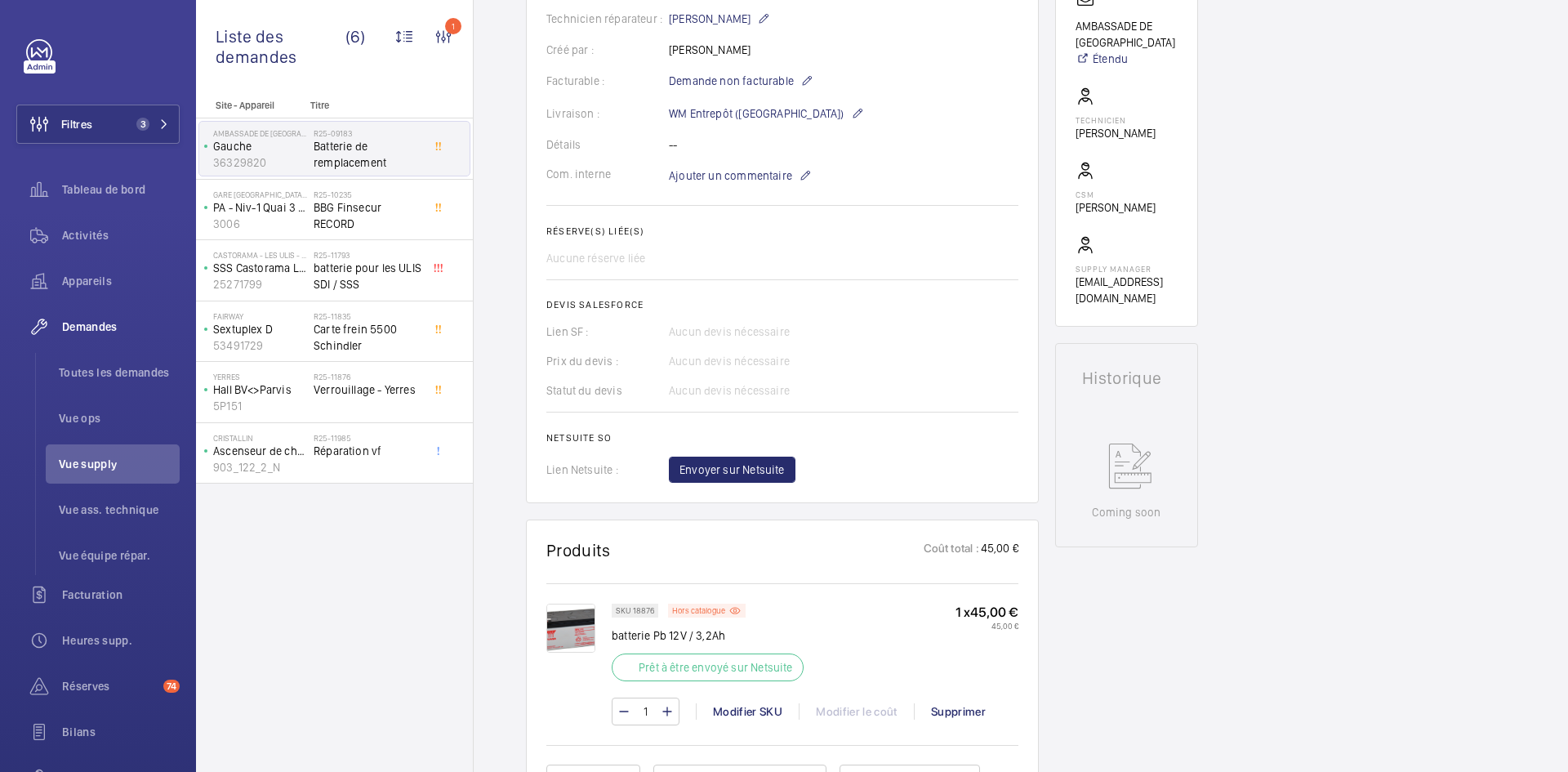
scroll to position [572, 0]
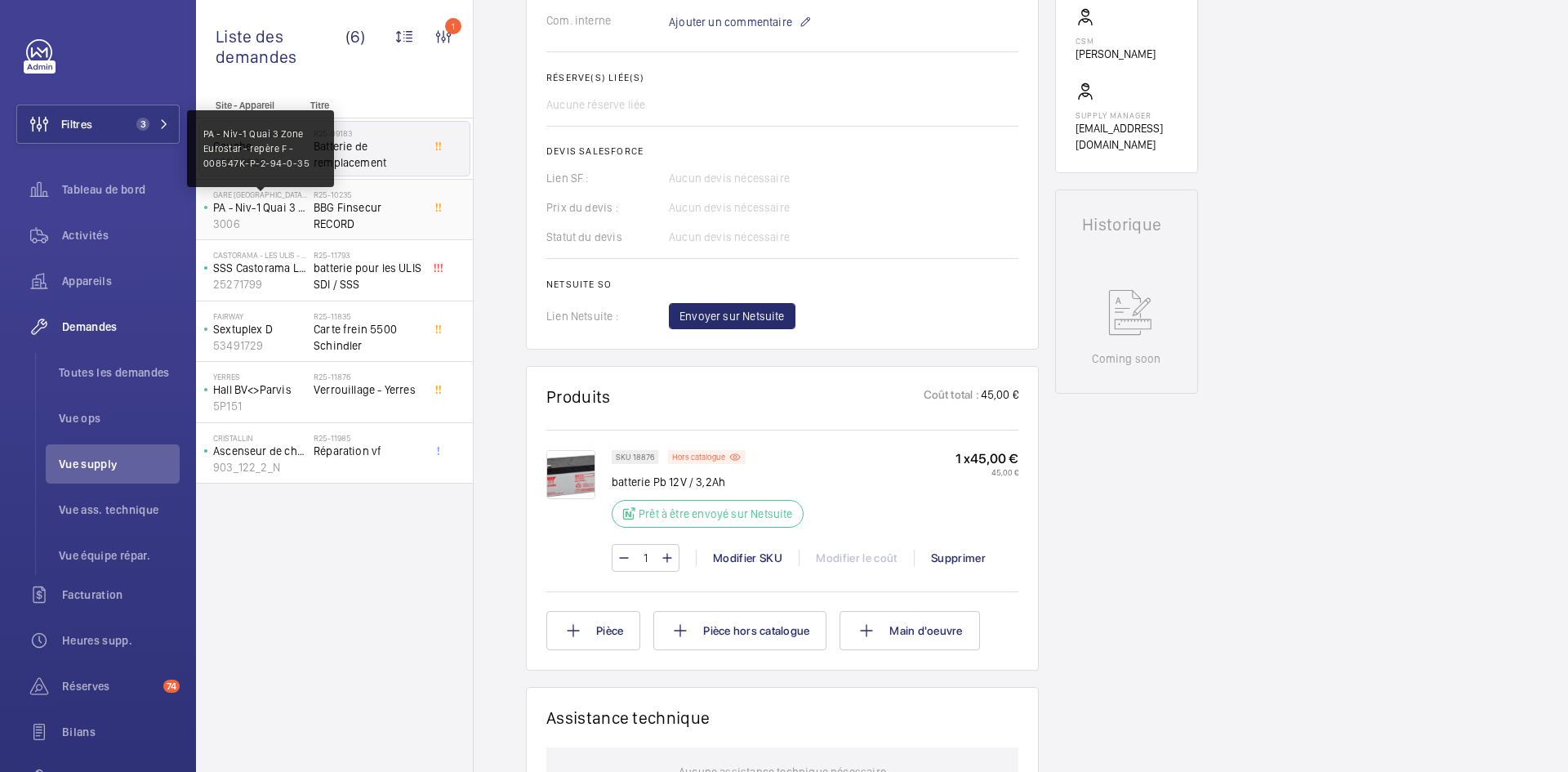
click at [293, 203] on p "PA - Niv-1 Quai 3 Zone Eurostar - repère F - 008547K-P-2-94-0-35" at bounding box center [260, 207] width 94 height 17
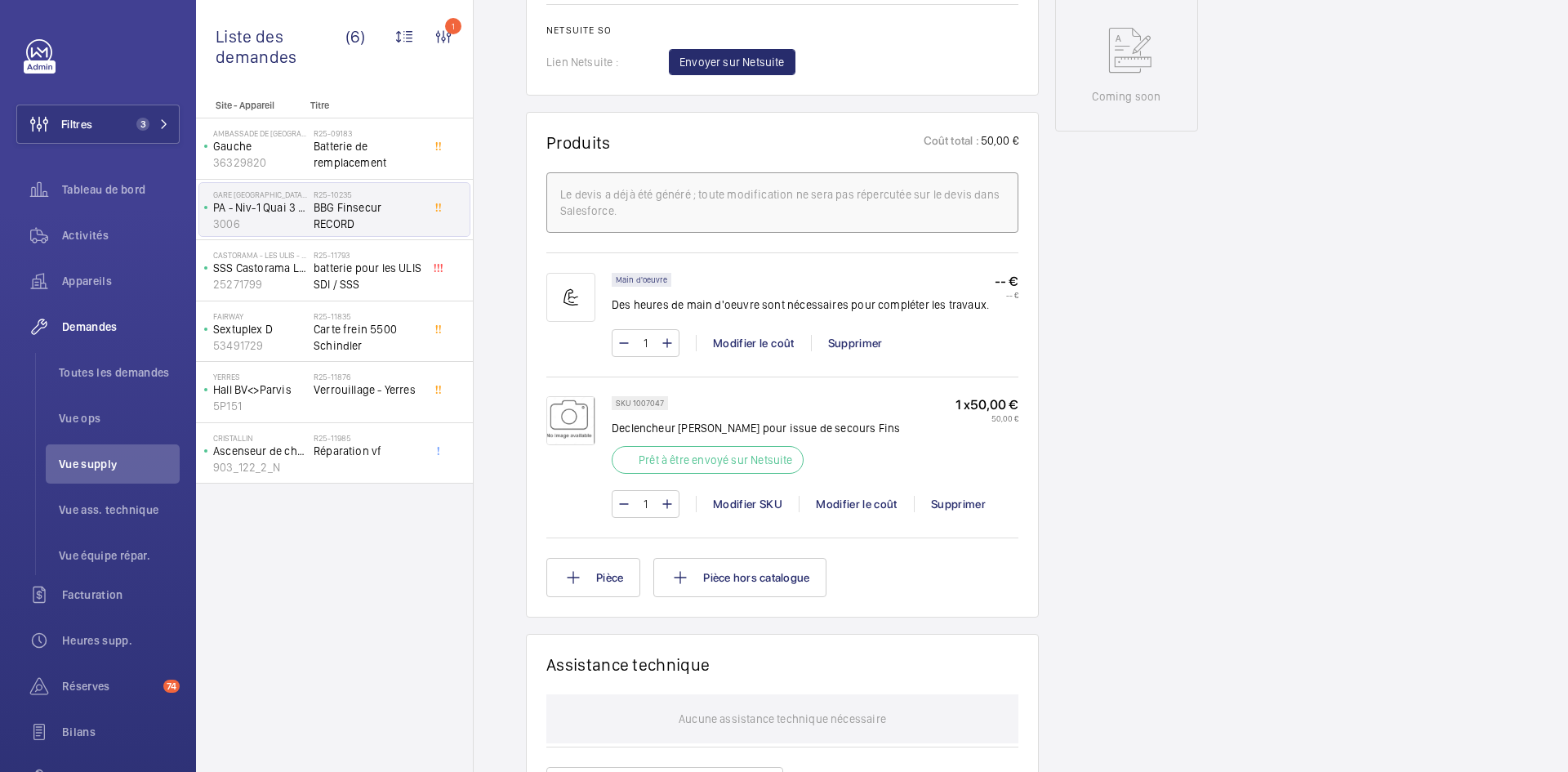
scroll to position [899, 0]
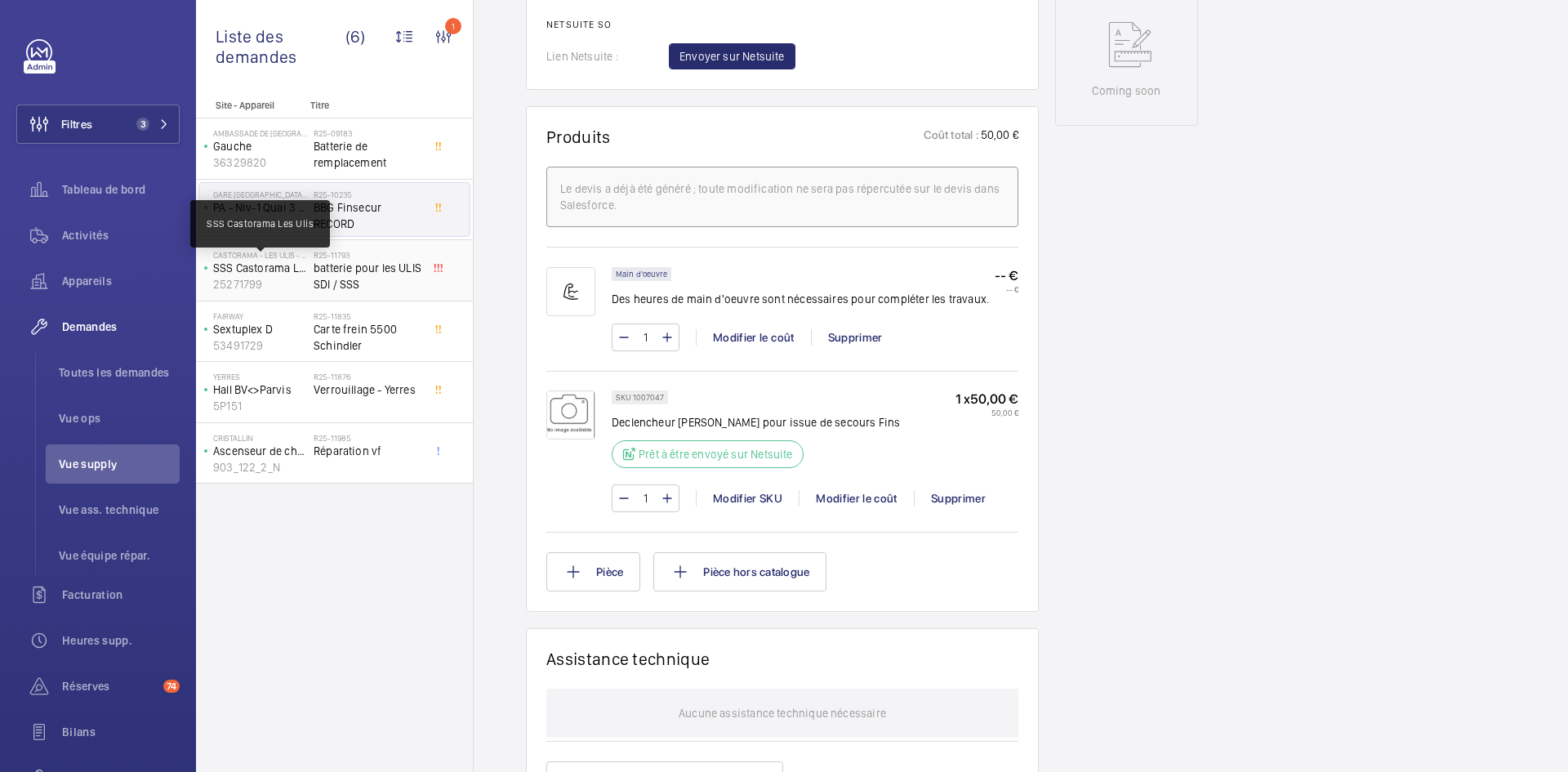
click at [271, 269] on p "SSS Castorama Les Ulis" at bounding box center [260, 267] width 94 height 17
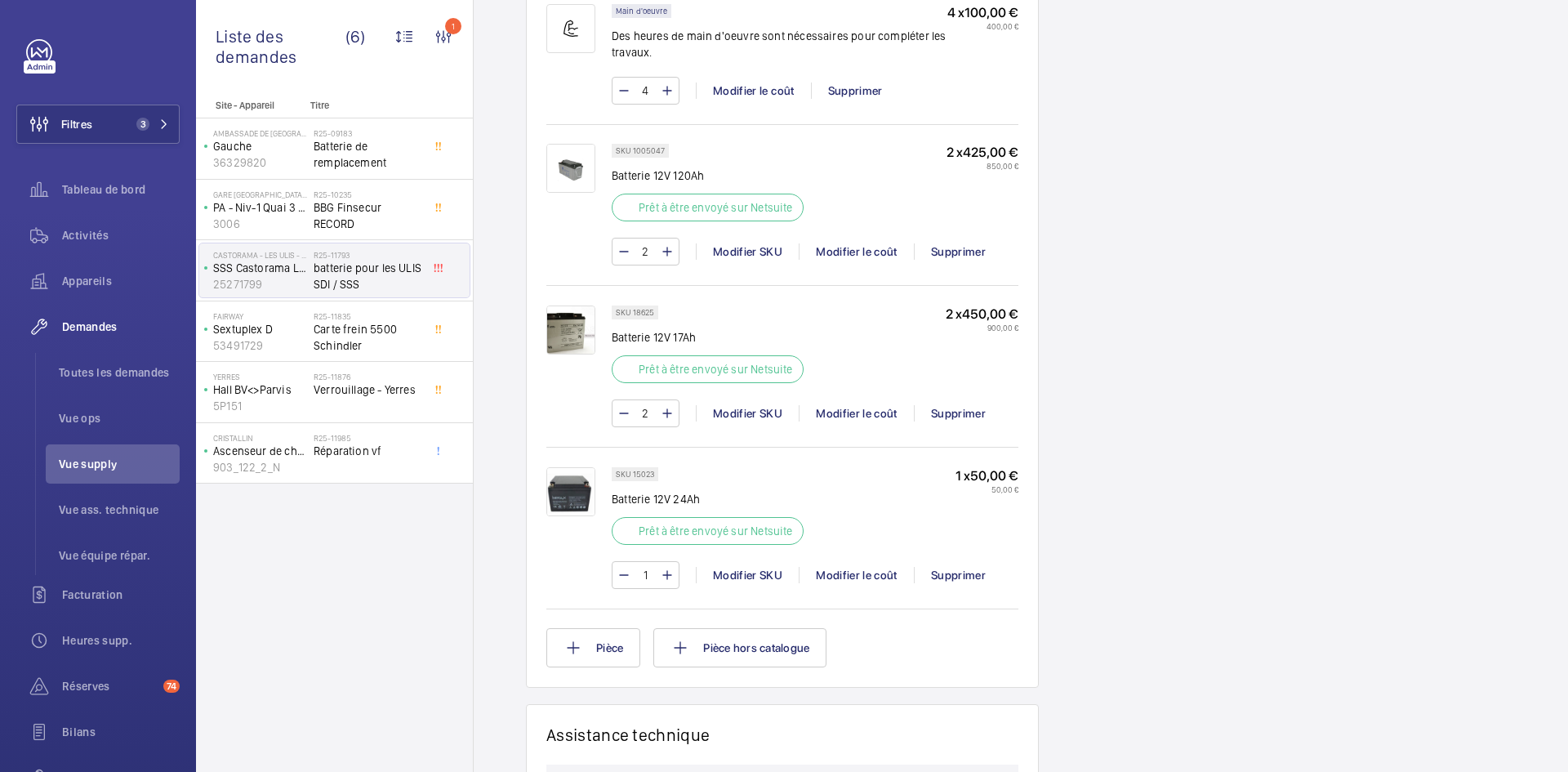
scroll to position [1143, 0]
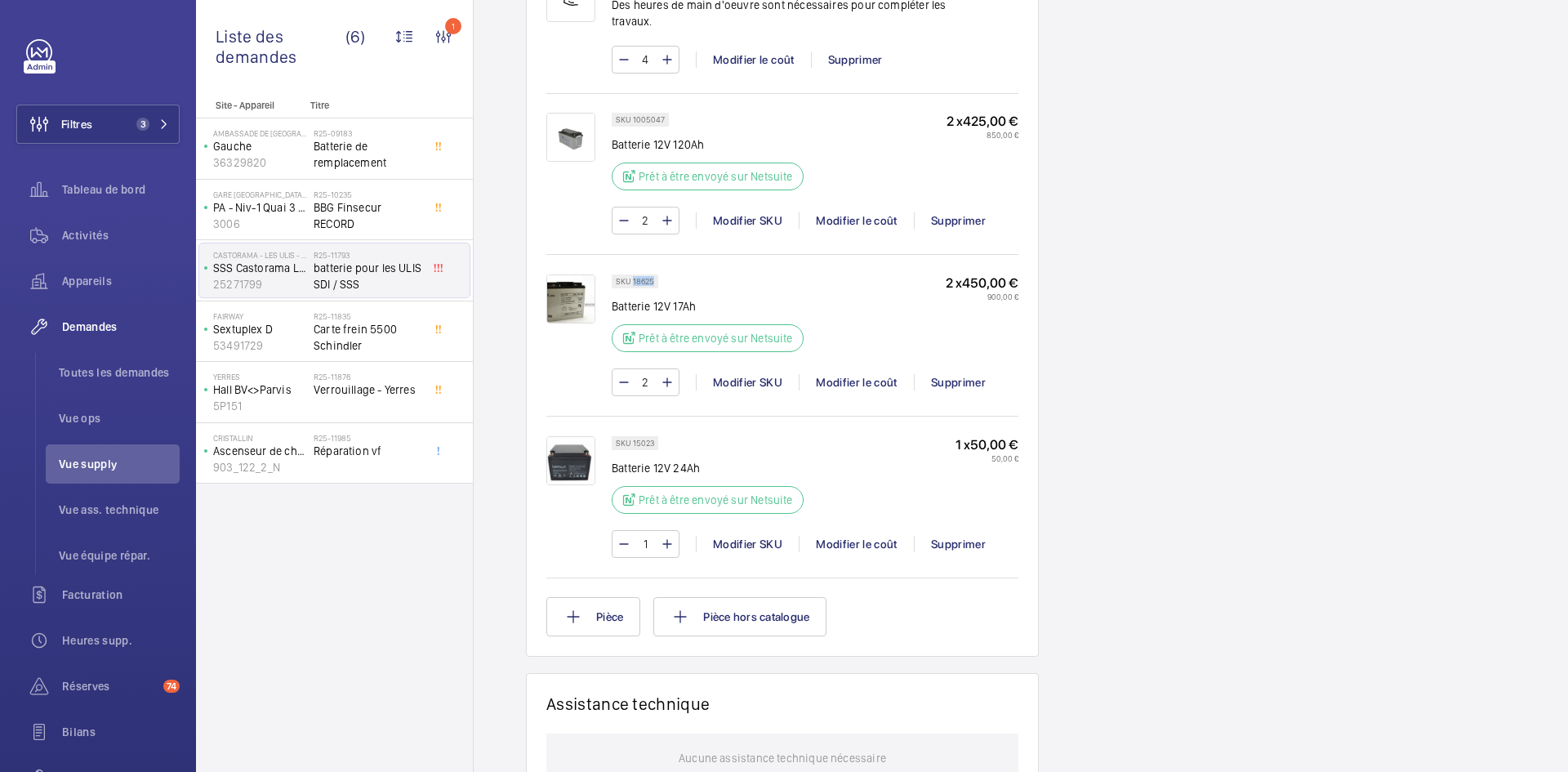
drag, startPoint x: 653, startPoint y: 295, endPoint x: 632, endPoint y: 300, distance: 21.6
click at [632, 284] on p "SKU 18625" at bounding box center [635, 281] width 38 height 6
copy p "18625"
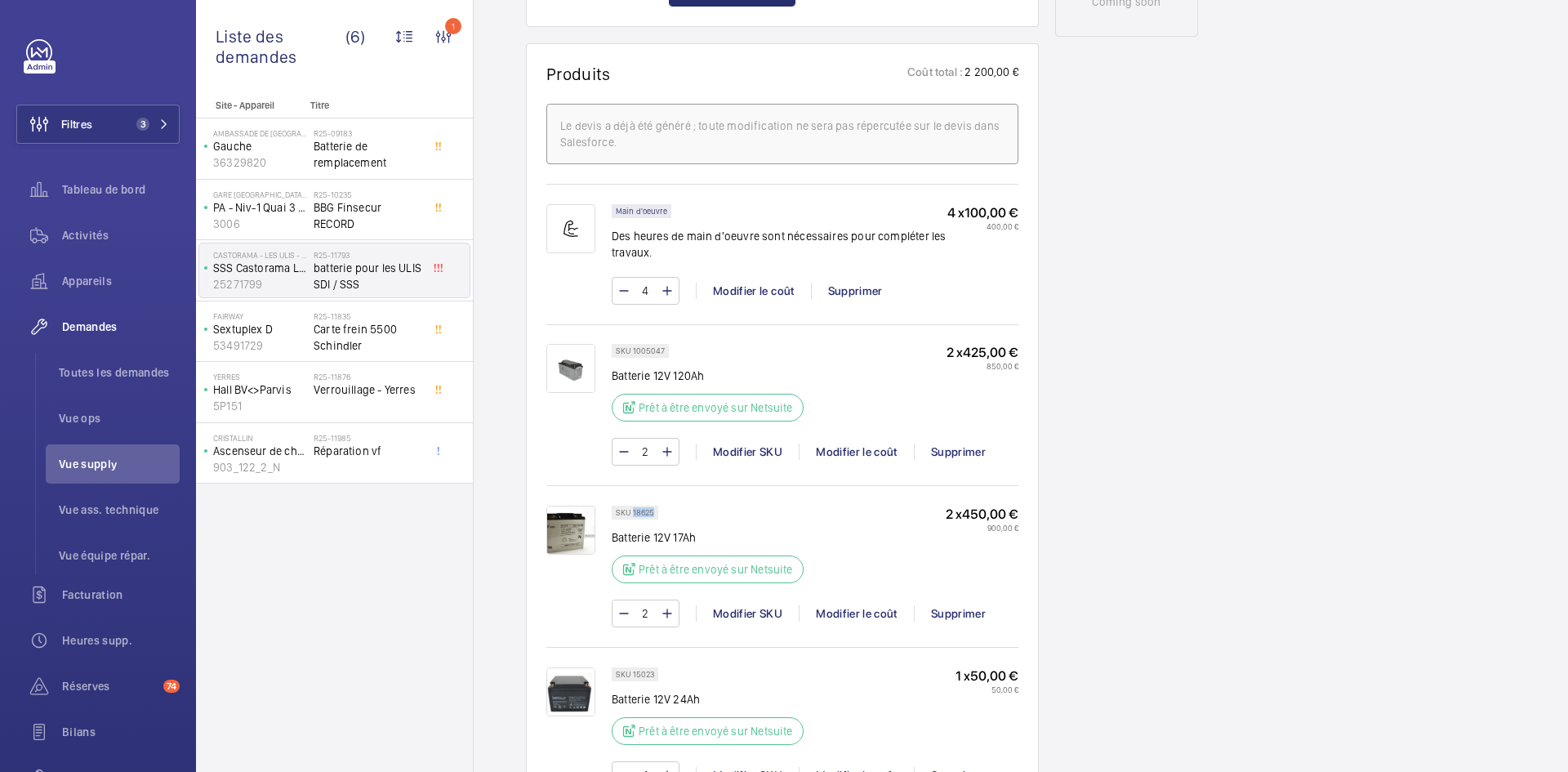
scroll to position [653, 0]
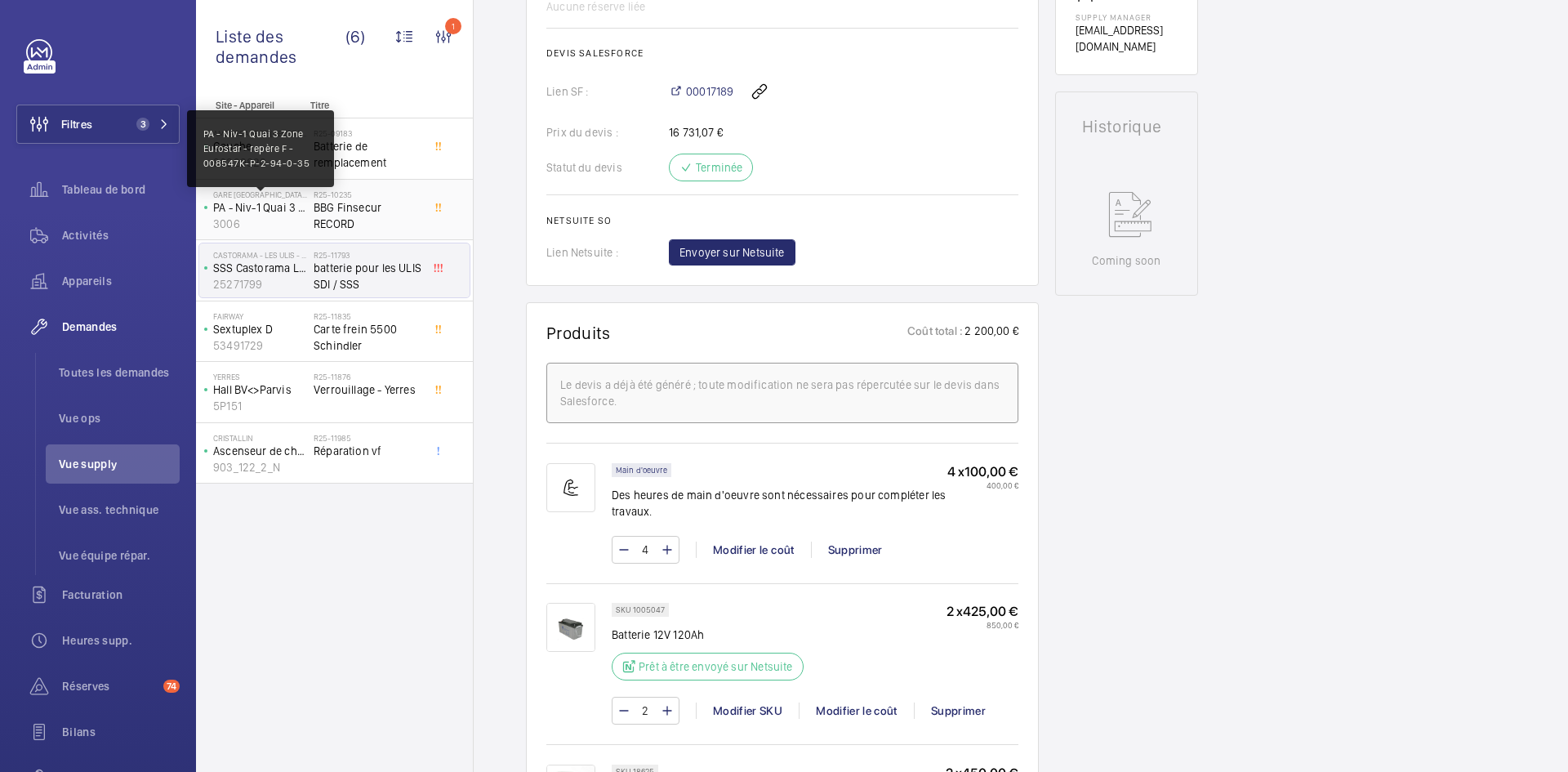
click at [248, 209] on p "PA - Niv-1 Quai 3 Zone Eurostar - repère F - 008547K-P-2-94-0-35" at bounding box center [260, 207] width 94 height 17
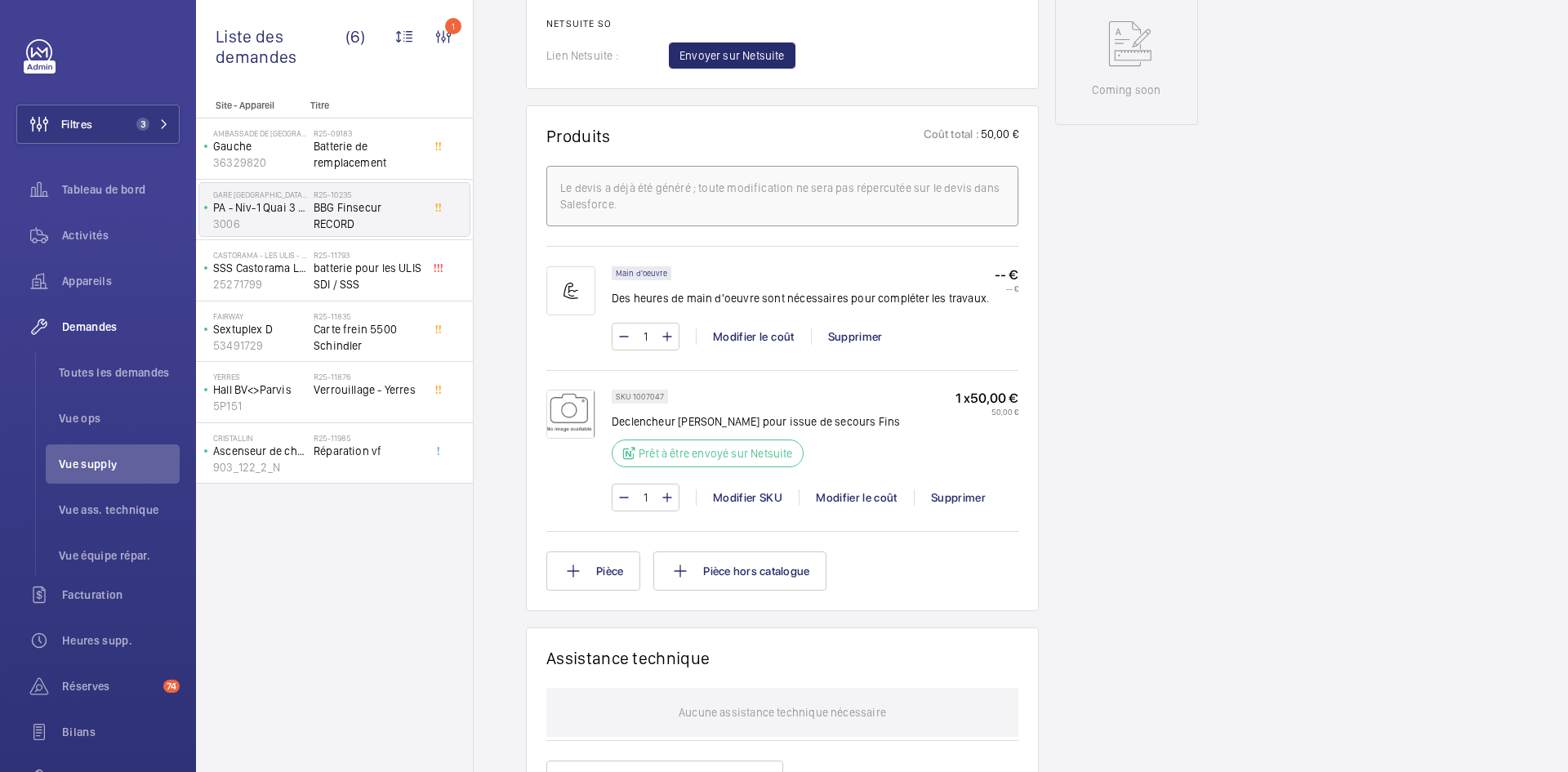
scroll to position [735, 0]
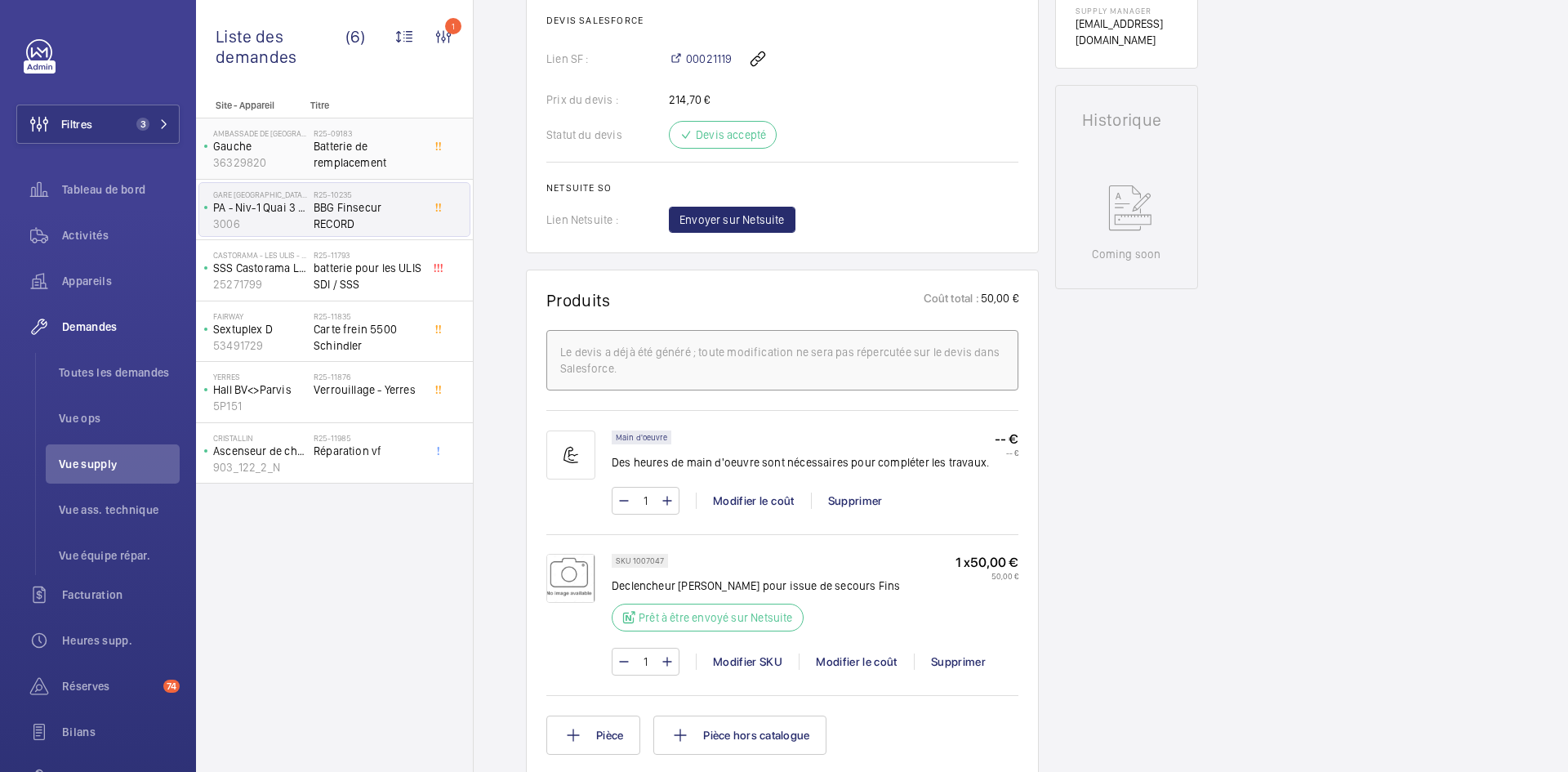
click at [268, 146] on p "Gauche" at bounding box center [260, 146] width 94 height 17
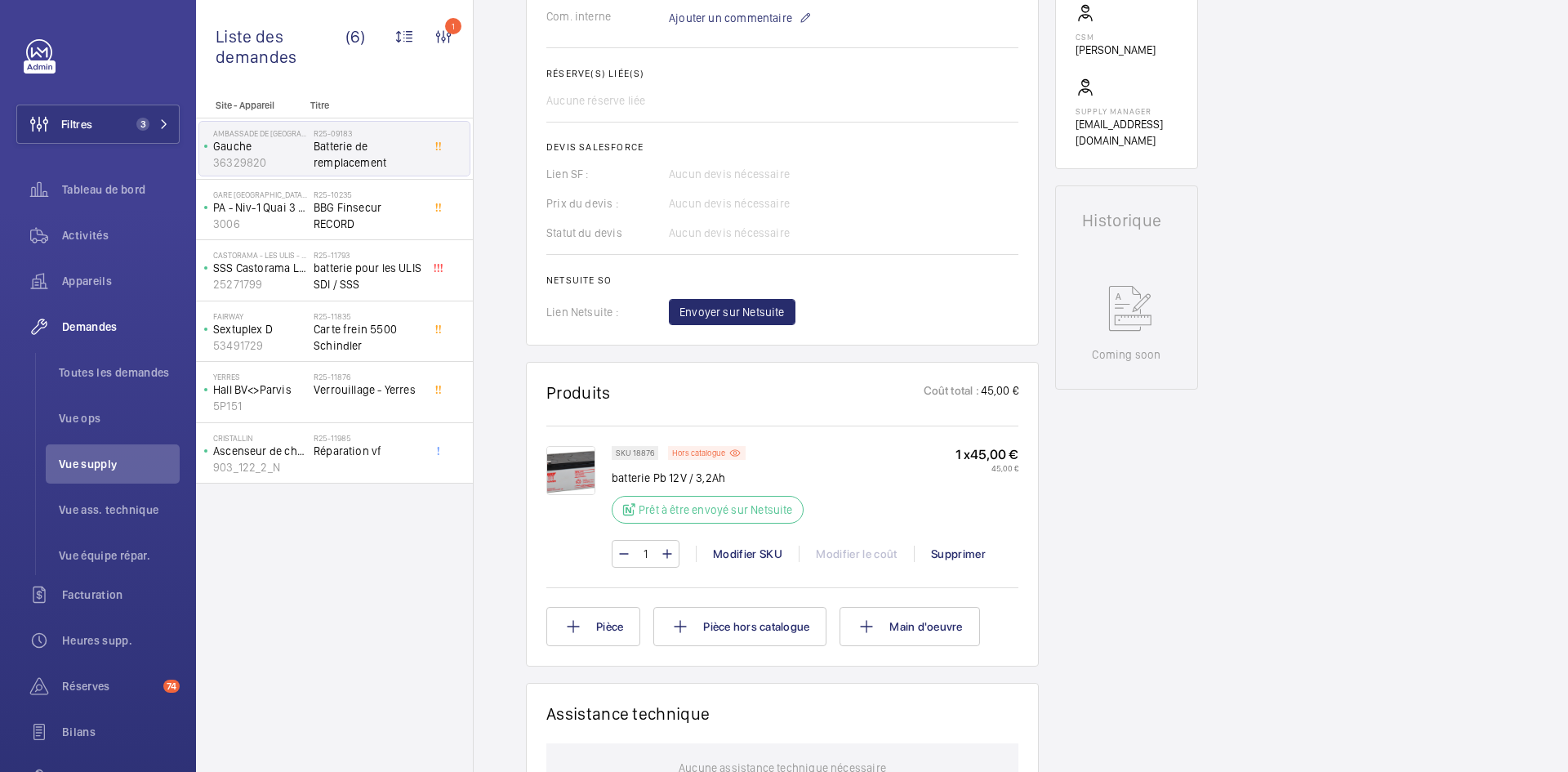
scroll to position [653, 0]
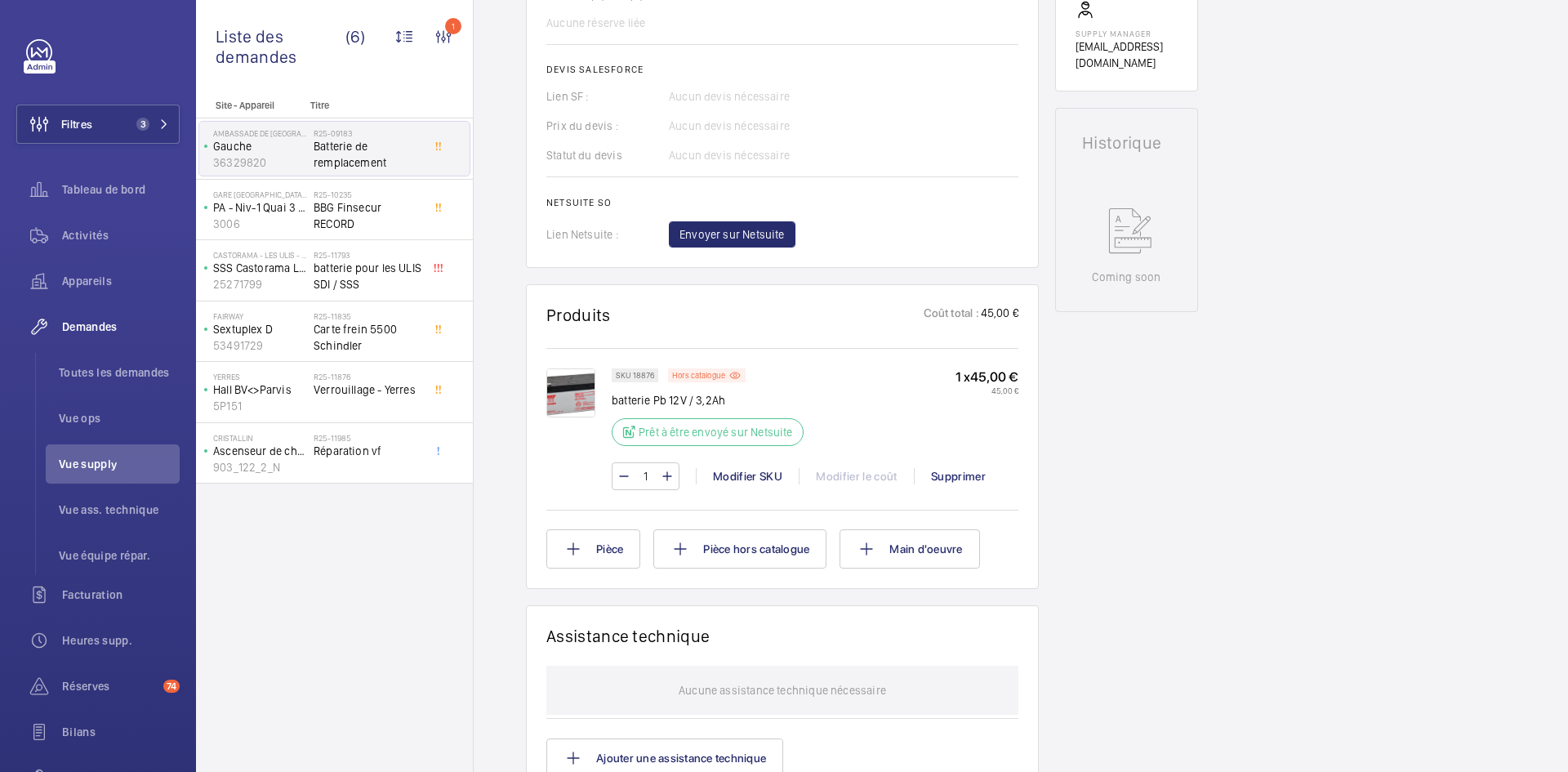
click at [584, 387] on img at bounding box center [571, 393] width 49 height 49
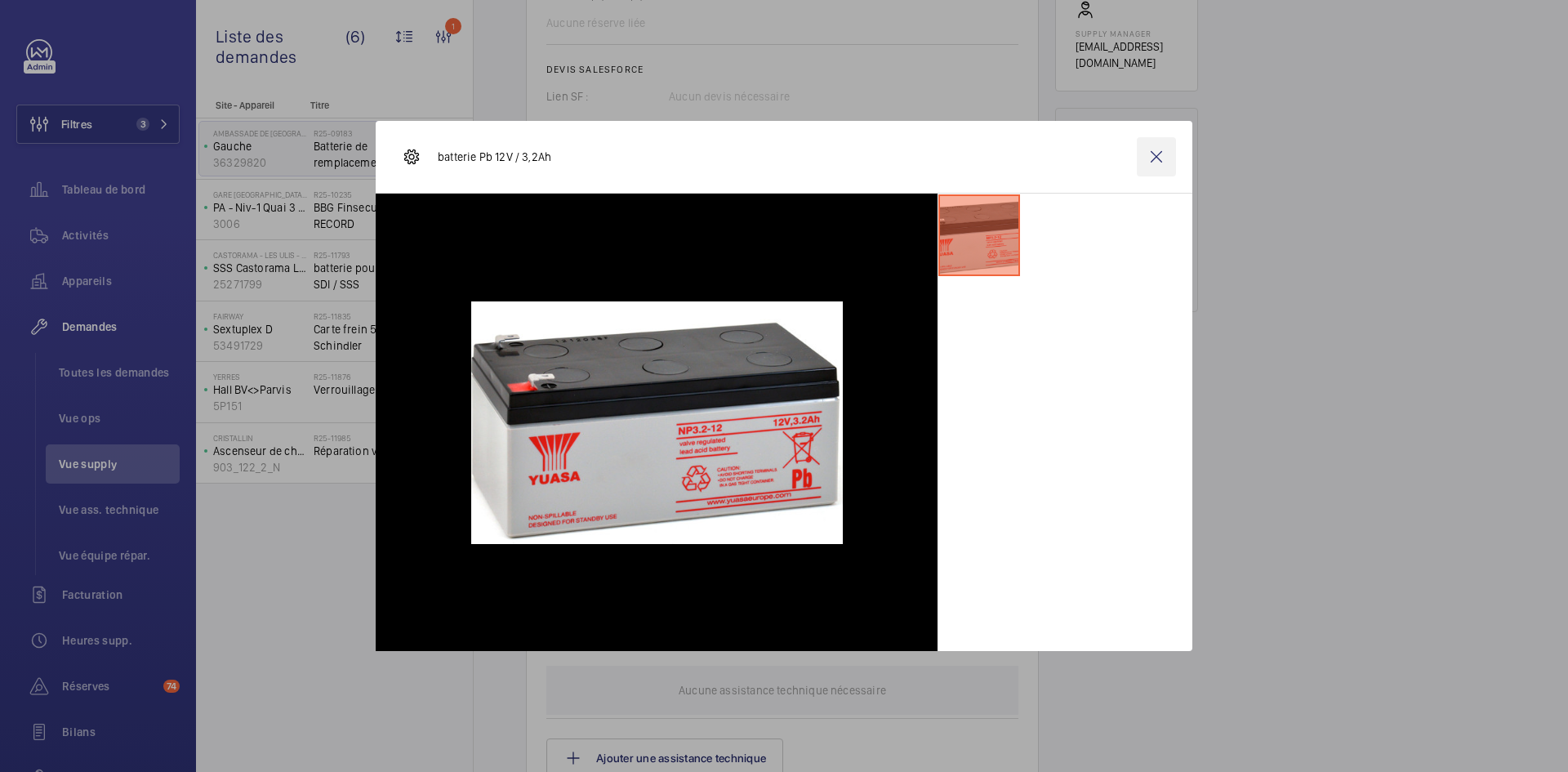
click at [1158, 155] on wm-front-icon-button at bounding box center [1157, 156] width 39 height 39
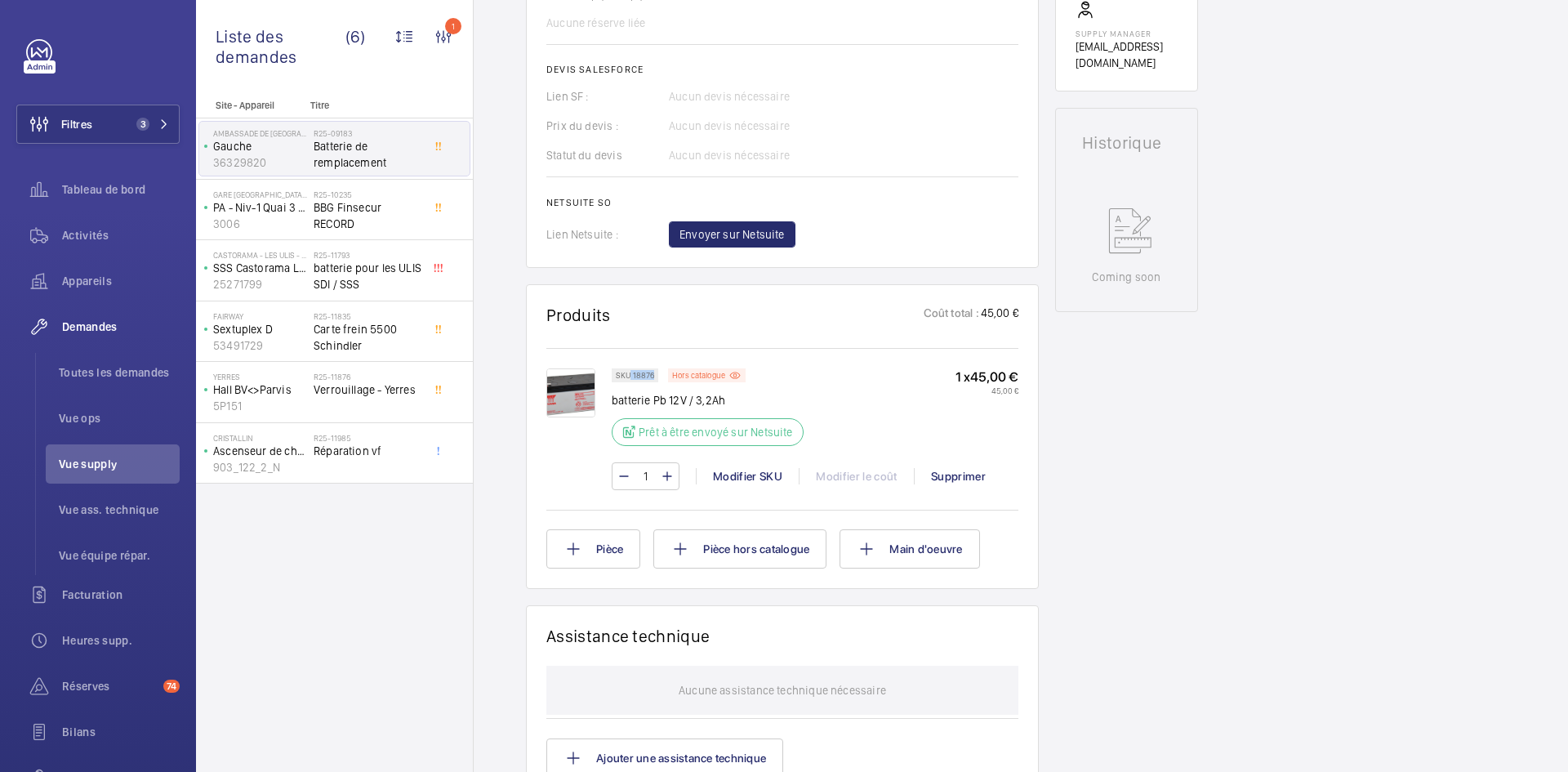
drag, startPoint x: 652, startPoint y: 372, endPoint x: 632, endPoint y: 375, distance: 20.2
click at [632, 375] on p "SKU 18876" at bounding box center [635, 375] width 38 height 6
copy p "18876"
click at [752, 229] on span "Envoyer sur Netsuite" at bounding box center [732, 234] width 106 height 17
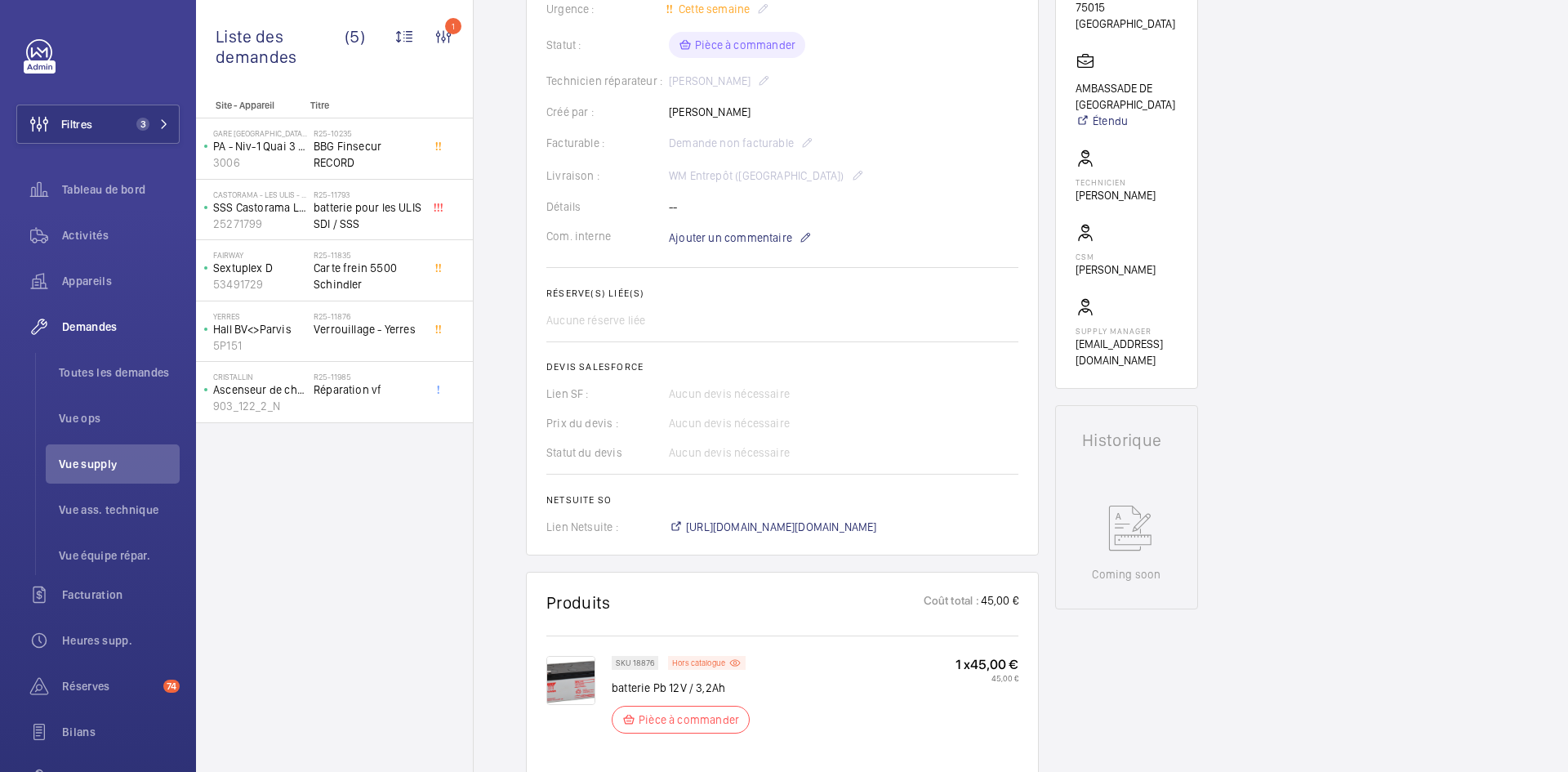
scroll to position [490, 0]
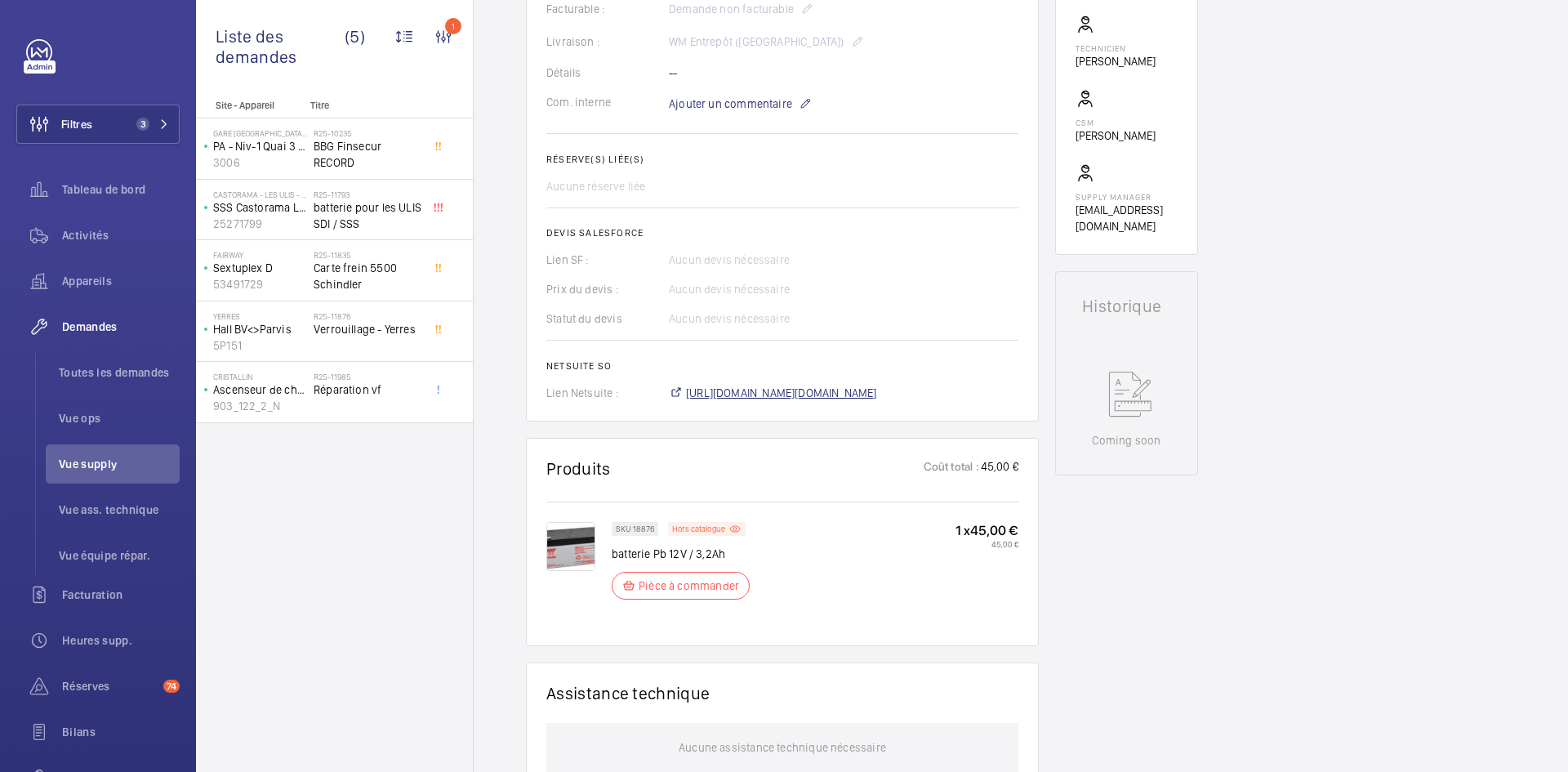
click at [827, 394] on span "https://6461500.app.netsuite.com/app/accounting/transactions/salesord.nl?id=299…" at bounding box center [781, 392] width 191 height 17
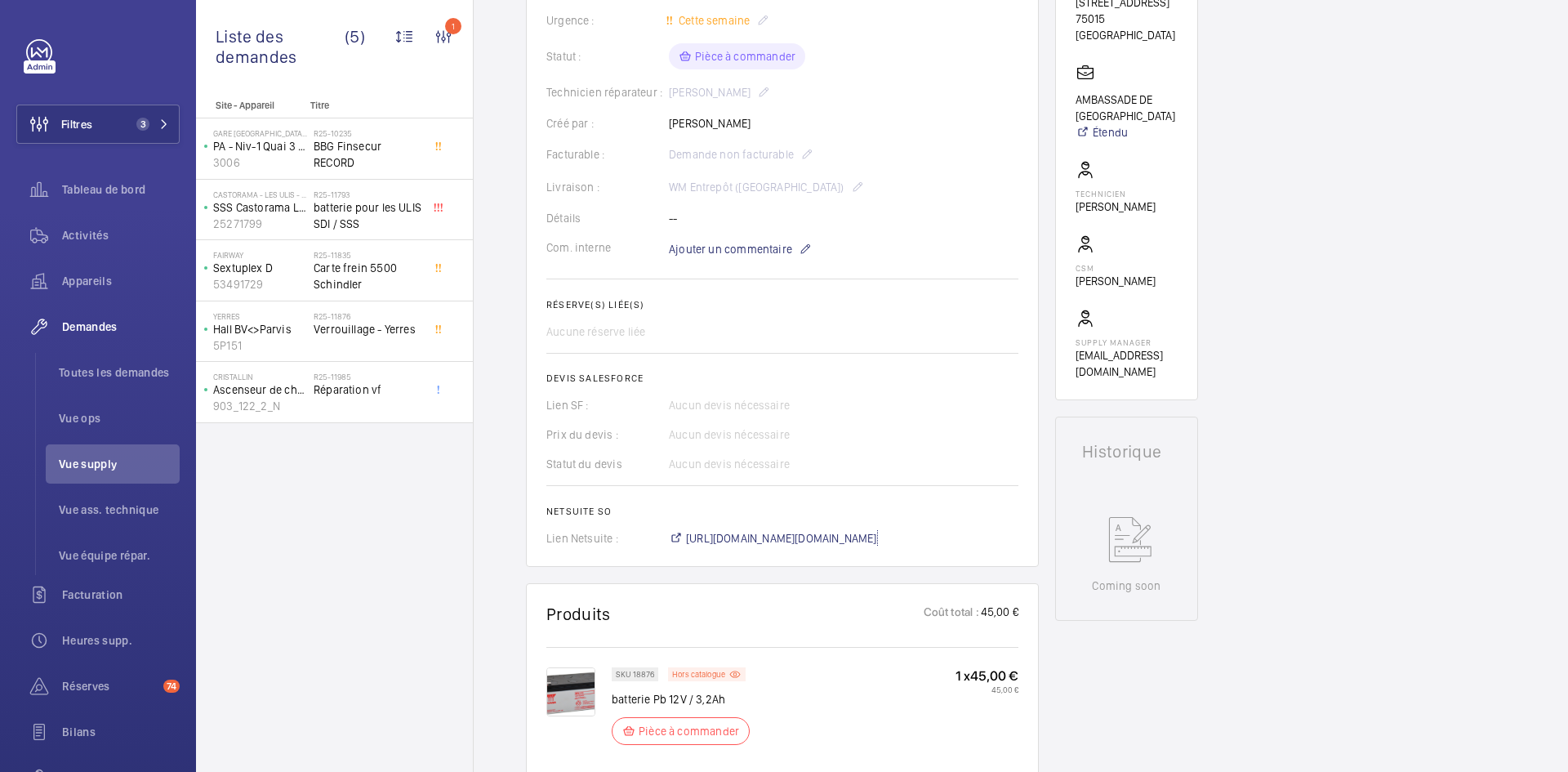
scroll to position [163, 0]
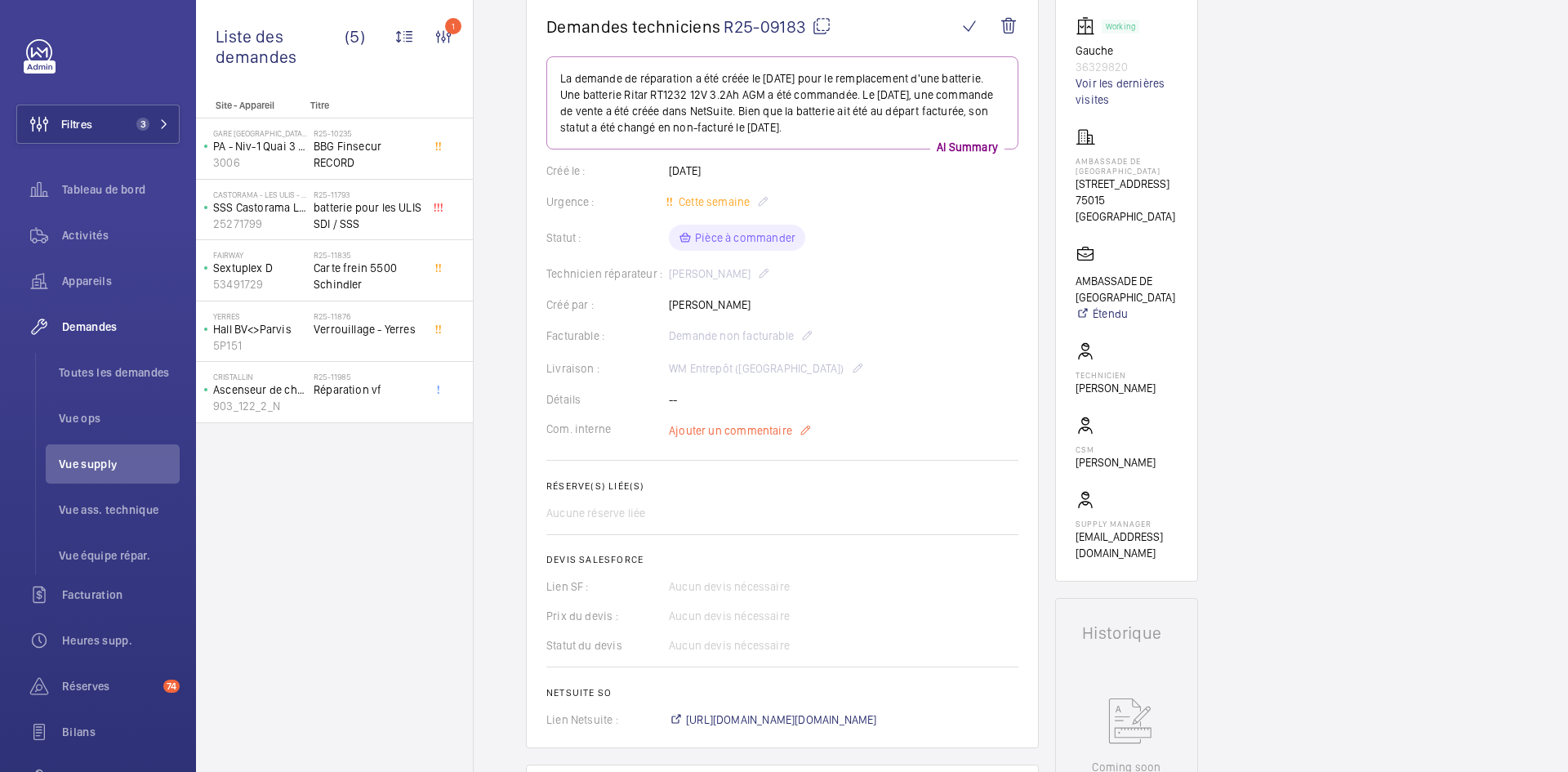
click at [729, 433] on span "Ajouter un commentaire" at bounding box center [730, 430] width 123 height 17
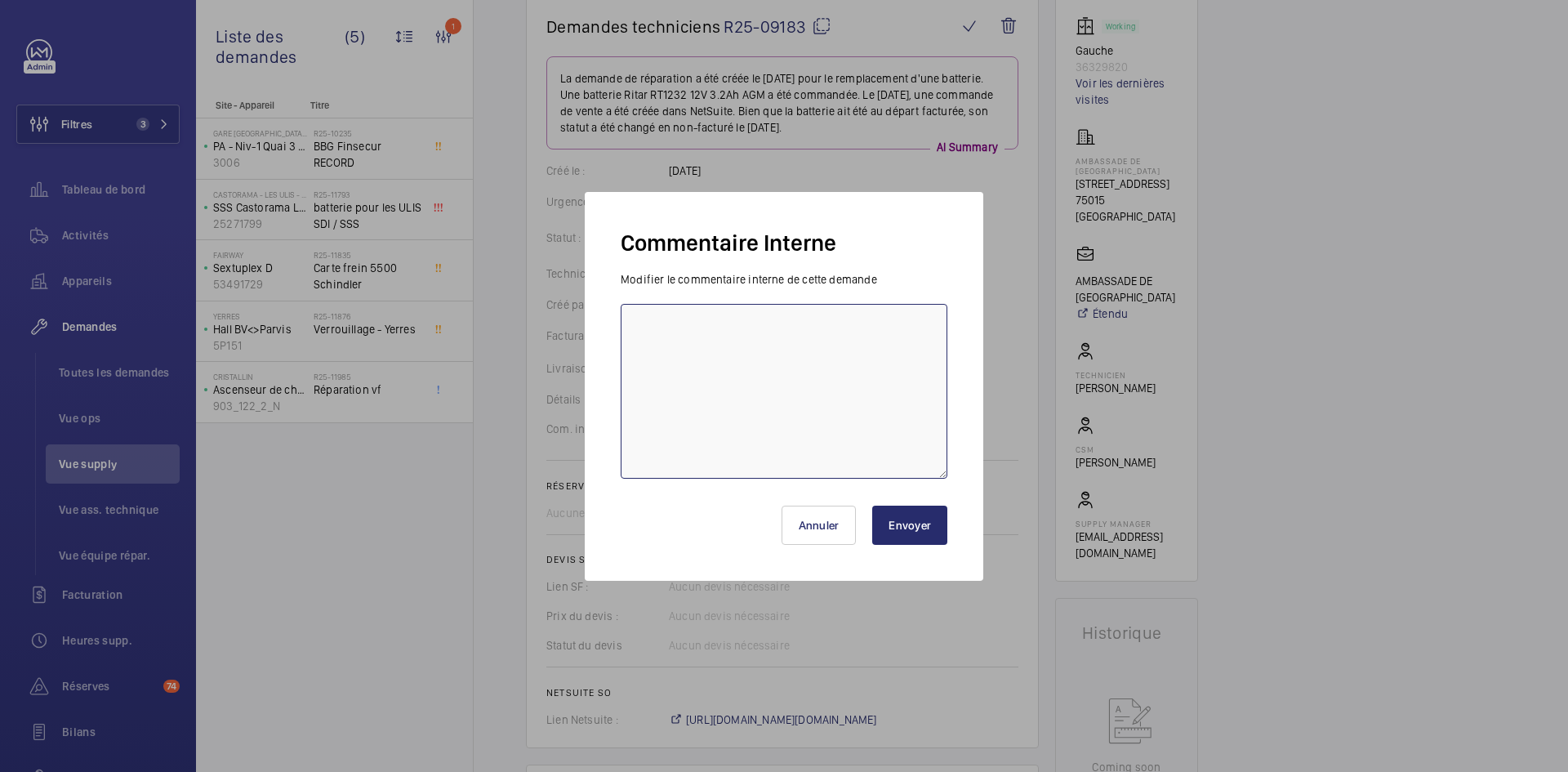
click at [670, 322] on textarea at bounding box center [784, 391] width 327 height 175
paste textarea "BY-10/09 commande effectuer chez le fournisseur MANOMANO via le site livraison …"
type textarea "BY-10/09 commande effectuer chez le fournisseur MANOMANO via le site livraison …"
click at [912, 519] on button "Envoyer" at bounding box center [910, 525] width 75 height 39
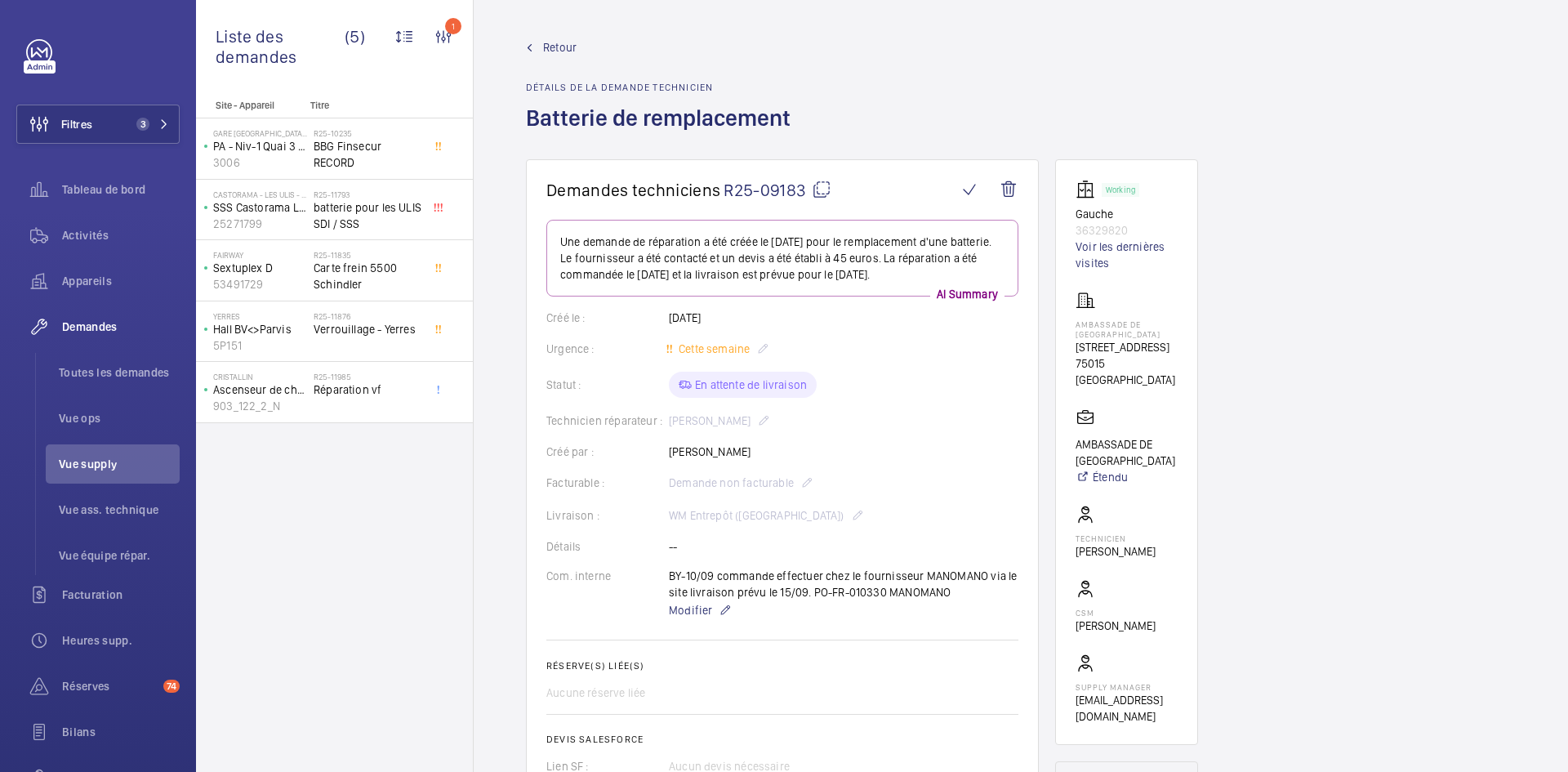
click at [547, 46] on span "Retour" at bounding box center [560, 47] width 33 height 17
click at [553, 45] on span "Retour" at bounding box center [560, 47] width 33 height 17
click at [553, 45] on span "Retour" at bounding box center [560, 47] width 33 height 17
click at [560, 48] on span "Retour" at bounding box center [560, 47] width 33 height 17
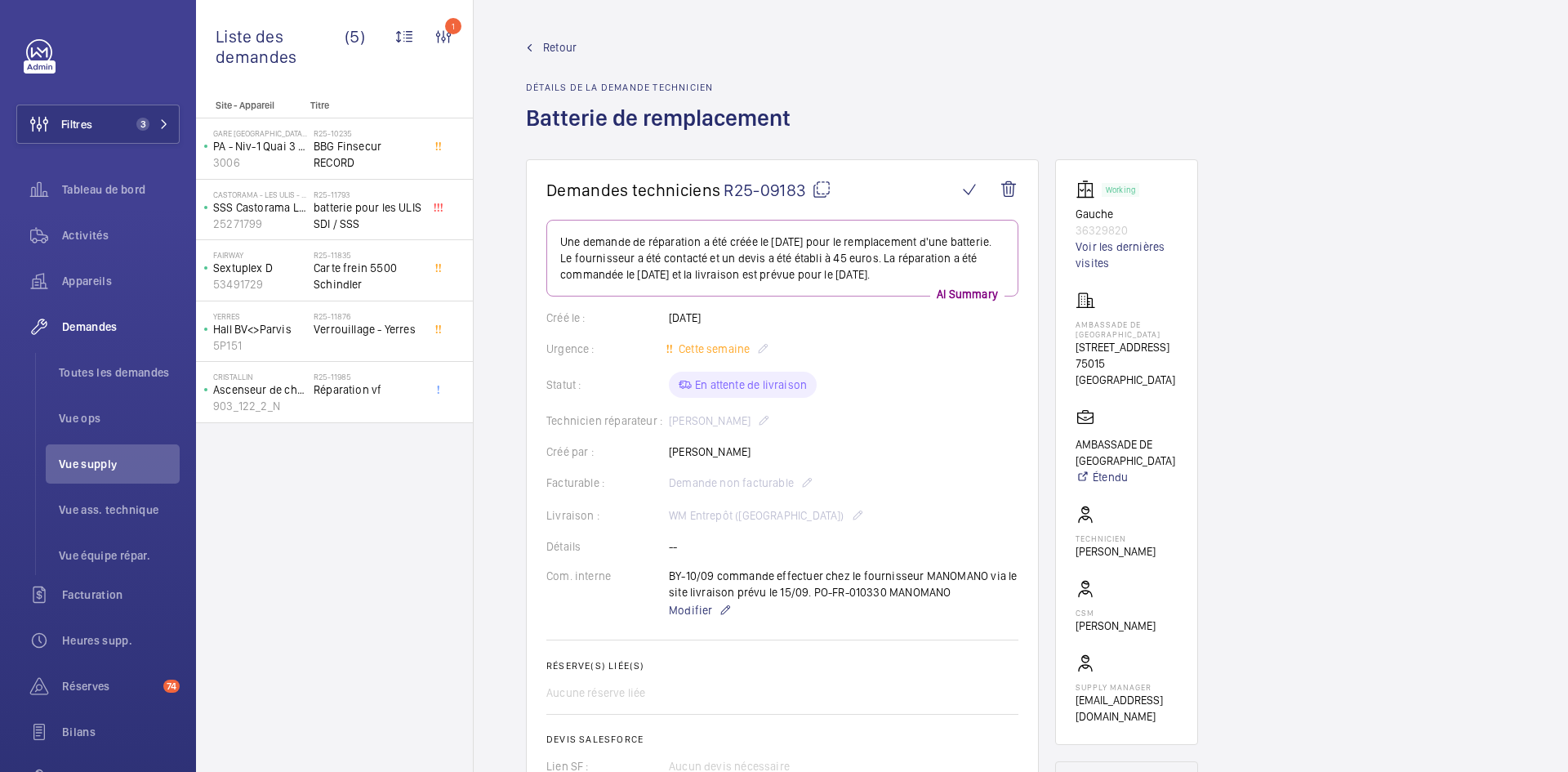
click at [560, 45] on span "Retour" at bounding box center [560, 47] width 33 height 17
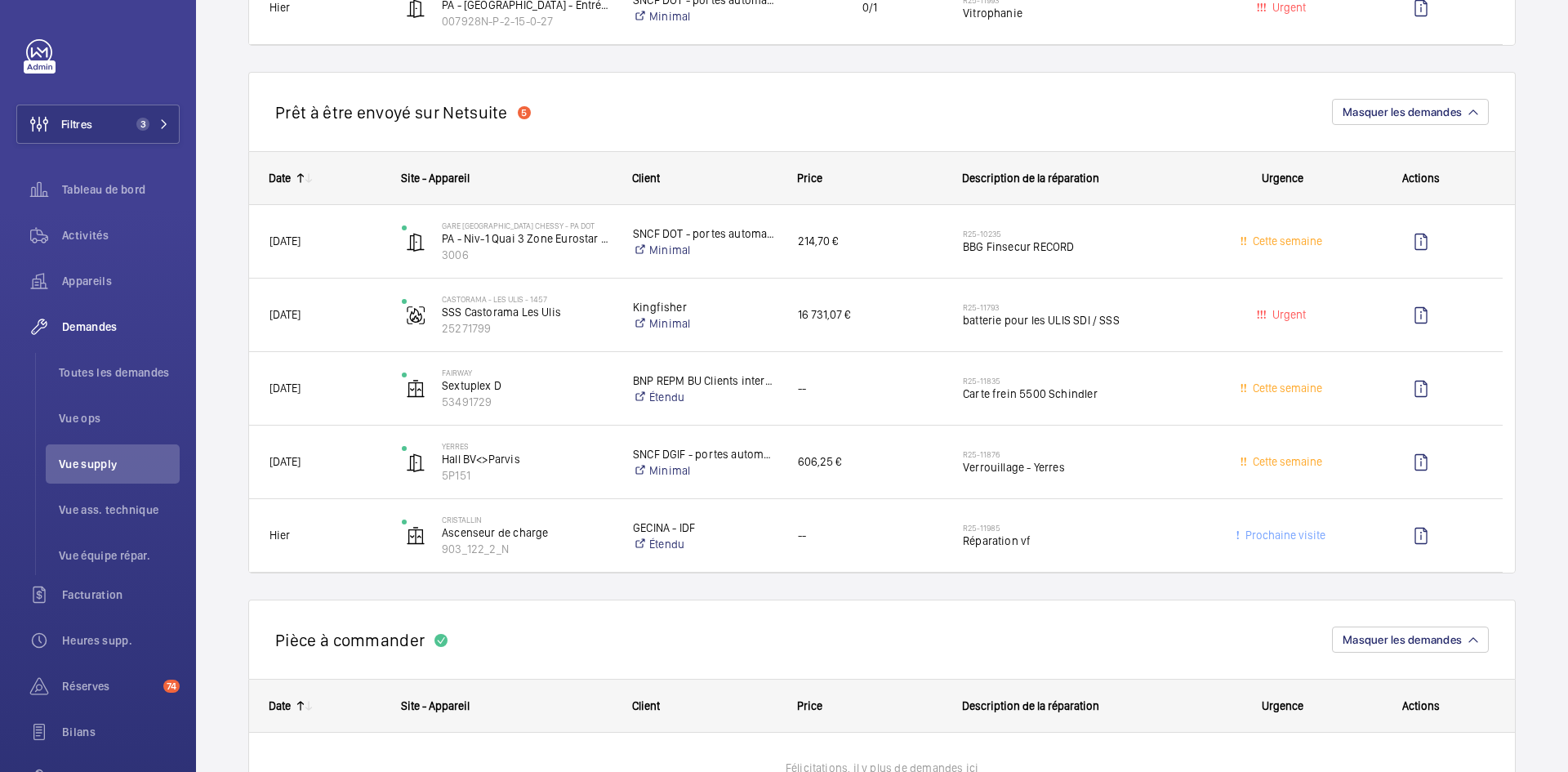
scroll to position [1389, 0]
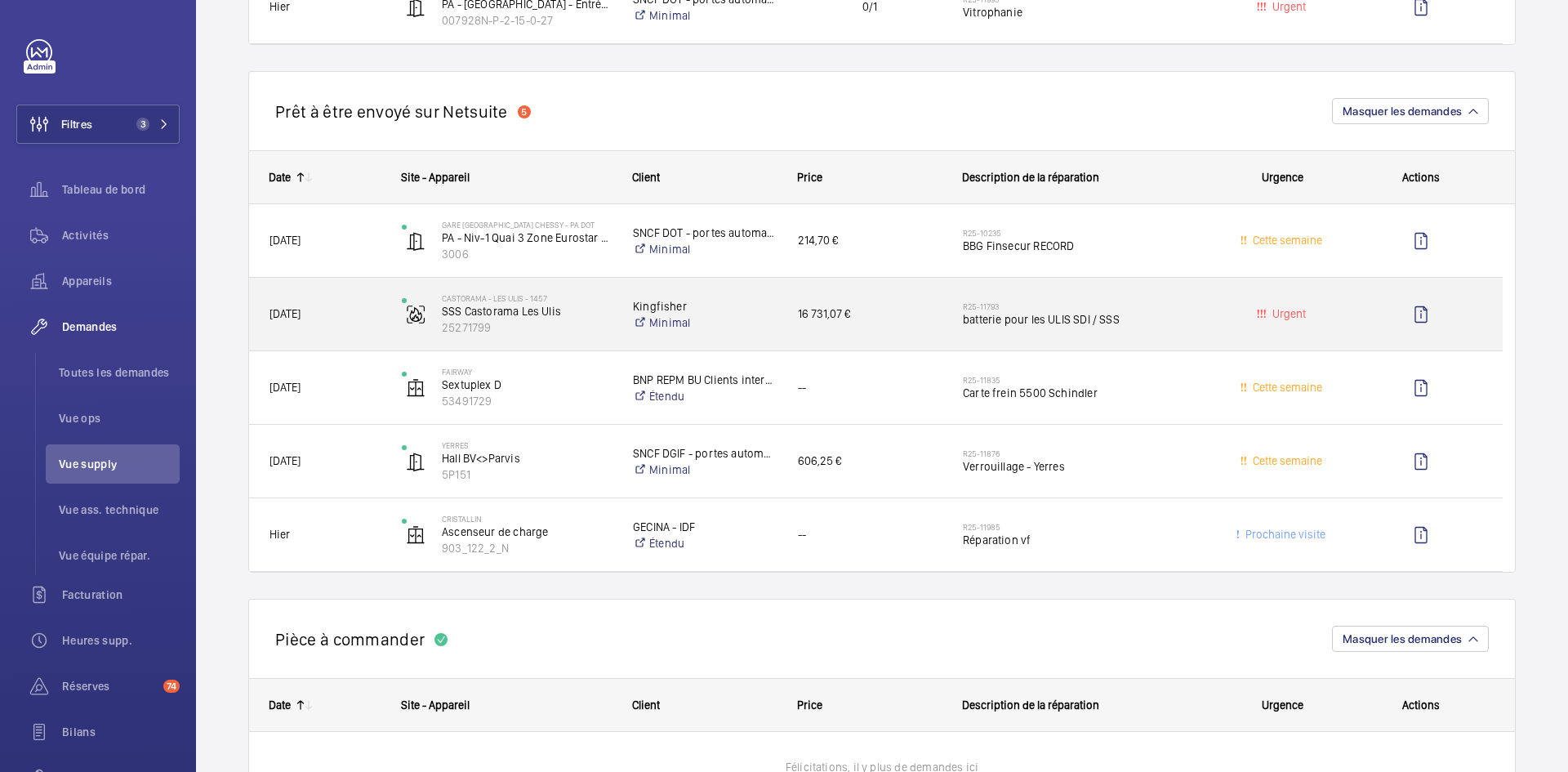
click at [364, 304] on div "04/09/2025" at bounding box center [315, 314] width 131 height 52
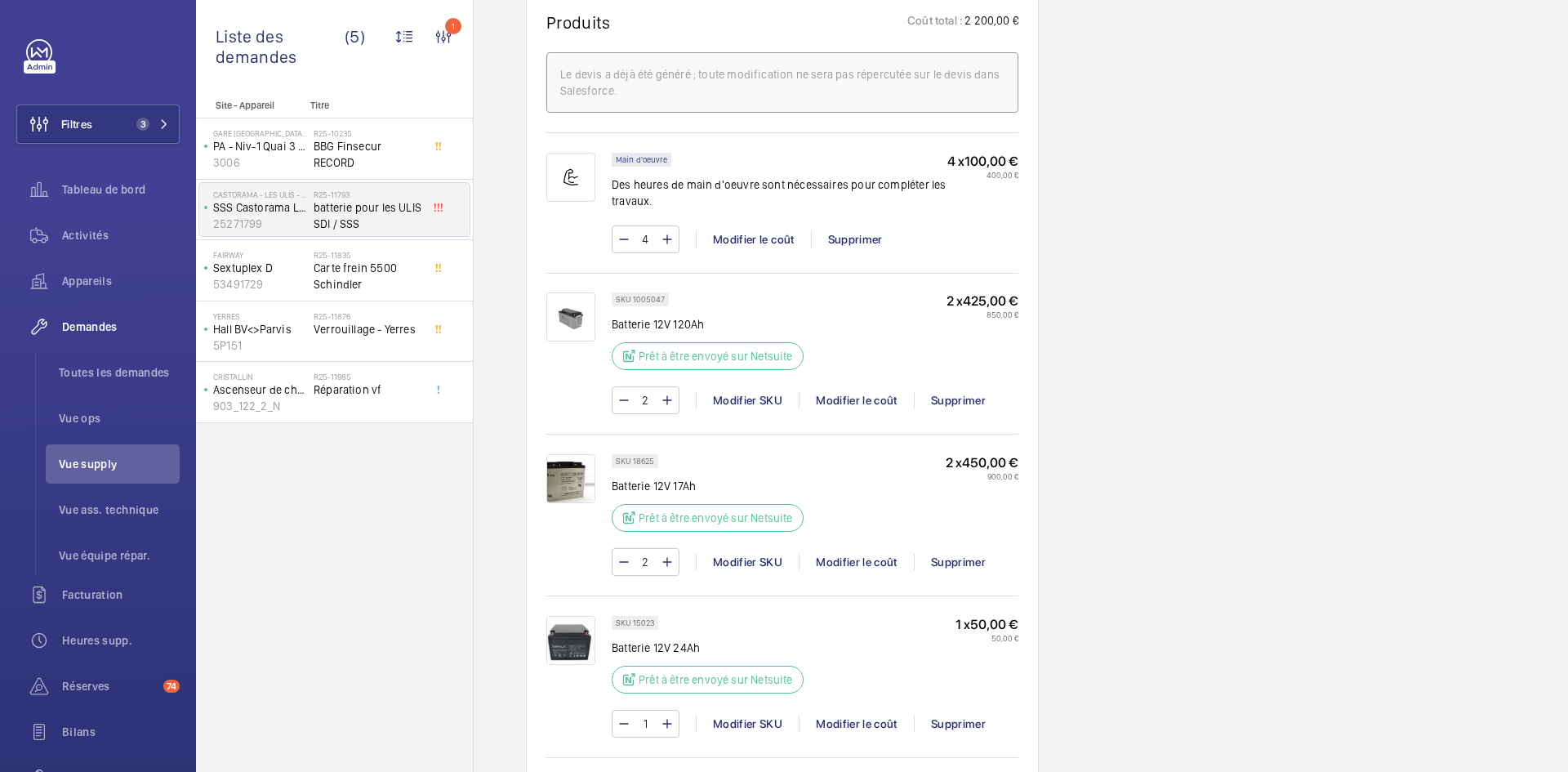
scroll to position [980, 0]
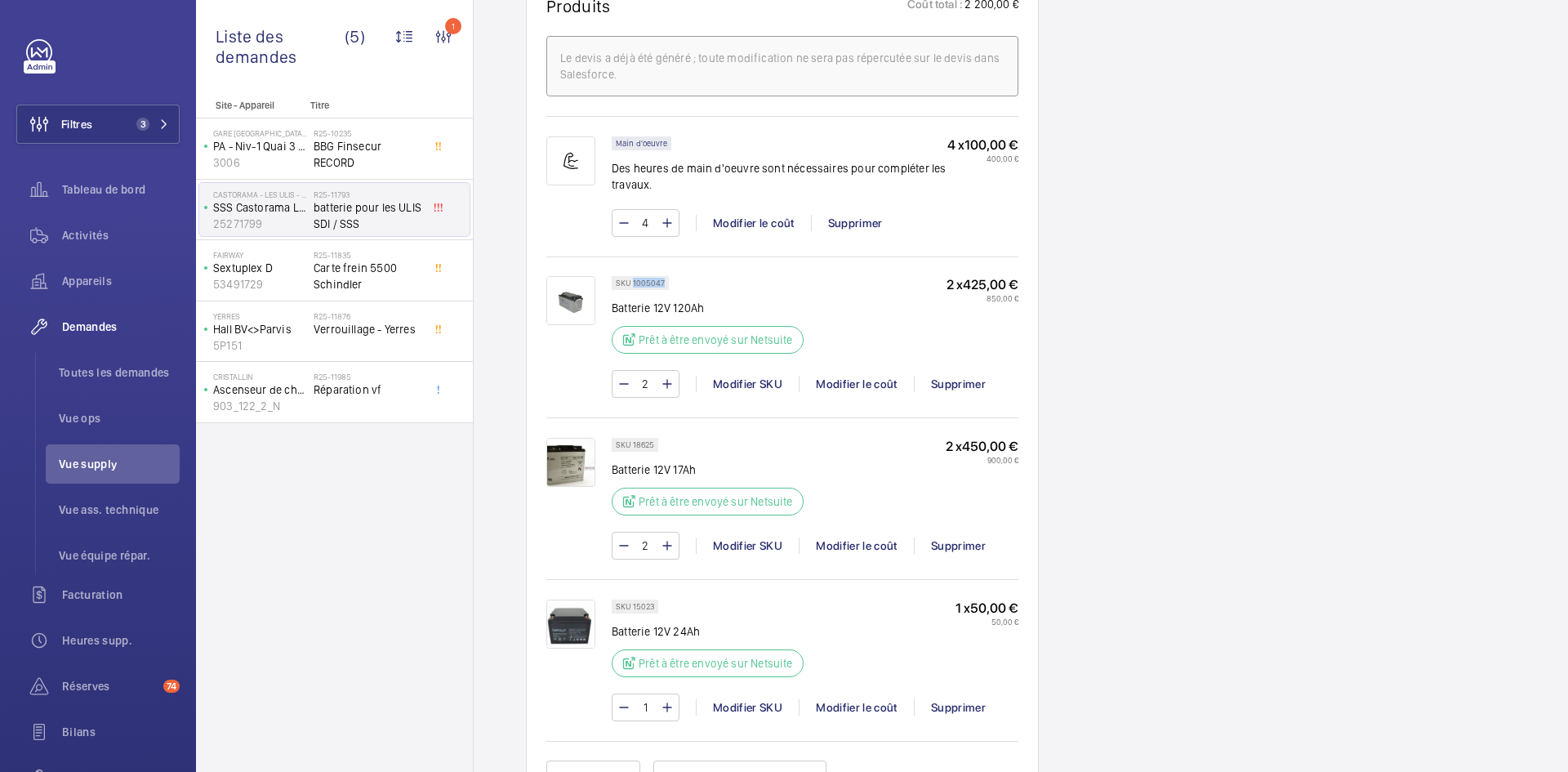
drag, startPoint x: 662, startPoint y: 300, endPoint x: 632, endPoint y: 298, distance: 30.1
click at [632, 286] on p "SKU 1005047" at bounding box center [640, 283] width 49 height 6
copy p "1005047"
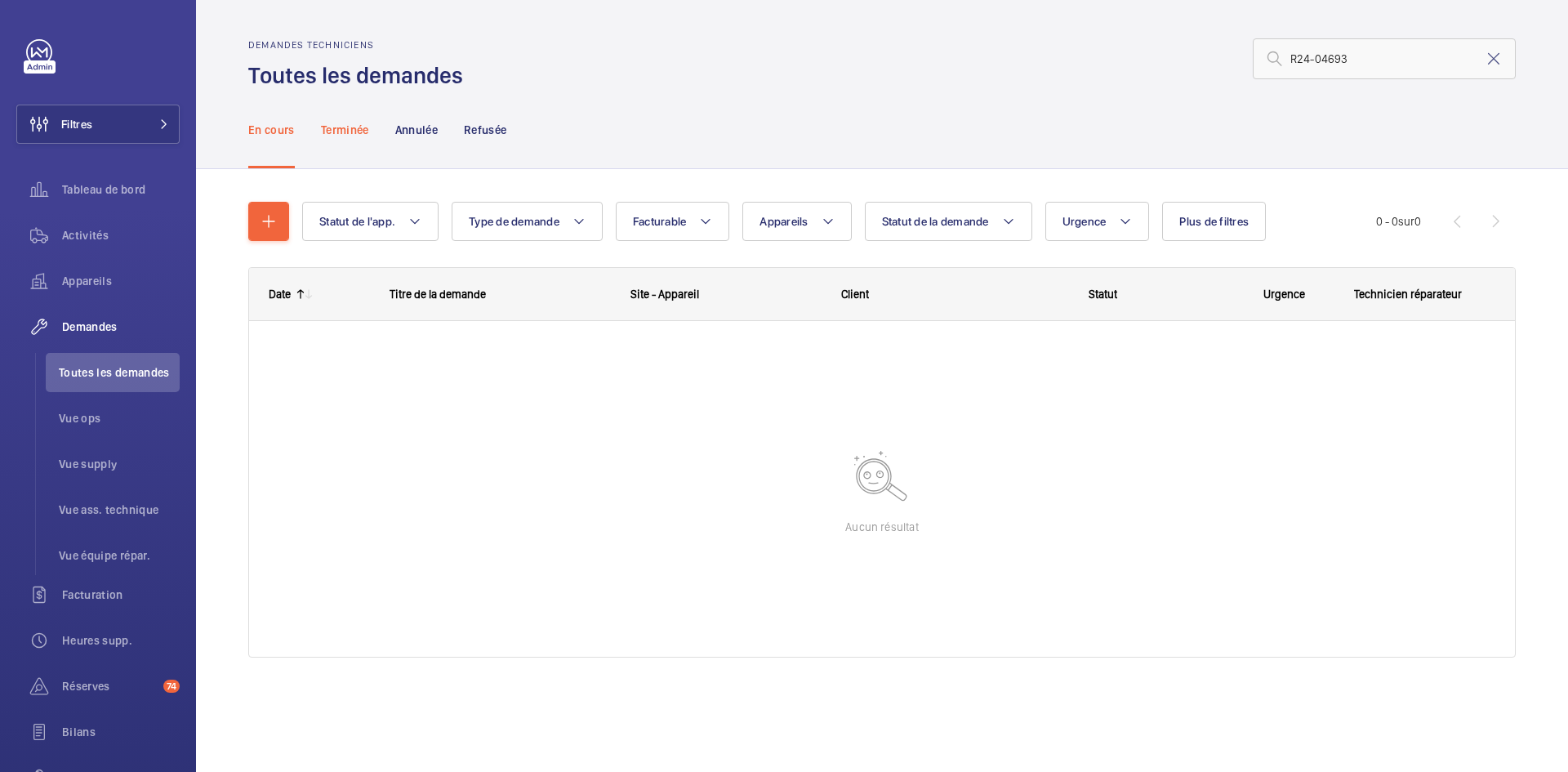
type input "R24-04693"
click at [350, 126] on p "Terminée" at bounding box center [344, 129] width 48 height 17
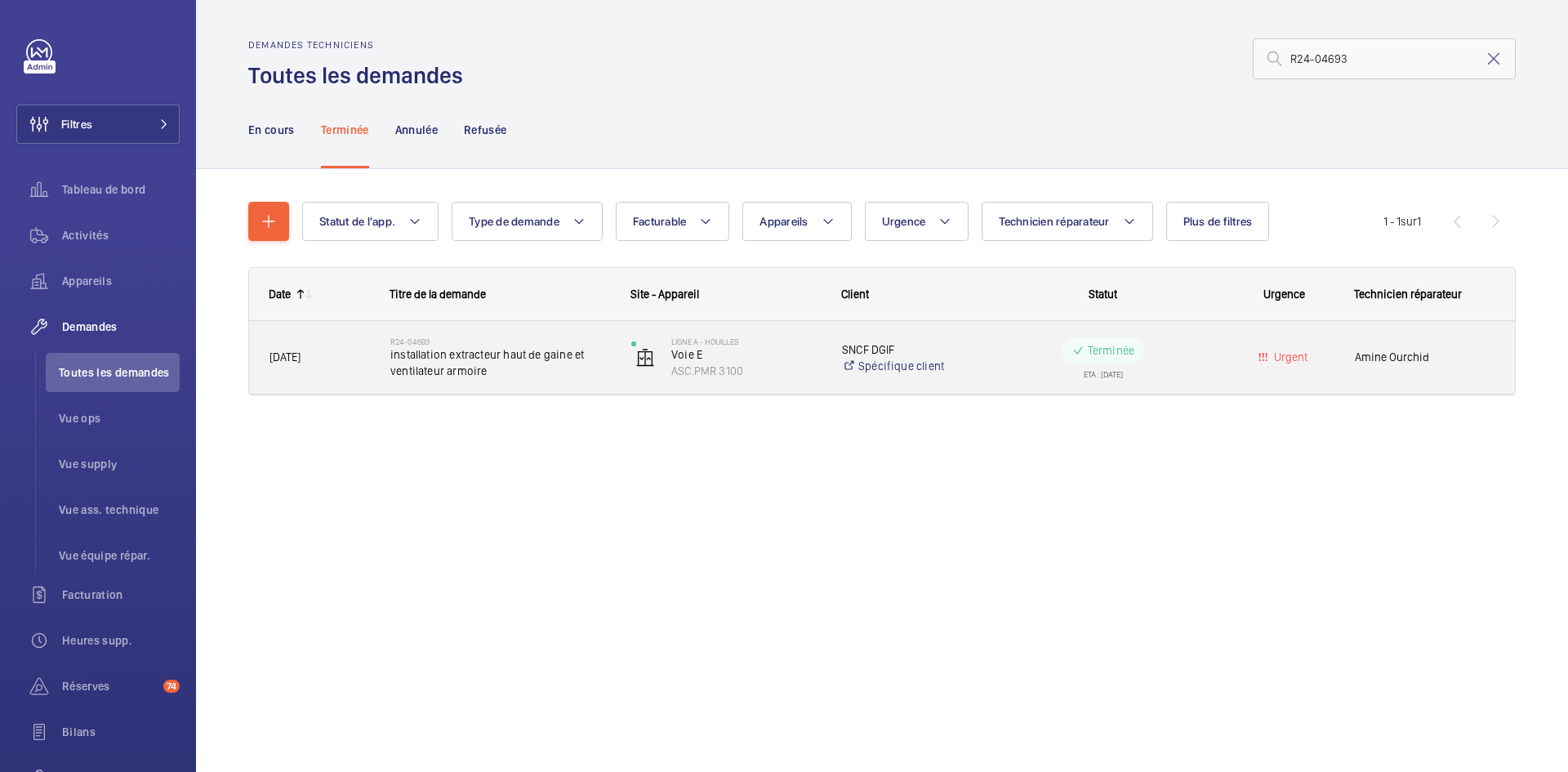
click at [330, 350] on span "14/05/2024" at bounding box center [320, 357] width 100 height 19
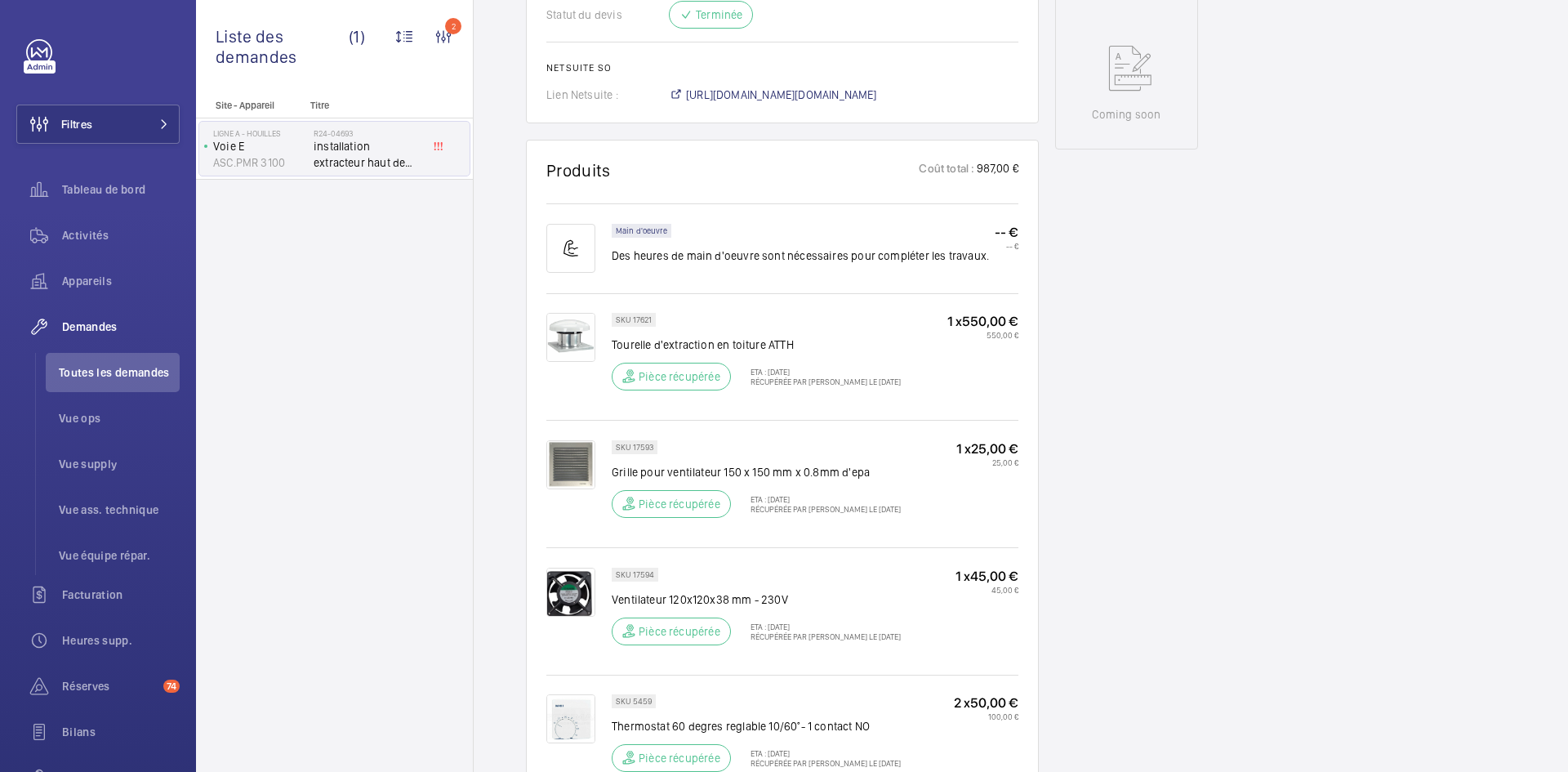
scroll to position [865, 0]
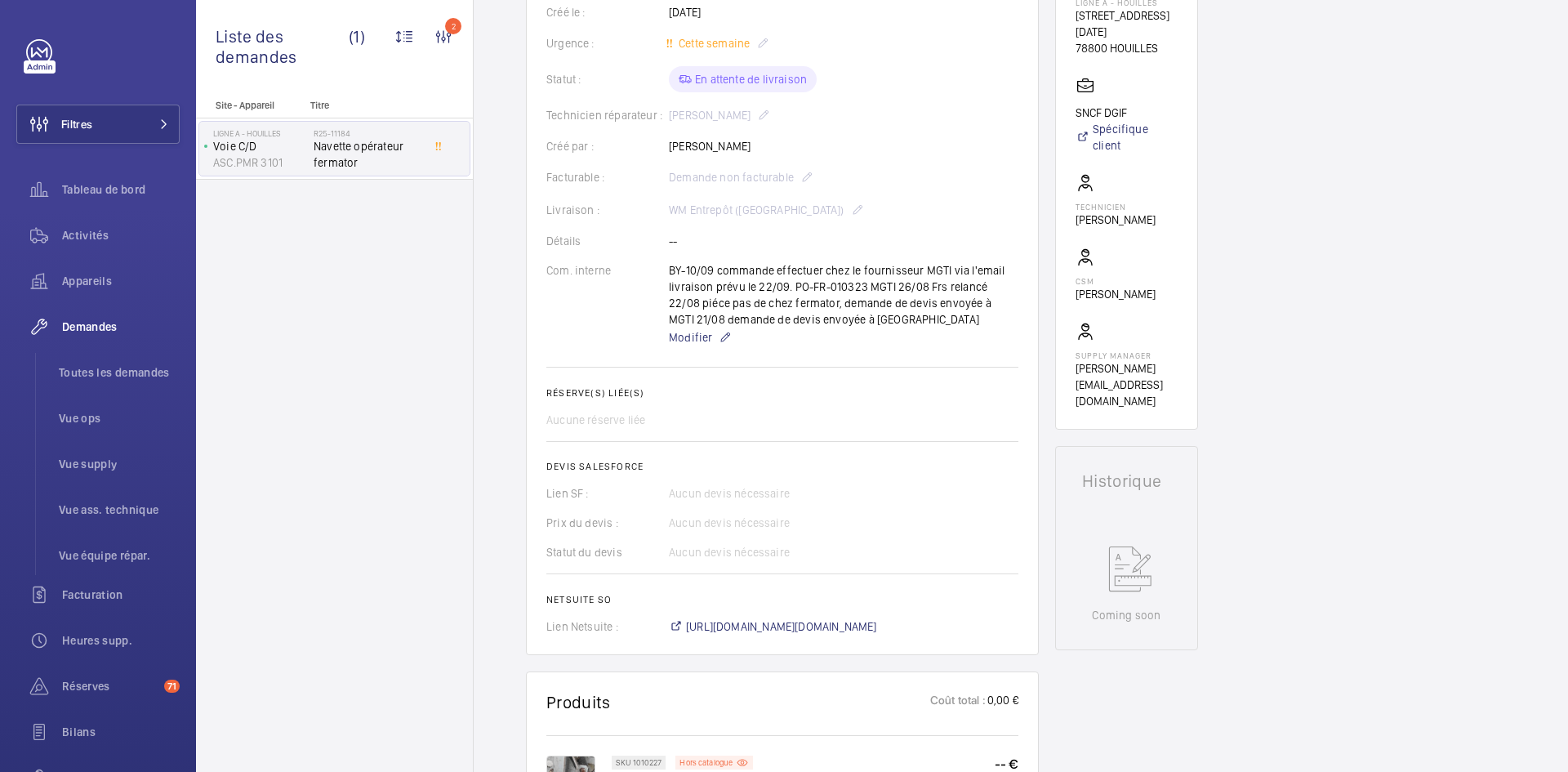
scroll to position [163, 0]
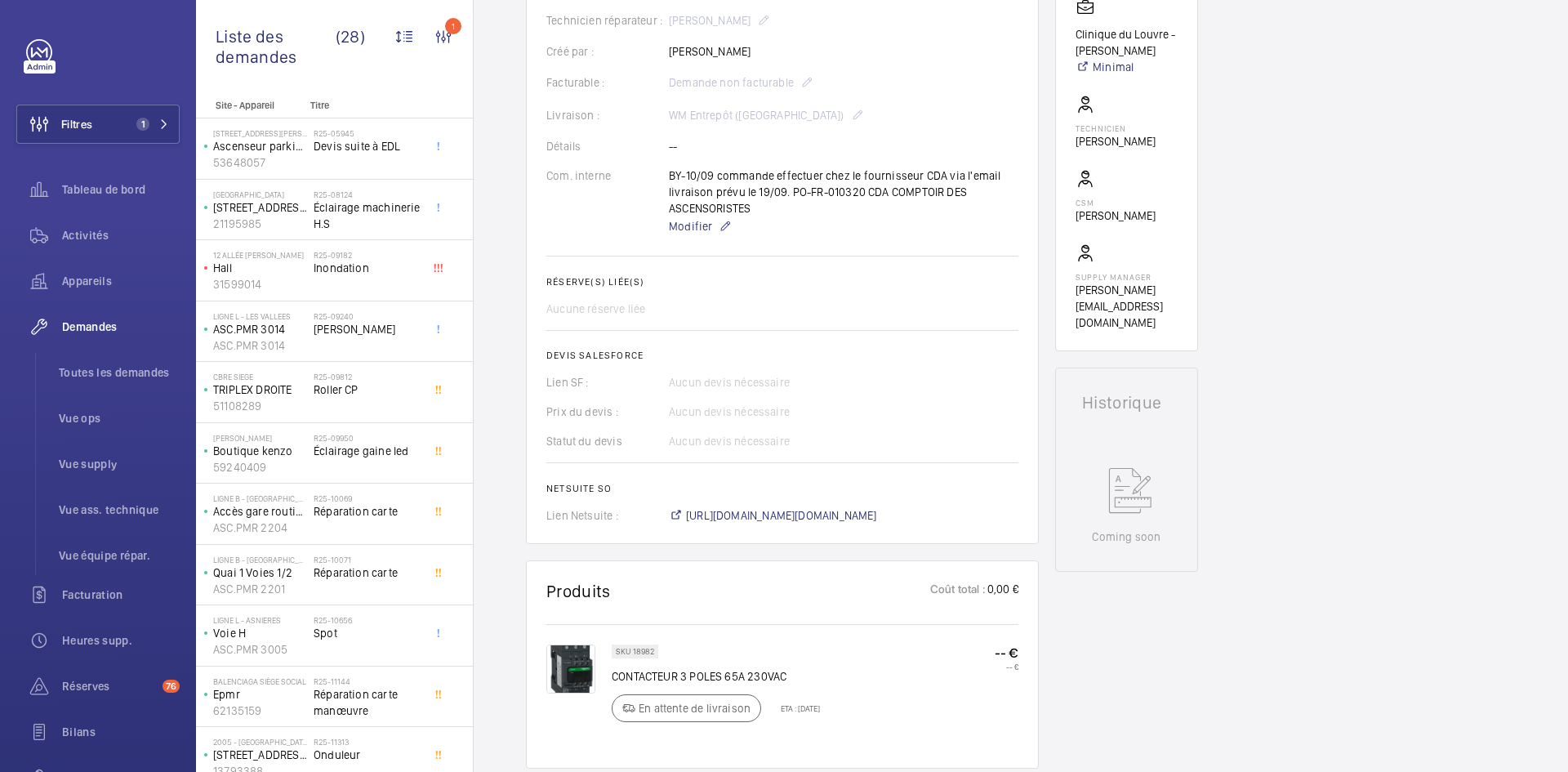
scroll to position [735, 0]
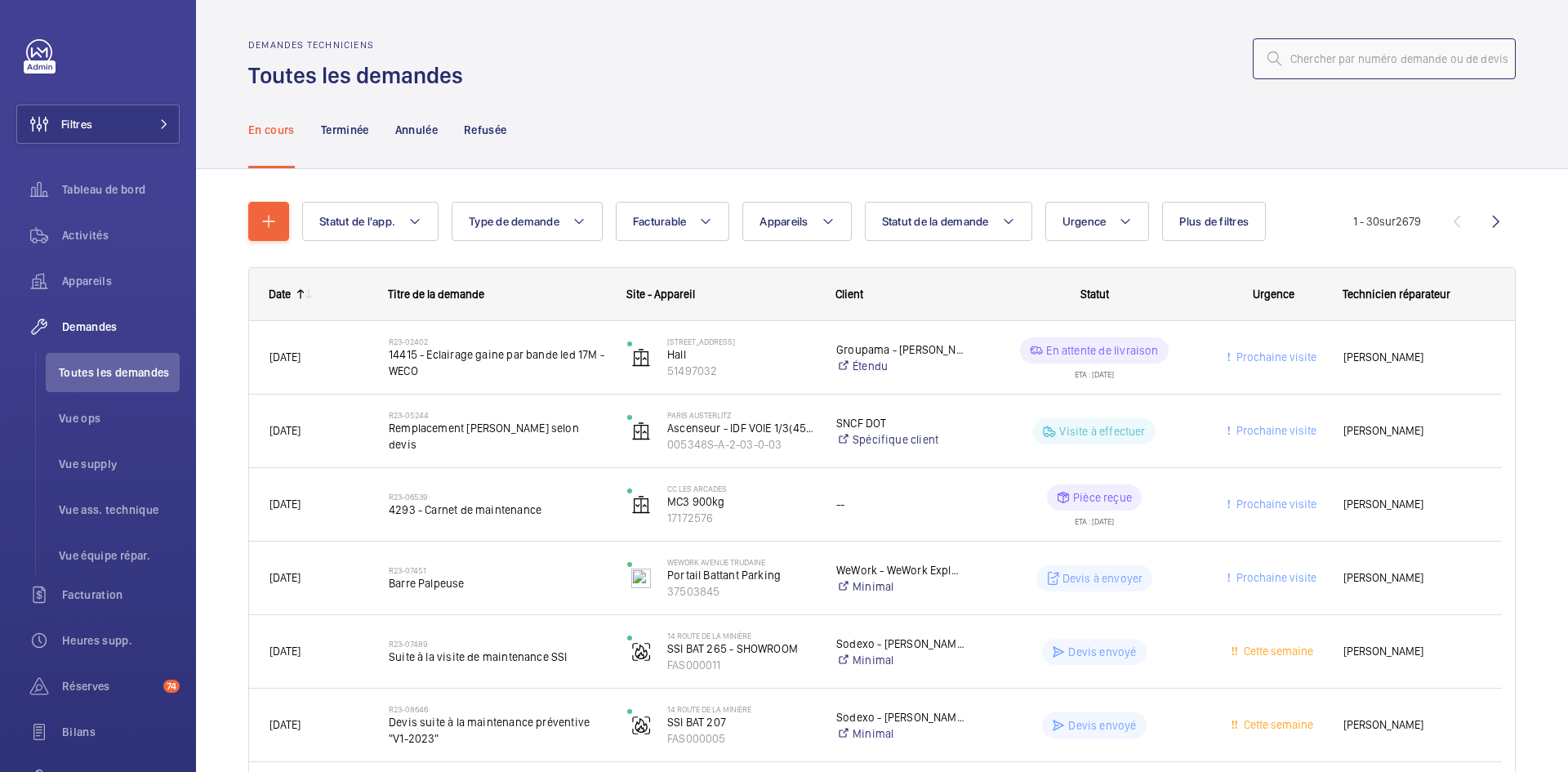
click input "text"
paste input "R25-12034"
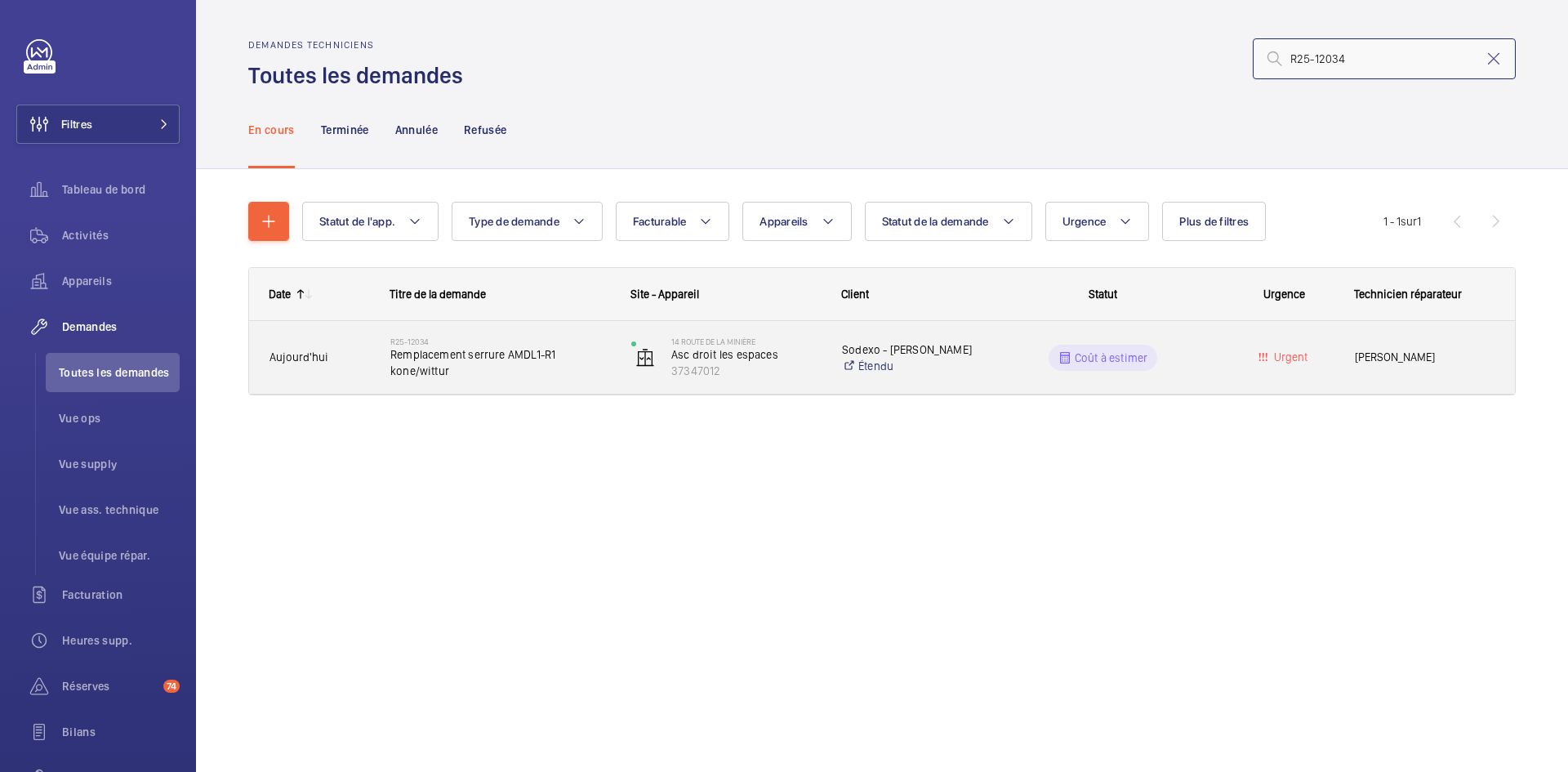
type input "R25-12034"
click span "Aujourd'hui"
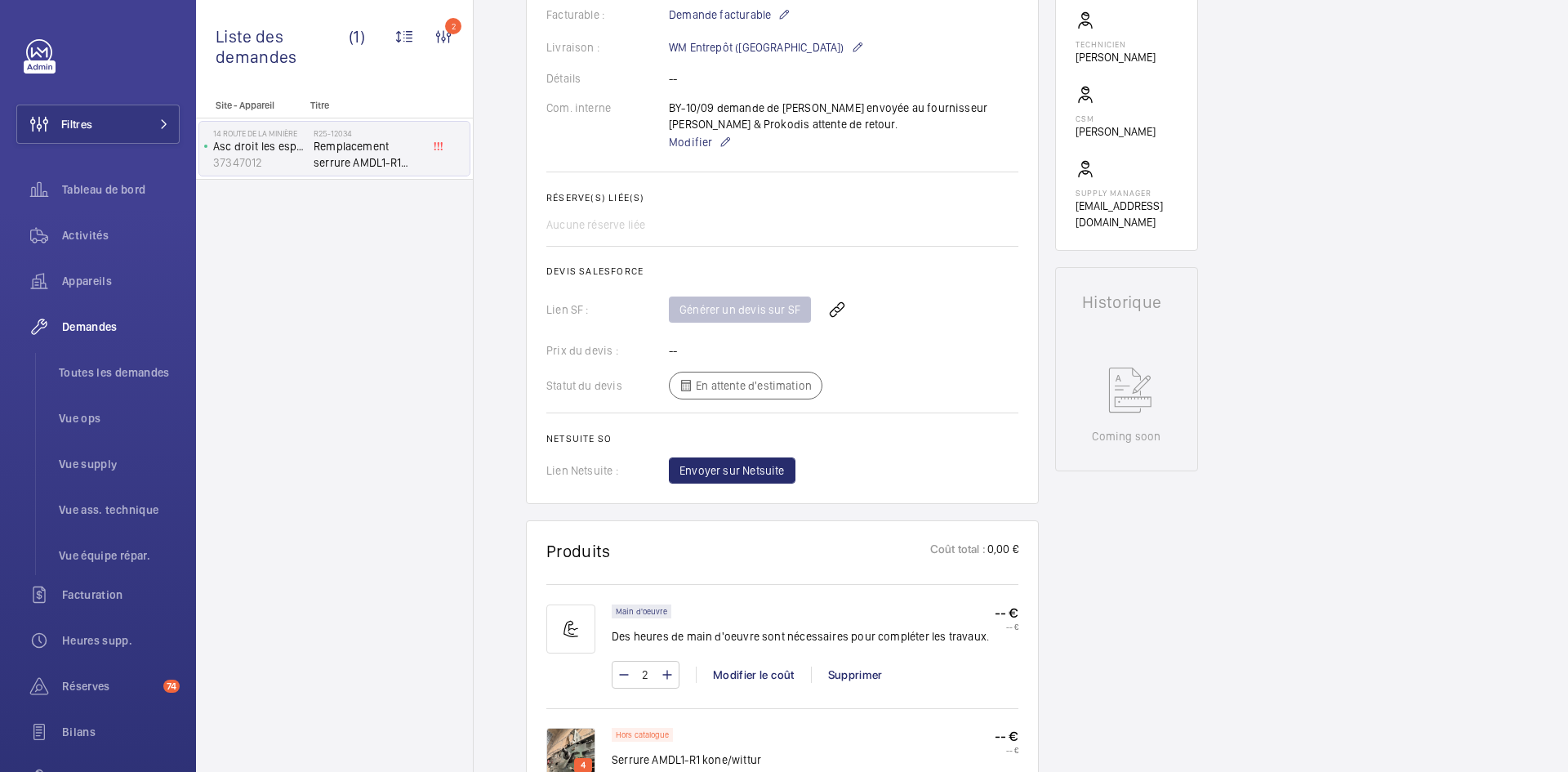
scroll to position [735, 0]
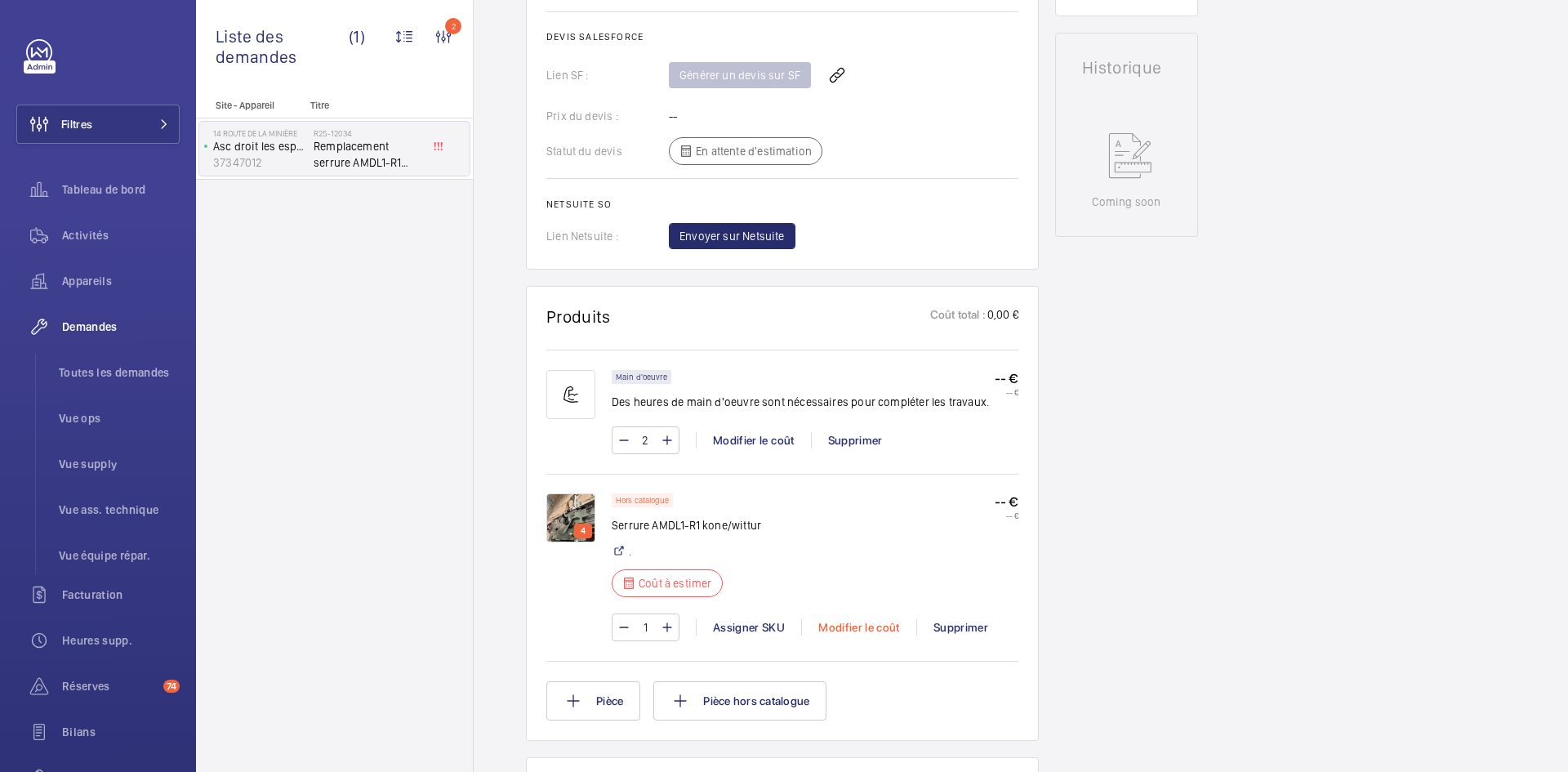
click div "Modifier le coût"
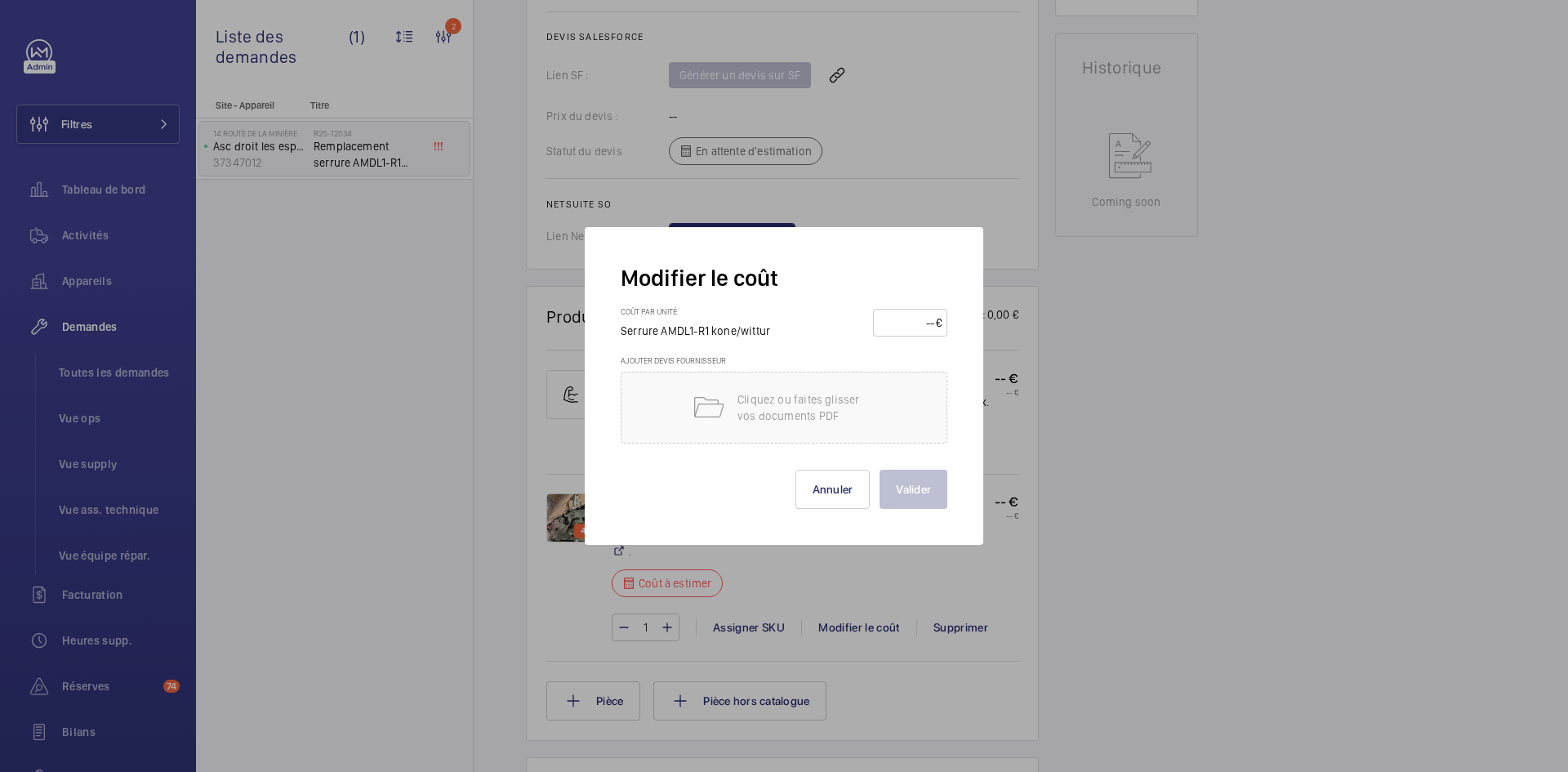
click input "number"
type input "650"
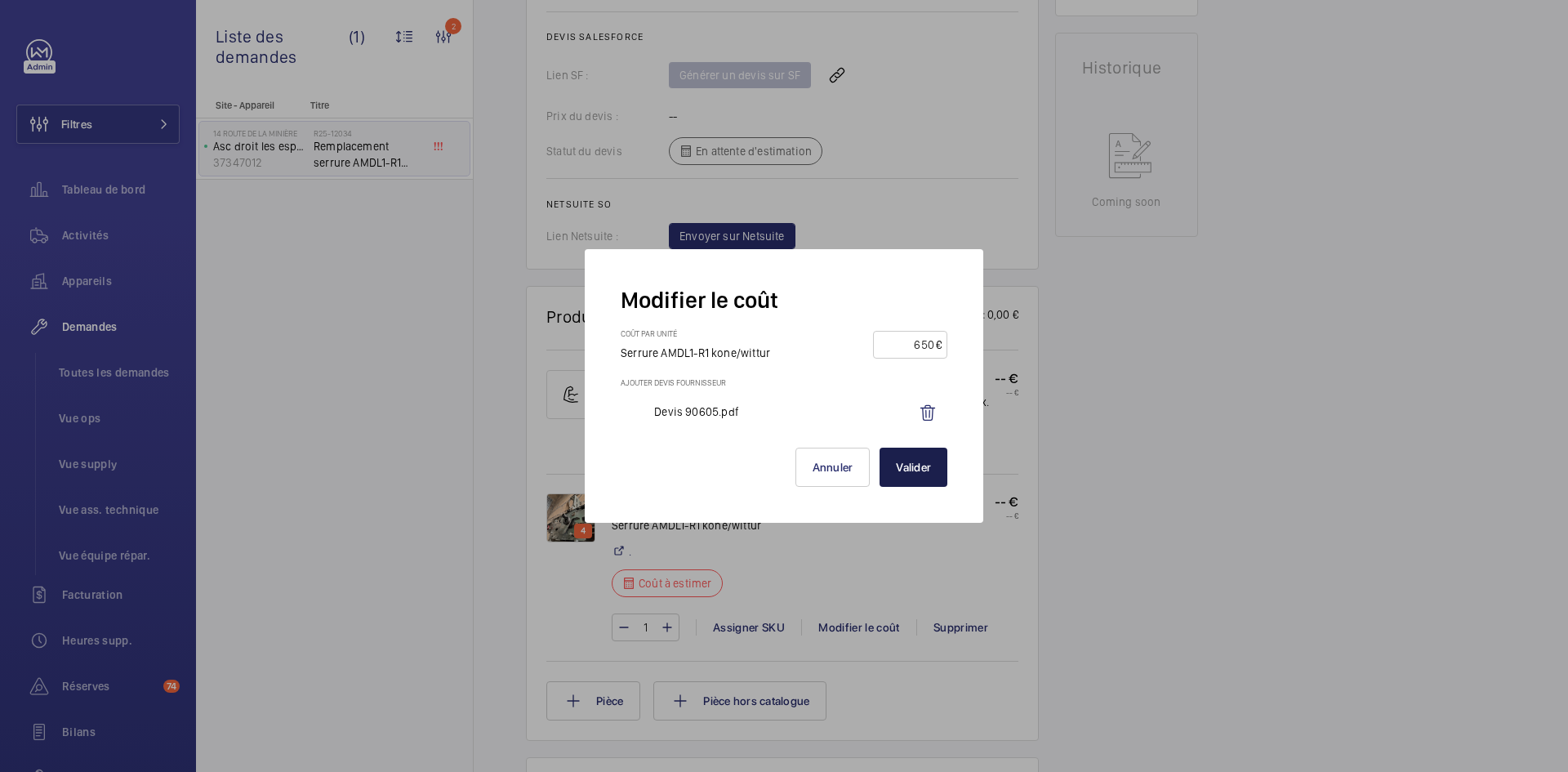
click button "Valider"
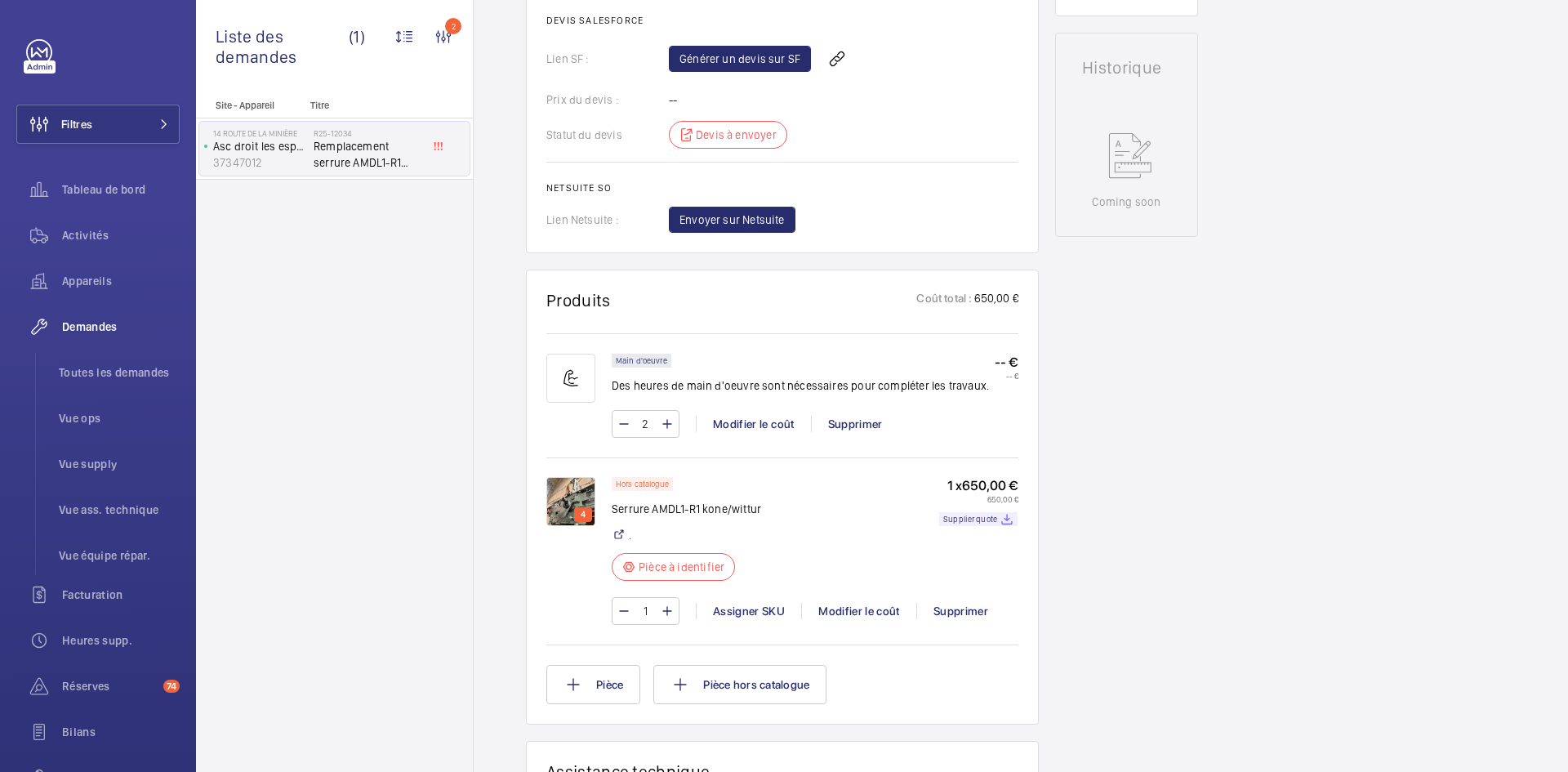
scroll to position [784, 0]
